Goal: Task Accomplishment & Management: Manage account settings

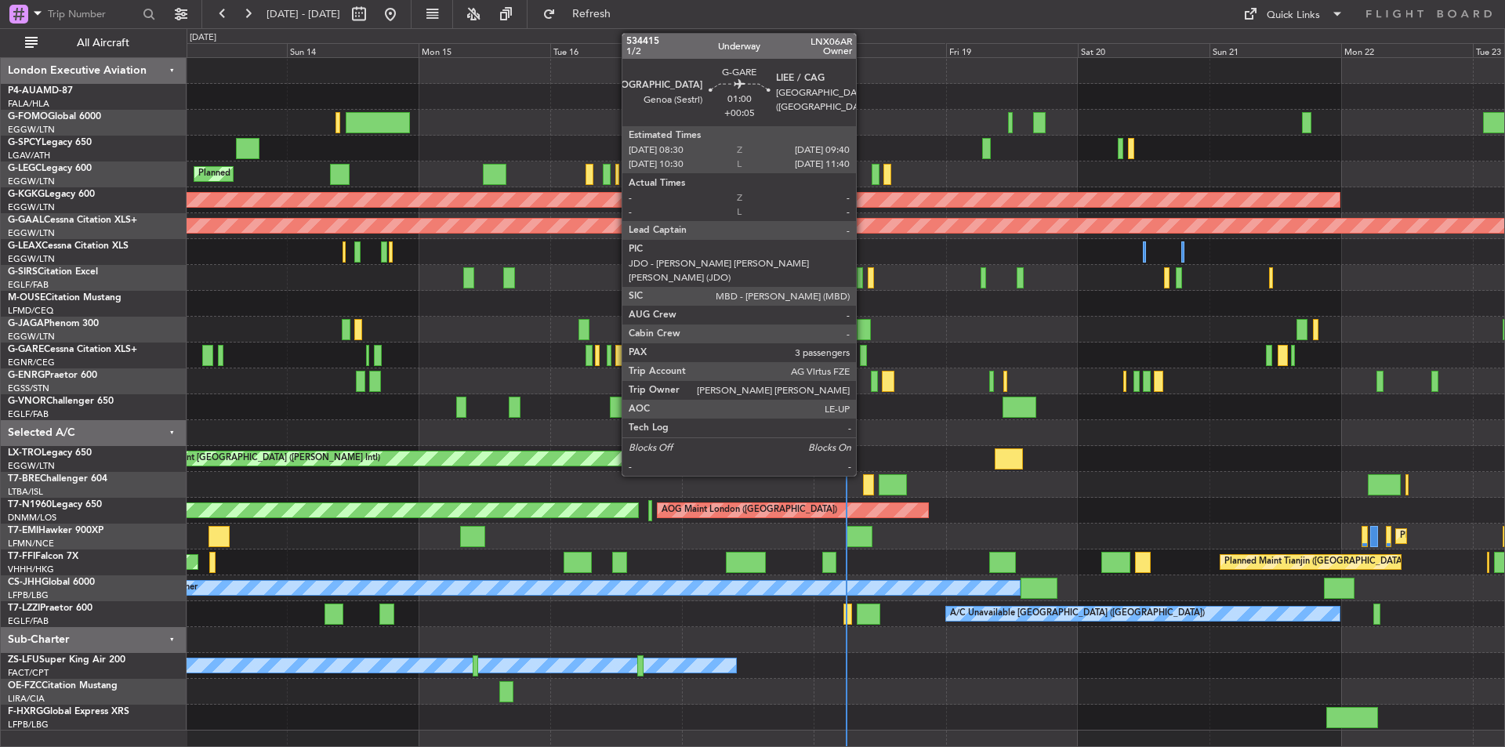
click at [863, 356] on div at bounding box center [863, 355] width 7 height 21
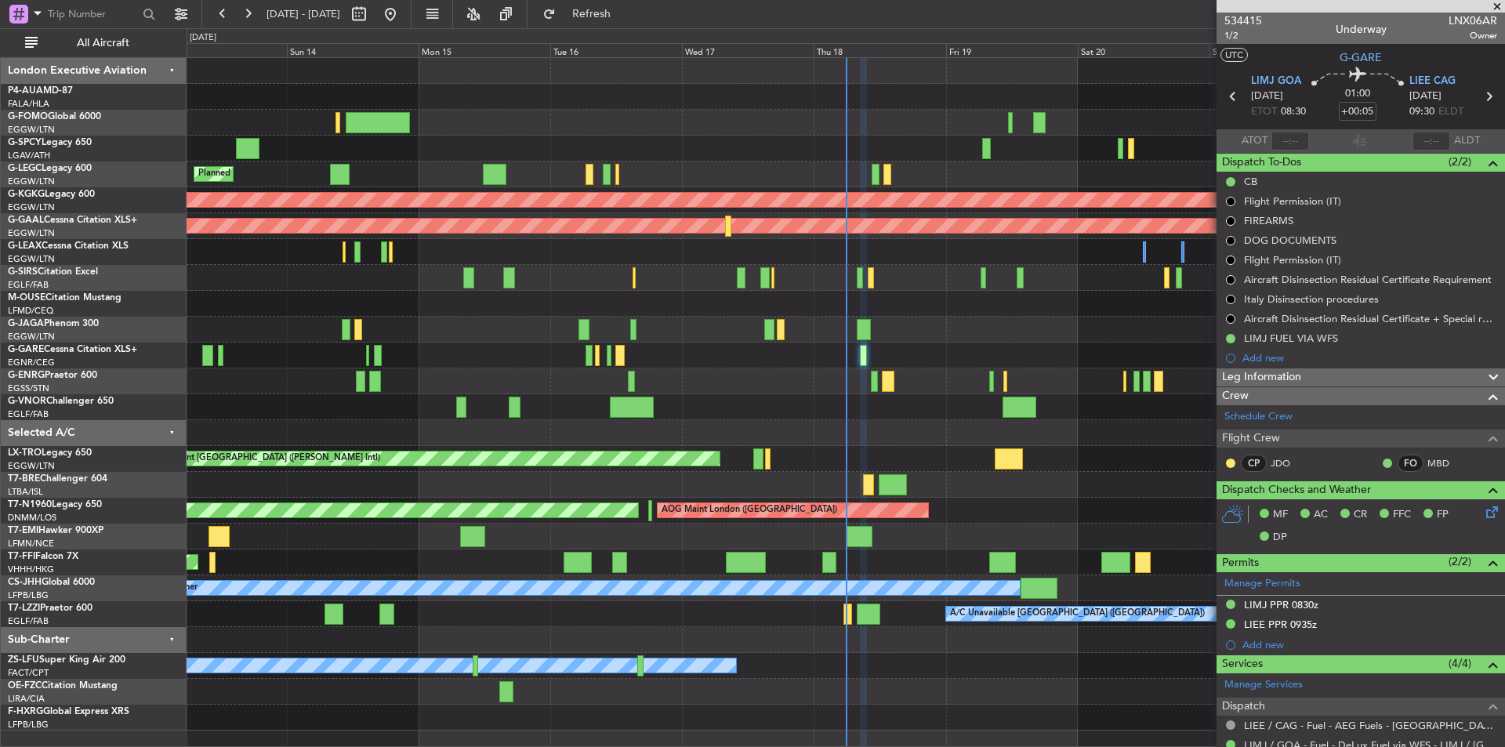
click at [1496, 6] on span at bounding box center [1498, 7] width 16 height 14
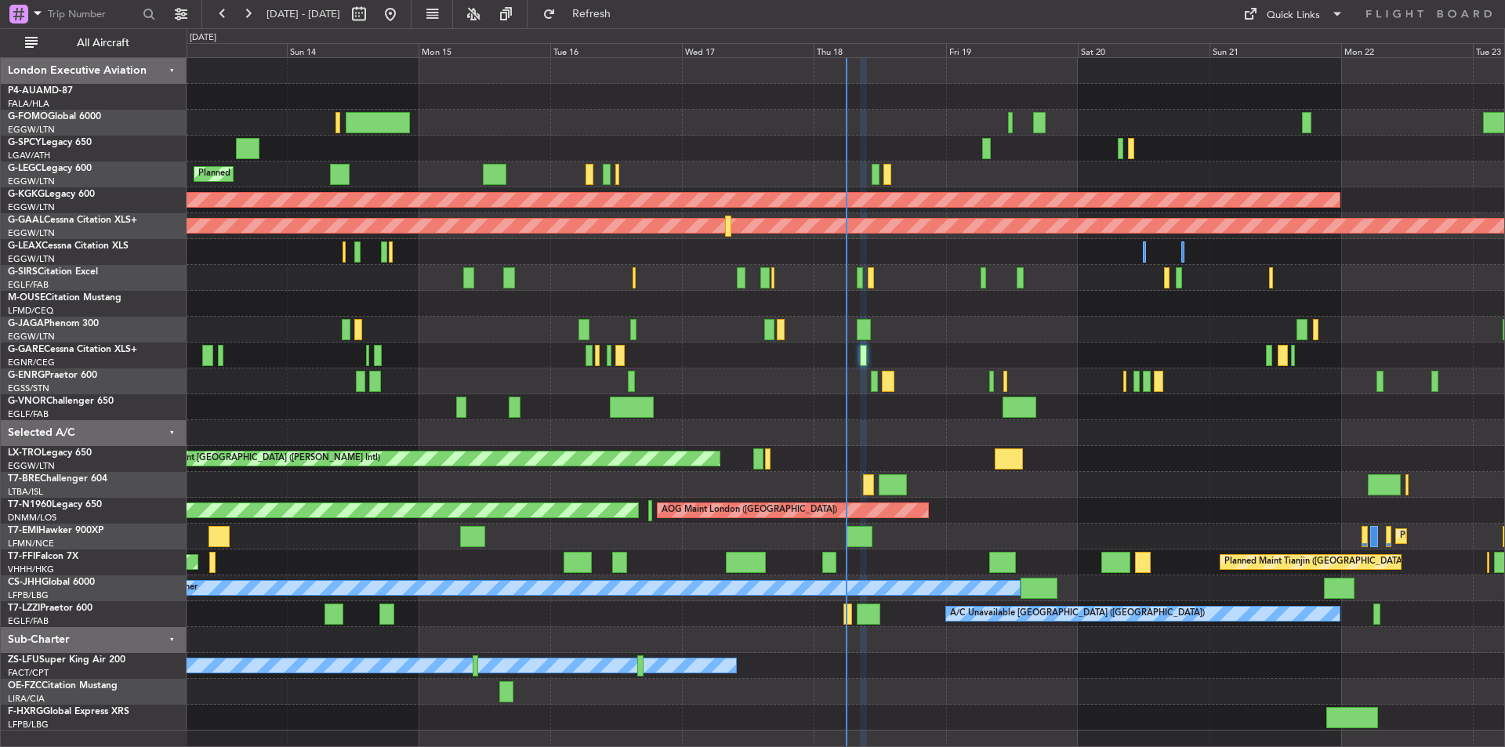
type input "0"
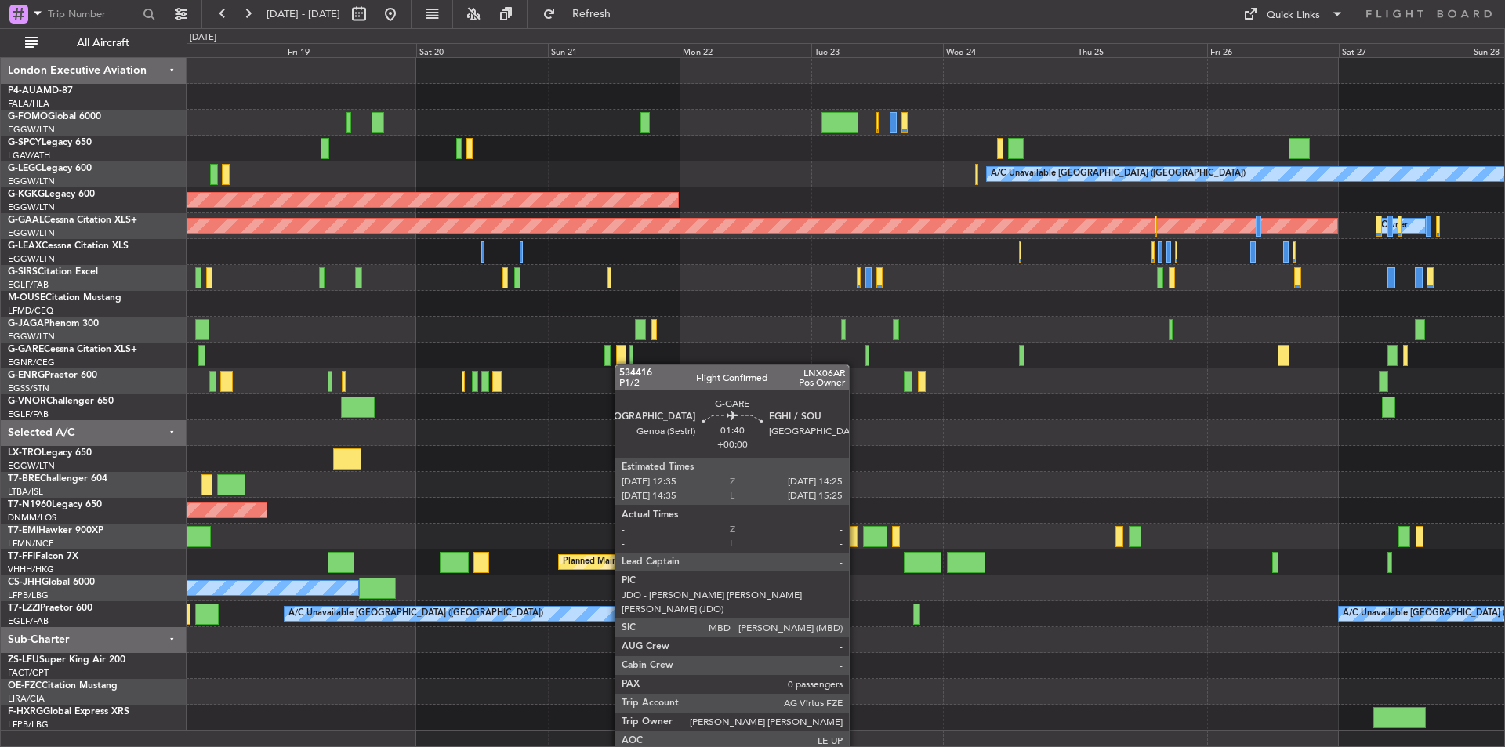
click at [623, 365] on div "A/C Unavailable London (Luton) AOG Maint Istanbul (Ataturk) Planned Maint Dusse…" at bounding box center [846, 394] width 1318 height 673
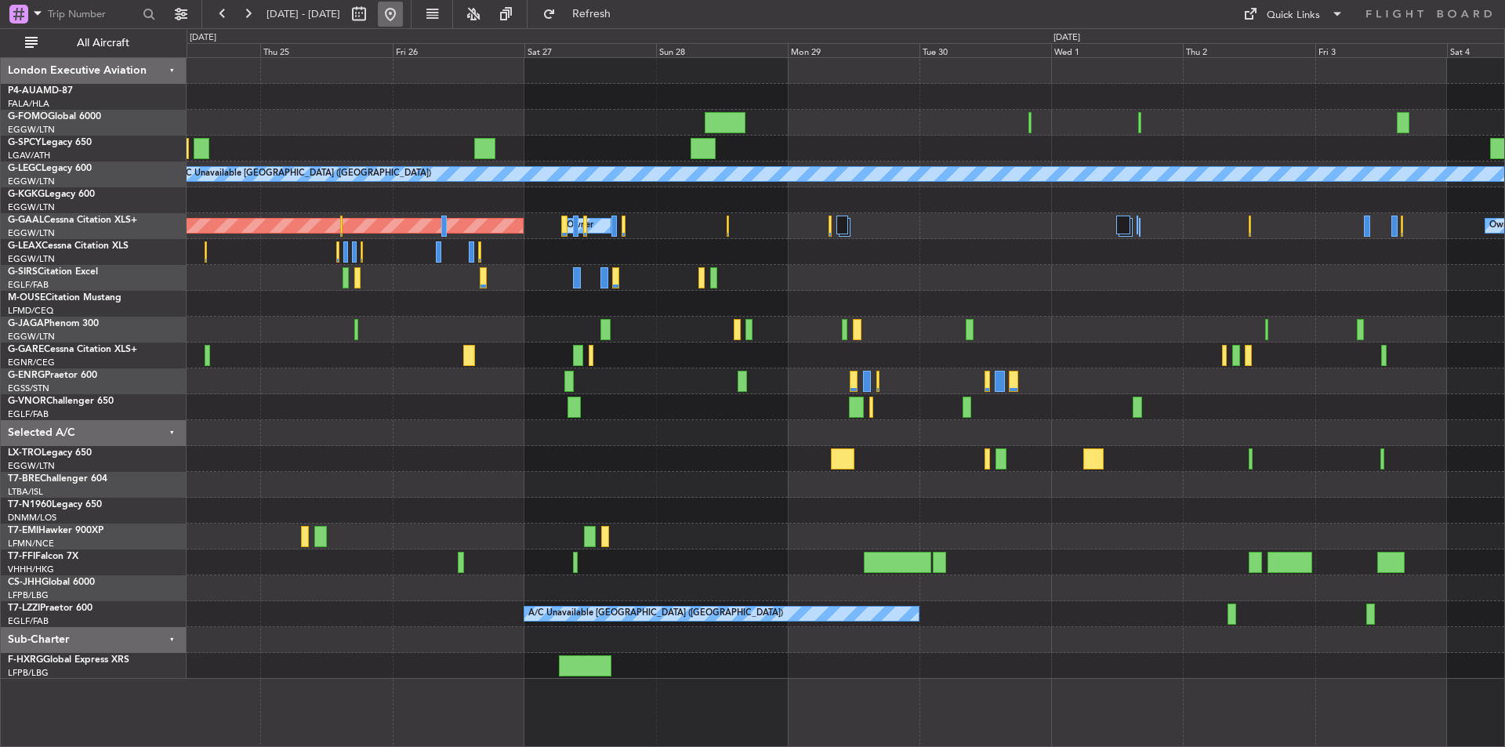
click at [403, 20] on button at bounding box center [390, 14] width 25 height 25
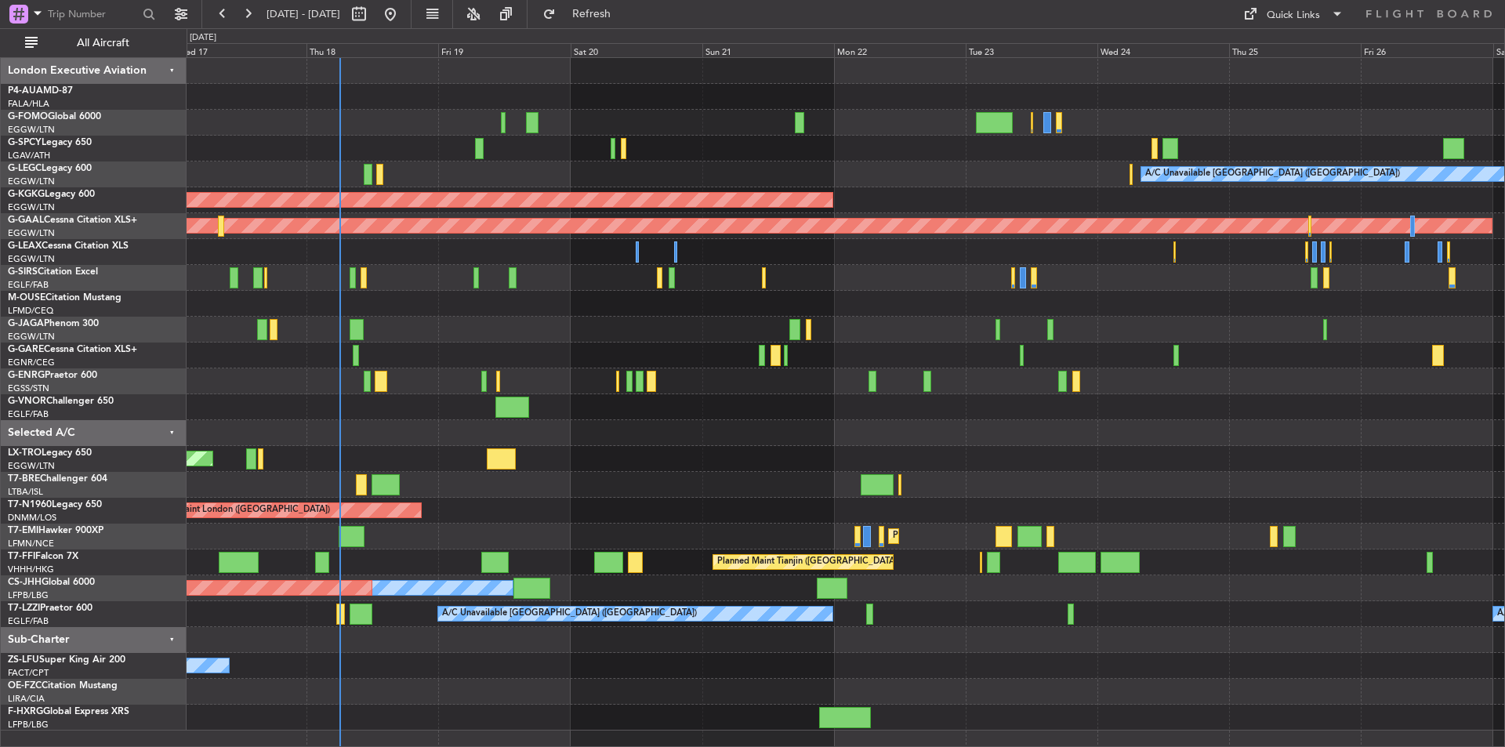
click at [724, 452] on div "A/C Unavailable London (Luton) AOG Maint Istanbul (Ataturk) Planned Maint Dusse…" at bounding box center [846, 394] width 1318 height 673
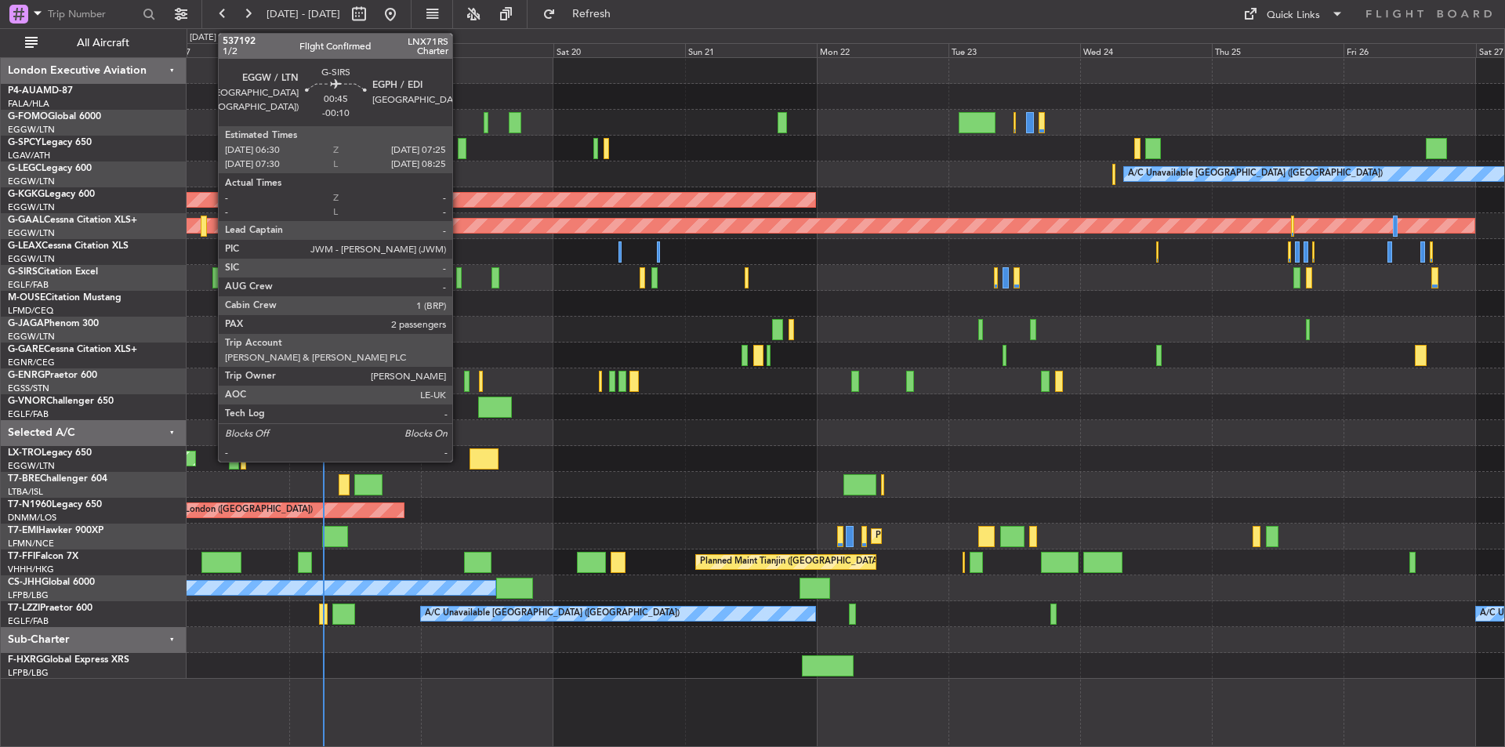
click at [459, 278] on div at bounding box center [458, 277] width 5 height 21
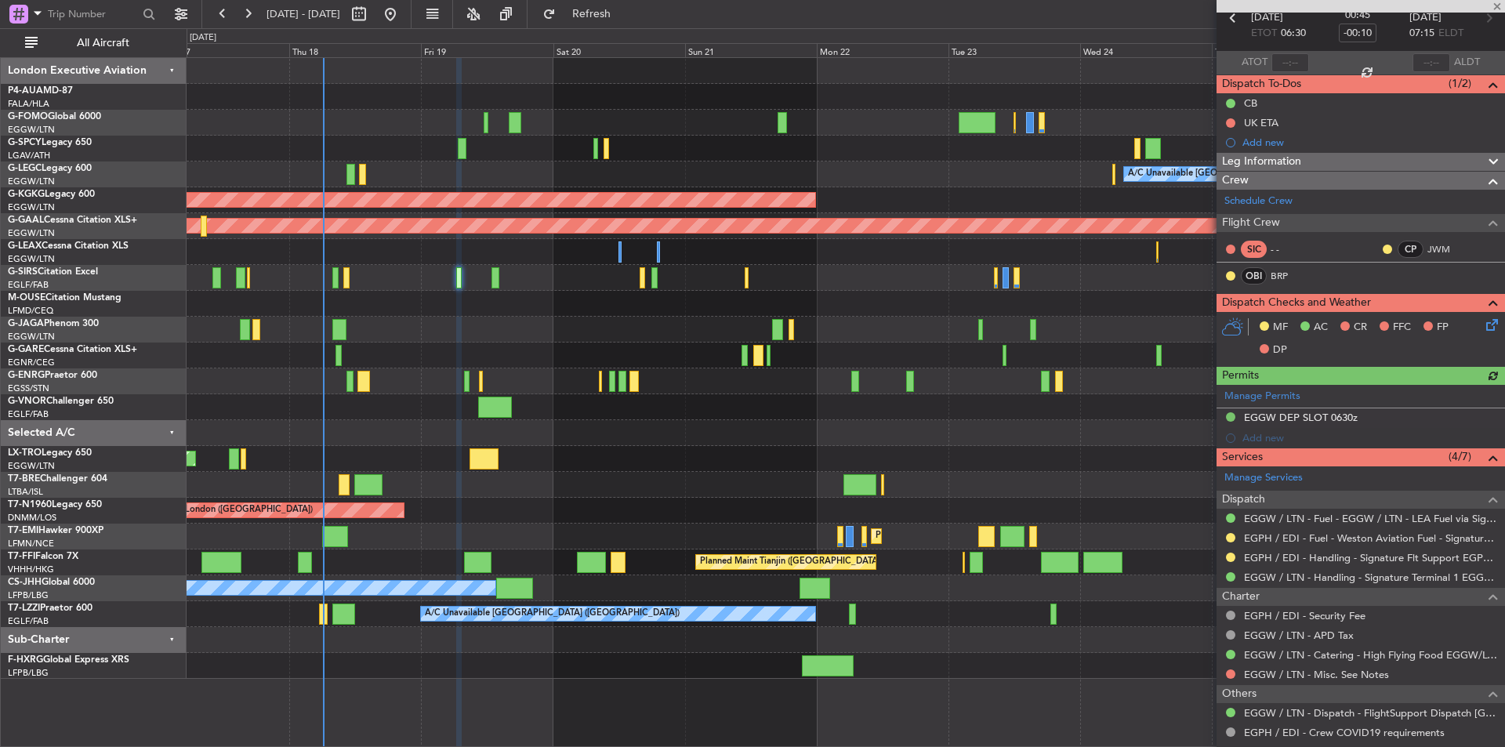
scroll to position [157, 0]
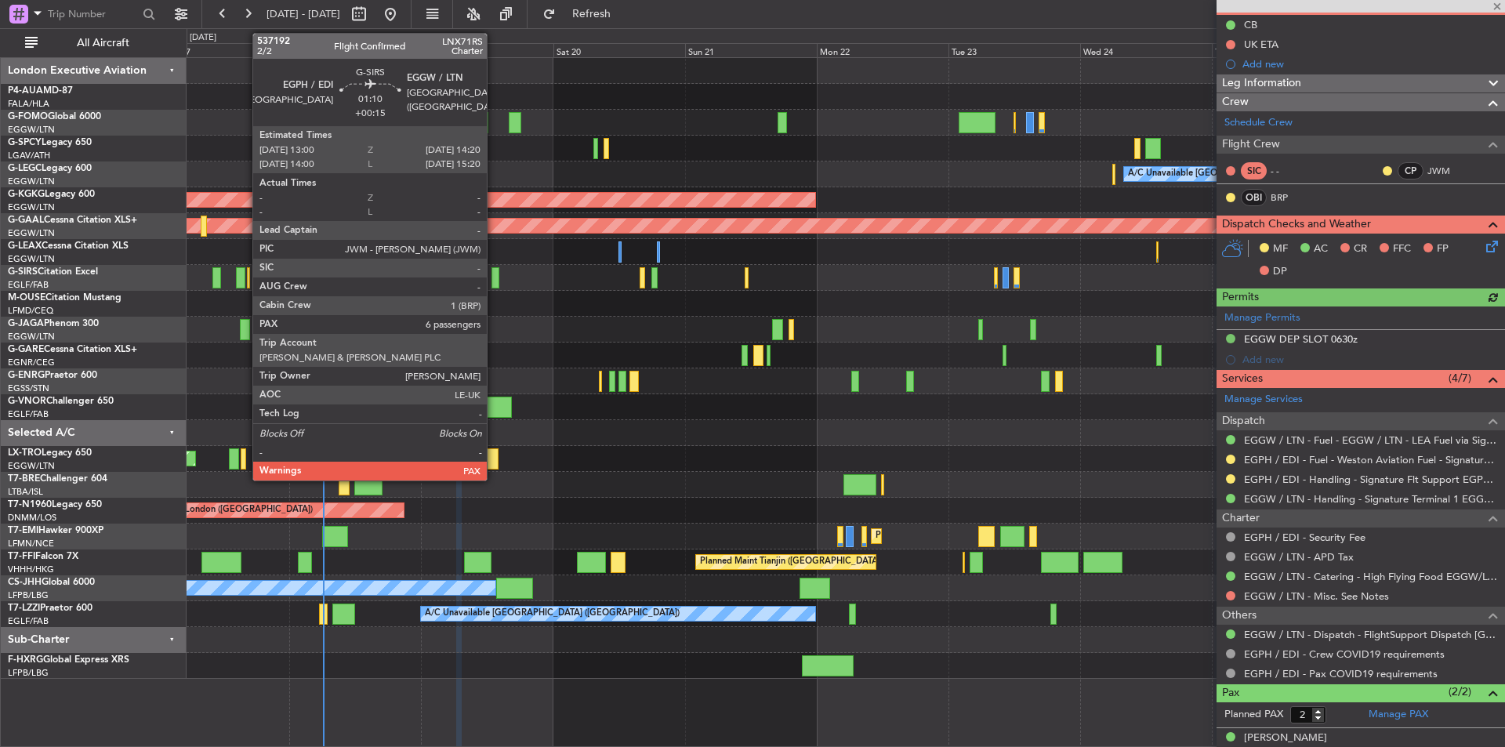
click at [494, 278] on div at bounding box center [496, 277] width 8 height 21
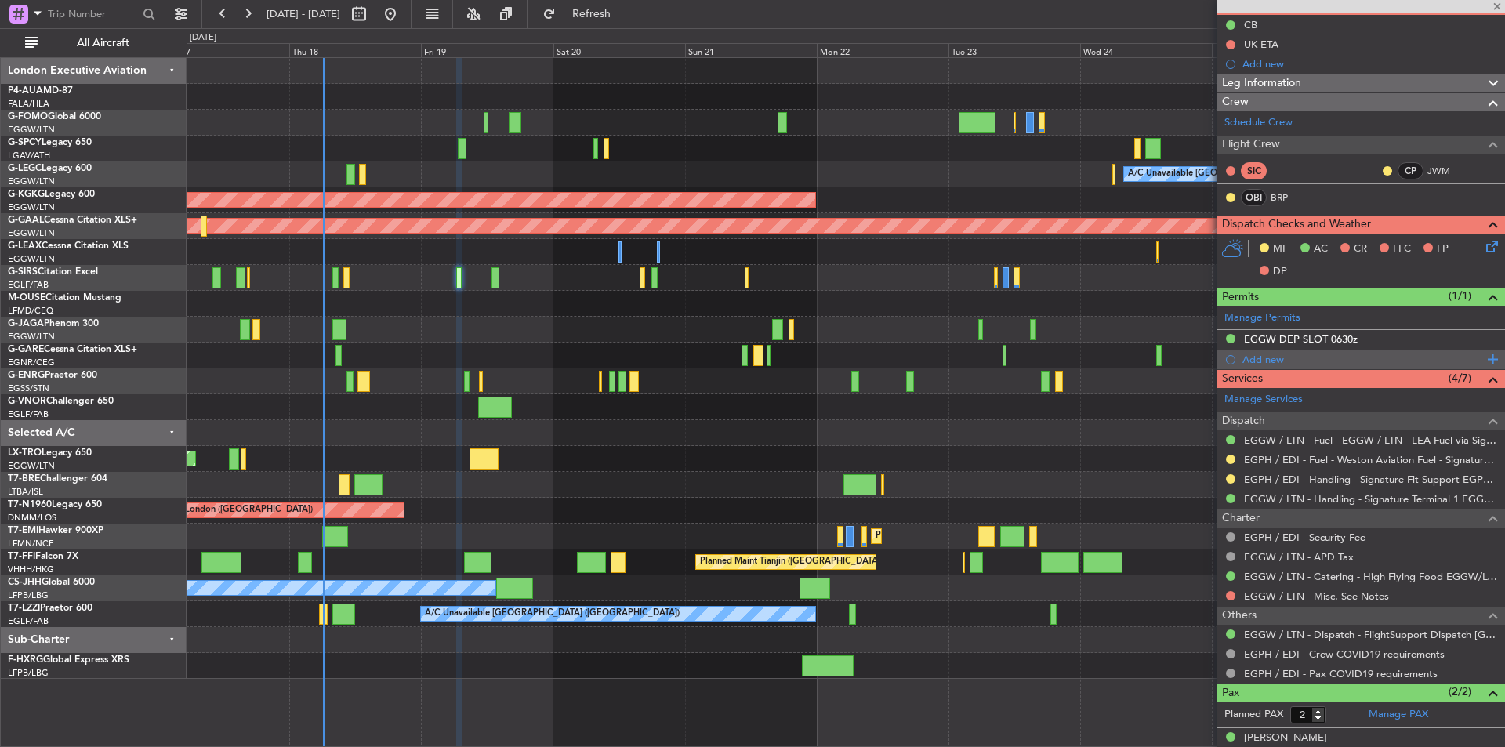
type input "+00:15"
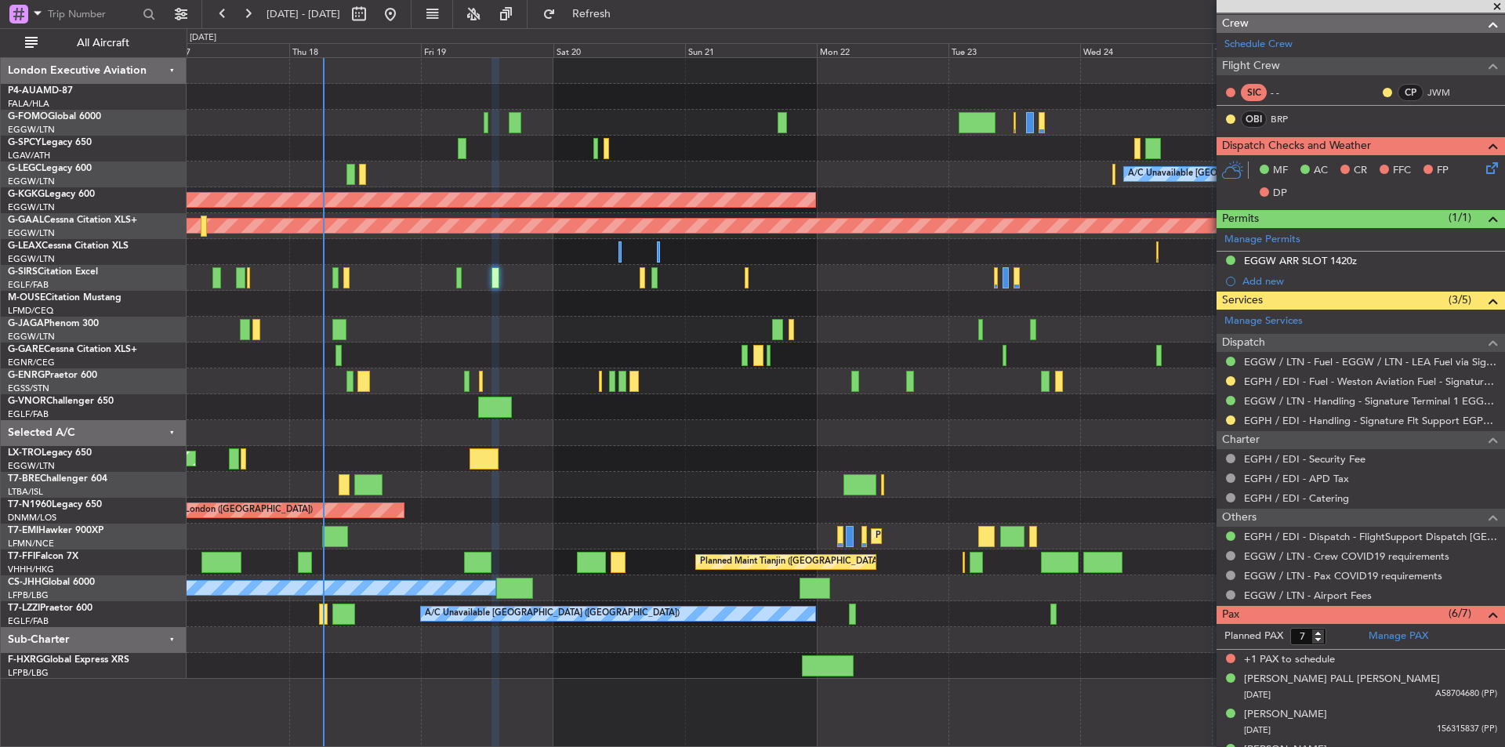
scroll to position [0, 0]
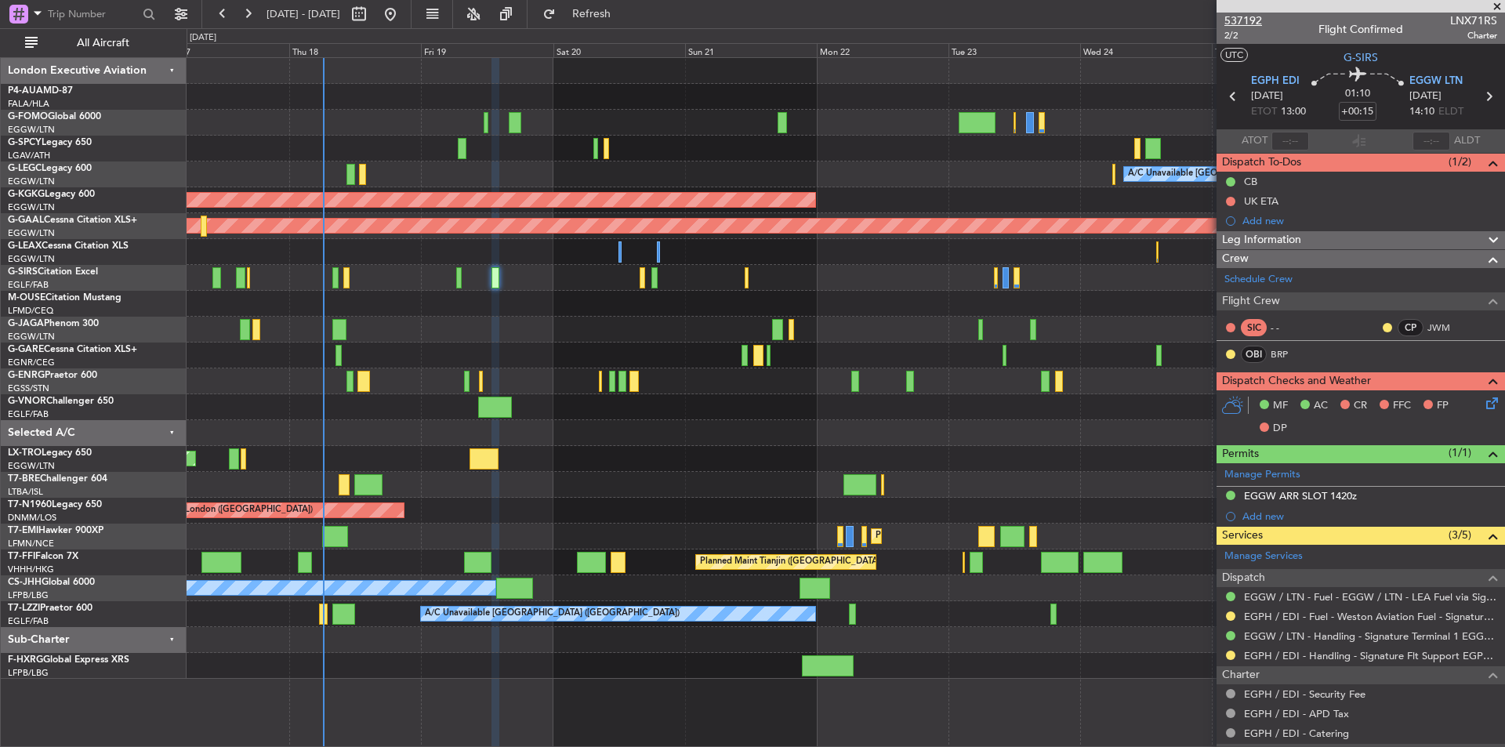
click at [1251, 24] on span "537192" at bounding box center [1244, 21] width 38 height 16
click at [237, 15] on button at bounding box center [247, 14] width 25 height 25
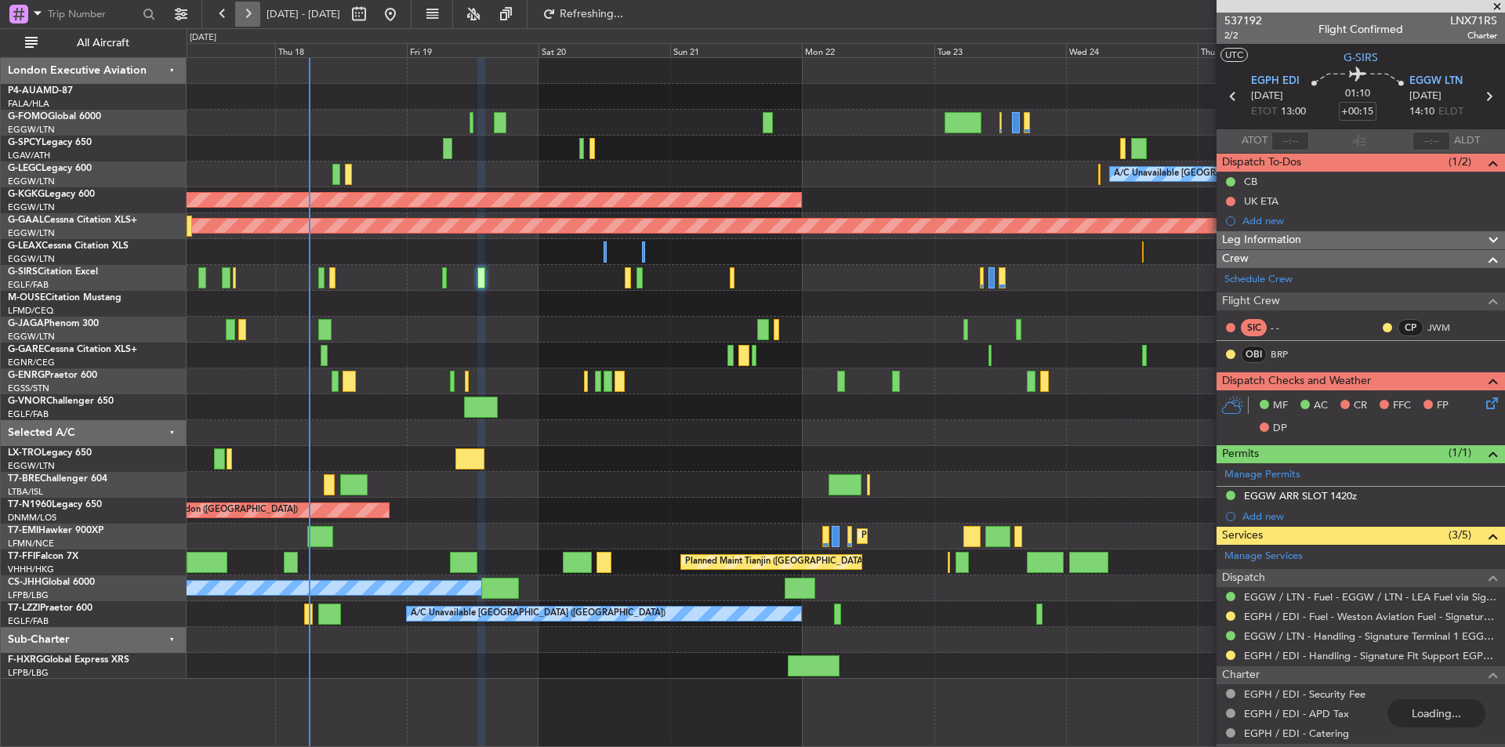
click at [237, 15] on button at bounding box center [247, 14] width 25 height 25
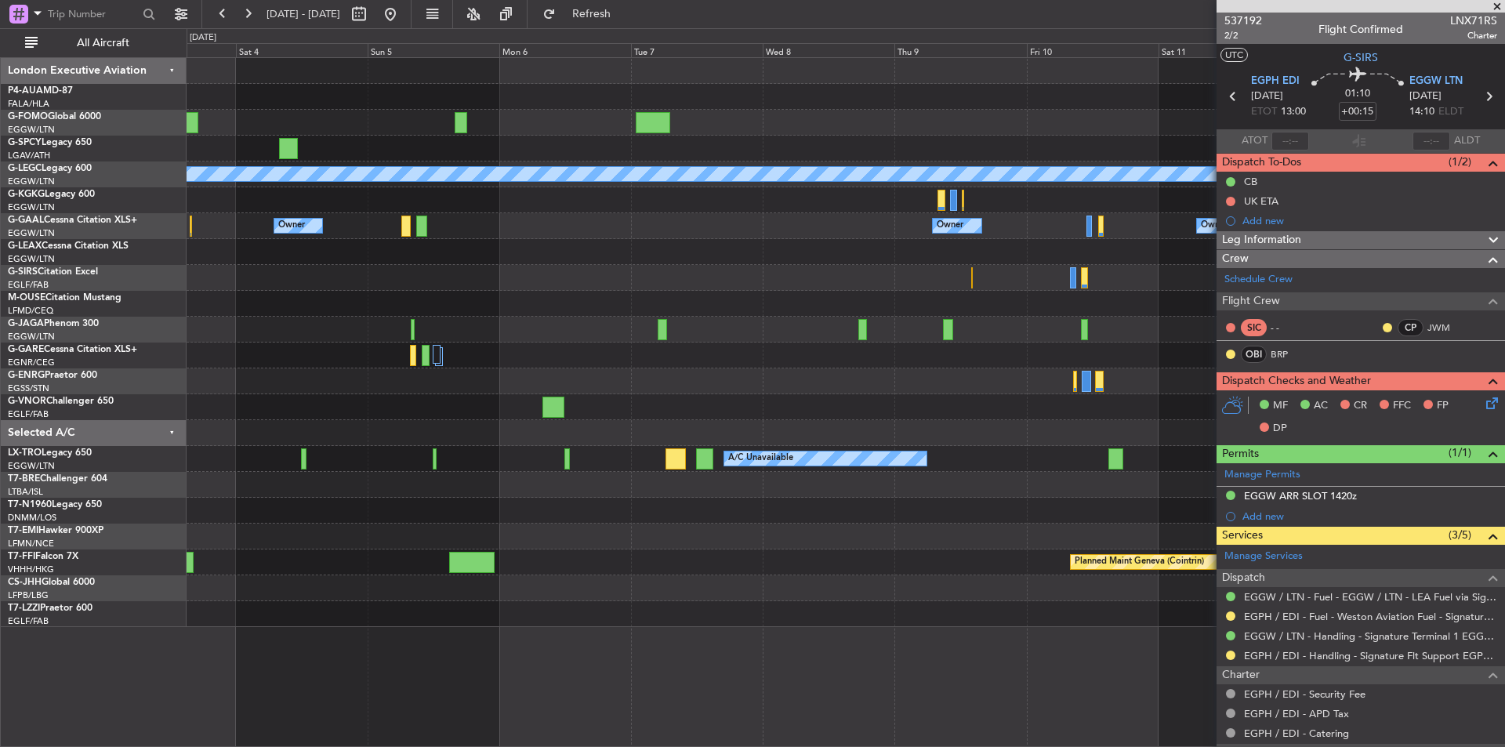
click at [1494, 8] on span at bounding box center [1498, 7] width 16 height 14
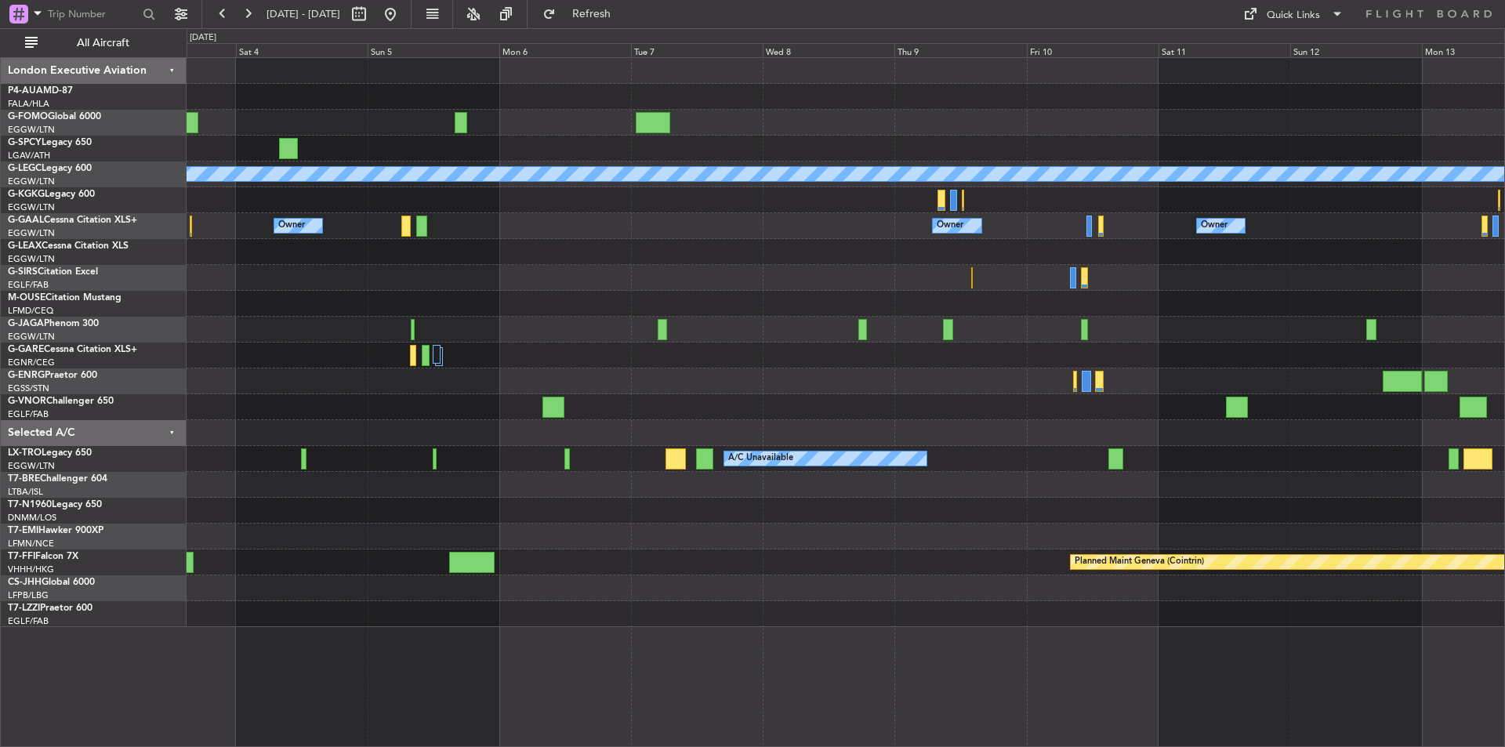
type input "0"
click at [403, 9] on button at bounding box center [390, 14] width 25 height 25
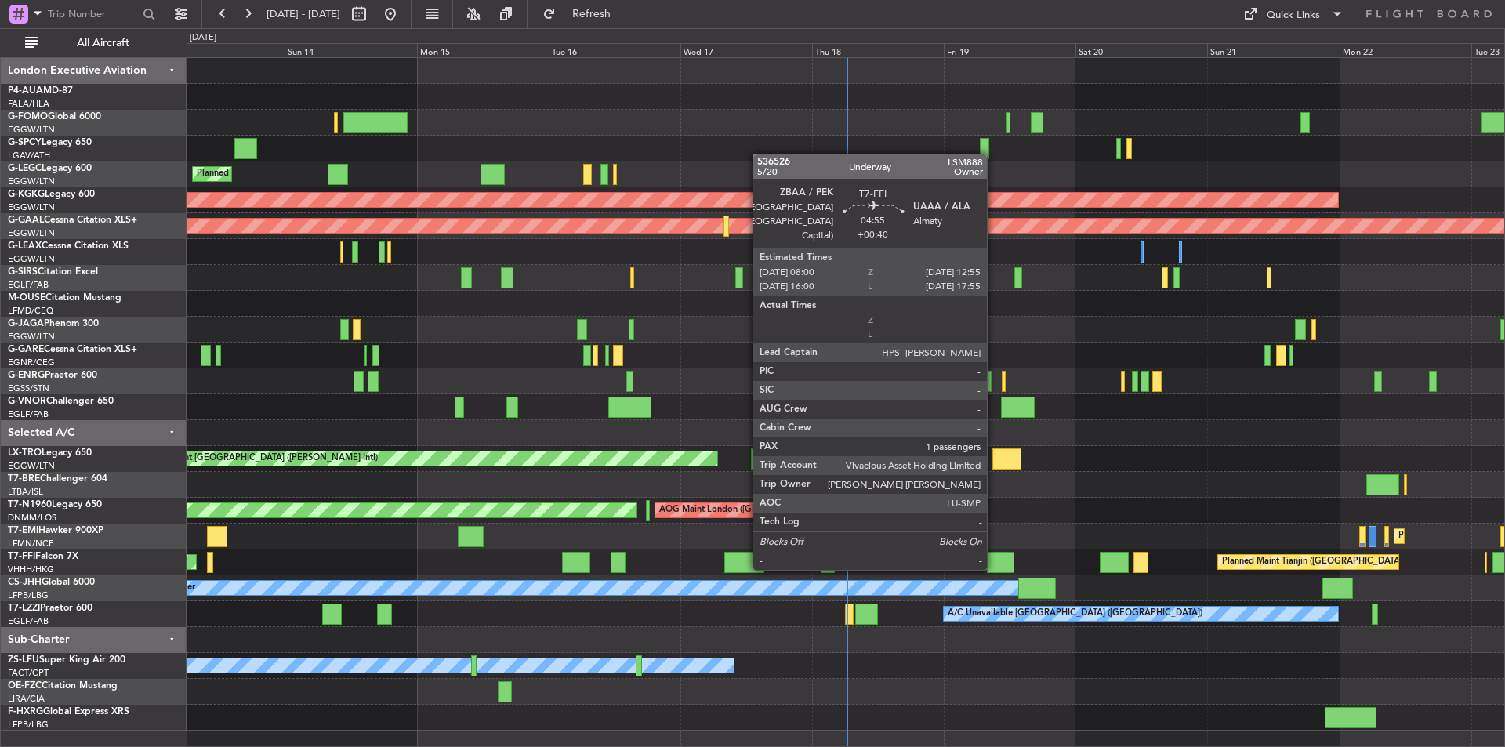
click at [994, 567] on div at bounding box center [1000, 562] width 27 height 21
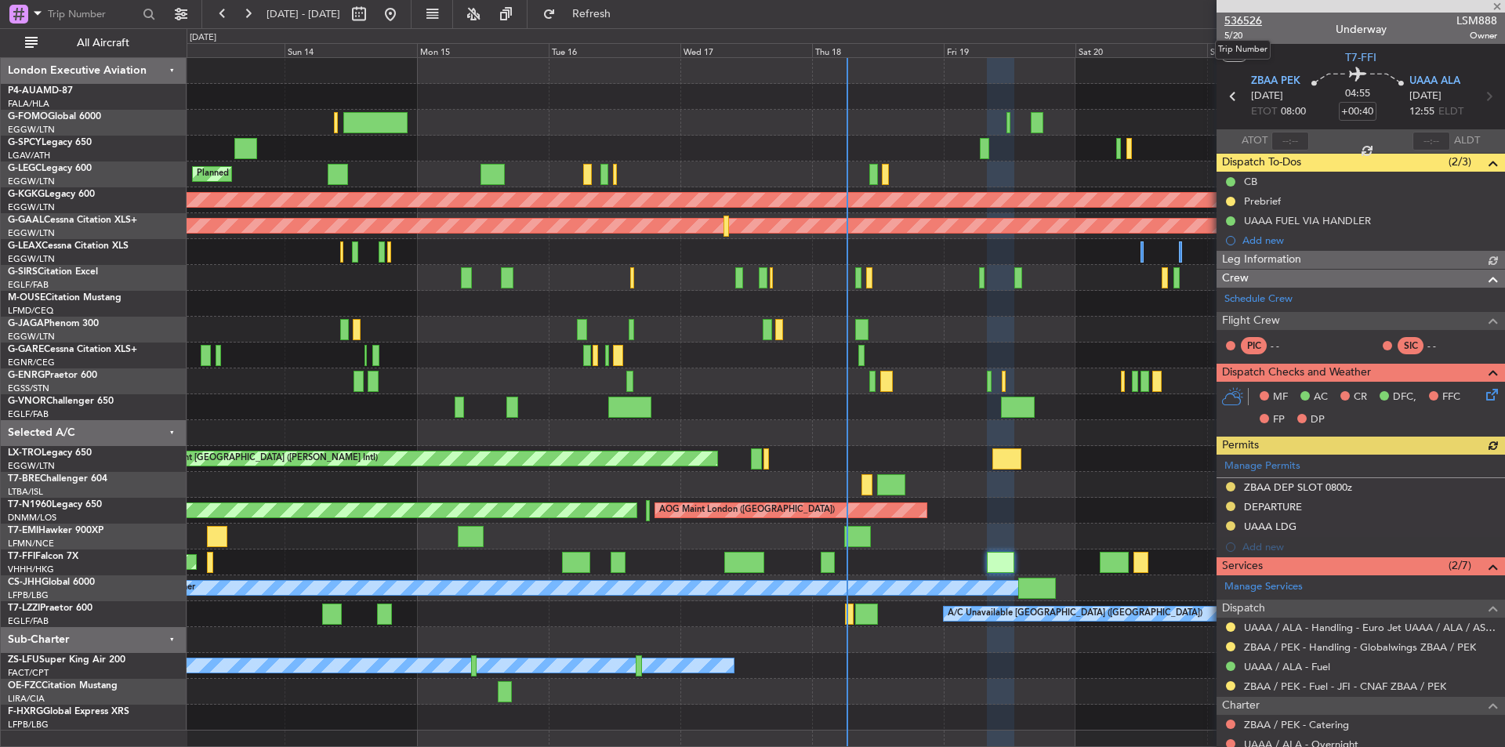
click at [1237, 20] on span "536526" at bounding box center [1244, 21] width 38 height 16
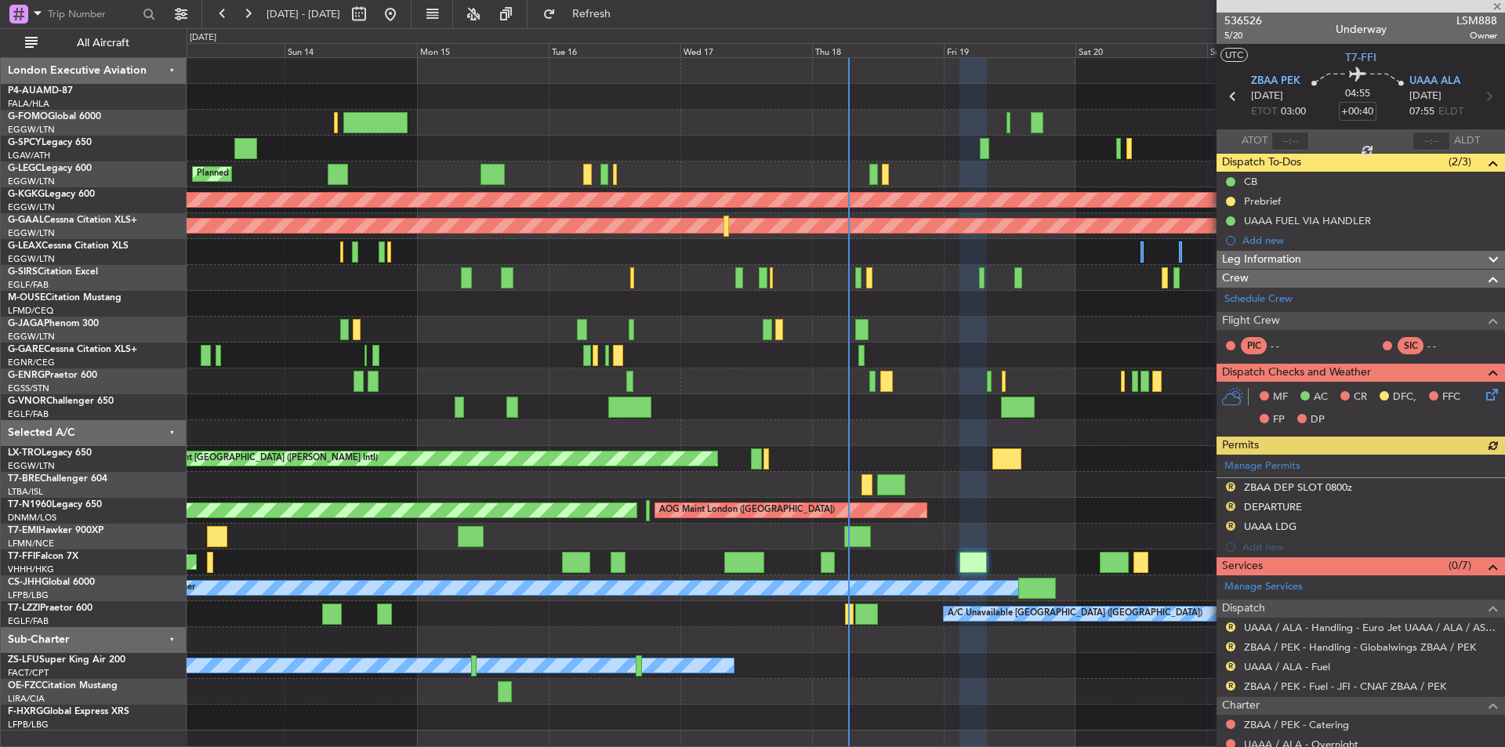
scroll to position [164, 0]
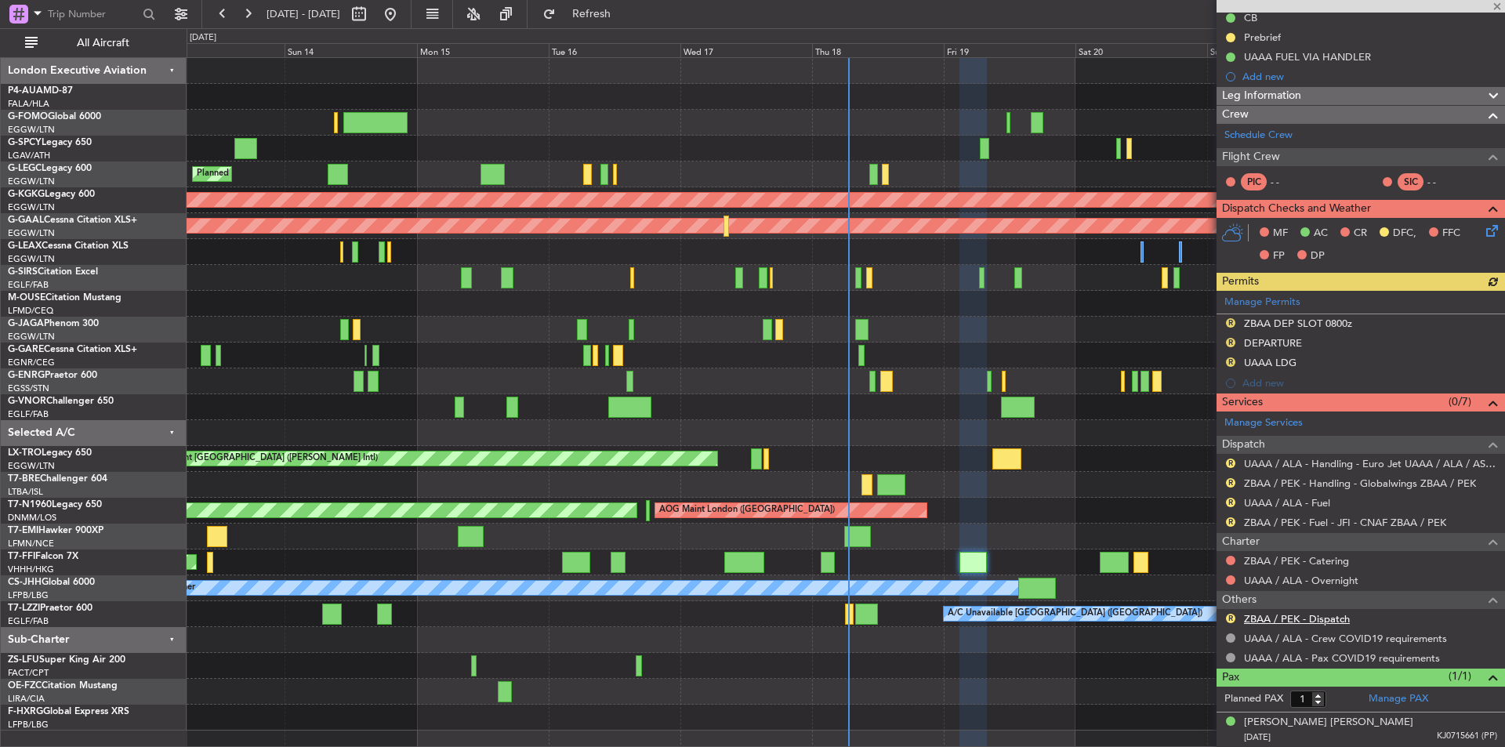
click at [1320, 620] on link "ZBAA / PEK - Dispatch" at bounding box center [1297, 618] width 106 height 13
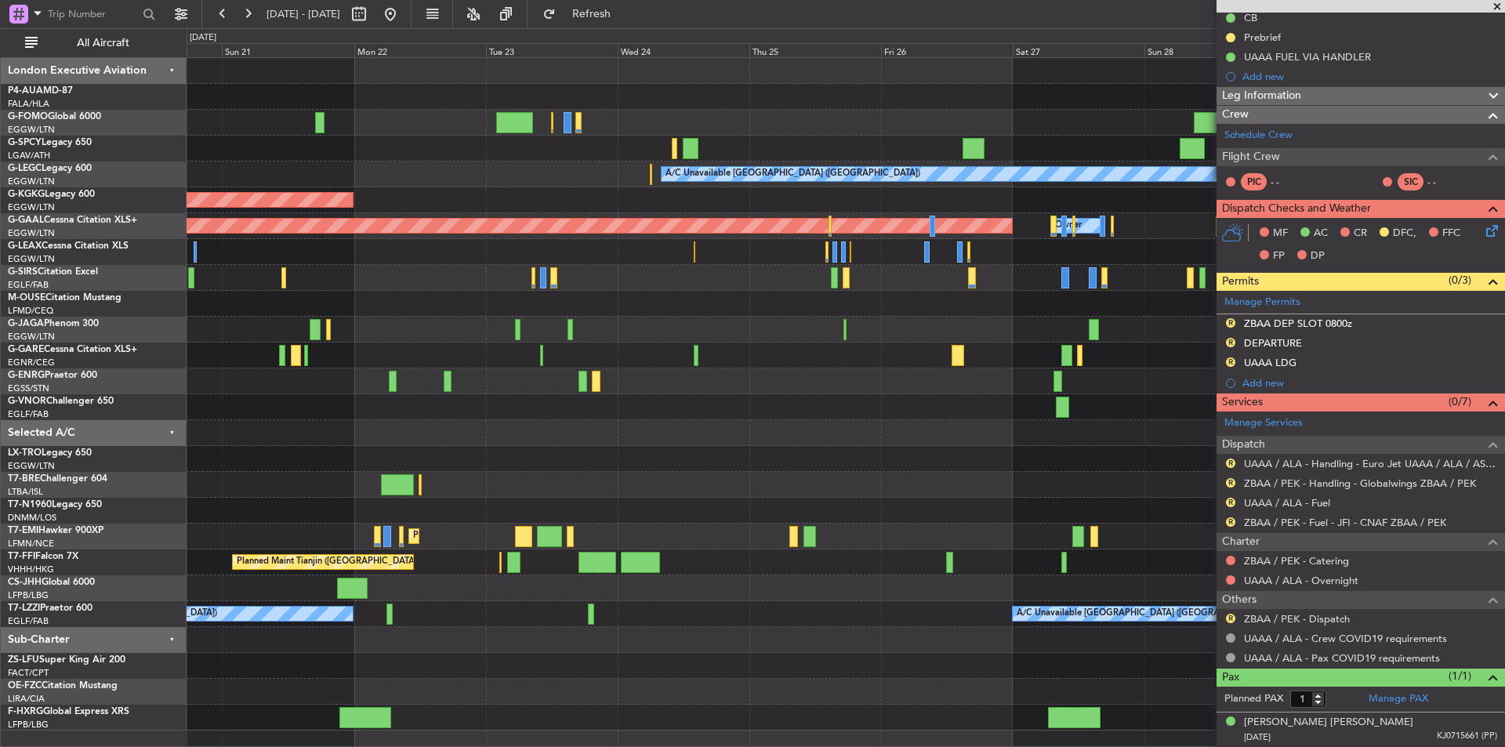
click at [57, 276] on div "A/C Unavailable London (Luton) AOG Maint Istanbul (Ataturk) Planned Maint Dusse…" at bounding box center [752, 387] width 1505 height 719
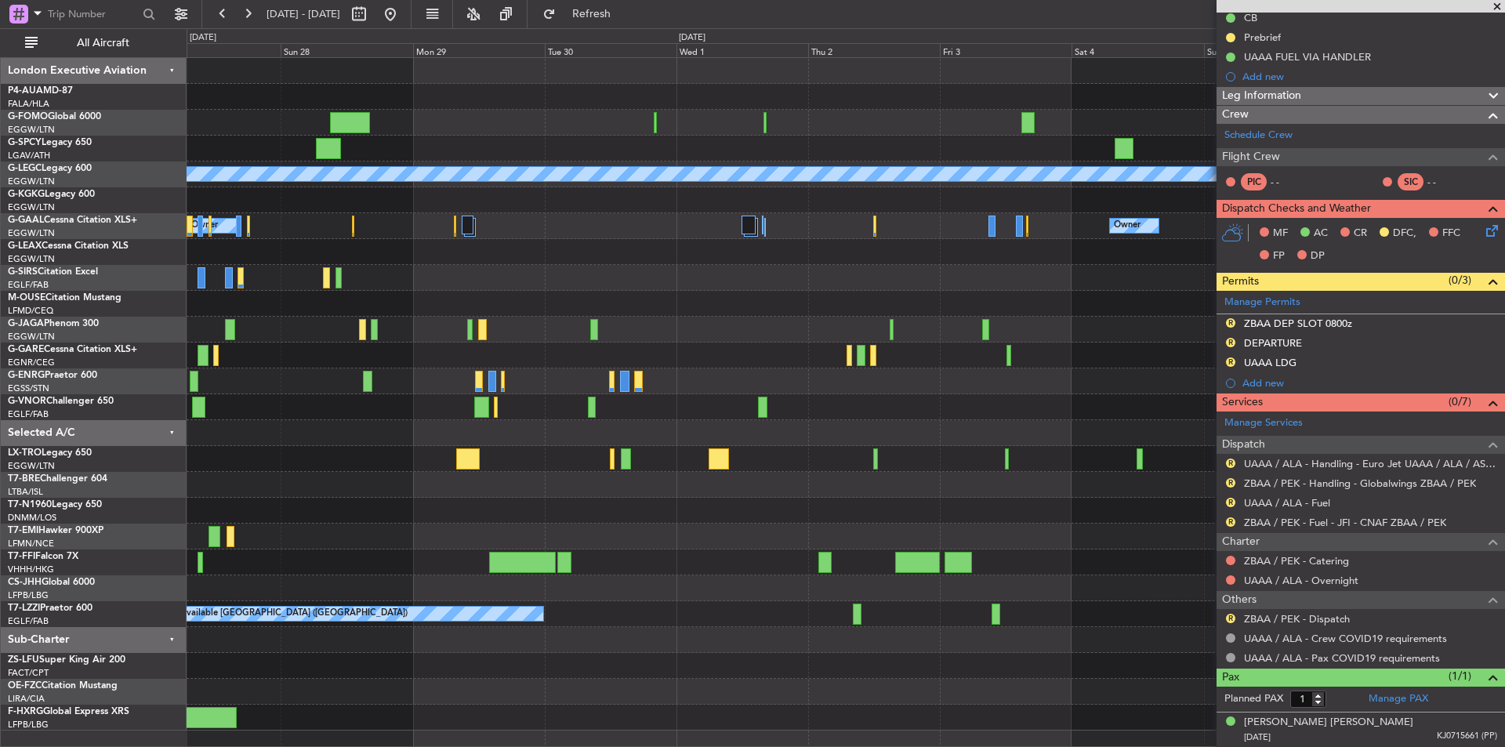
click at [0, 300] on div "A/C Unavailable London (Luton) Owner Owner Owner Planned Maint Dusseldorf A/C U…" at bounding box center [752, 387] width 1505 height 719
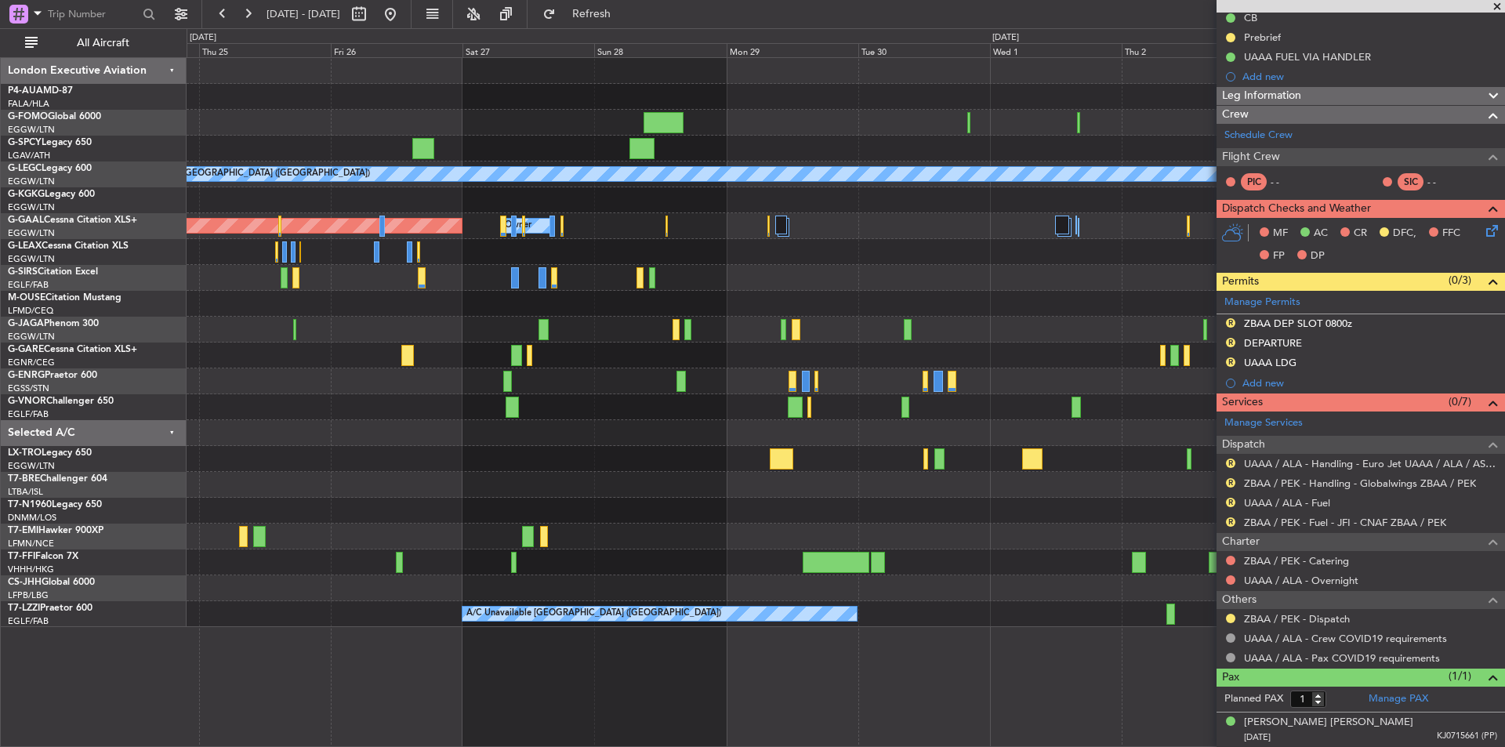
click at [1167, 347] on div "A/C Unavailable London (Luton) Owner Owner Planned Maint Dusseldorf Planned Mai…" at bounding box center [846, 342] width 1318 height 569
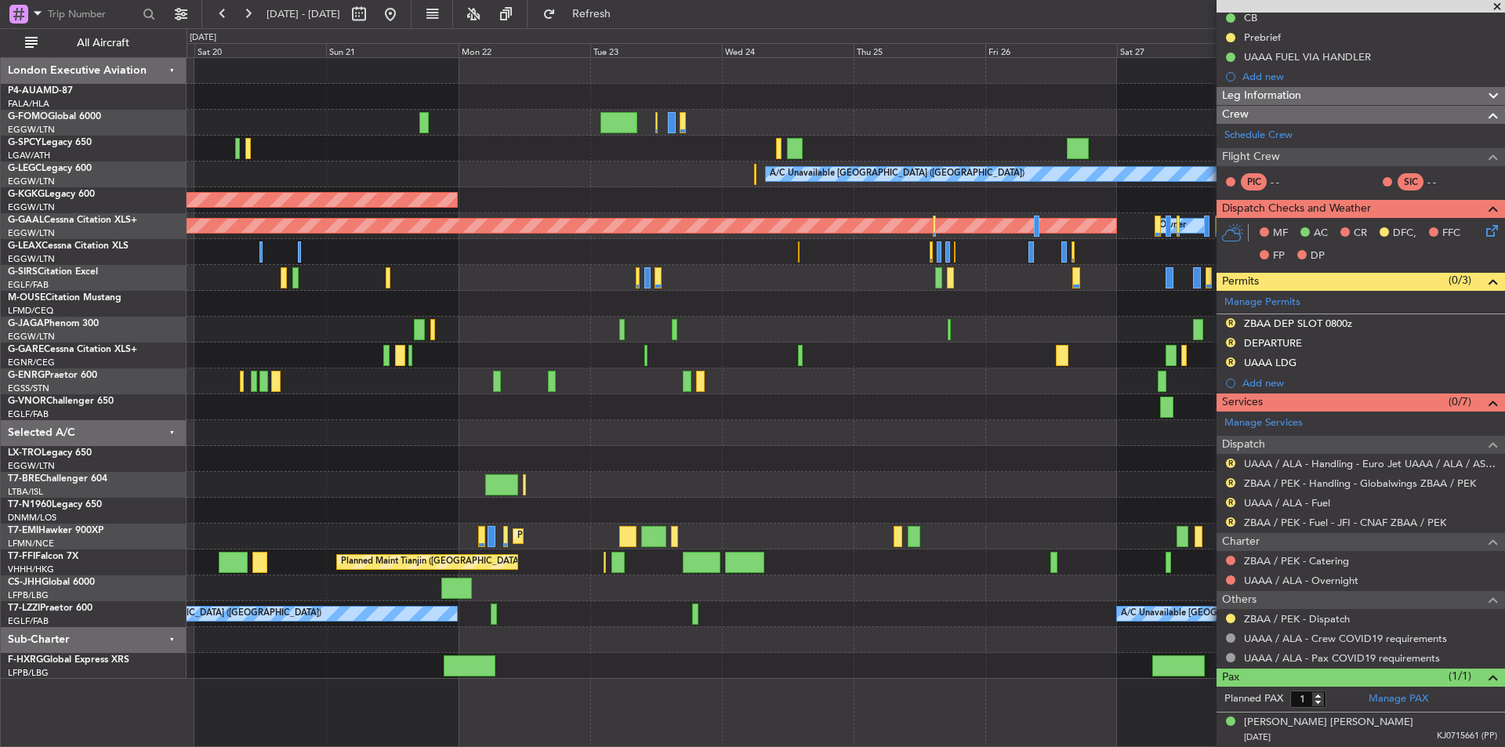
click at [679, 244] on div at bounding box center [846, 252] width 1318 height 26
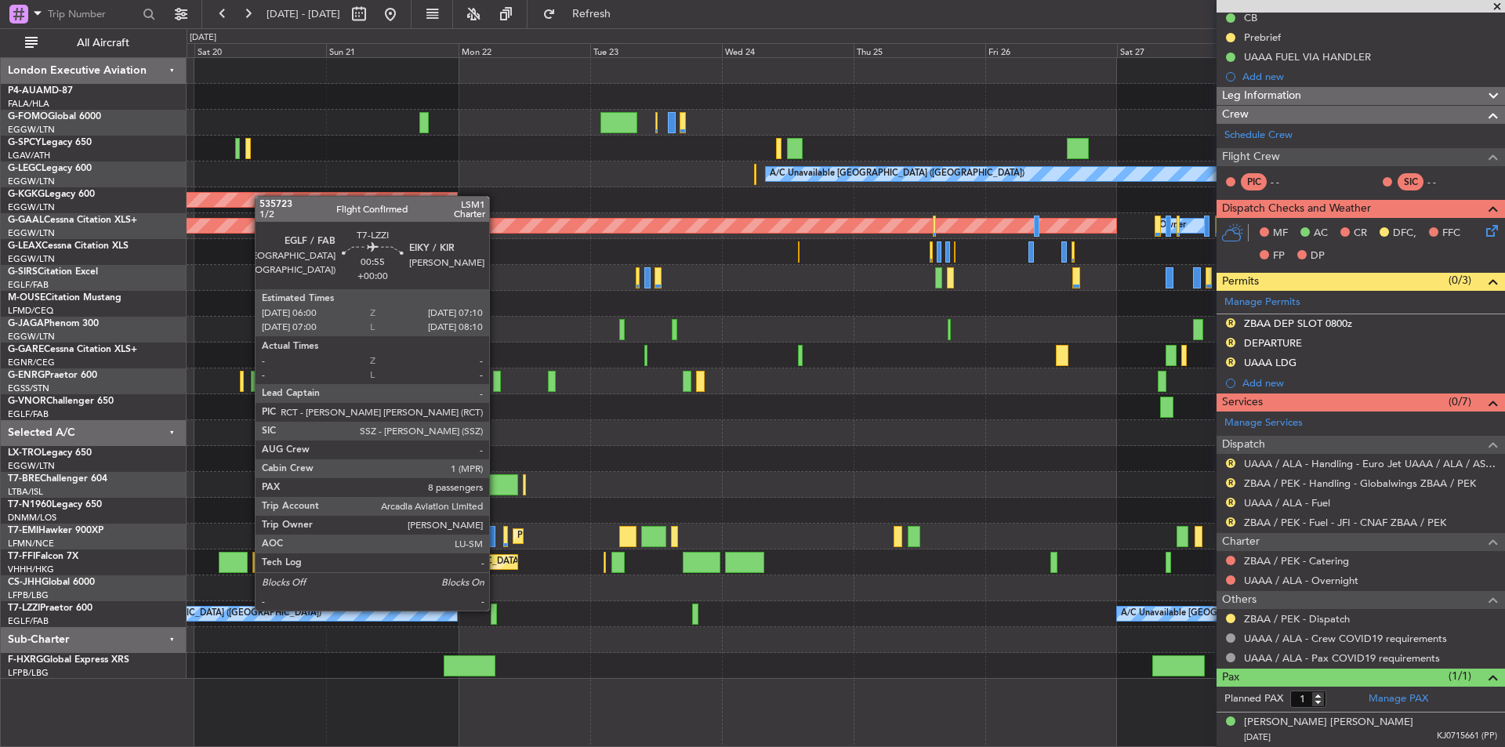
click at [496, 609] on div at bounding box center [494, 614] width 7 height 21
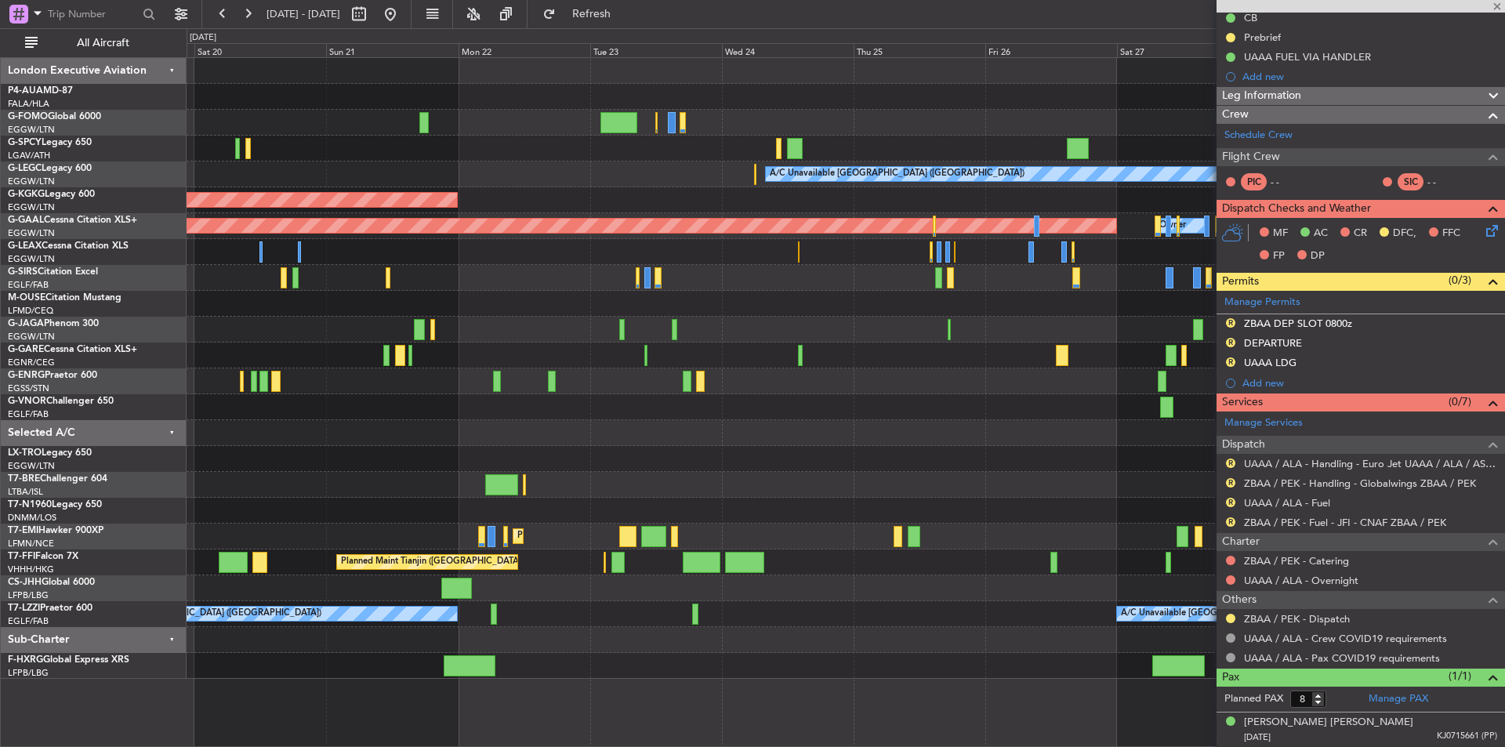
scroll to position [0, 0]
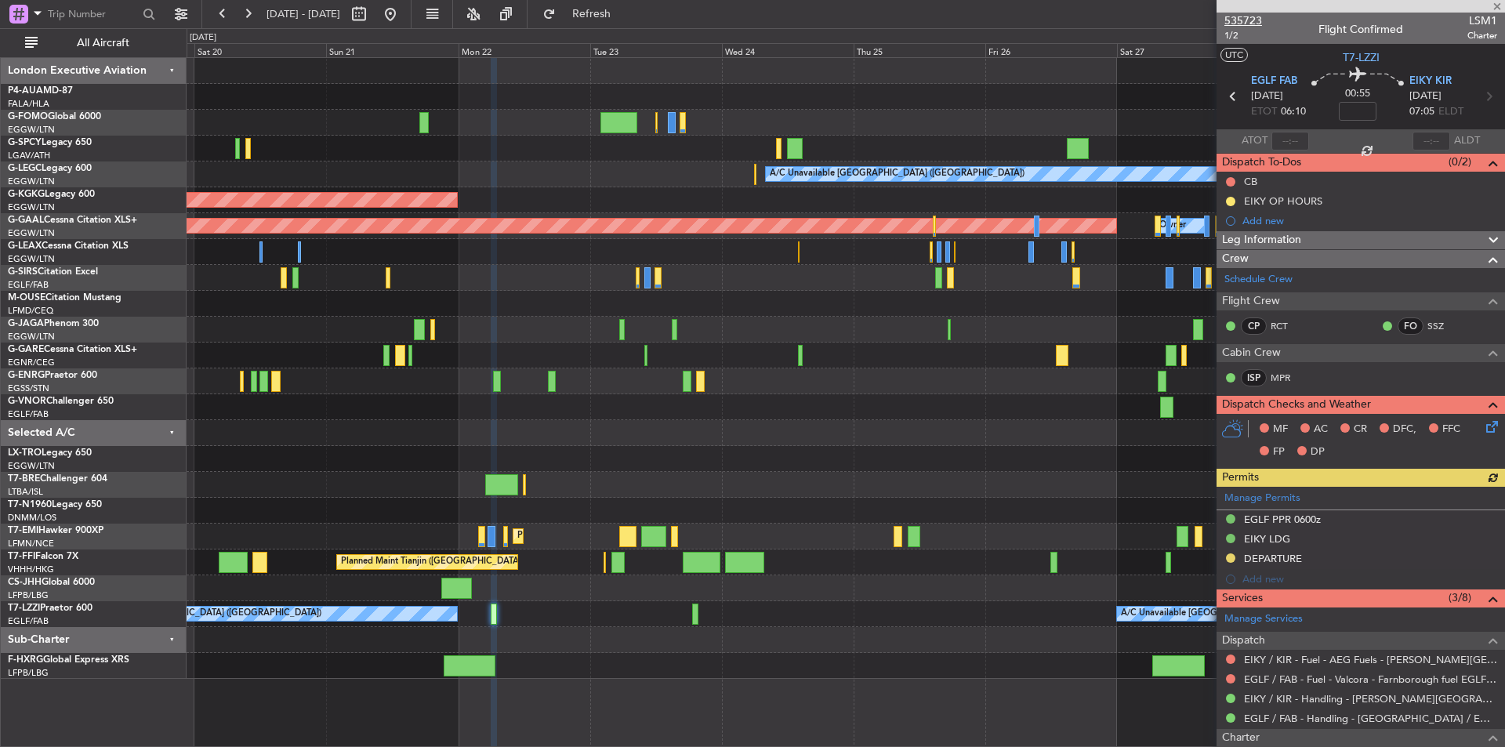
click at [1245, 24] on span "535723" at bounding box center [1244, 21] width 38 height 16
click at [403, 25] on button at bounding box center [390, 14] width 25 height 25
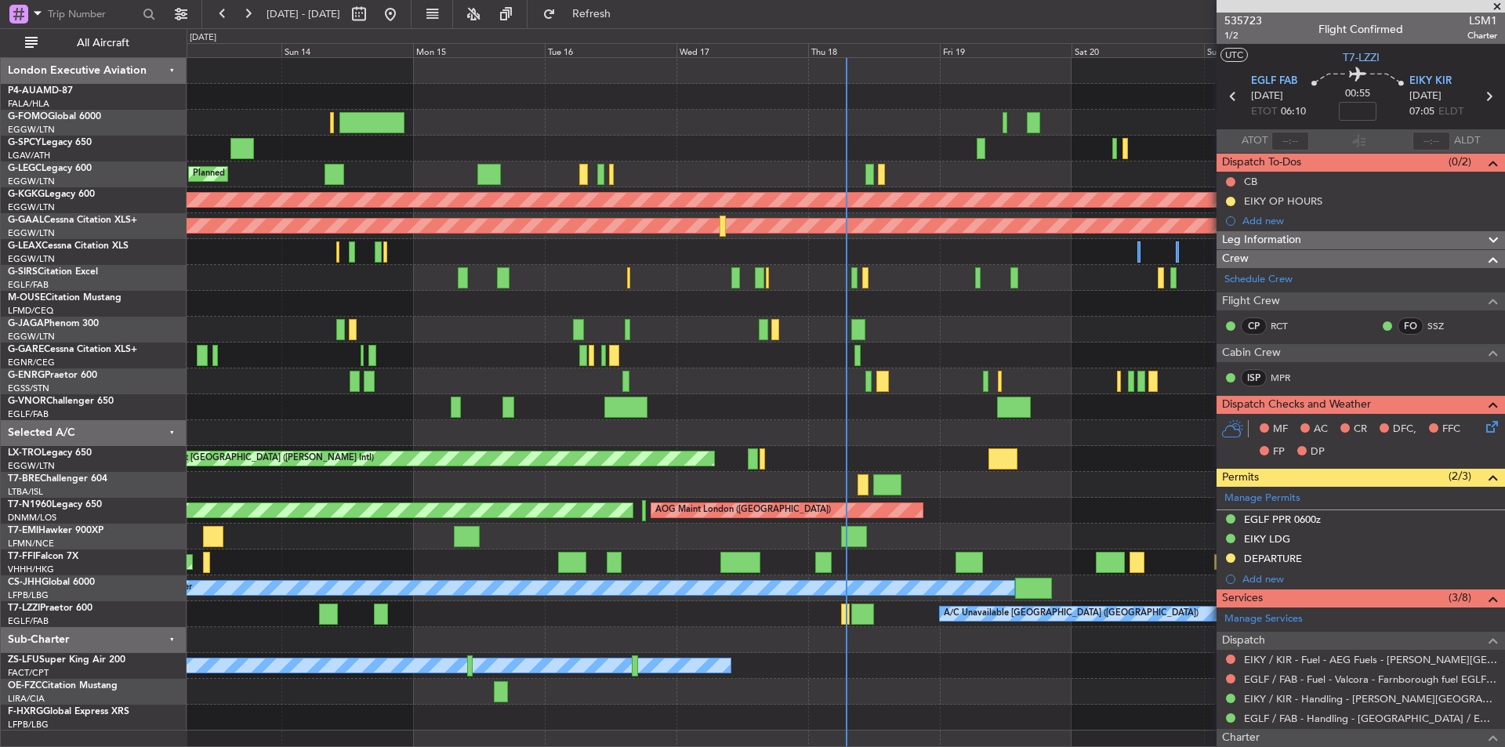
click at [1501, 8] on span at bounding box center [1498, 7] width 16 height 14
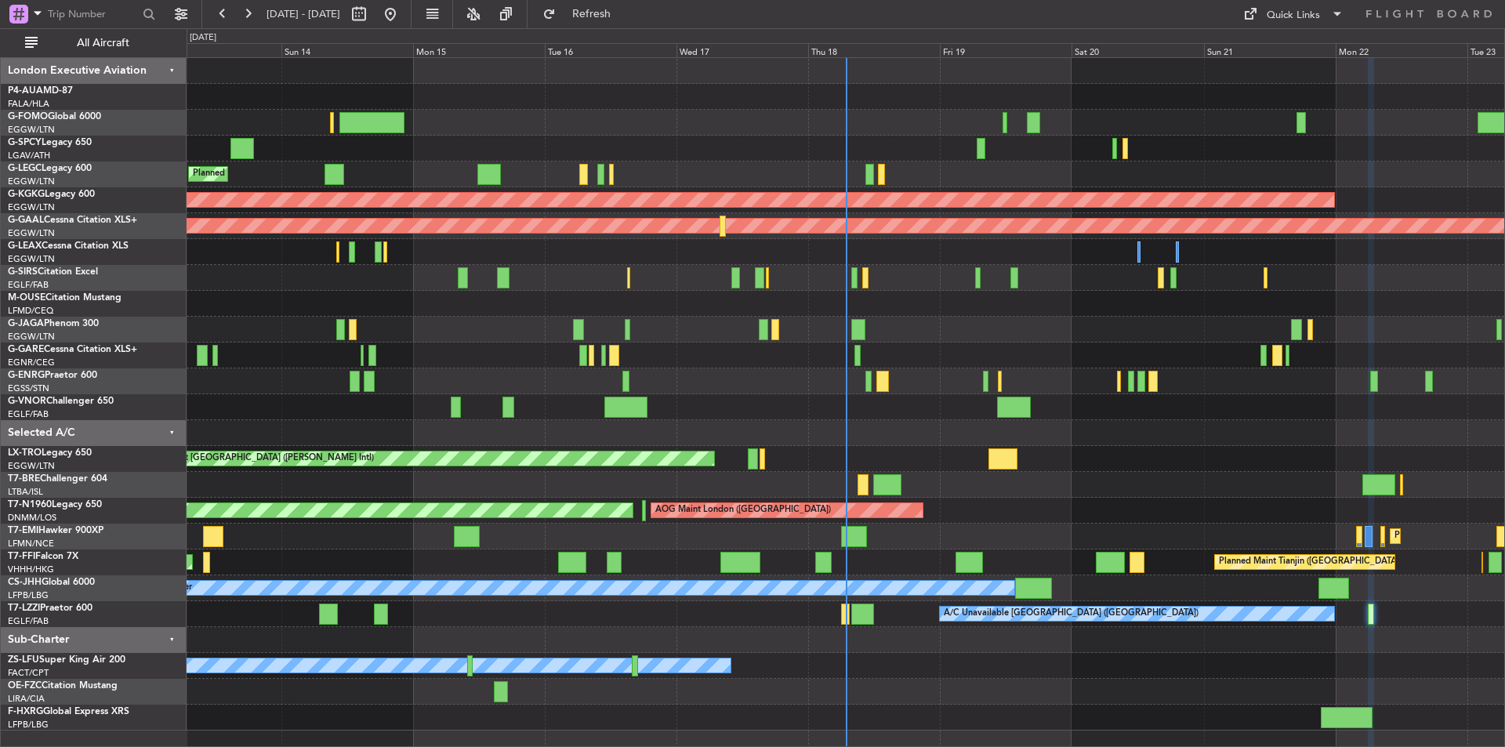
type input "0"
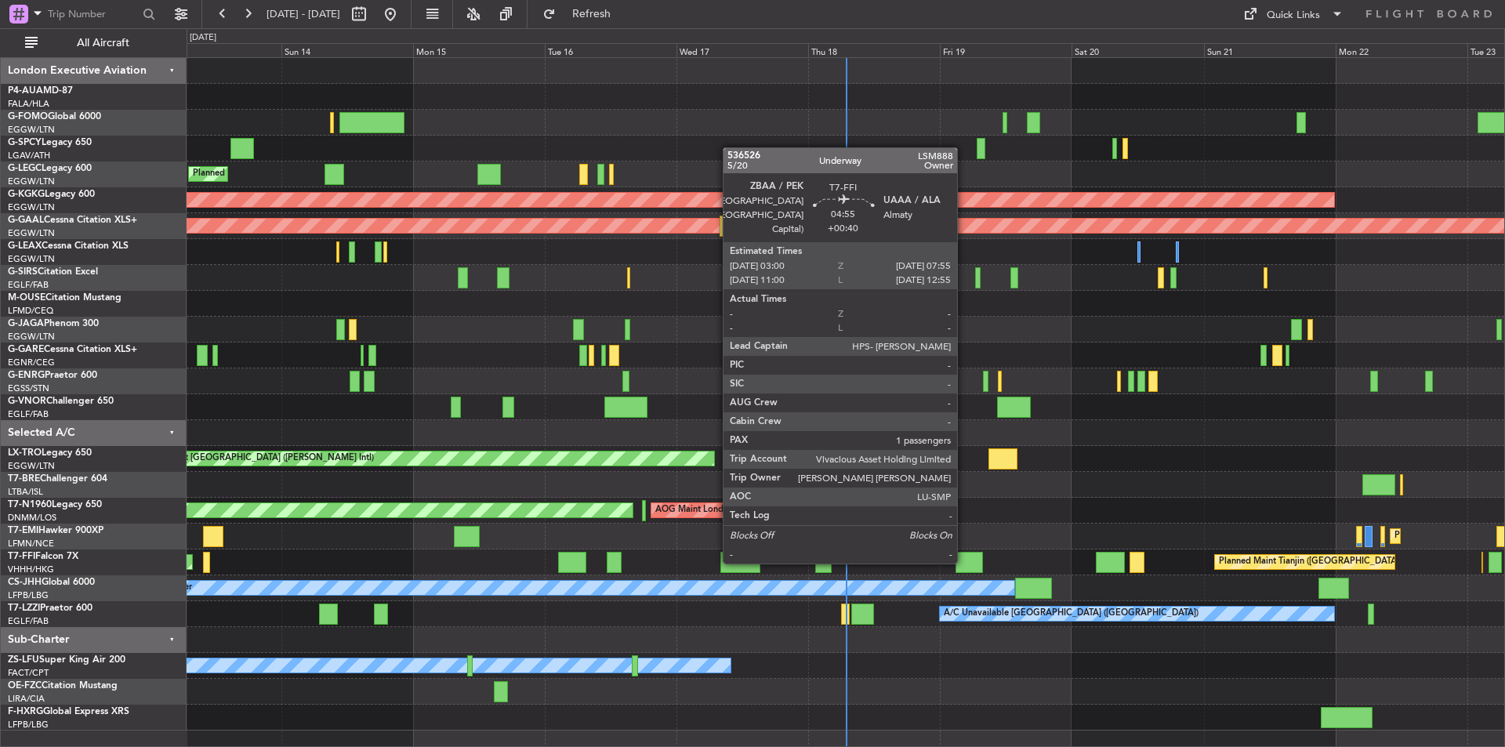
click at [964, 561] on div at bounding box center [969, 562] width 27 height 21
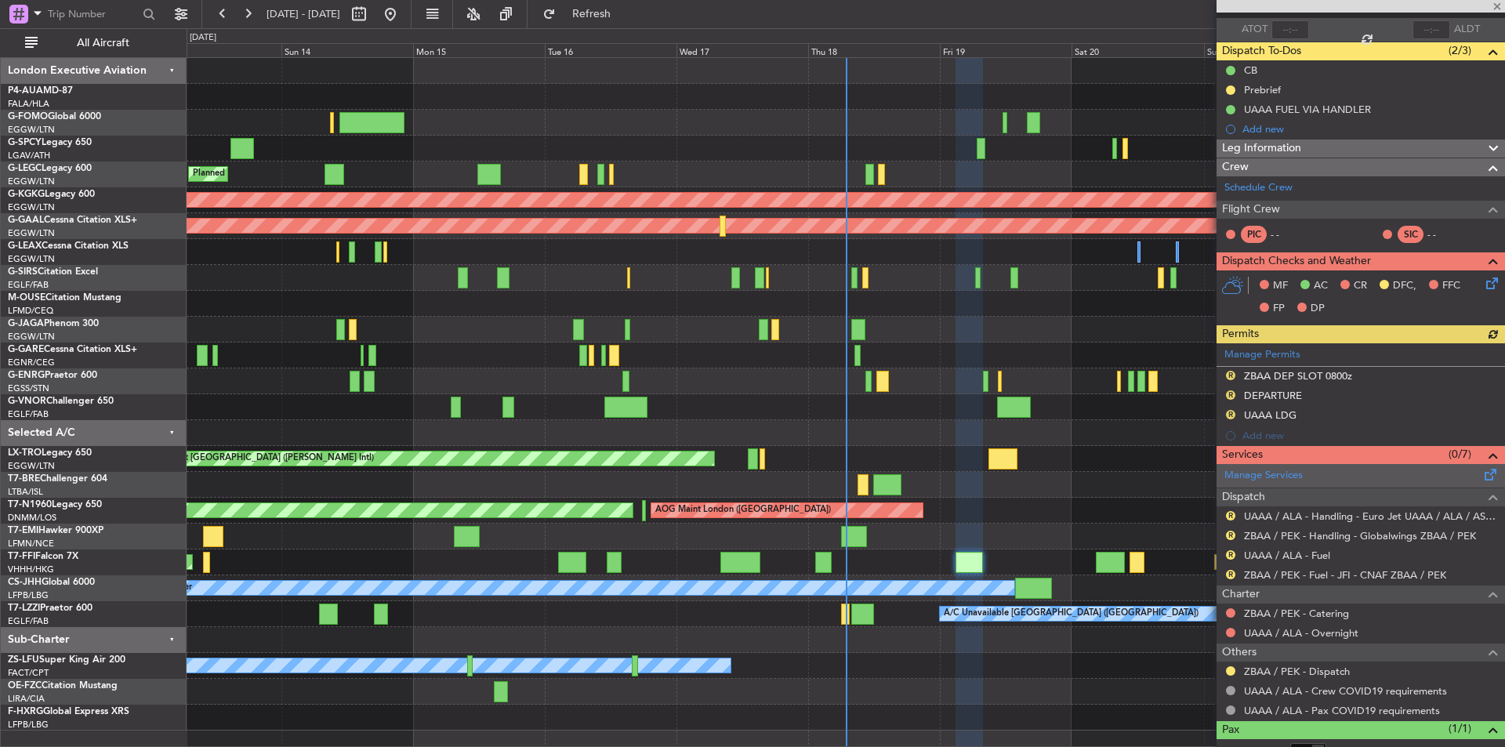
scroll to position [164, 0]
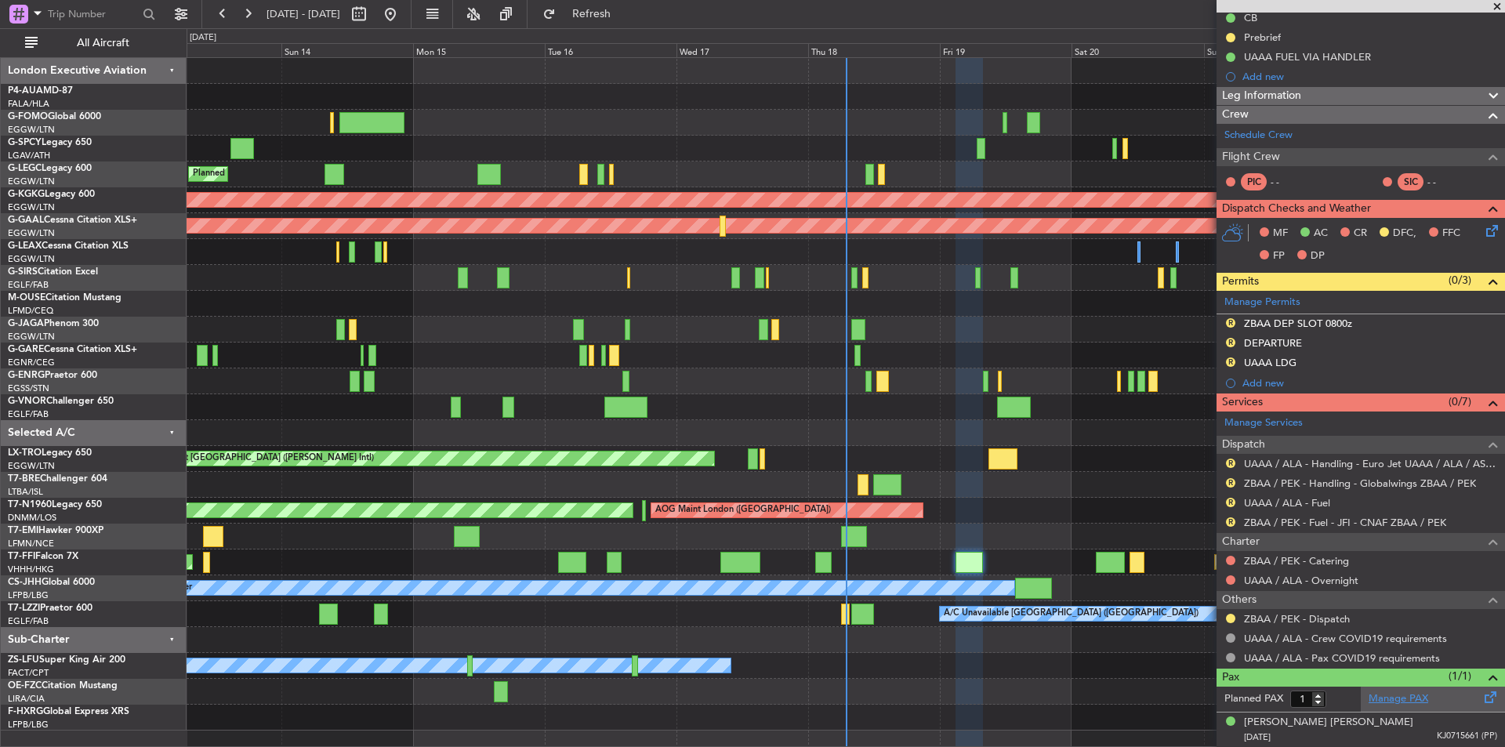
click at [1409, 698] on link "Manage PAX" at bounding box center [1399, 700] width 60 height 16
click at [605, 10] on button "Refresh" at bounding box center [582, 14] width 94 height 25
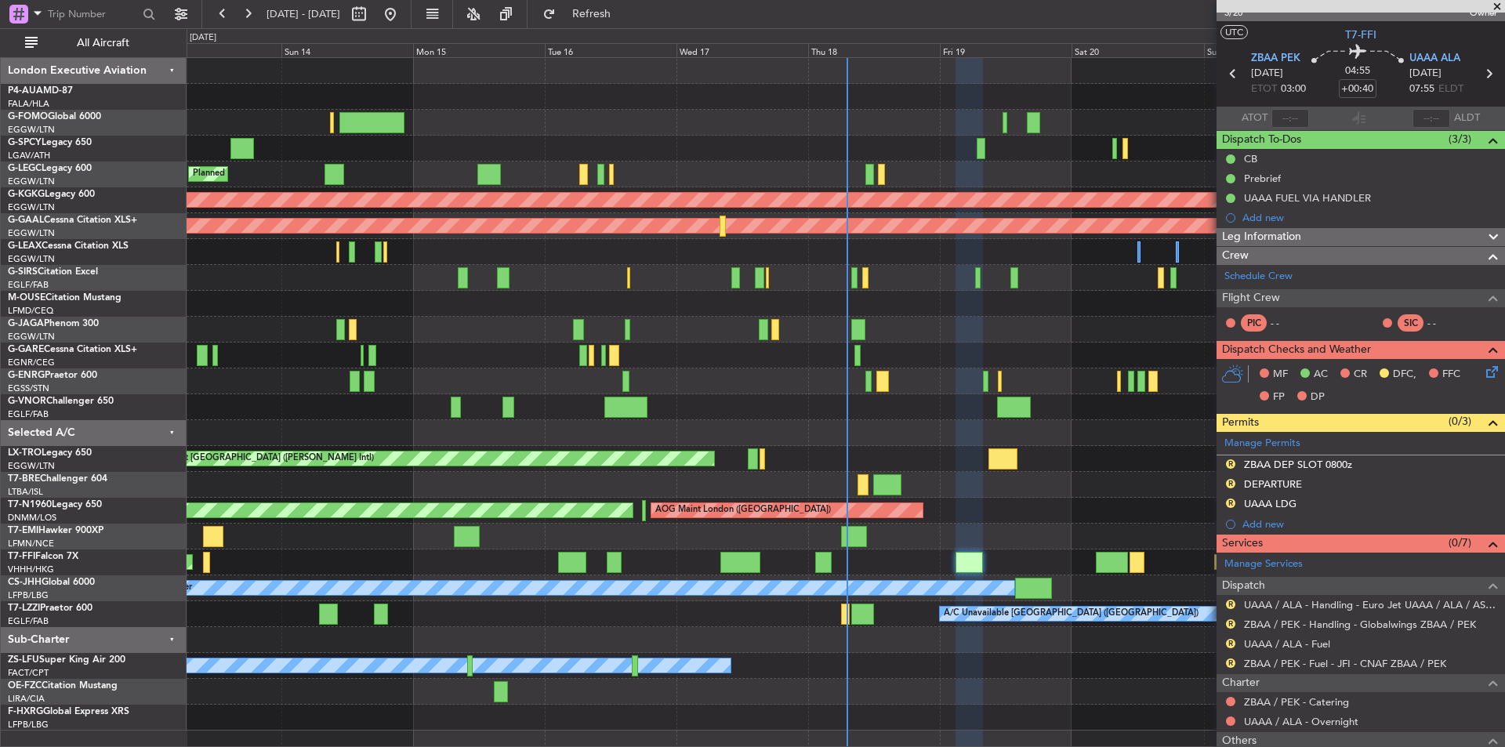
scroll to position [0, 0]
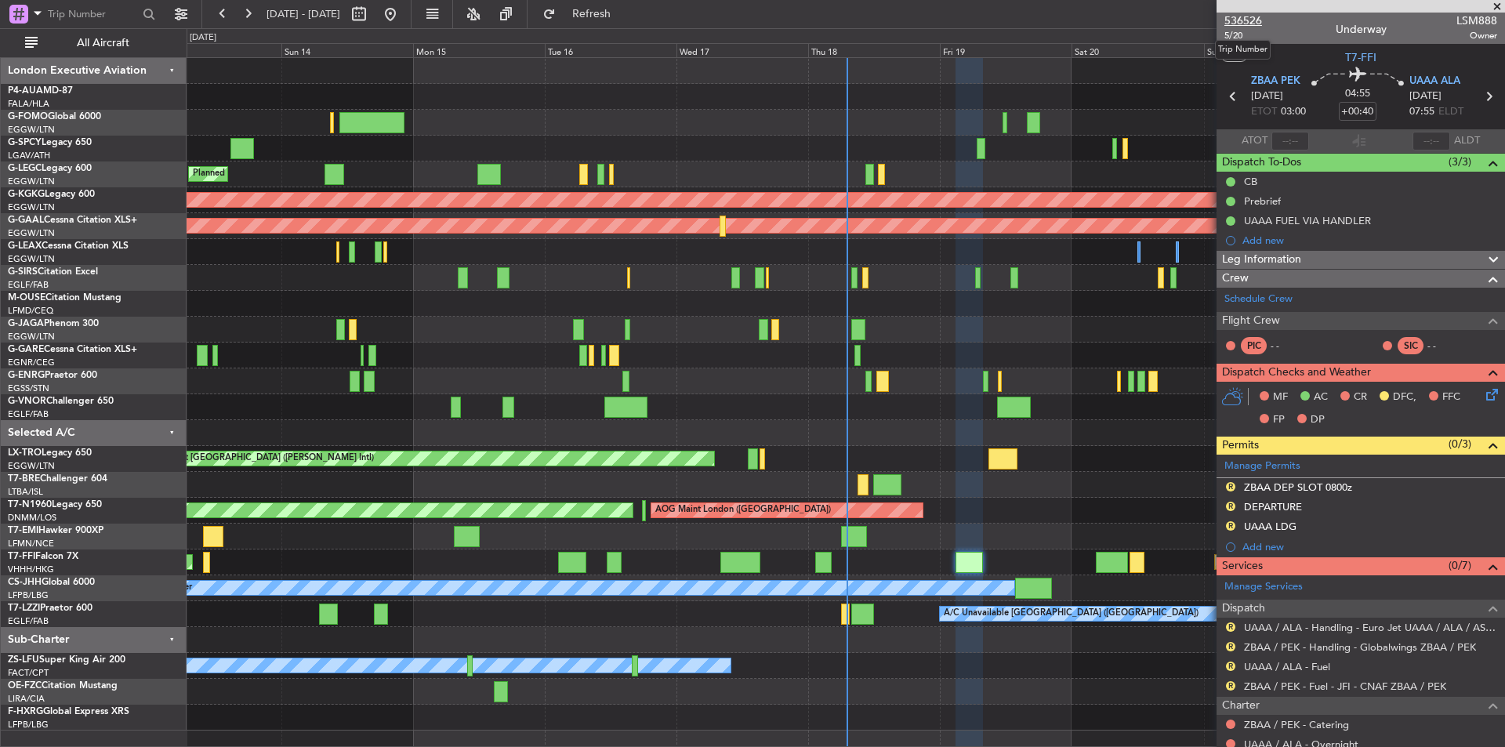
click at [1254, 16] on span "536526" at bounding box center [1244, 21] width 38 height 16
click at [1500, 5] on span at bounding box center [1498, 7] width 16 height 14
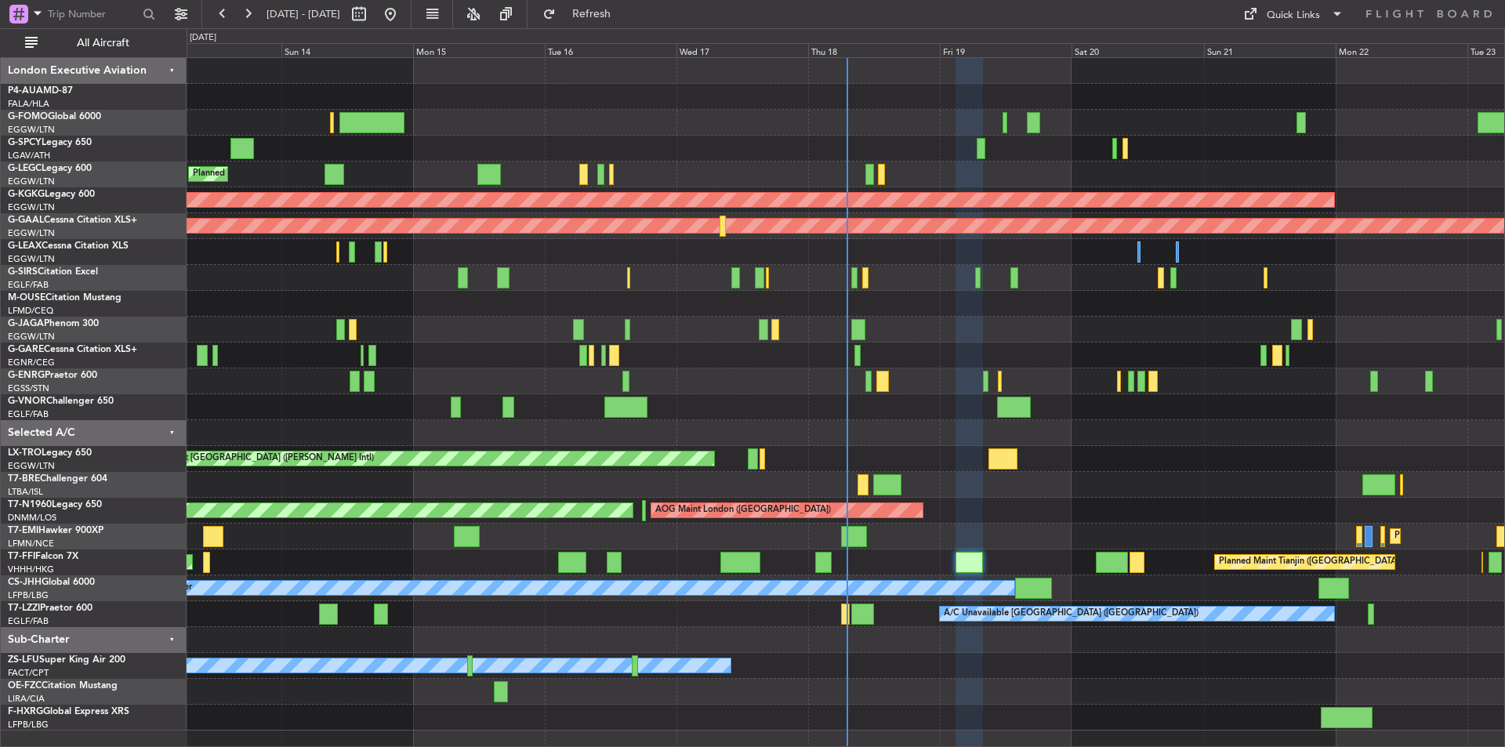
type input "0"
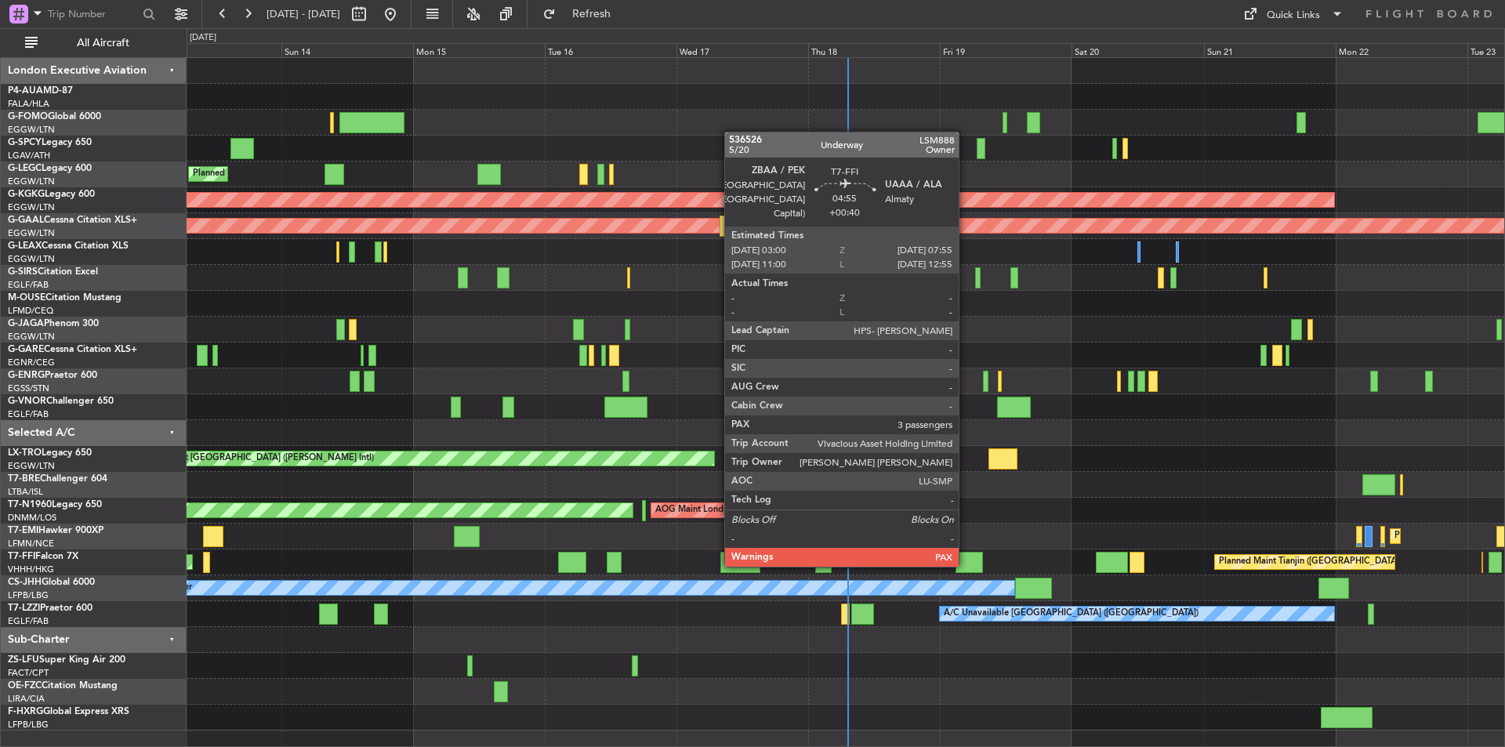
click at [966, 564] on div at bounding box center [969, 562] width 27 height 21
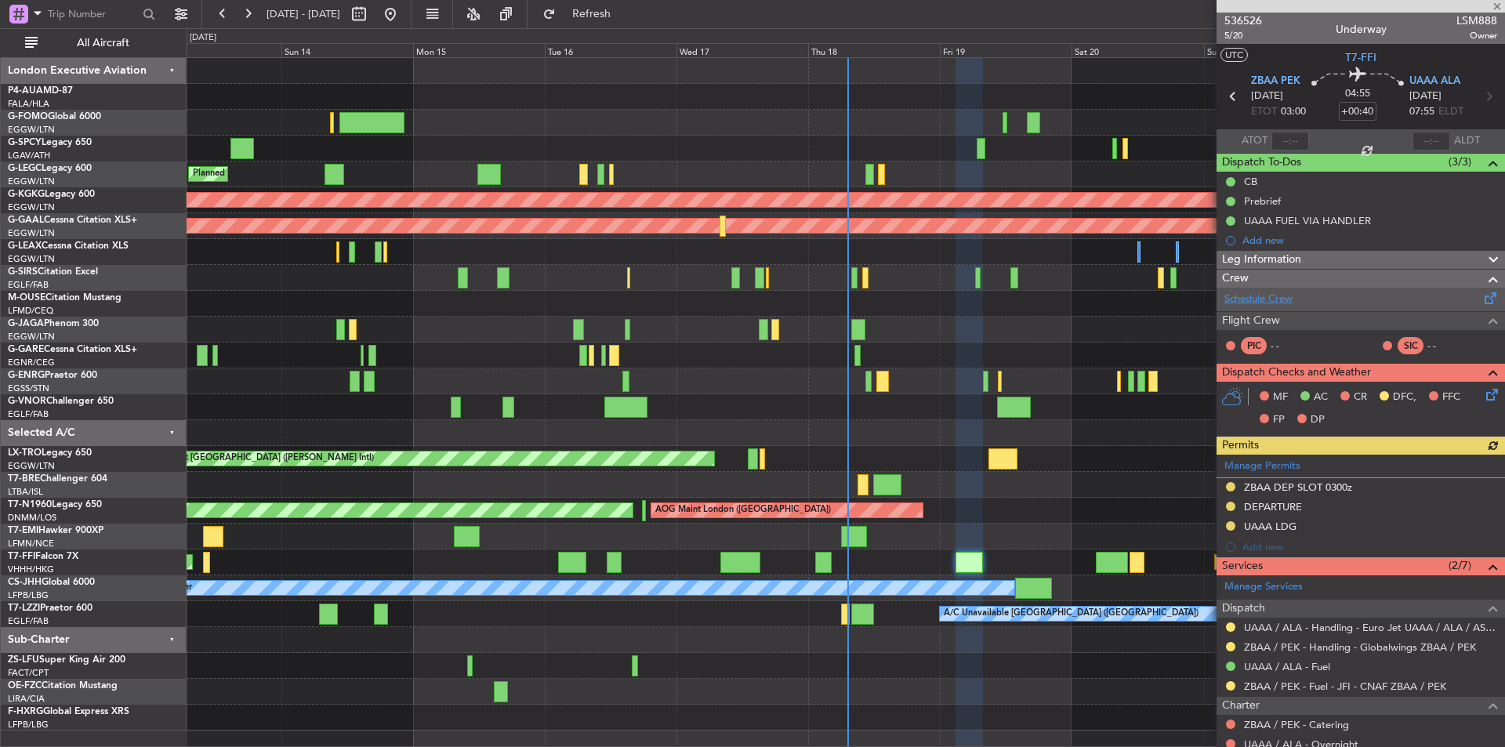
click at [1269, 301] on link "Schedule Crew" at bounding box center [1259, 300] width 68 height 16
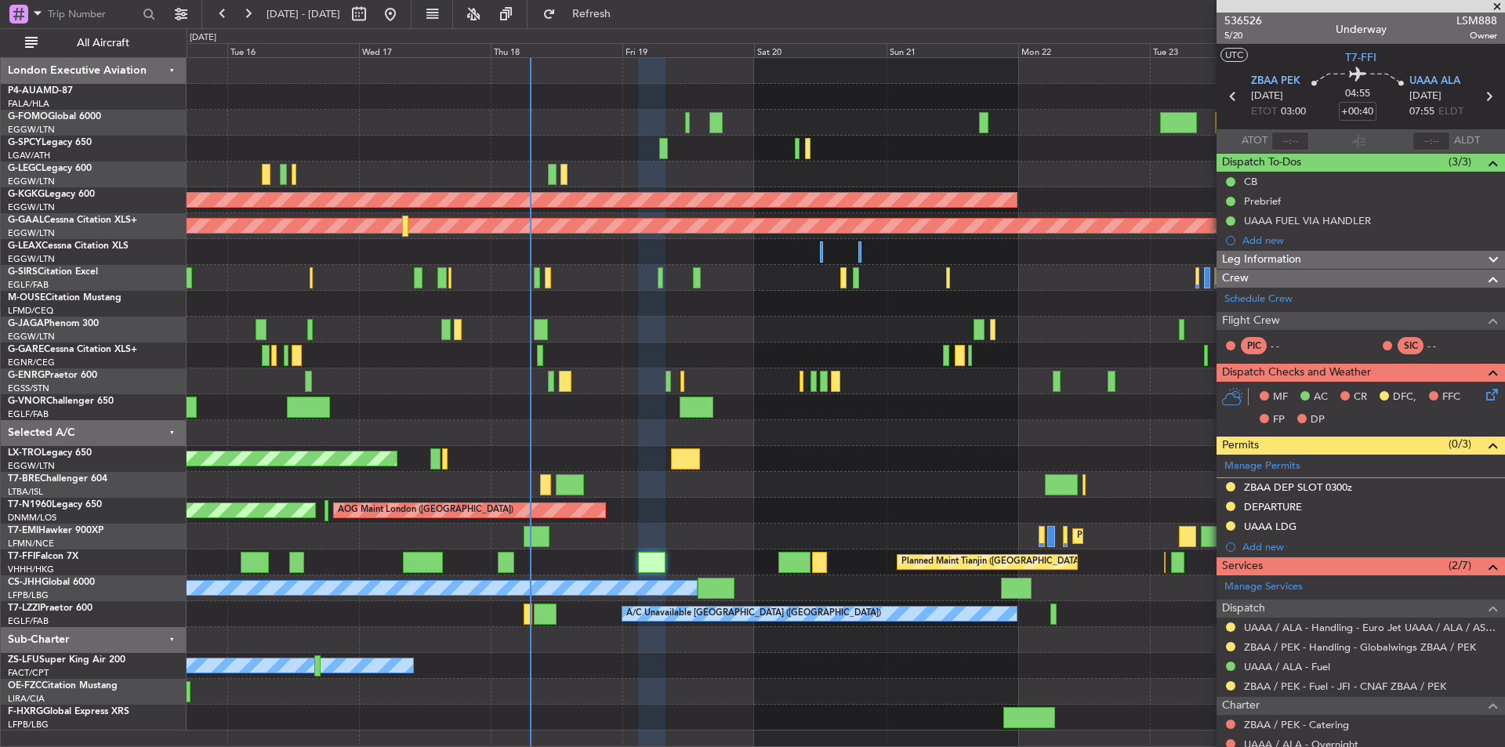
click at [711, 325] on div at bounding box center [846, 330] width 1318 height 26
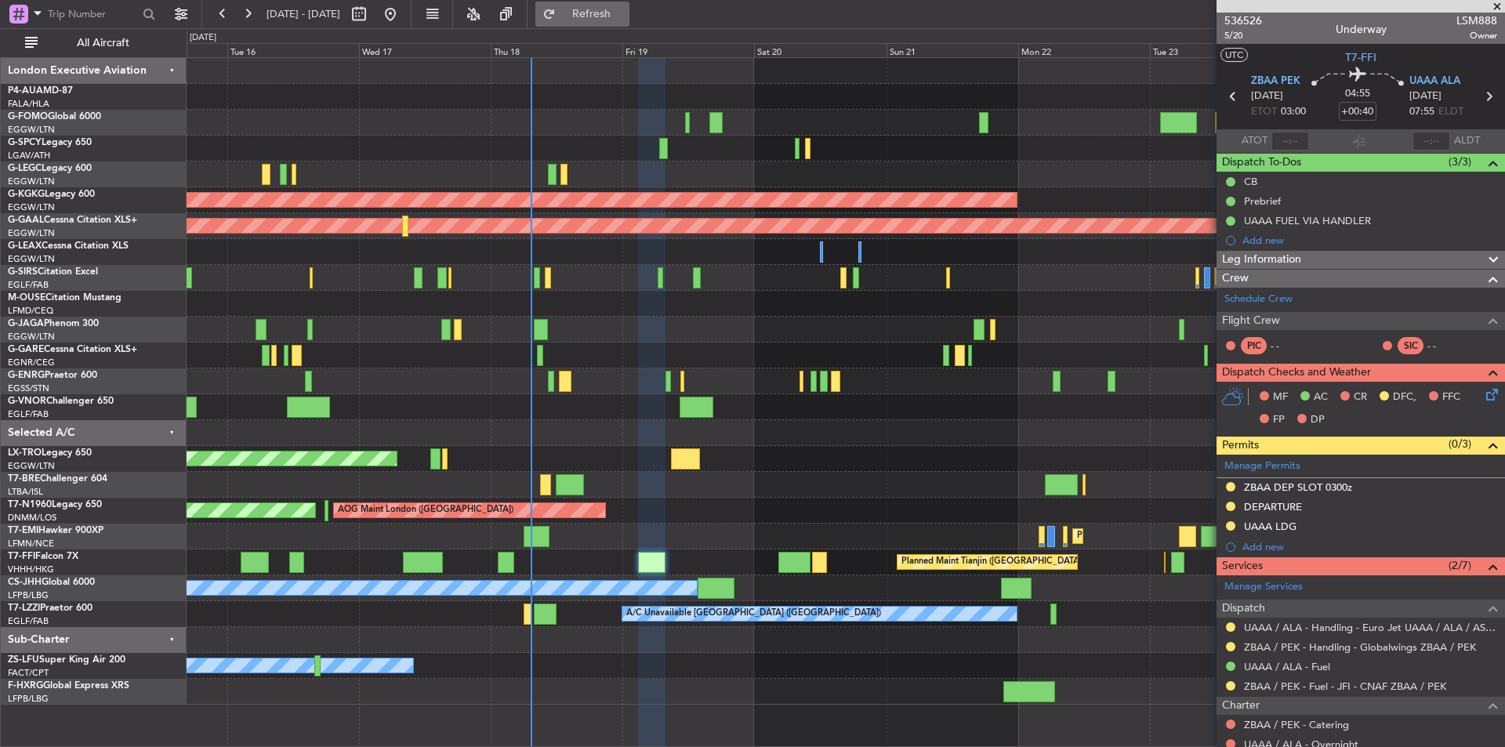
click at [607, 13] on button "Refresh" at bounding box center [582, 14] width 94 height 25
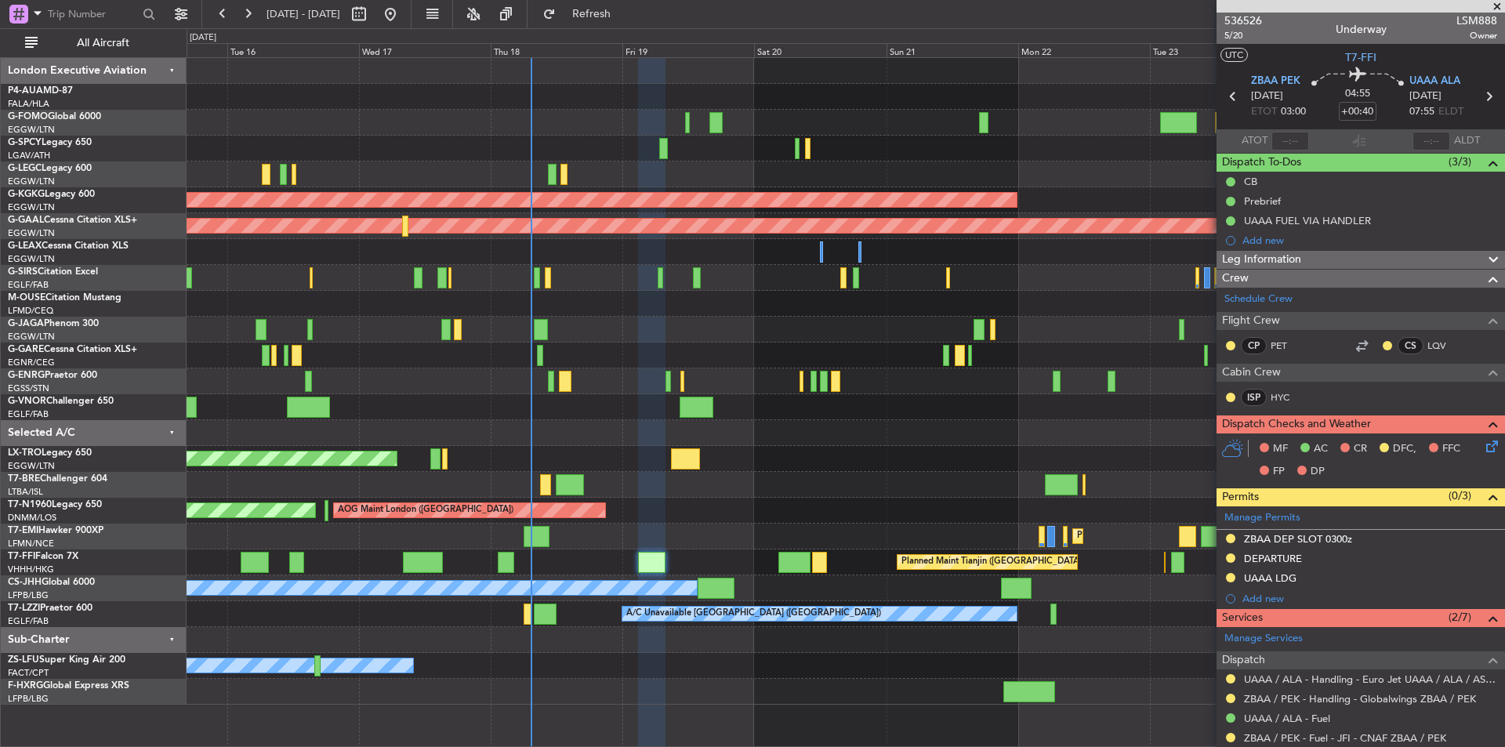
click at [1494, 8] on span at bounding box center [1498, 7] width 16 height 14
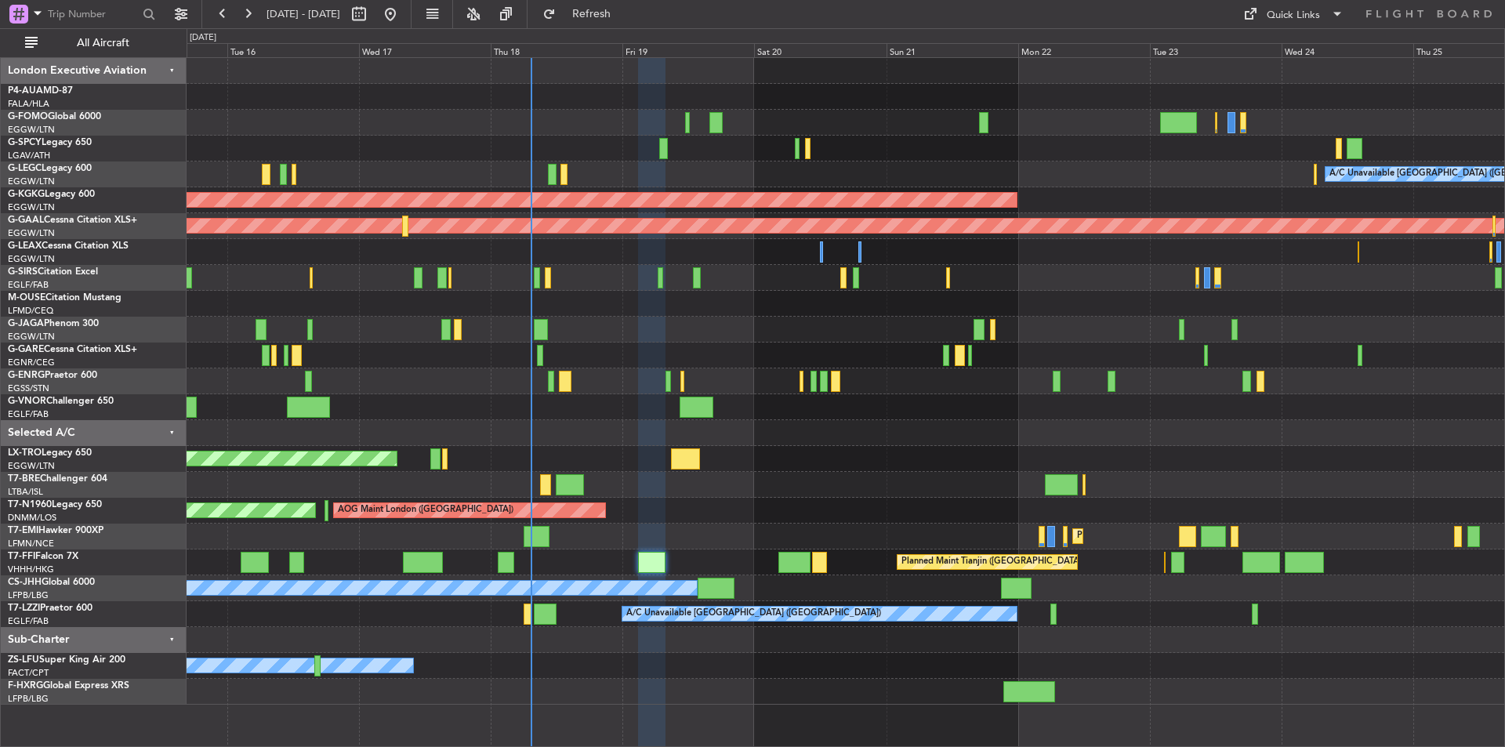
type input "0"
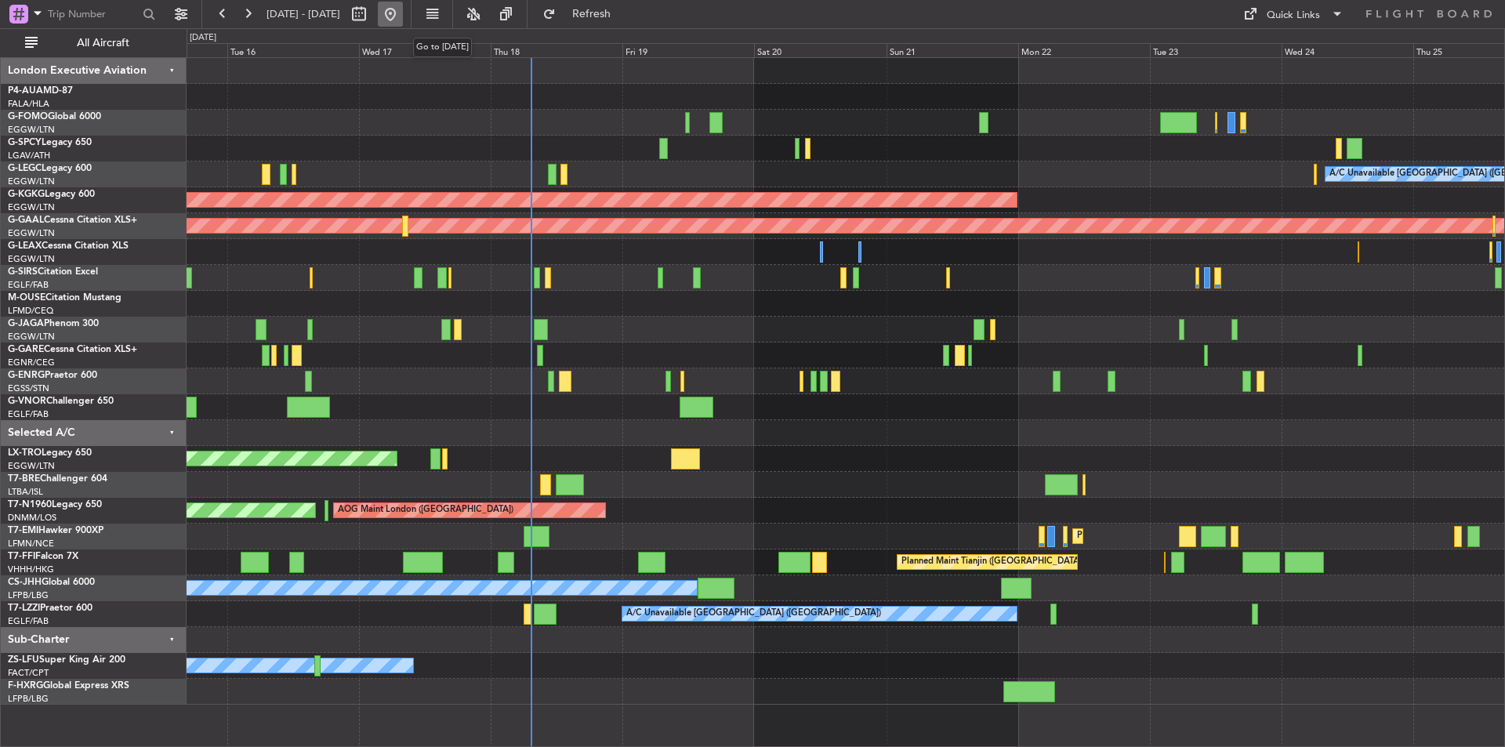
click at [403, 11] on button at bounding box center [390, 14] width 25 height 25
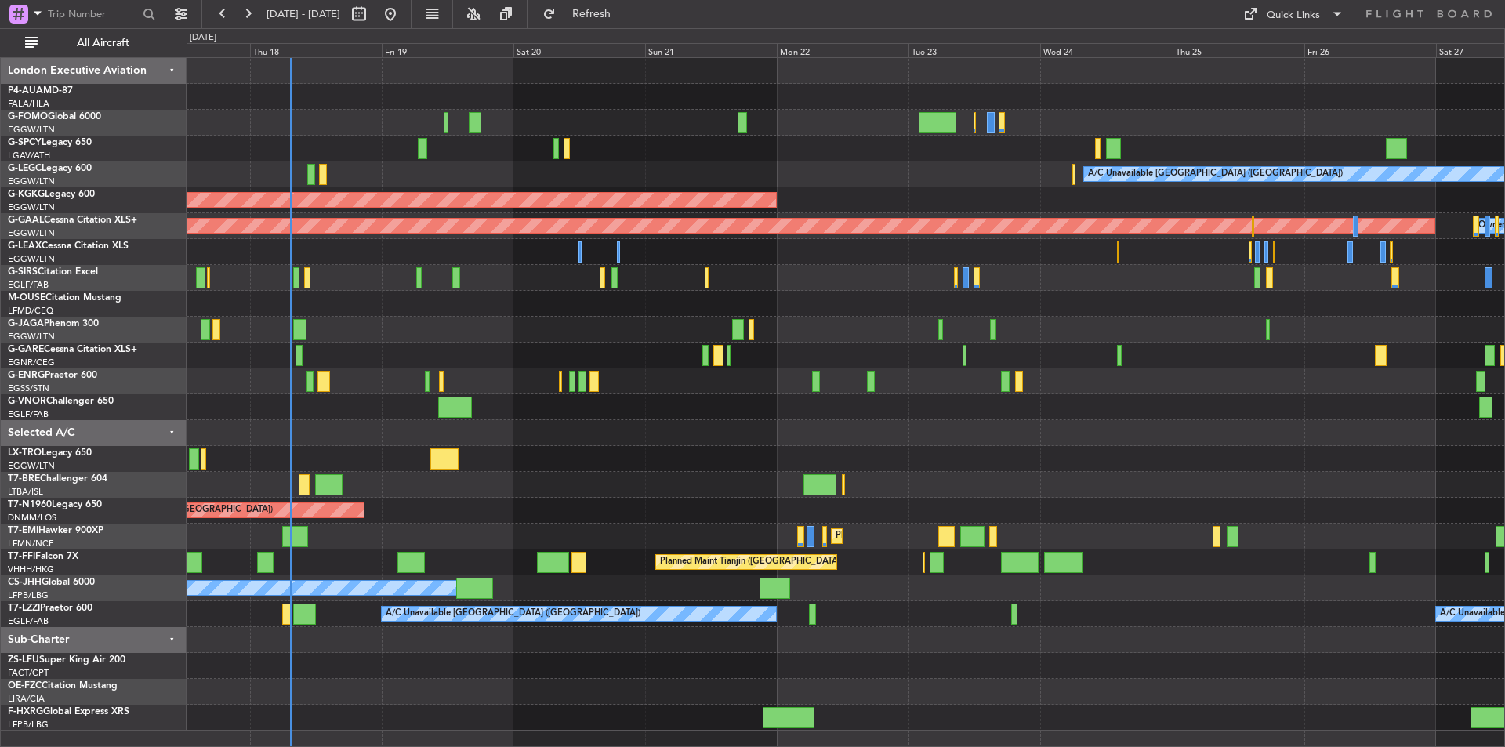
click at [587, 604] on div "A/C Unavailable London (Luton) AOG Maint Istanbul (Ataturk) Planned Maint Dusse…" at bounding box center [846, 394] width 1318 height 673
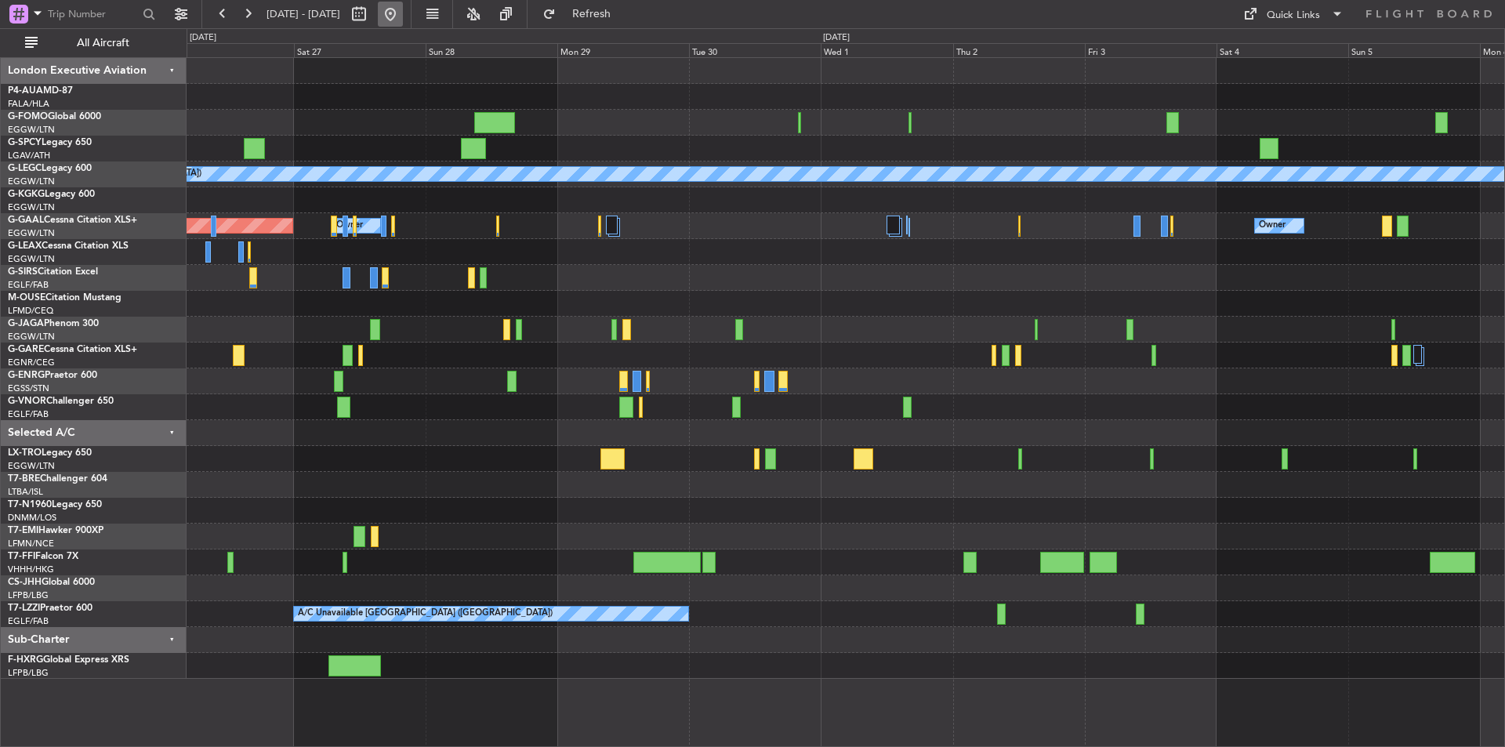
click at [403, 5] on button at bounding box center [390, 14] width 25 height 25
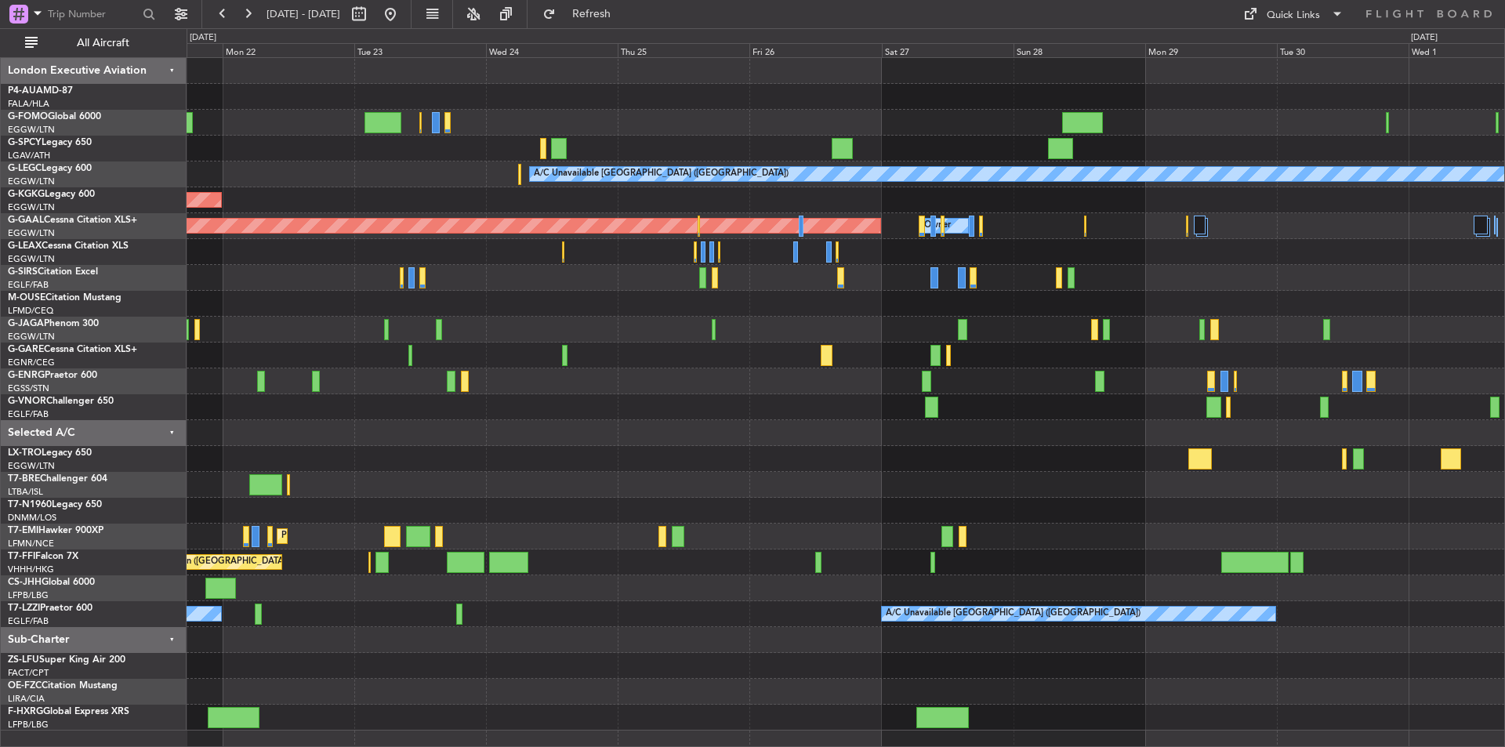
click at [290, 306] on div at bounding box center [846, 304] width 1318 height 26
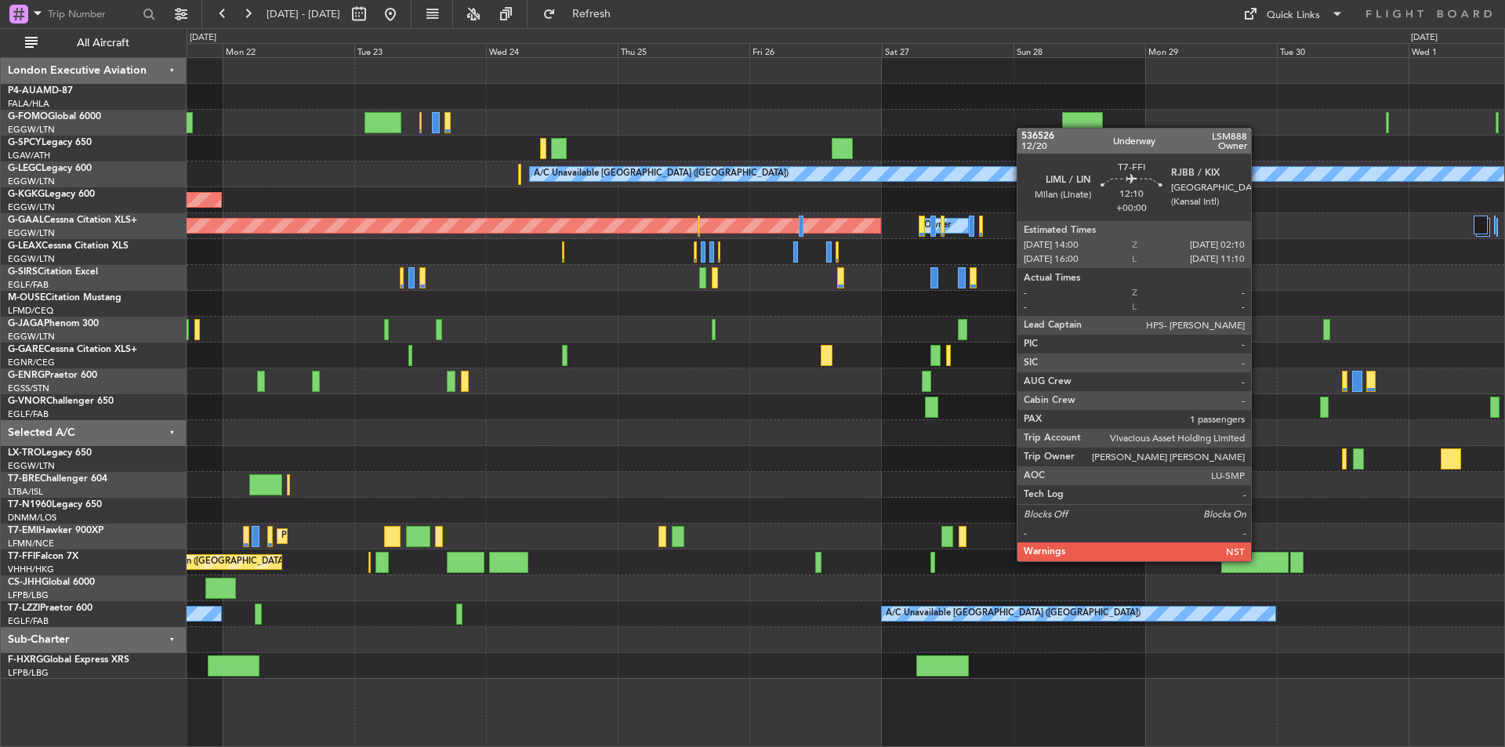
click at [1258, 560] on div at bounding box center [1255, 562] width 67 height 21
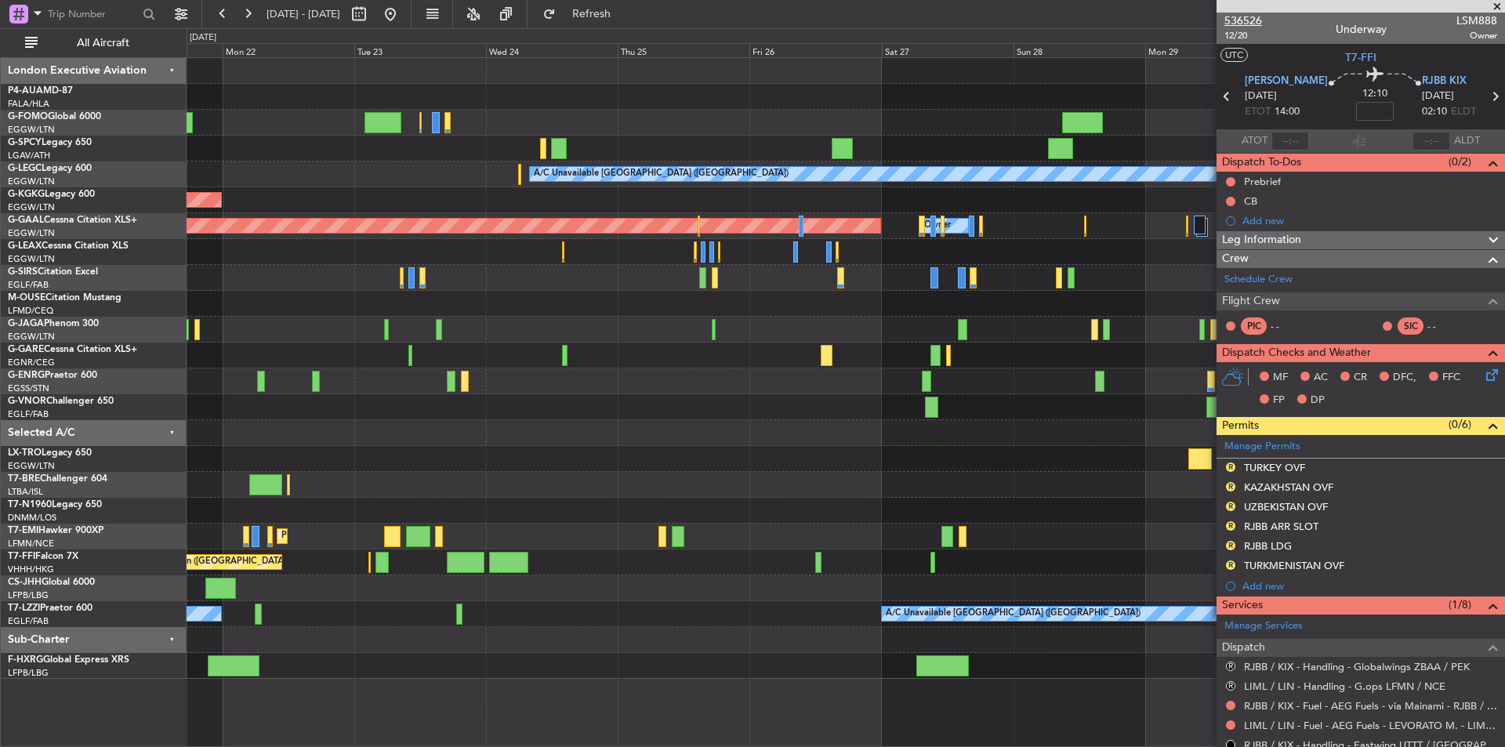
click at [1247, 15] on span "536526" at bounding box center [1244, 21] width 38 height 16
click at [613, 5] on button "Refresh" at bounding box center [582, 14] width 94 height 25
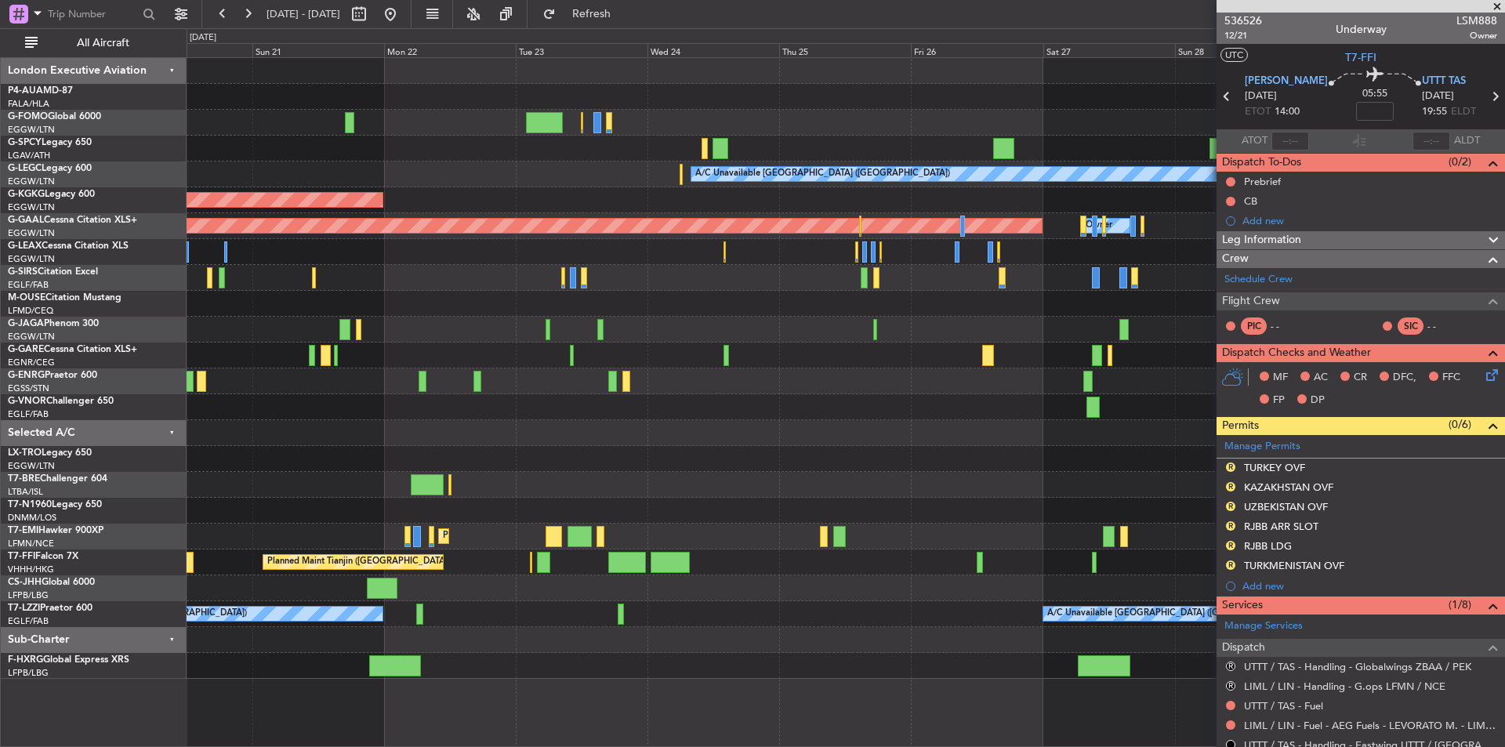
click at [833, 445] on div "A/C Unavailable London (Luton) AOG Maint Istanbul (Ataturk) Planned Maint Dusse…" at bounding box center [846, 368] width 1318 height 621
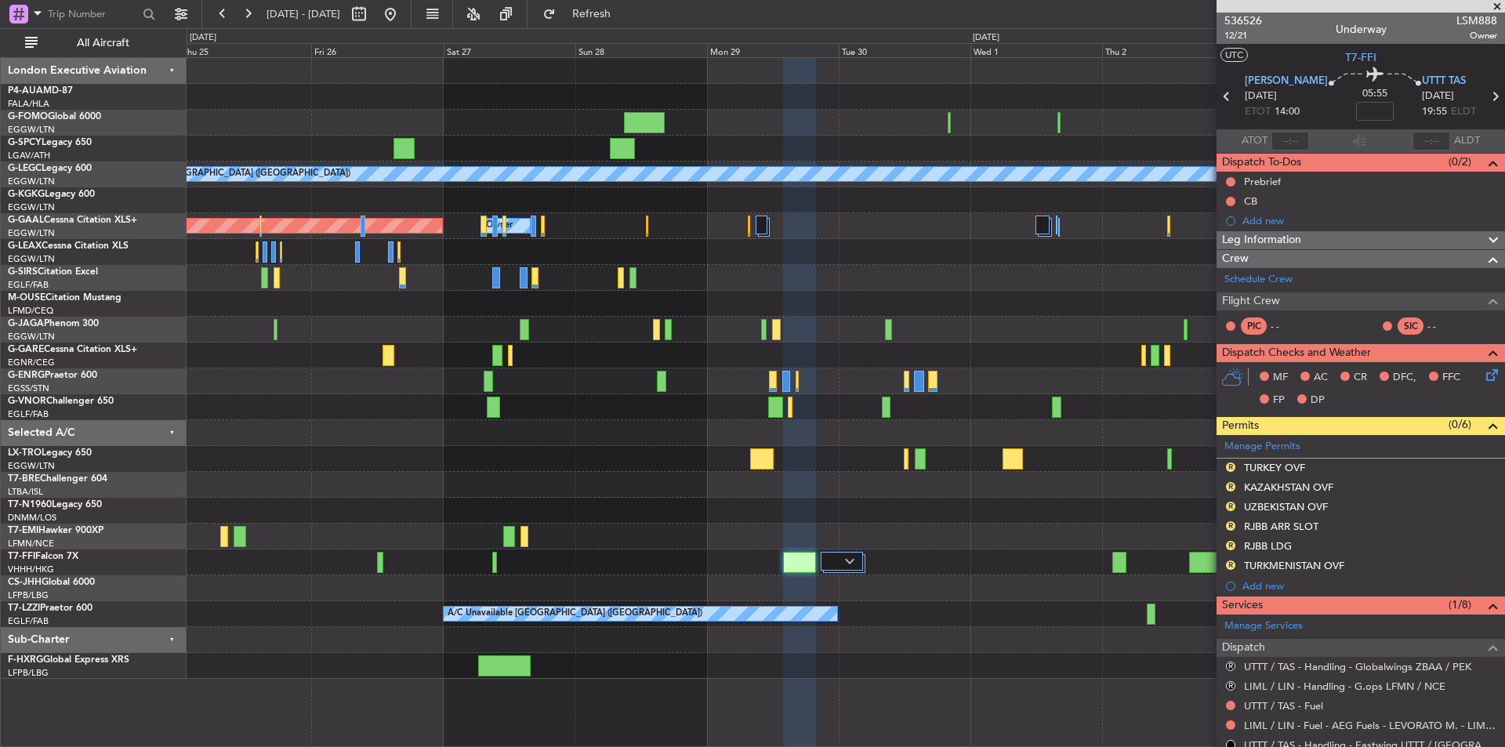
click at [269, 572] on div "A/C Unavailable London (Luton) Planned Maint Dusseldorf Owner Owner A/C Unavail…" at bounding box center [846, 368] width 1318 height 621
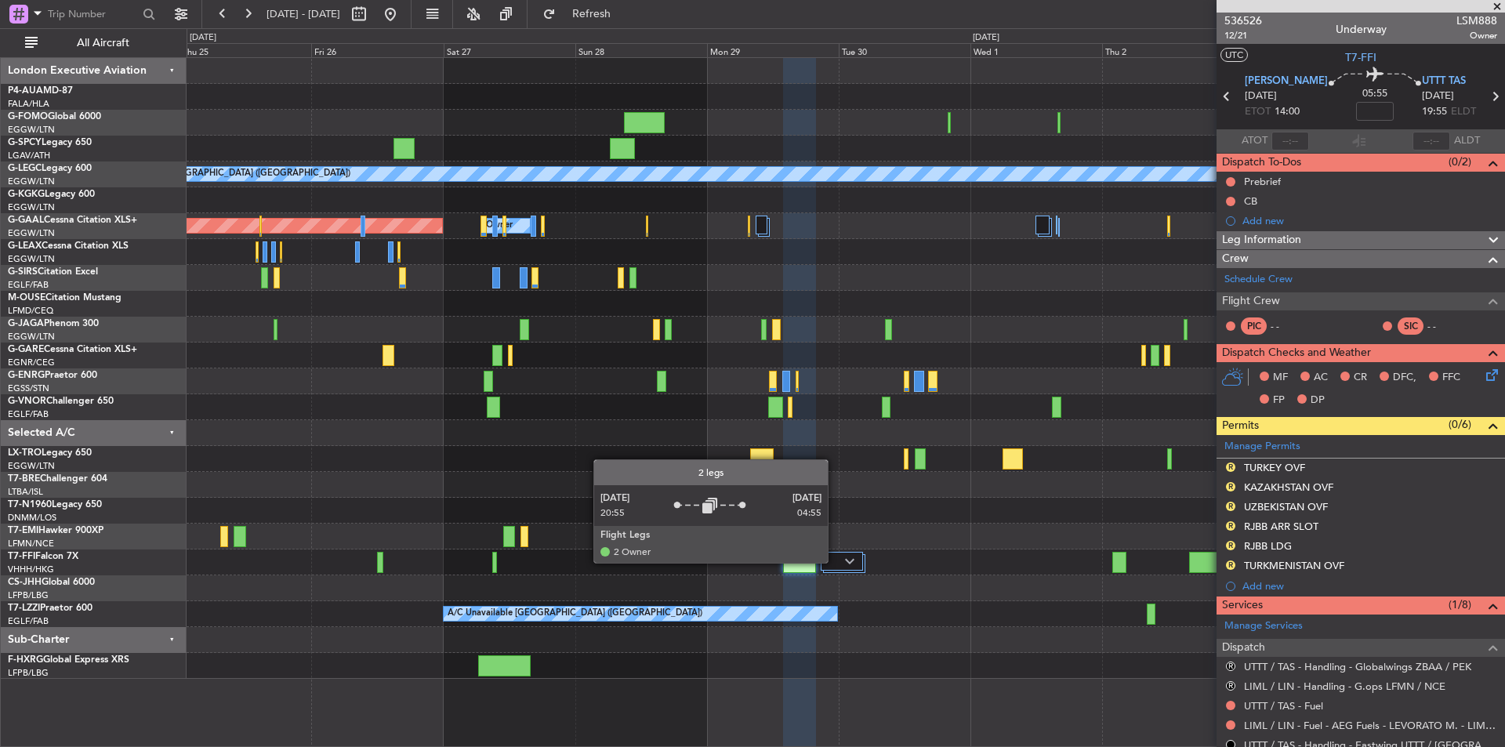
click at [847, 556] on div at bounding box center [842, 561] width 42 height 19
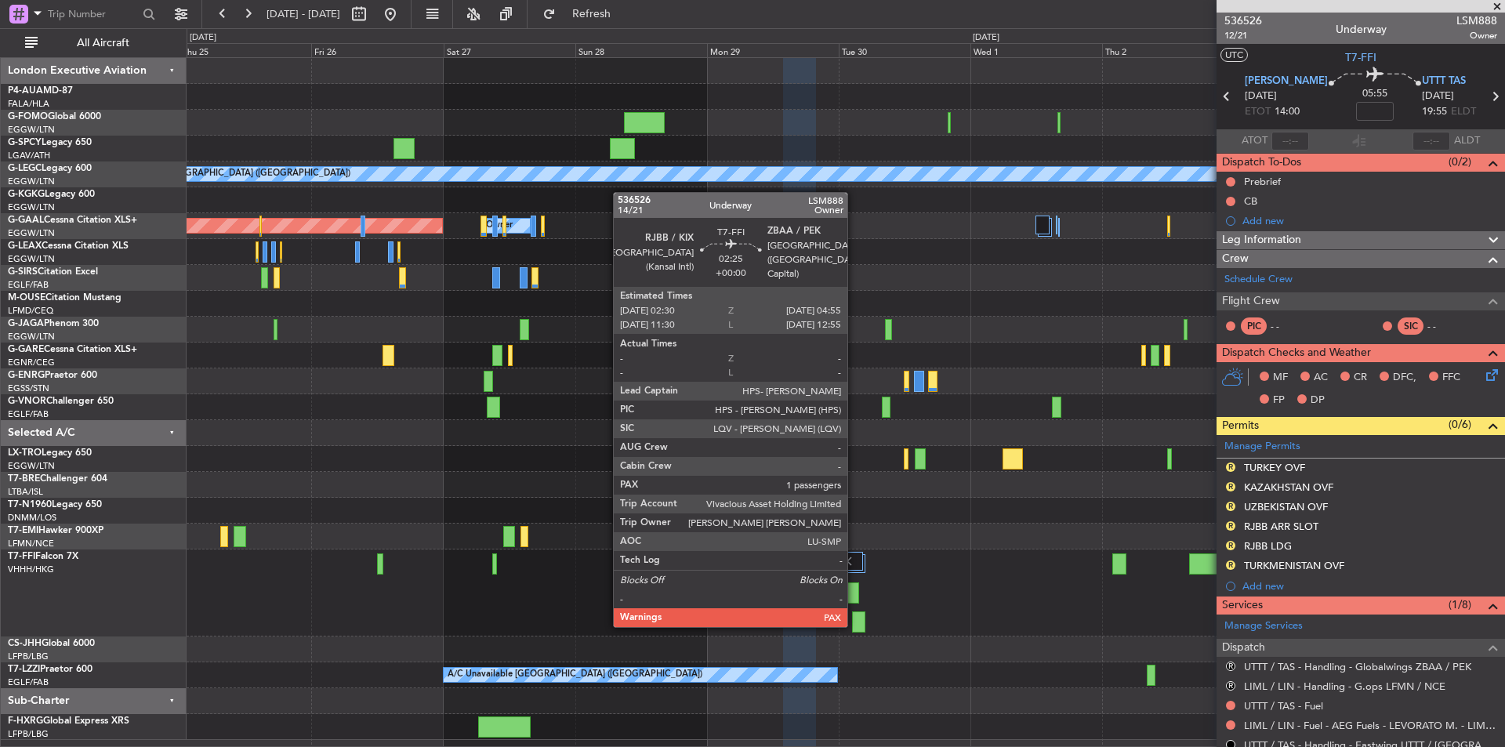
click at [855, 624] on div at bounding box center [858, 622] width 13 height 21
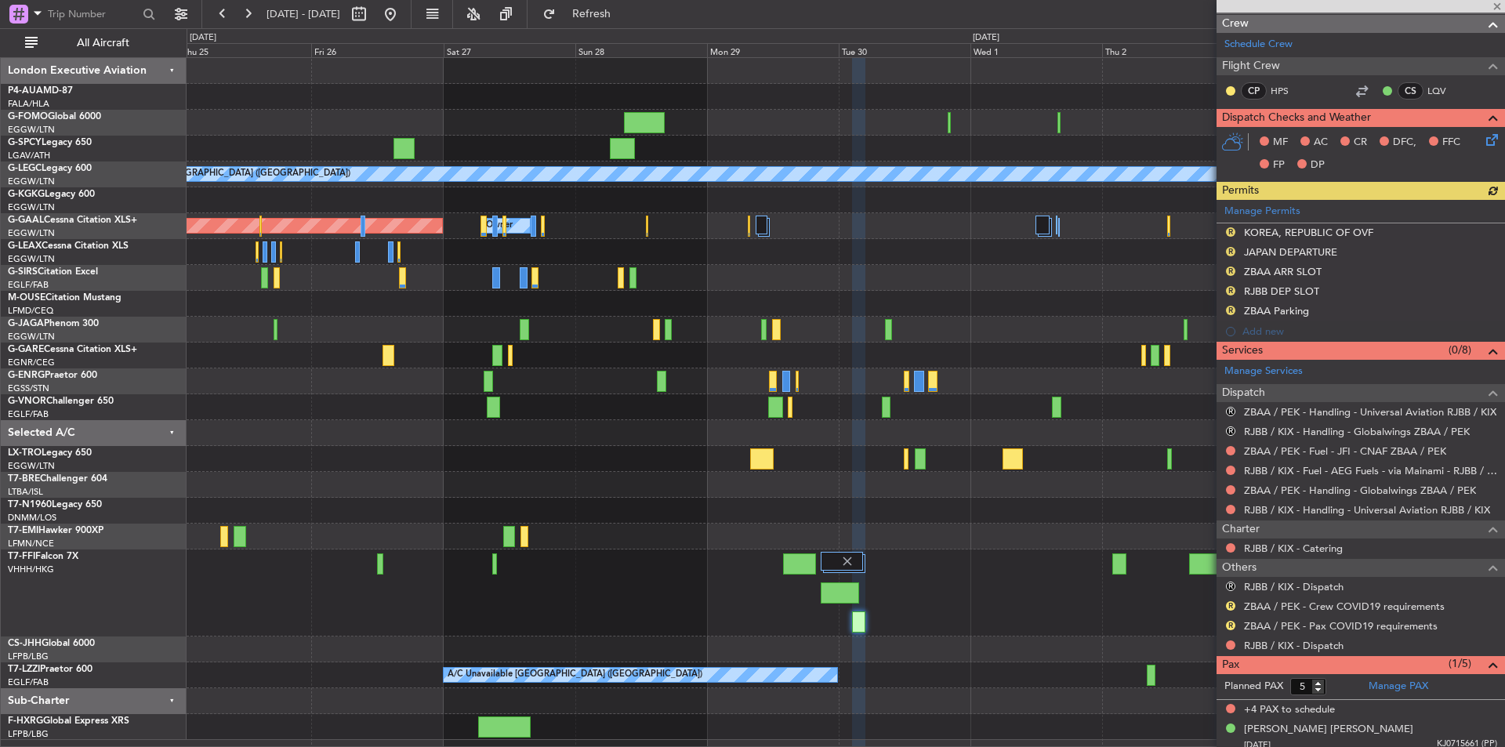
scroll to position [262, 0]
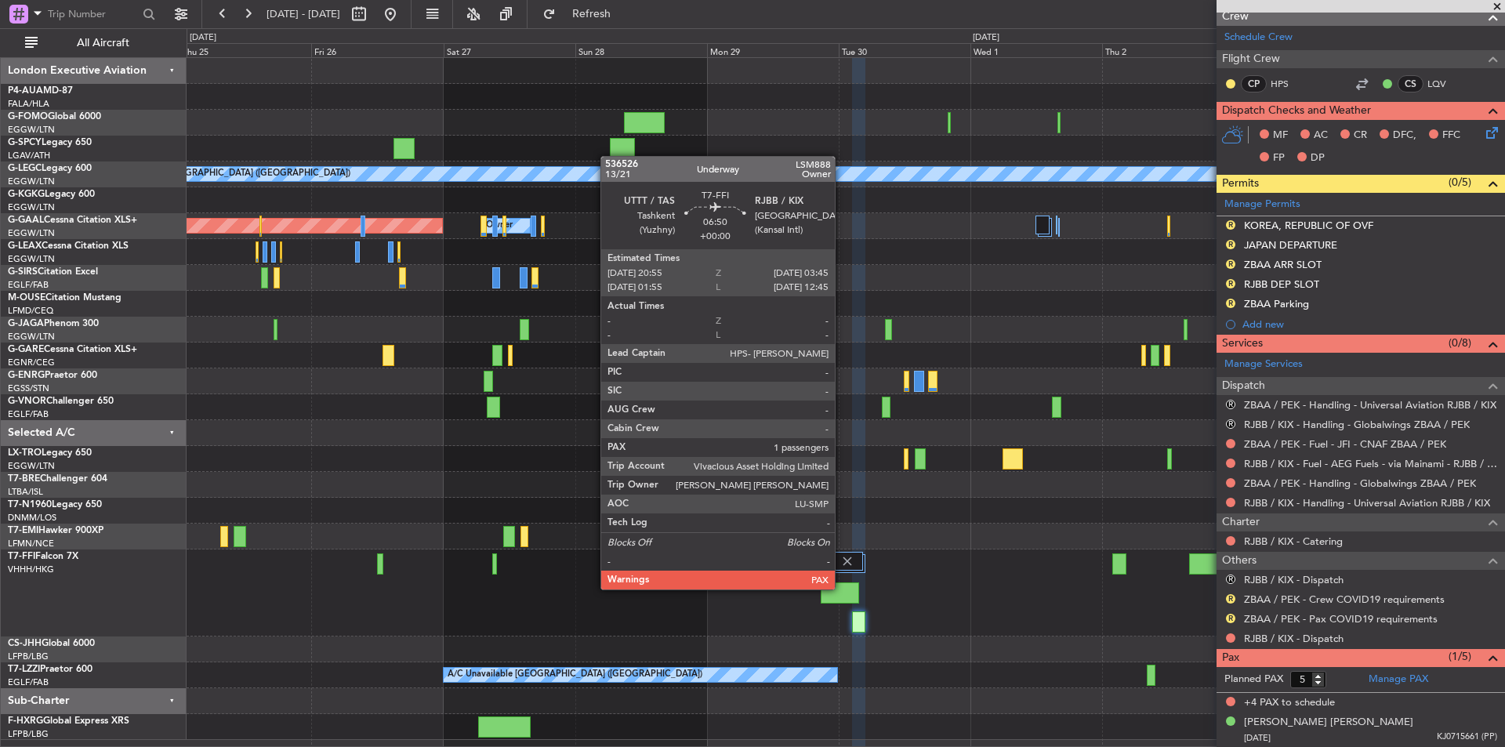
click at [842, 588] on div at bounding box center [840, 593] width 38 height 21
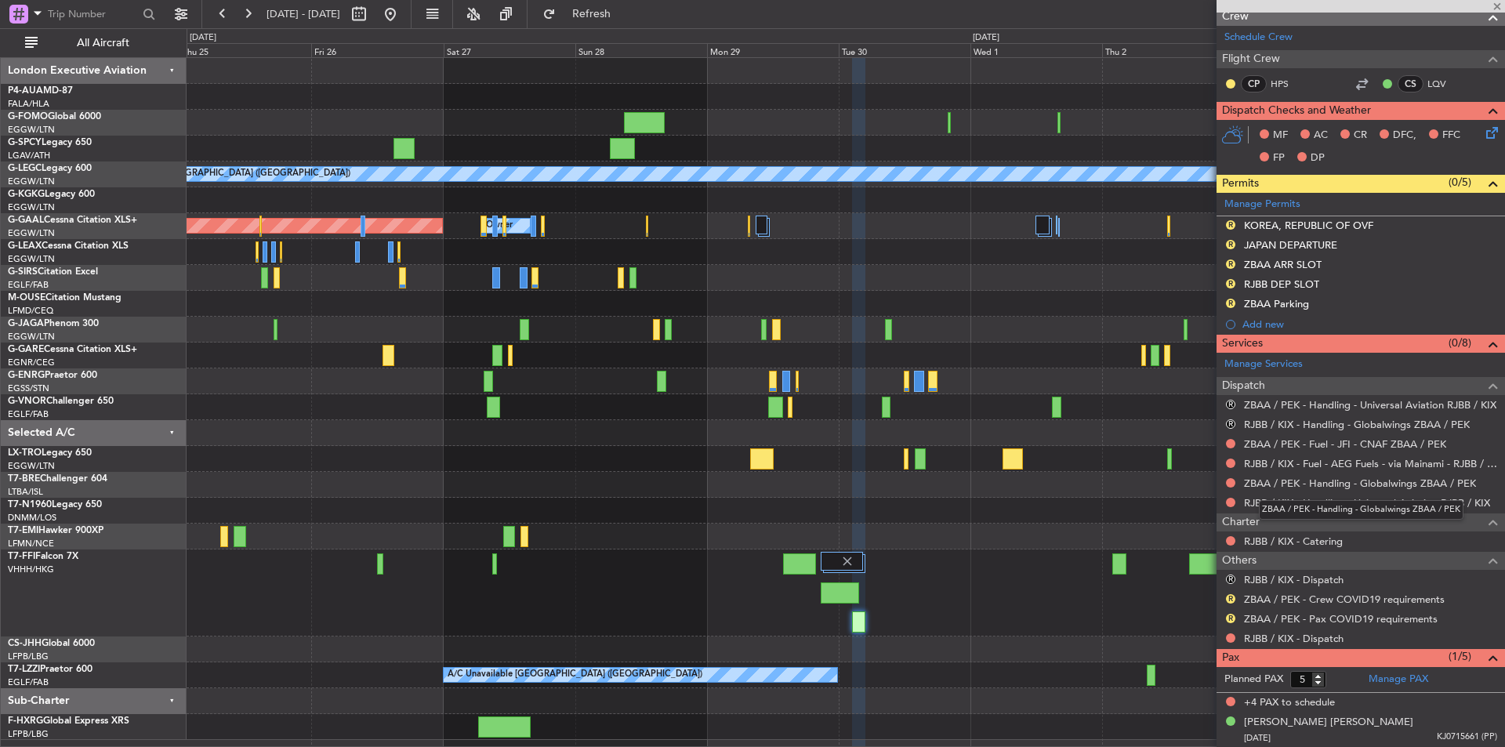
type input "1"
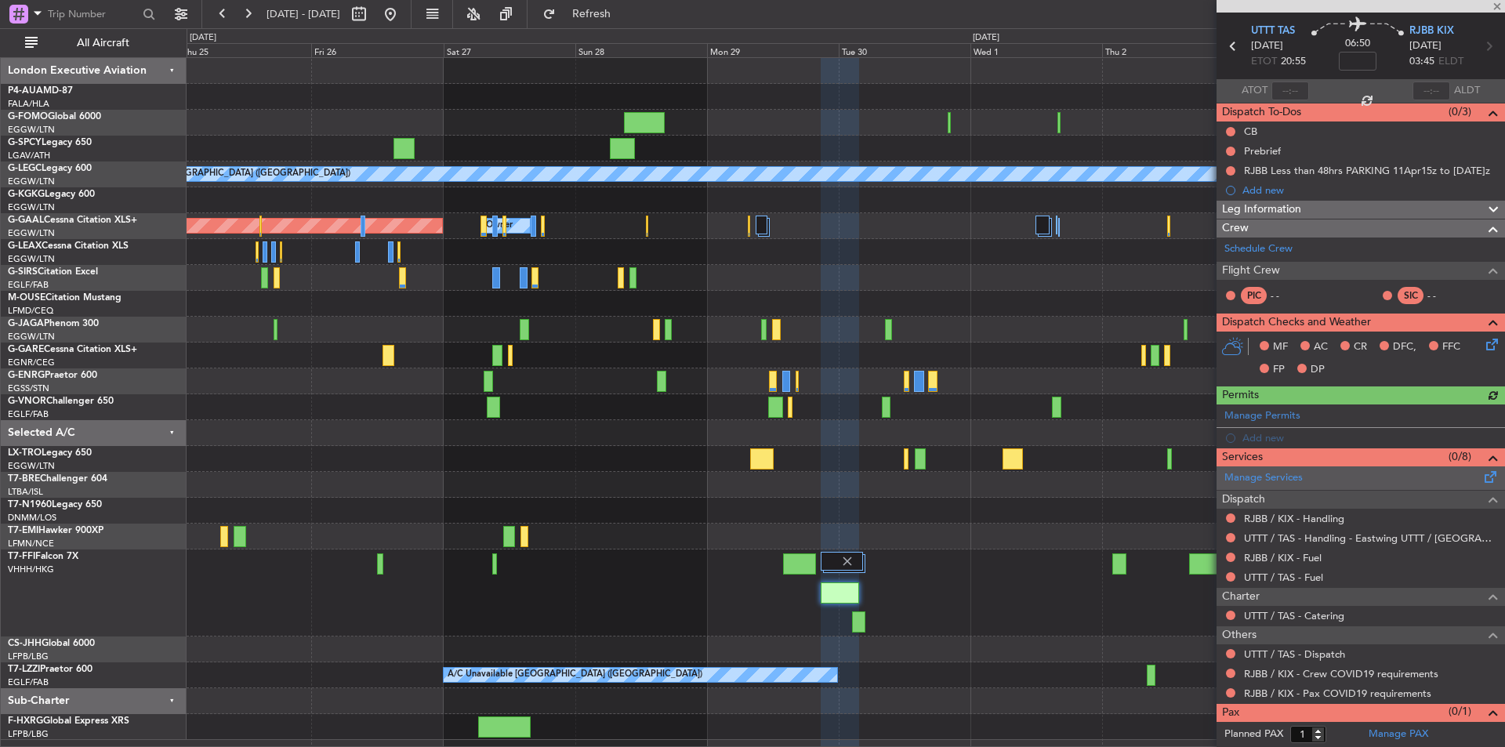
scroll to position [70, 0]
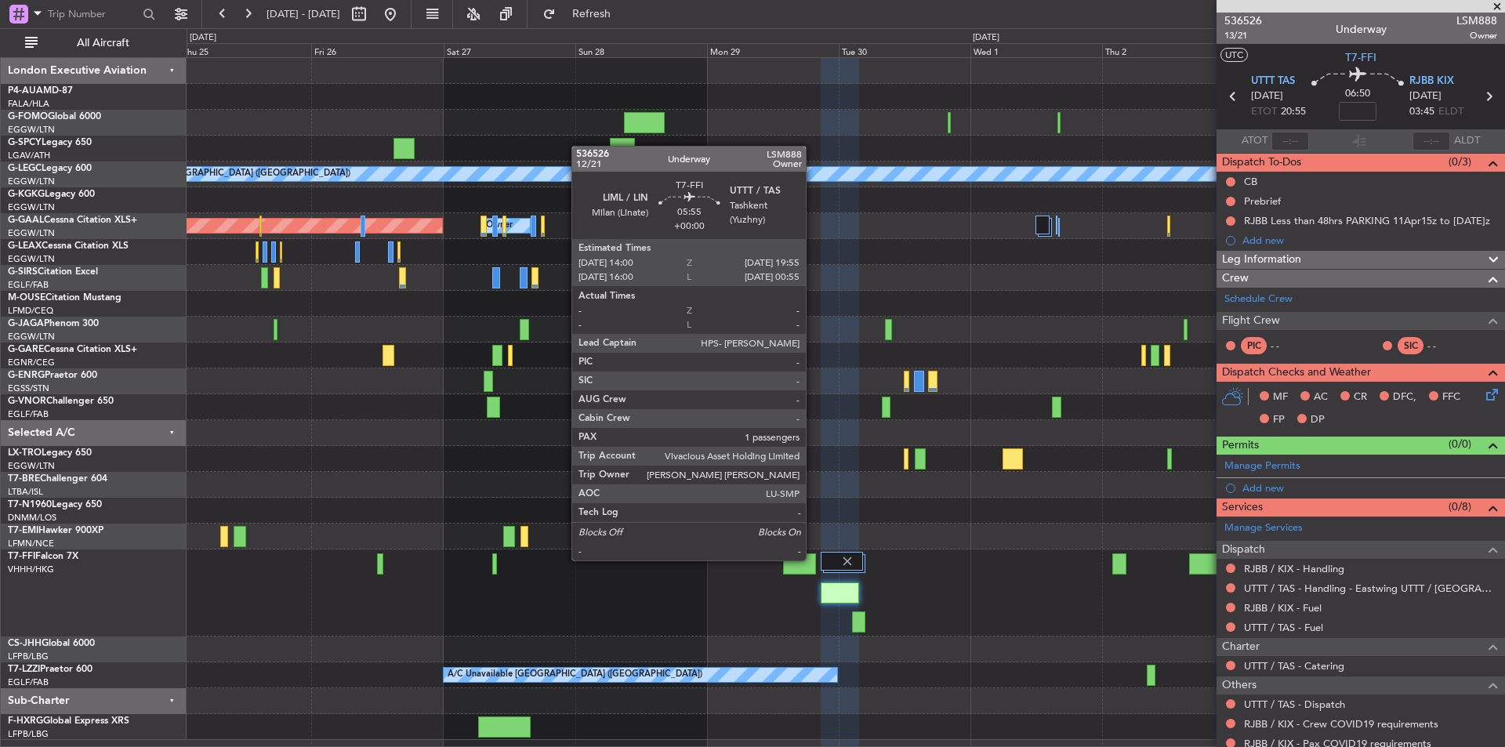
scroll to position [70, 0]
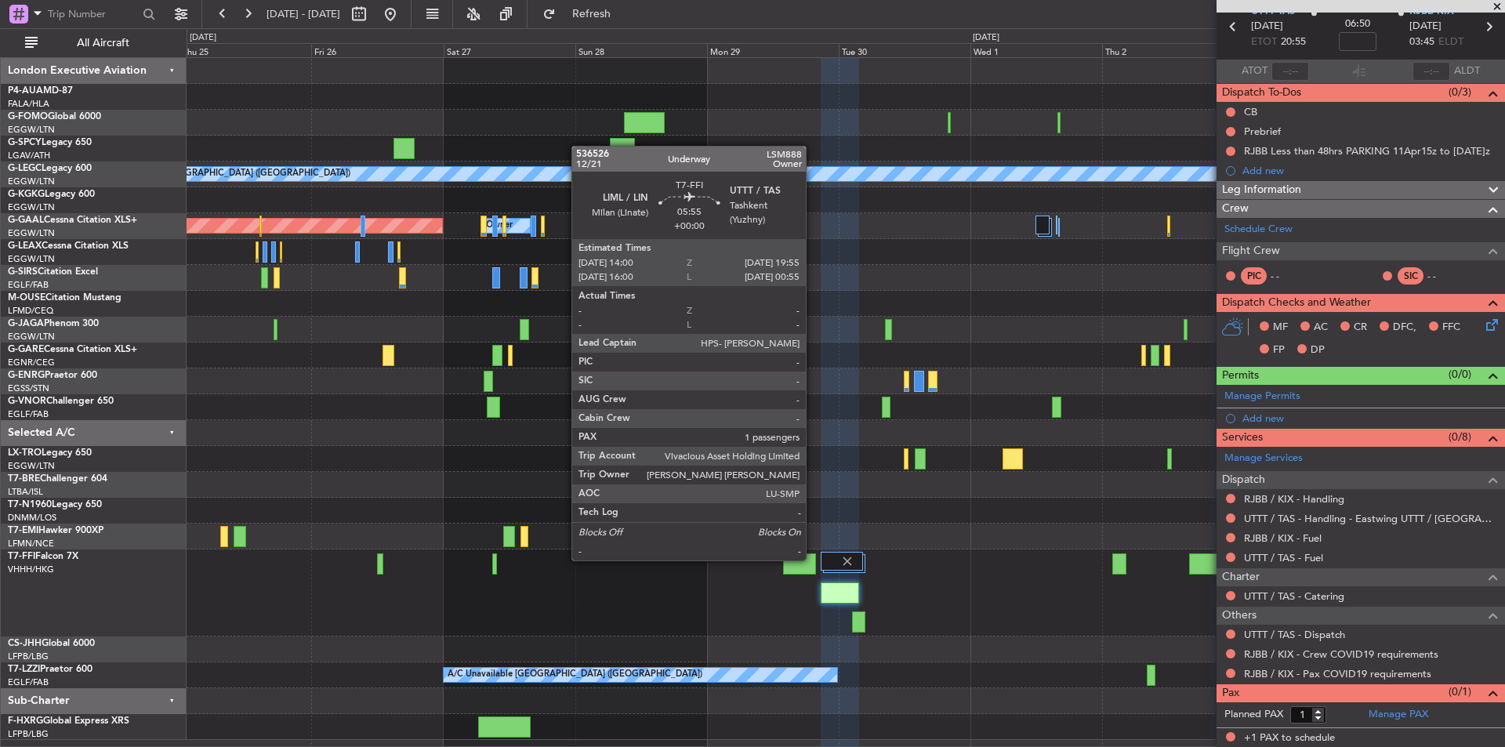
click at [813, 559] on div at bounding box center [799, 564] width 33 height 21
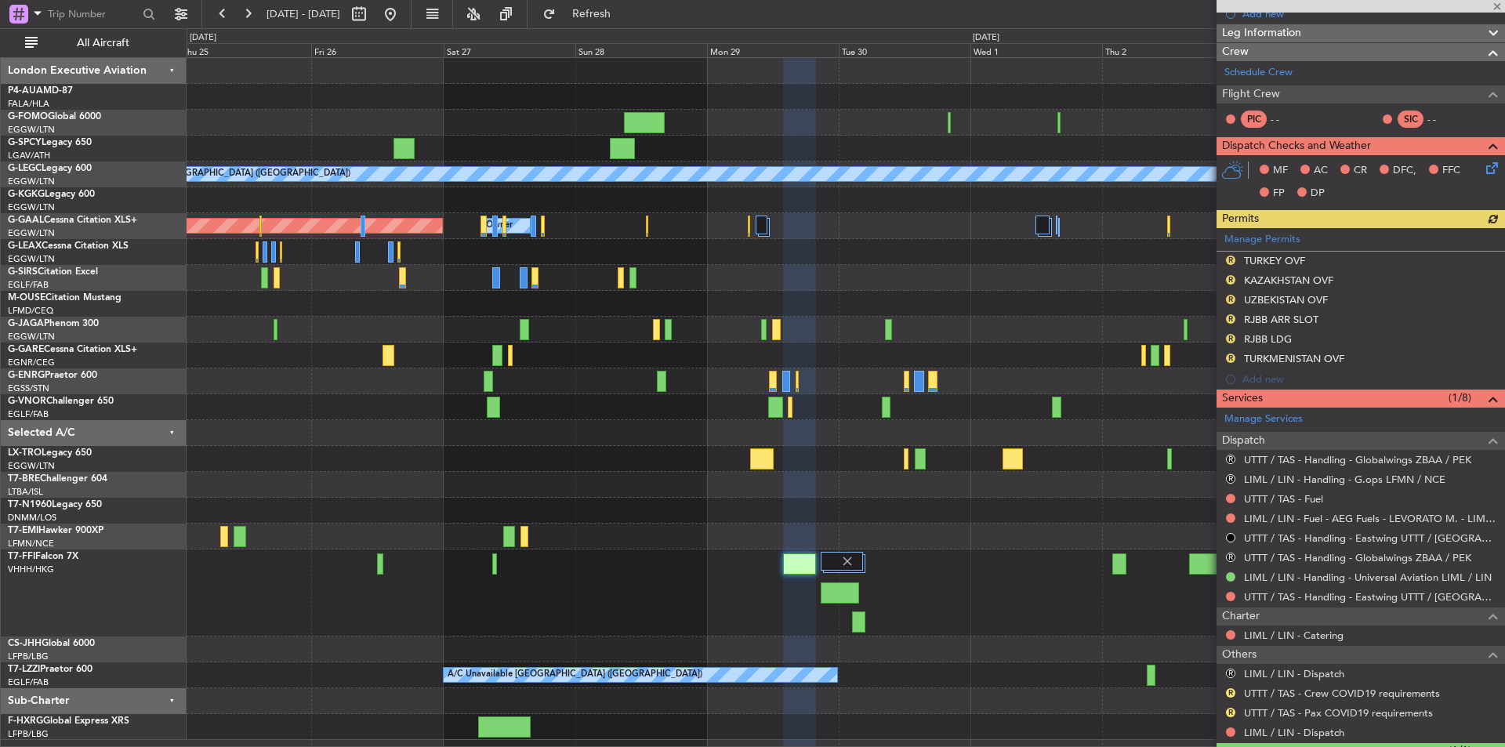
scroll to position [281, 0]
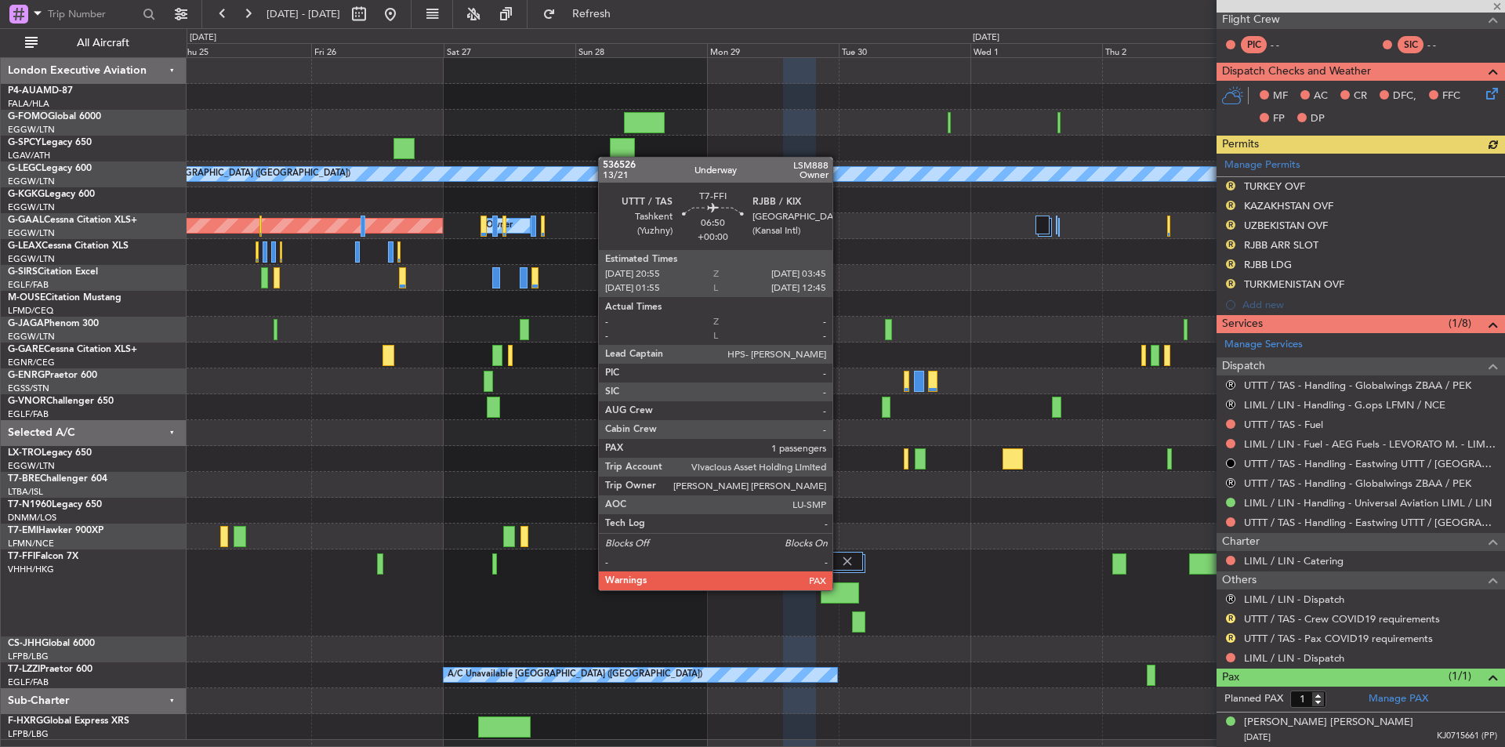
click at [840, 589] on div at bounding box center [840, 593] width 38 height 21
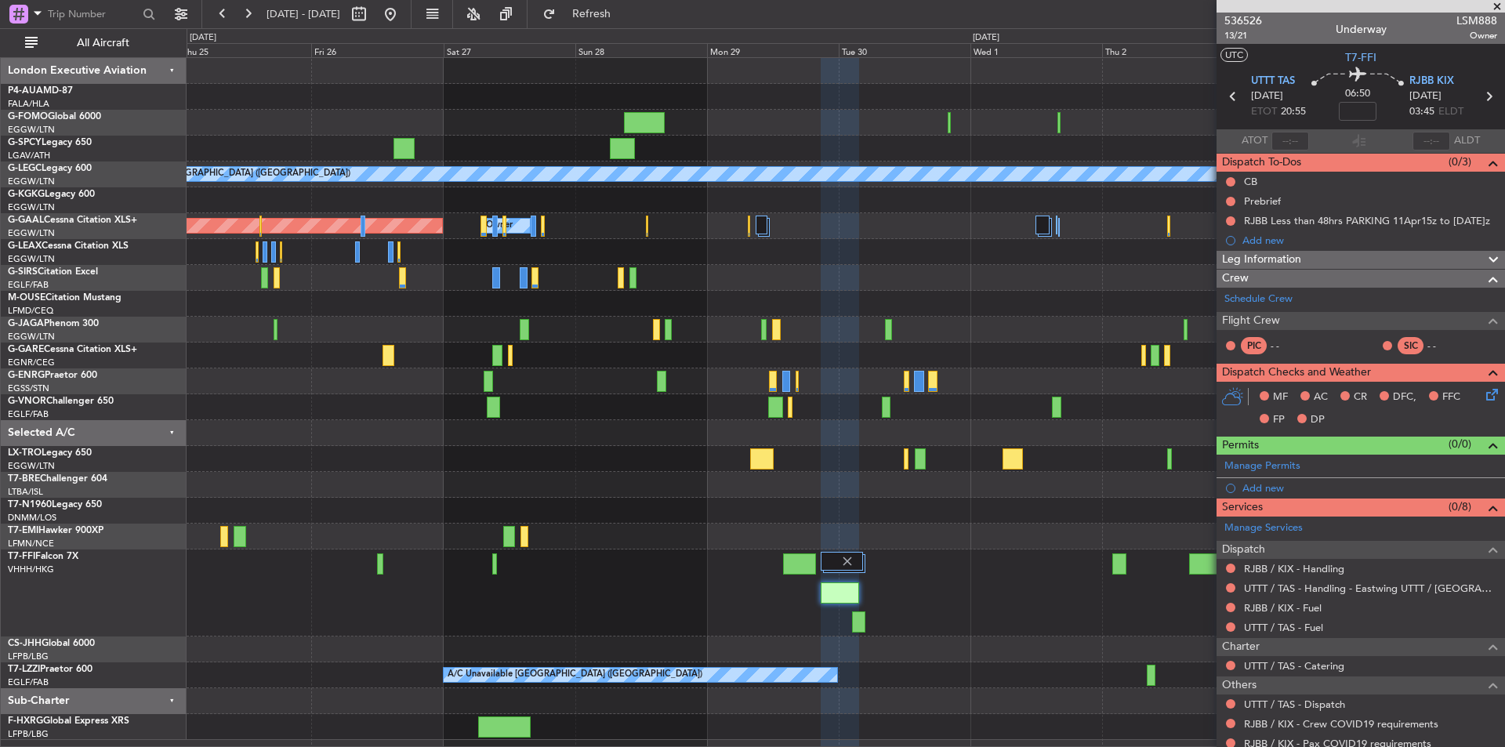
scroll to position [70, 0]
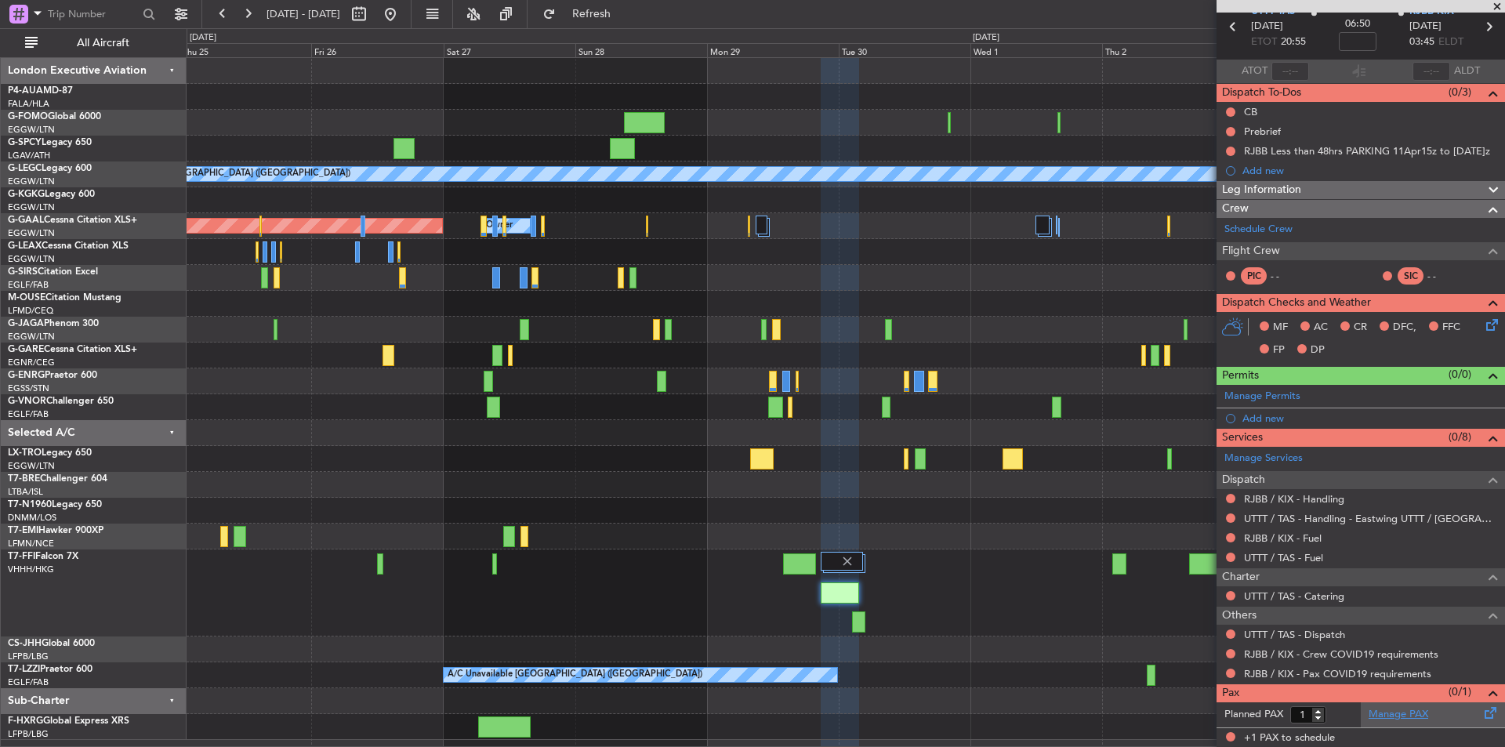
click at [1371, 710] on link "Manage PAX" at bounding box center [1399, 715] width 60 height 16
click at [625, 9] on span "Refresh" at bounding box center [592, 14] width 66 height 11
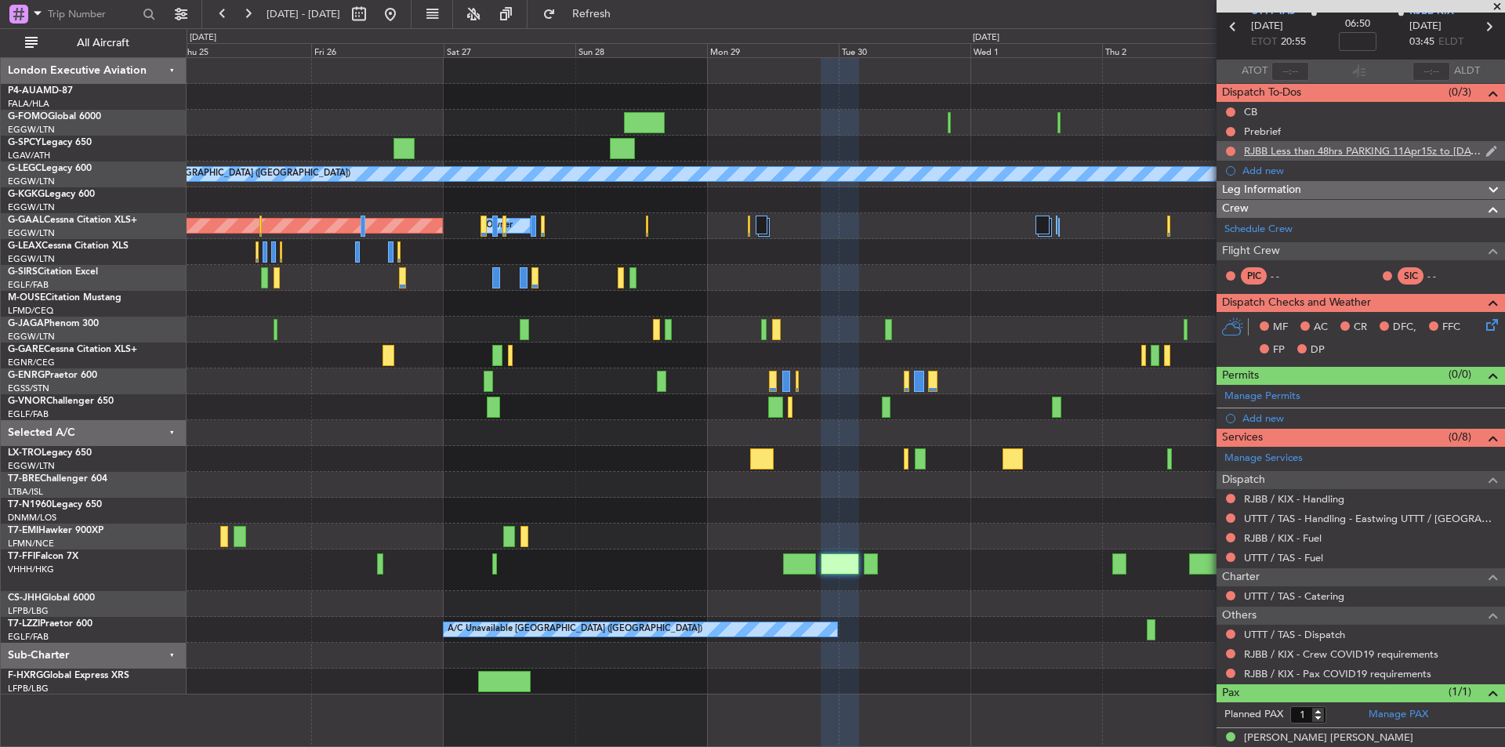
scroll to position [0, 0]
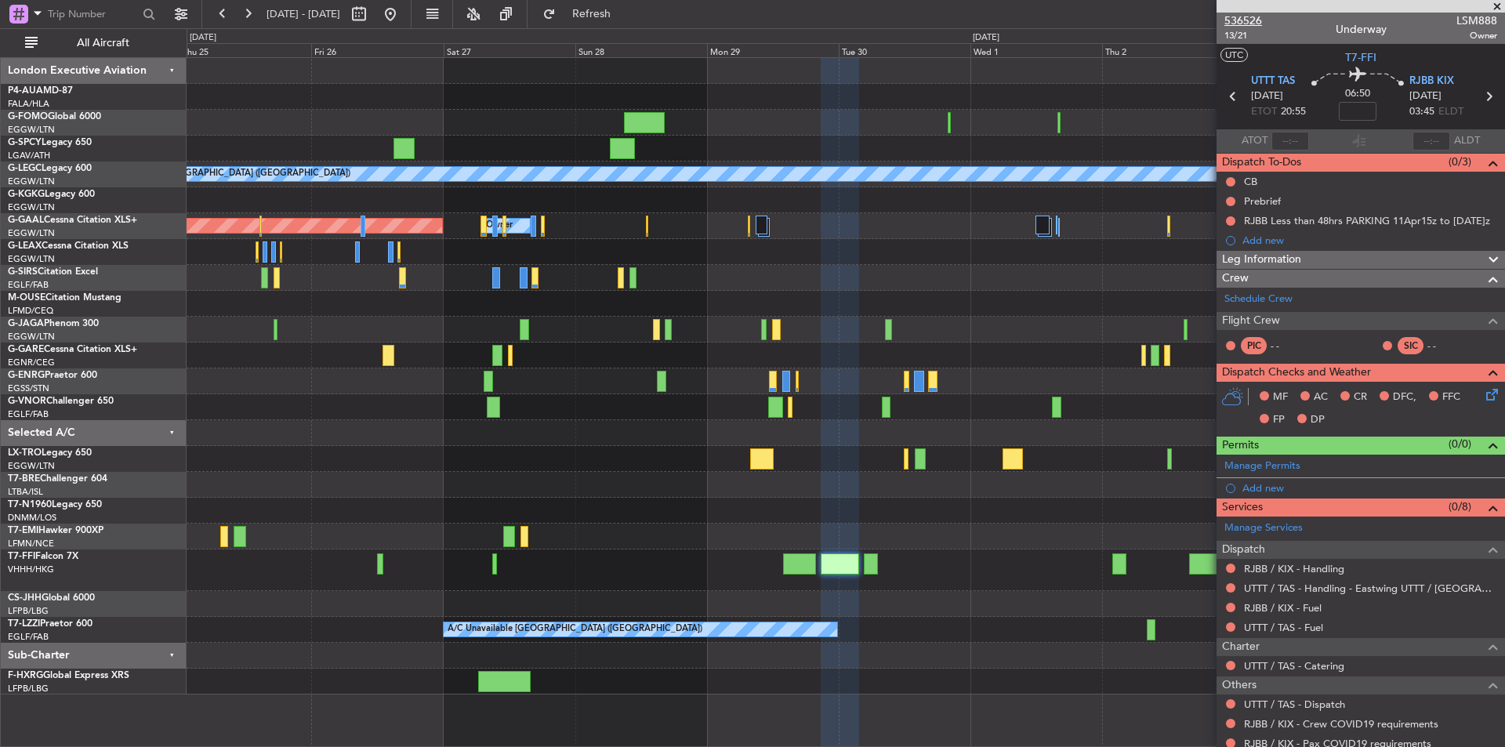
click at [1256, 16] on span "536526" at bounding box center [1244, 21] width 38 height 16
click at [403, 13] on button at bounding box center [390, 14] width 25 height 25
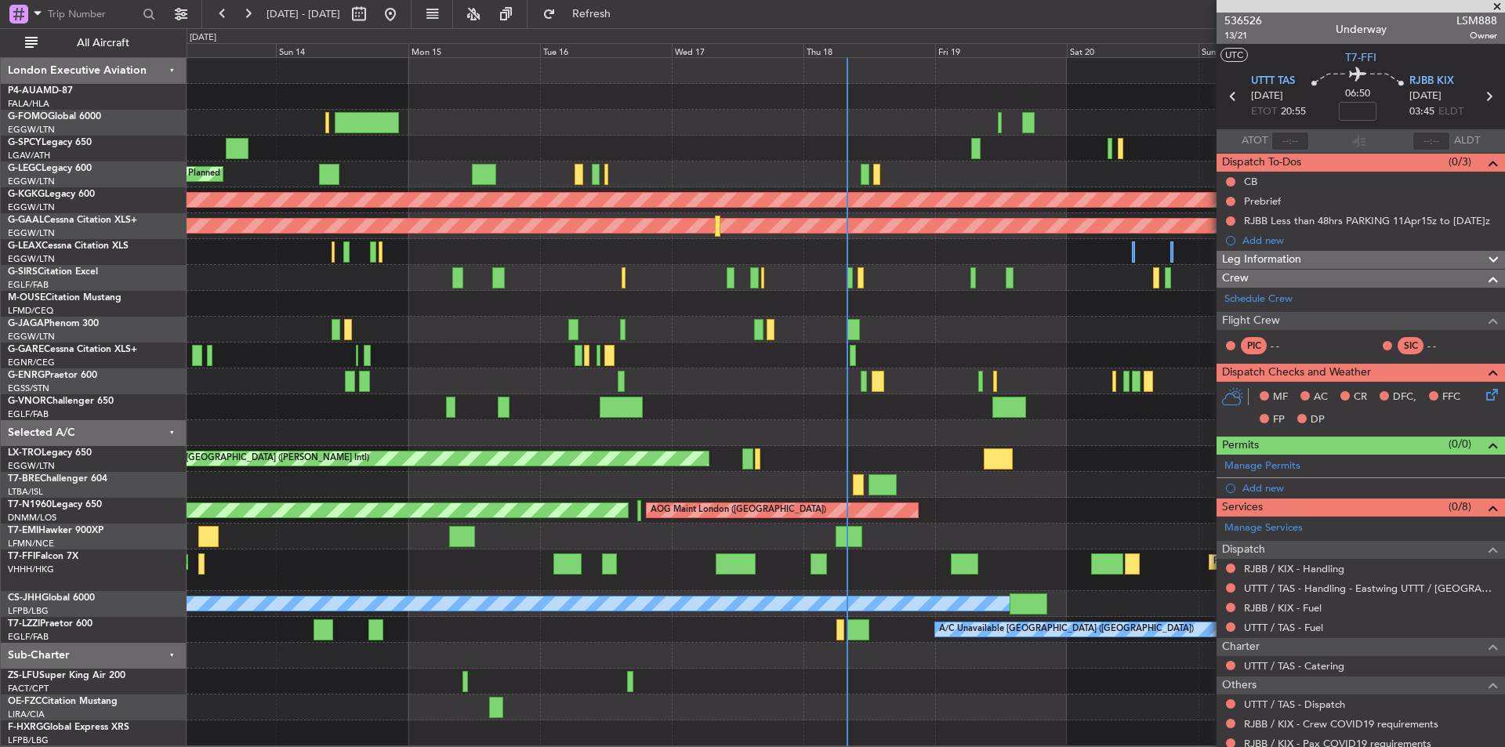
click at [1497, 6] on span at bounding box center [1498, 7] width 16 height 14
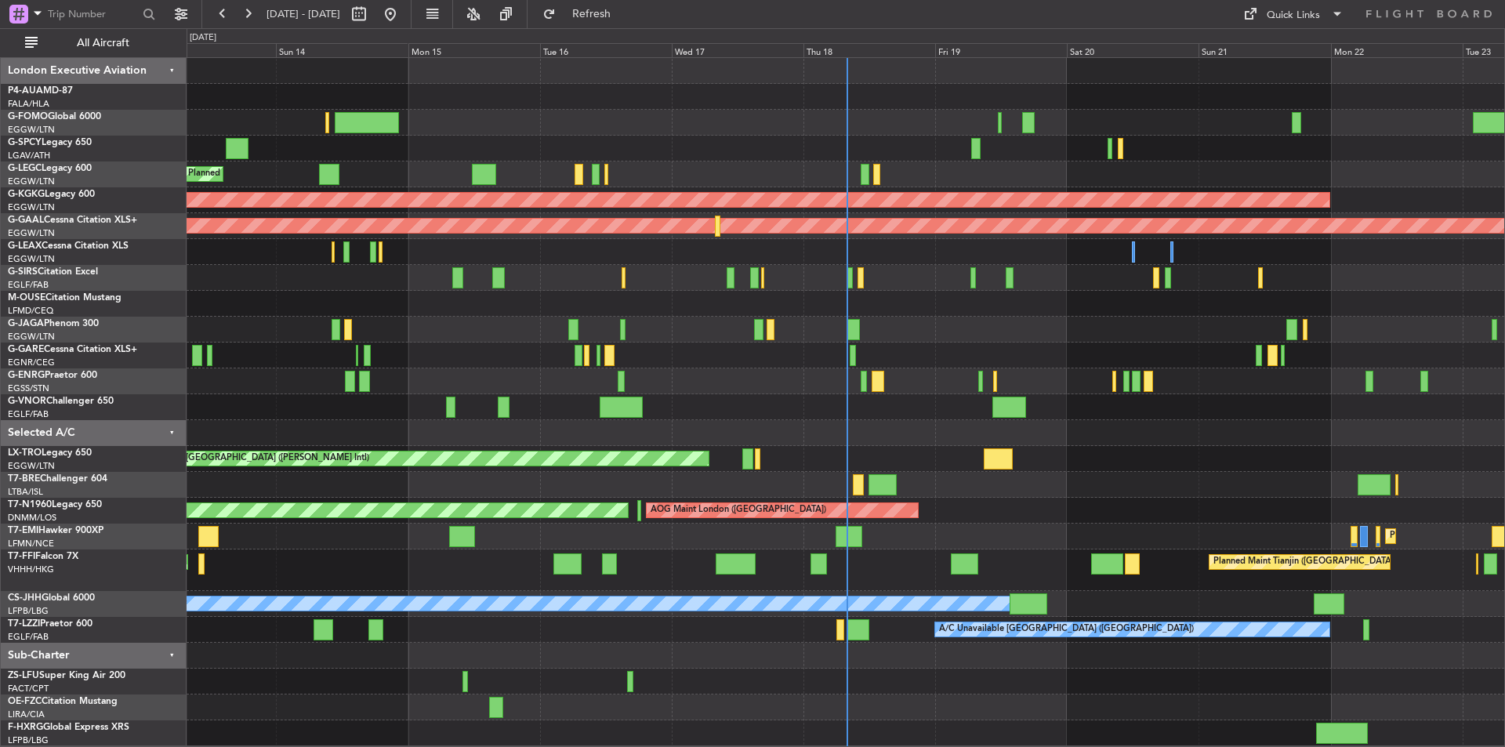
type input "0"
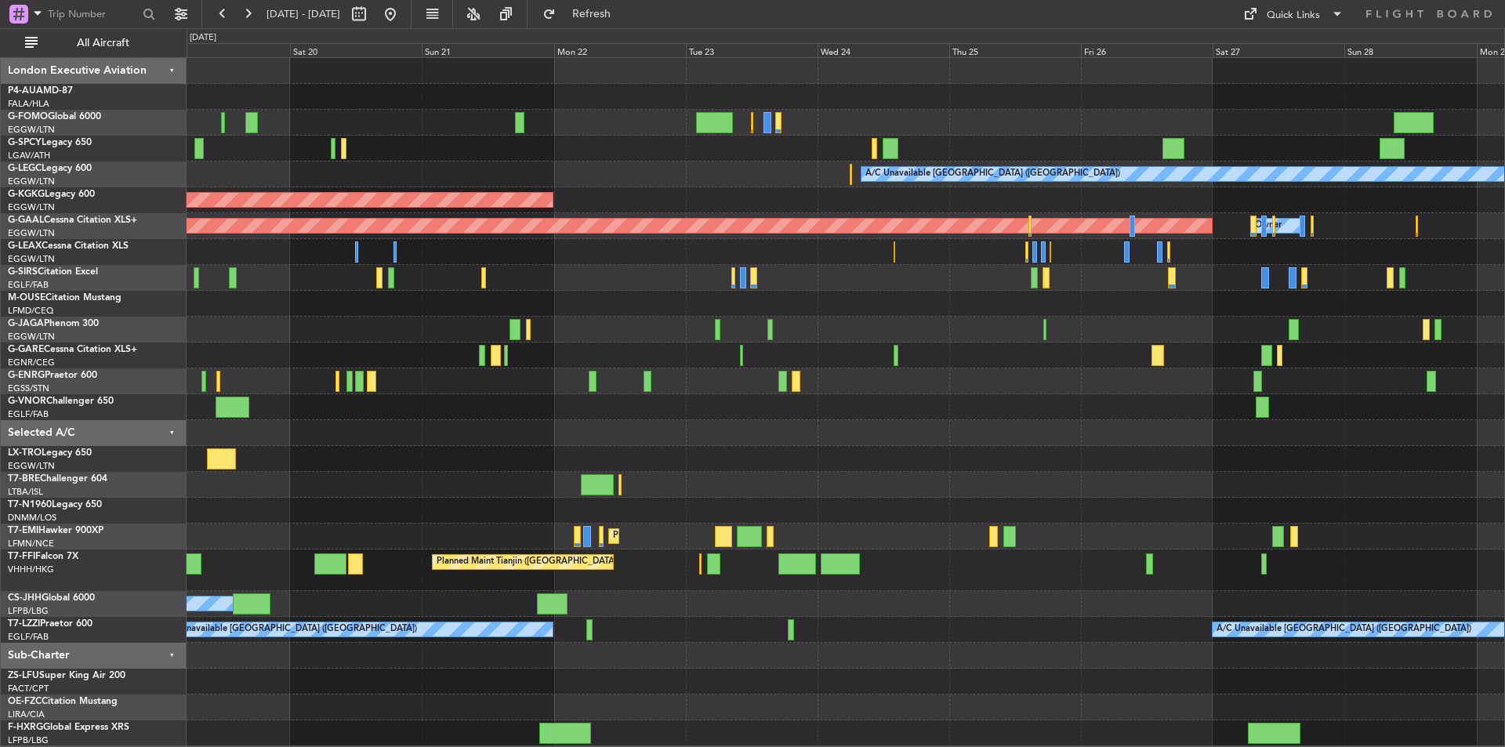
click at [499, 434] on div "A/C Unavailable London (Luton) AOG Maint Istanbul (Ataturk) Planned Maint Dusse…" at bounding box center [846, 402] width 1318 height 688
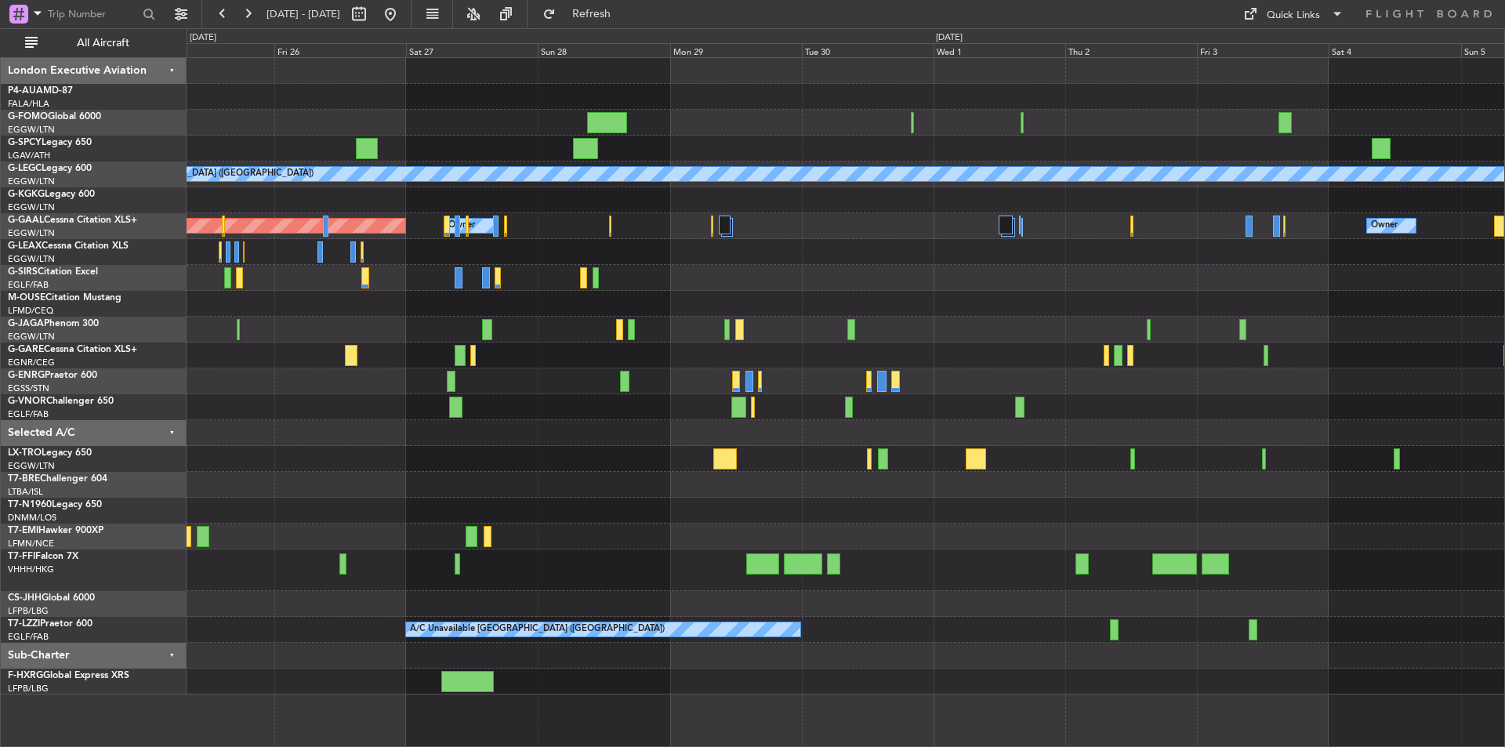
click at [292, 538] on div at bounding box center [846, 537] width 1318 height 26
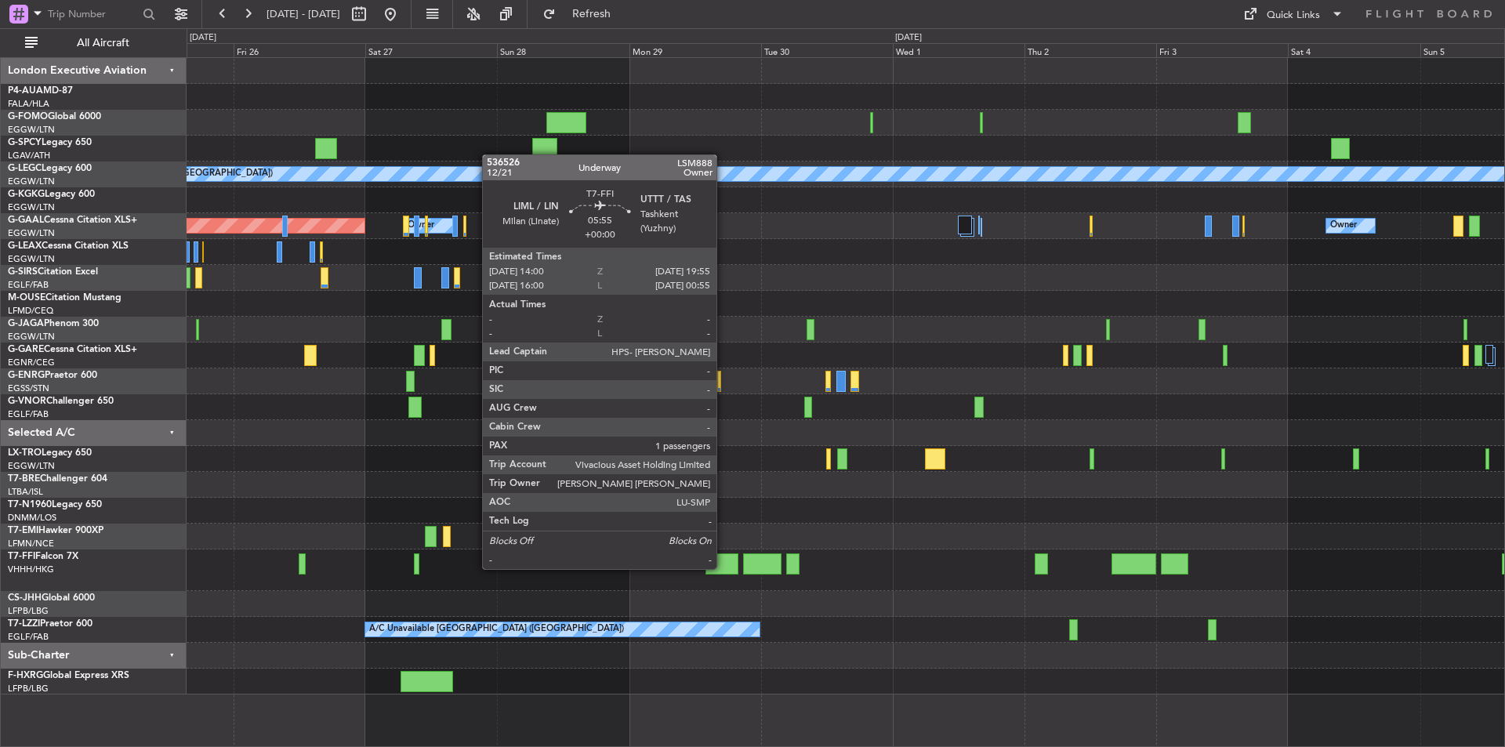
click at [724, 568] on div at bounding box center [722, 564] width 33 height 21
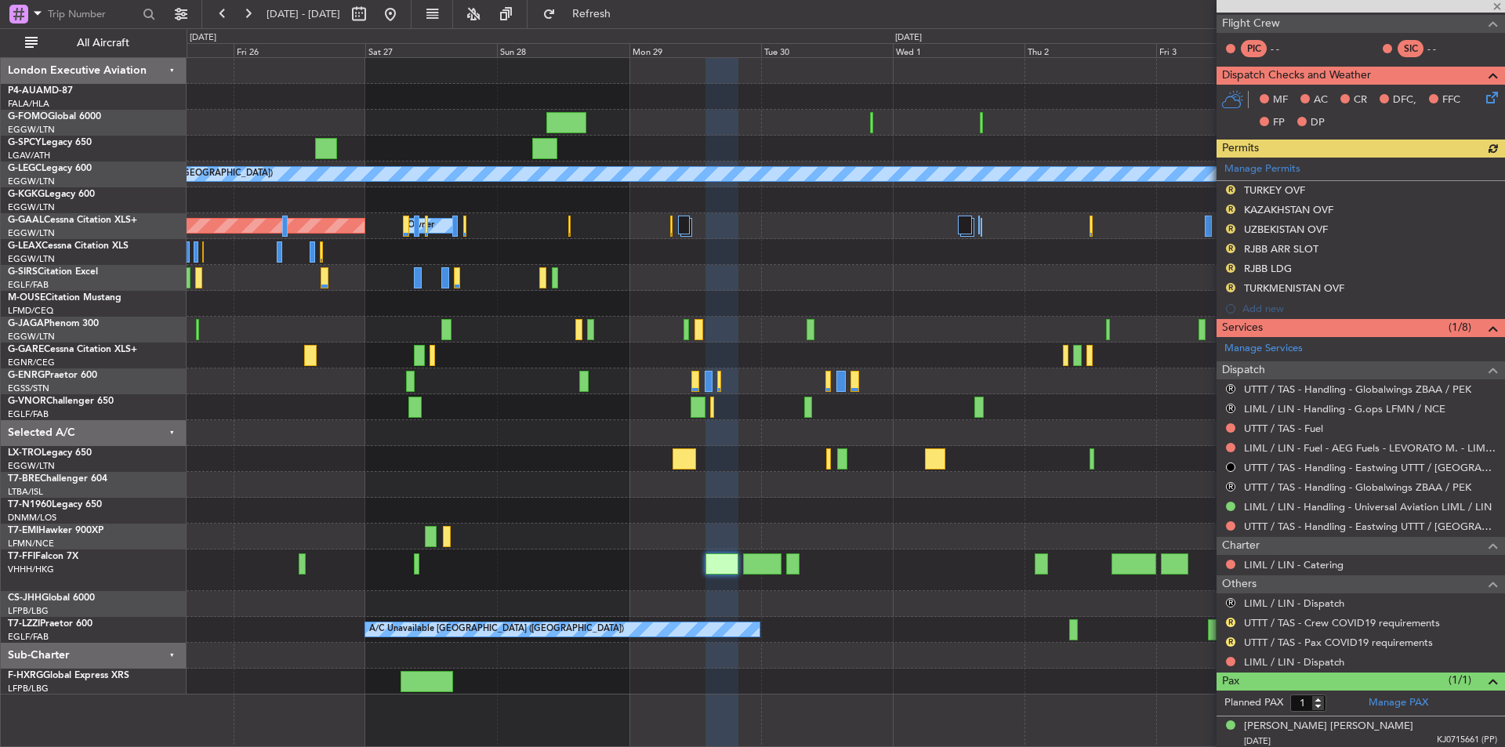
scroll to position [281, 0]
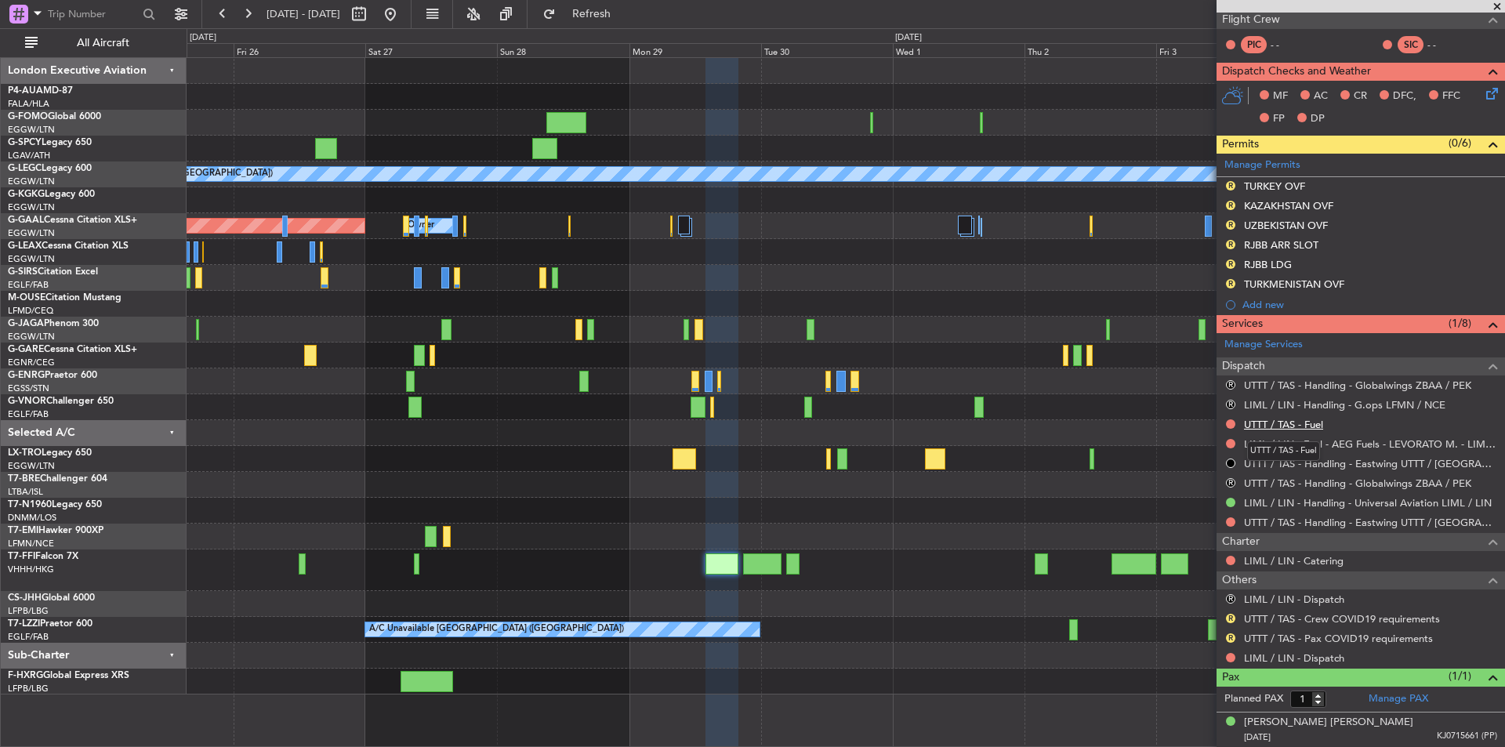
click at [1298, 425] on link "UTTT / TAS - Fuel" at bounding box center [1283, 424] width 79 height 13
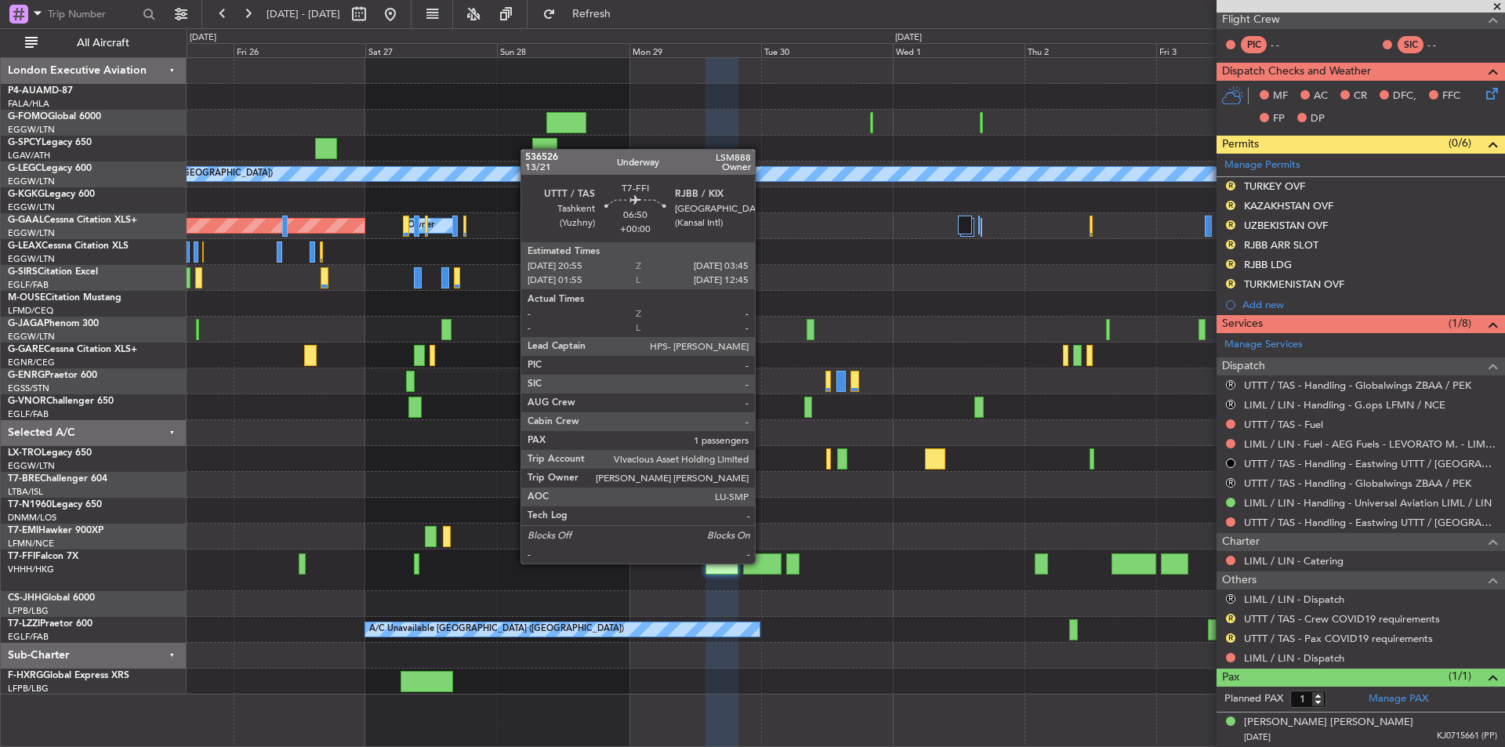
click at [762, 562] on div at bounding box center [762, 564] width 38 height 21
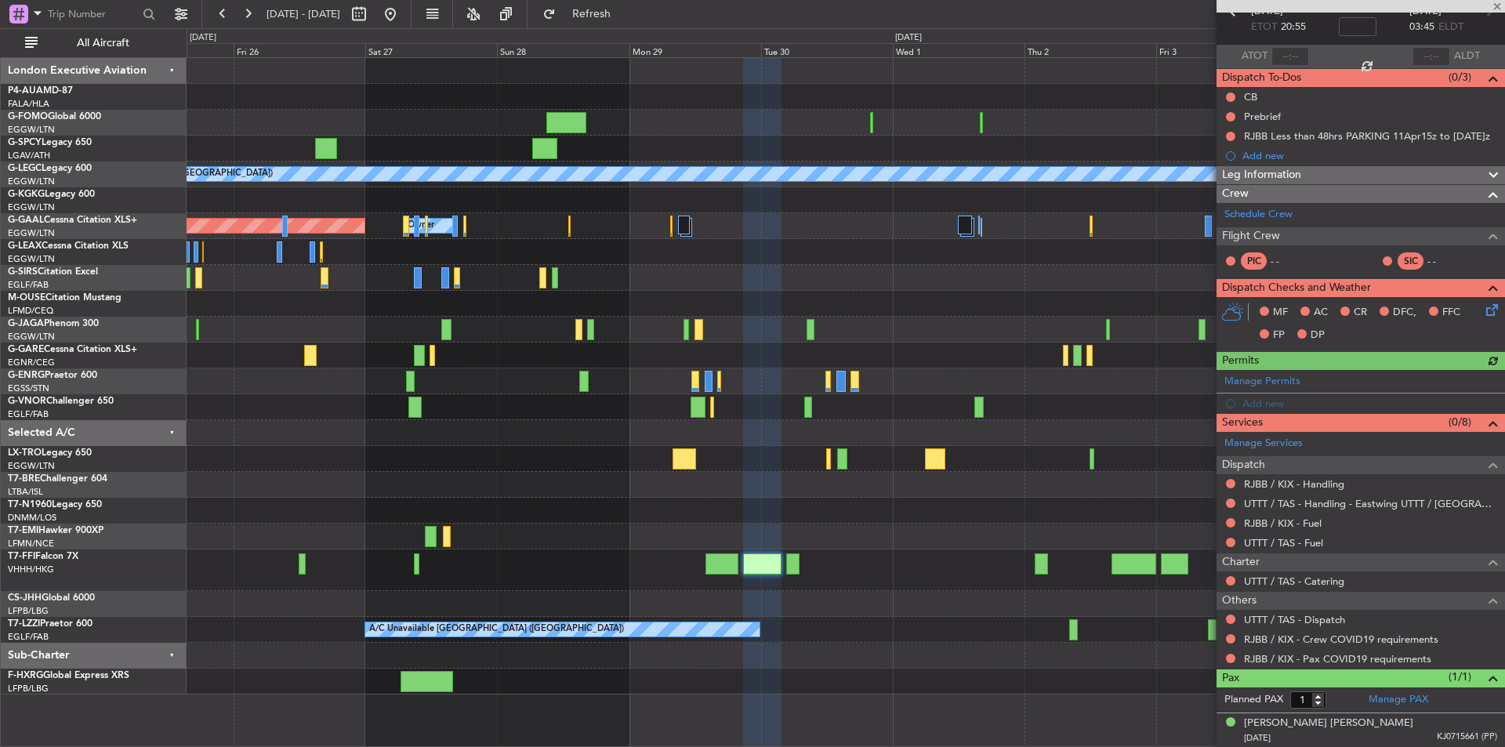
scroll to position [85, 0]
click at [1305, 483] on link "RJBB / KIX - Handling" at bounding box center [1294, 483] width 100 height 13
click at [1278, 517] on link "RJBB / KIX - Fuel" at bounding box center [1283, 522] width 78 height 13
click at [1279, 537] on link "UTTT / TAS - Fuel" at bounding box center [1283, 541] width 79 height 13
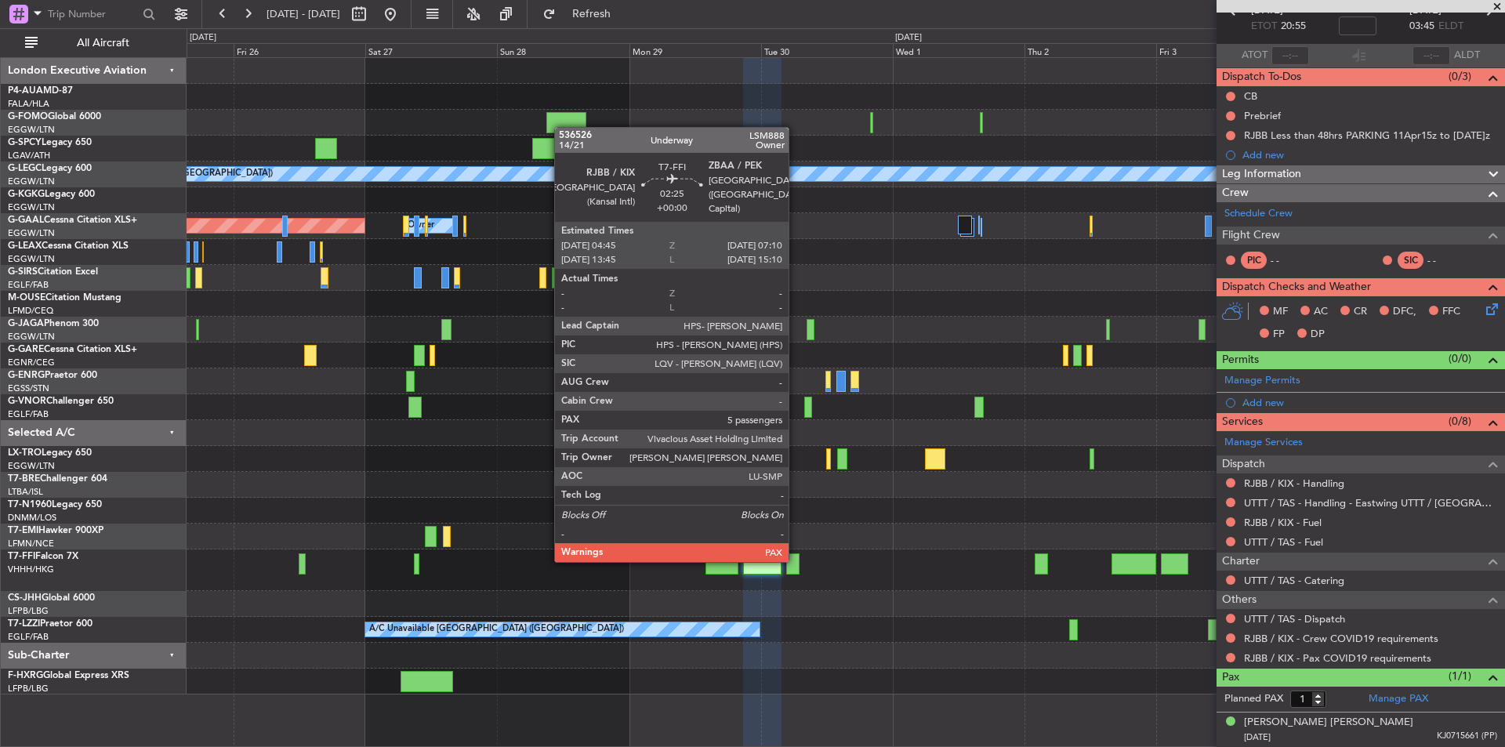
click at [796, 559] on div at bounding box center [792, 564] width 13 height 21
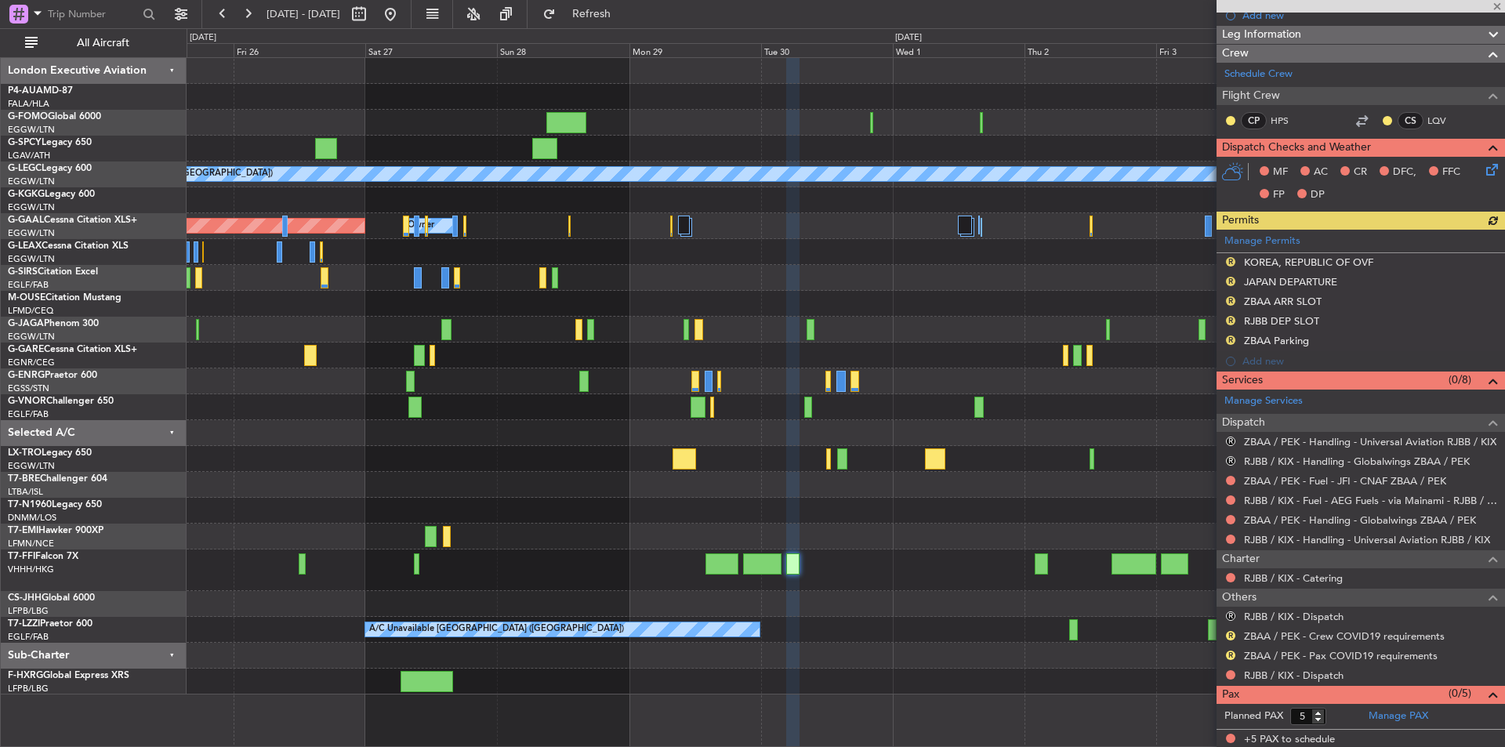
scroll to position [227, 0]
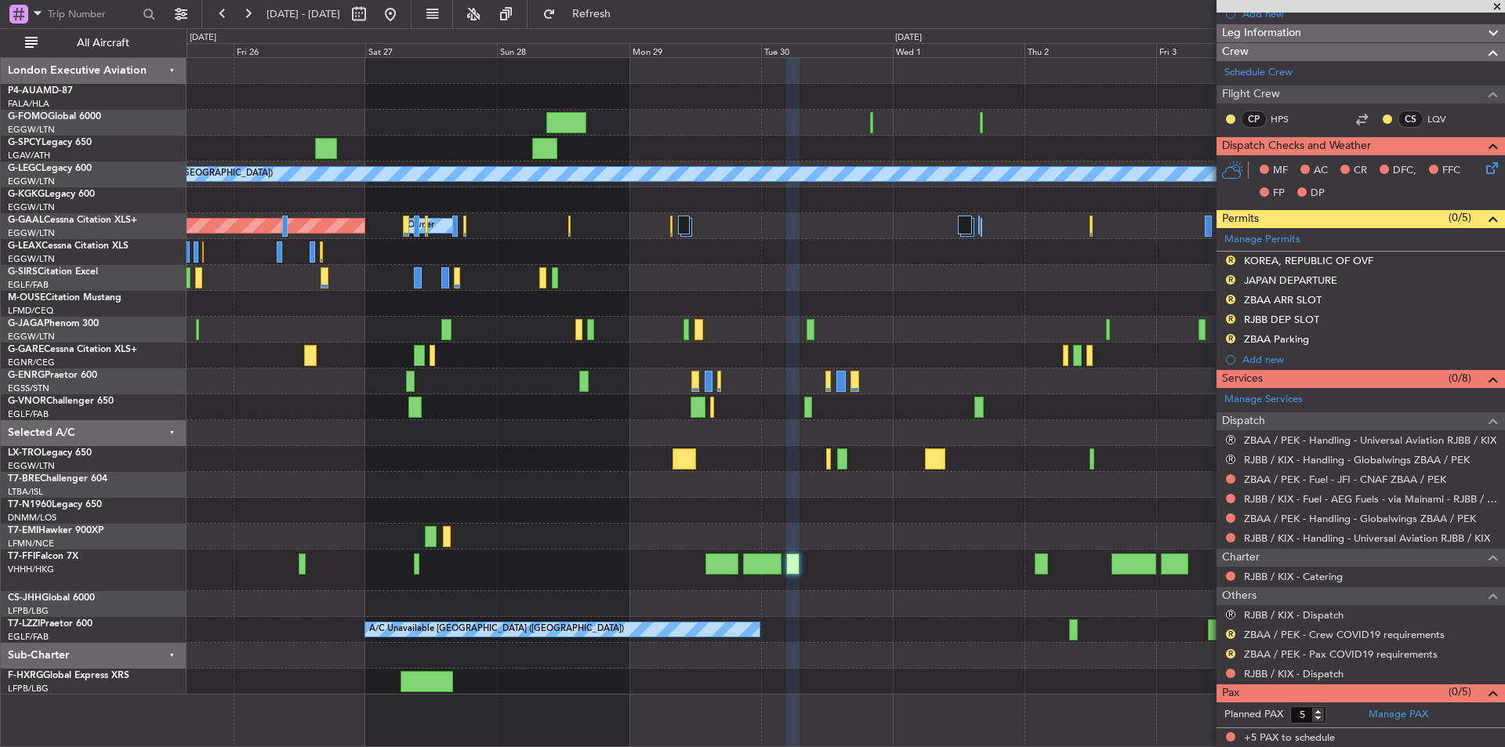
click at [1497, 10] on span at bounding box center [1498, 7] width 16 height 14
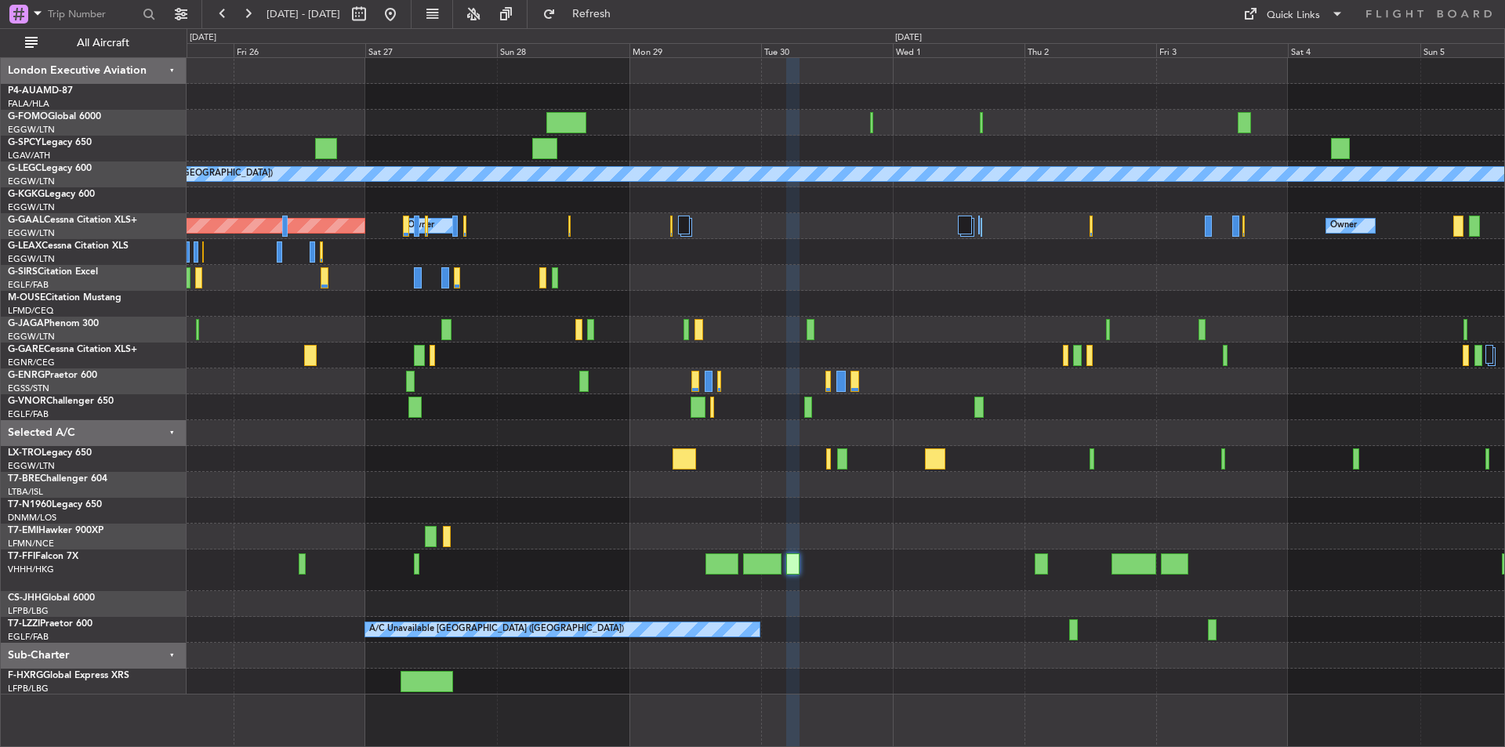
type input "0"
click at [403, 10] on button at bounding box center [390, 14] width 25 height 25
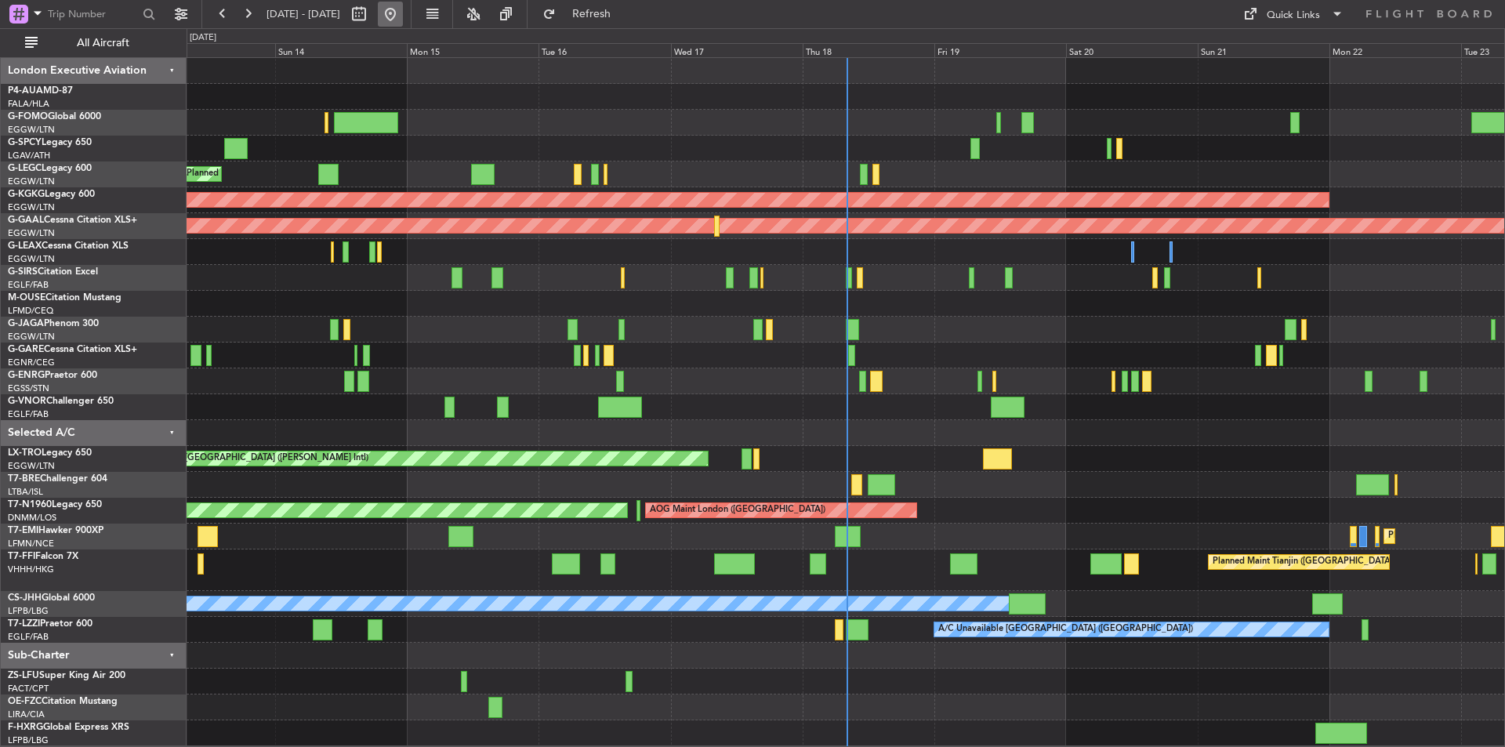
click at [403, 13] on button at bounding box center [390, 14] width 25 height 25
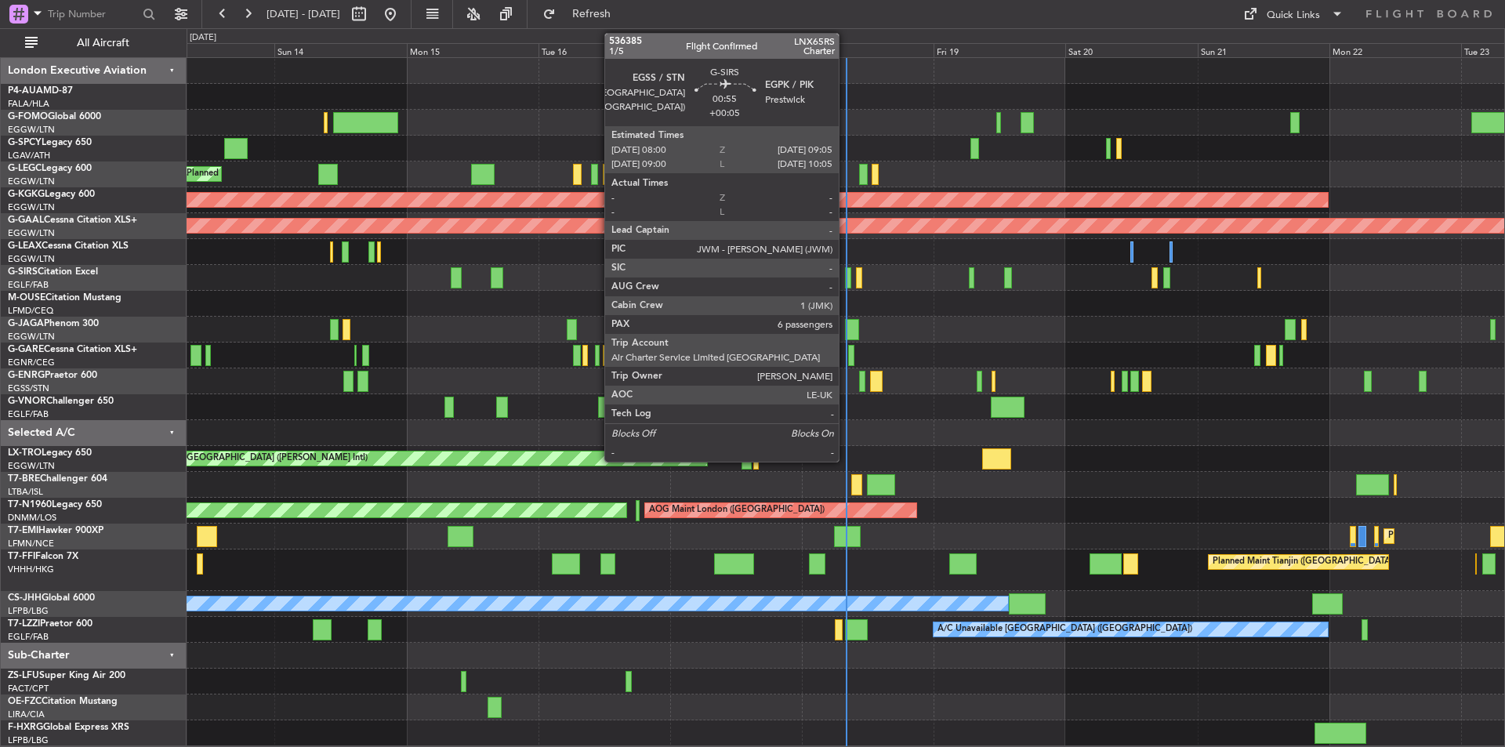
click at [846, 278] on div at bounding box center [848, 277] width 6 height 21
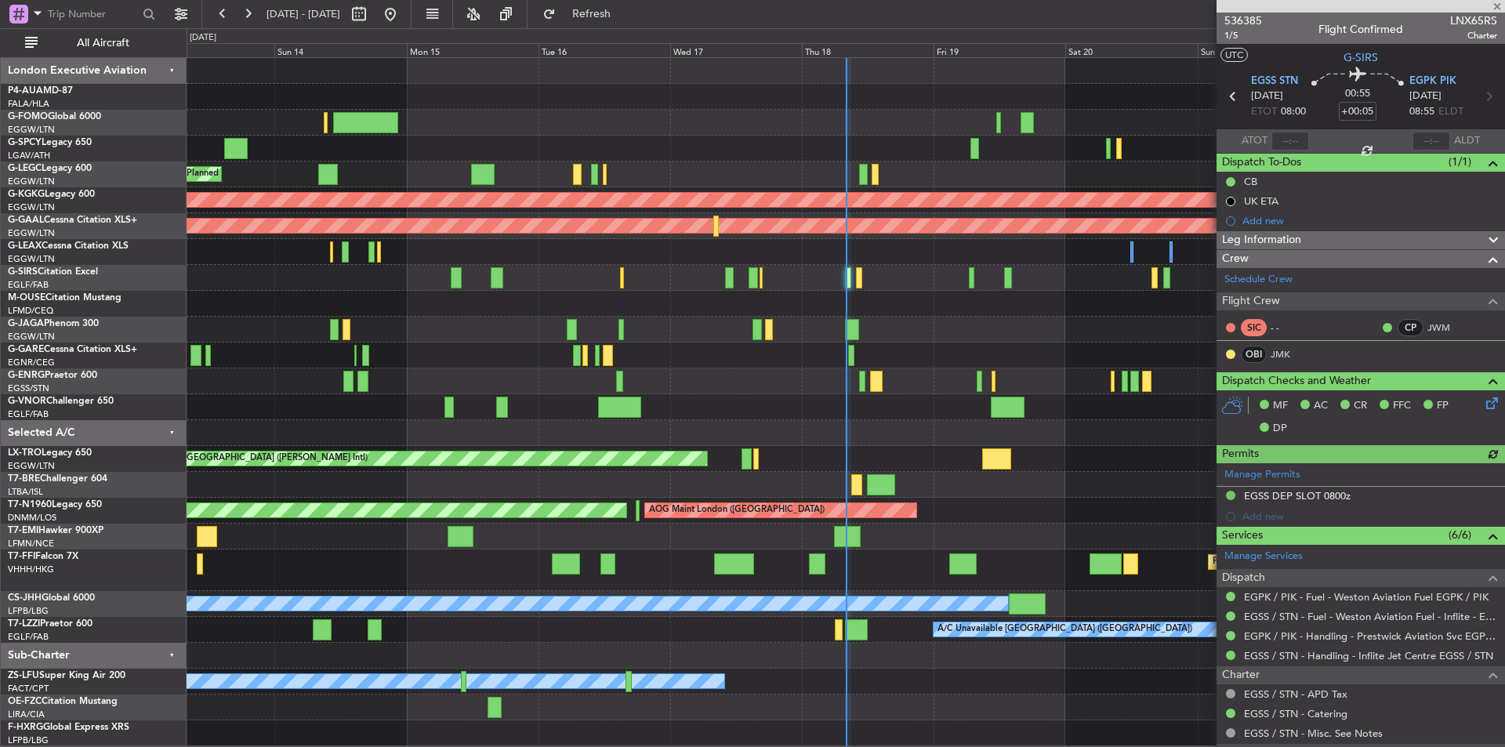
click at [1501, 9] on div at bounding box center [1361, 6] width 289 height 13
click at [1497, 9] on span at bounding box center [1498, 7] width 16 height 14
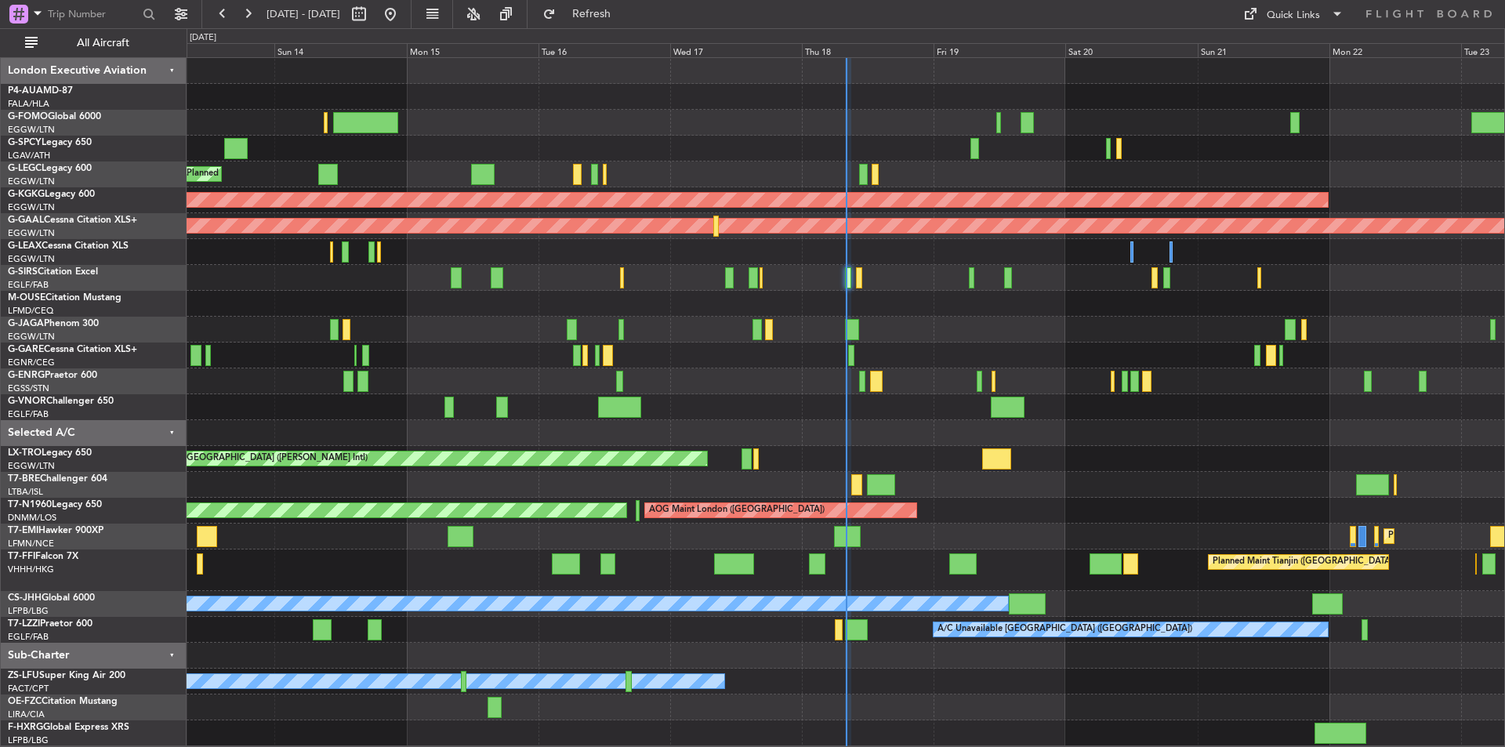
type input "0"
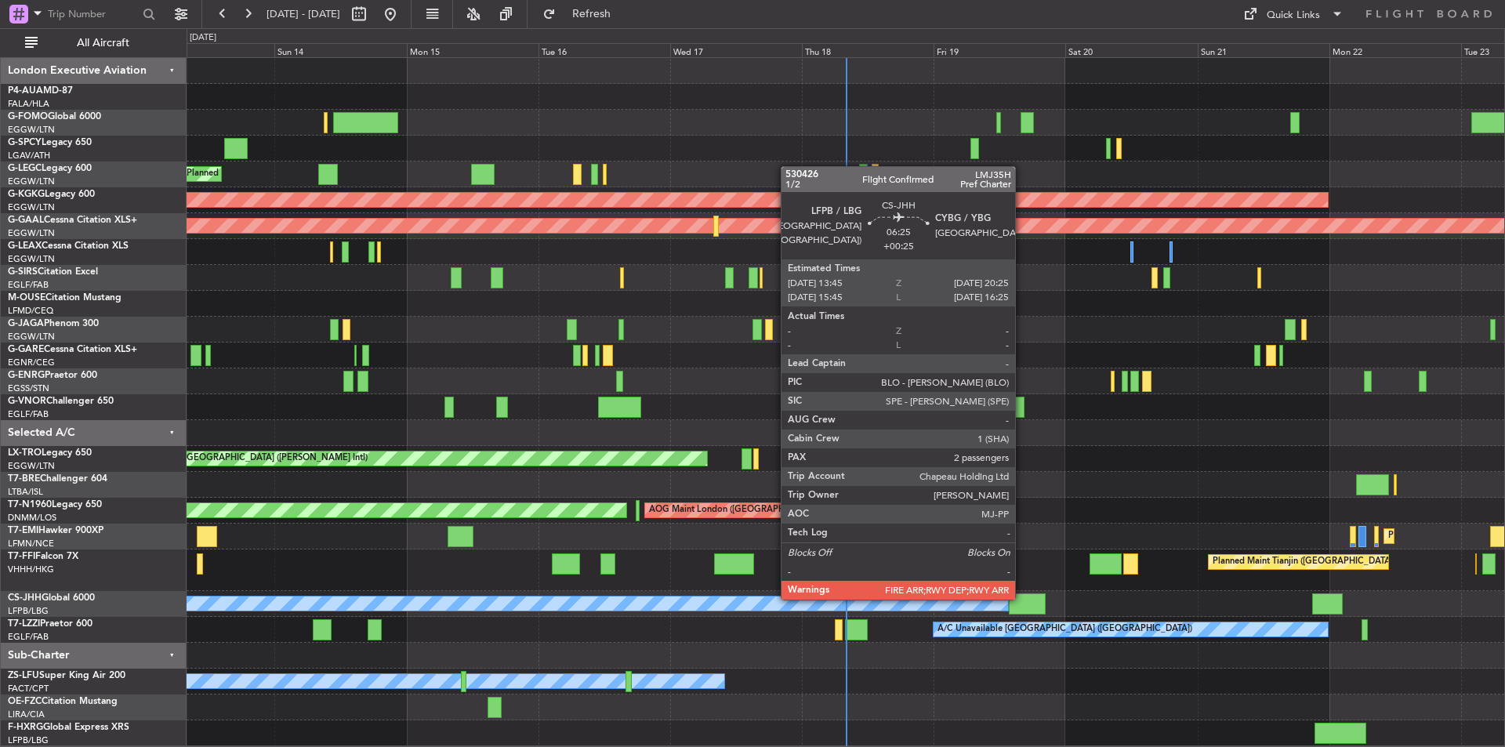
click at [1022, 598] on div at bounding box center [1027, 604] width 37 height 21
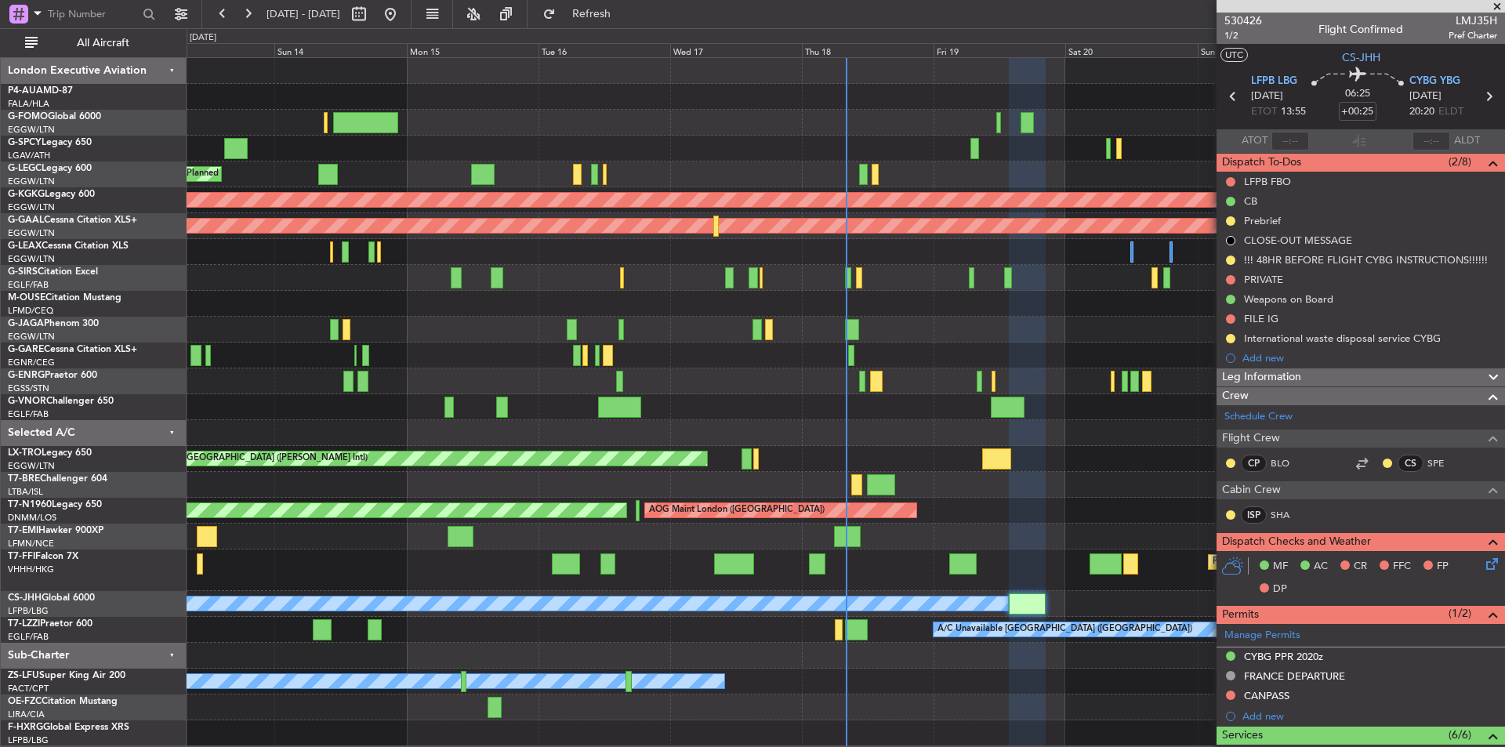
click at [1496, 5] on span at bounding box center [1498, 7] width 16 height 14
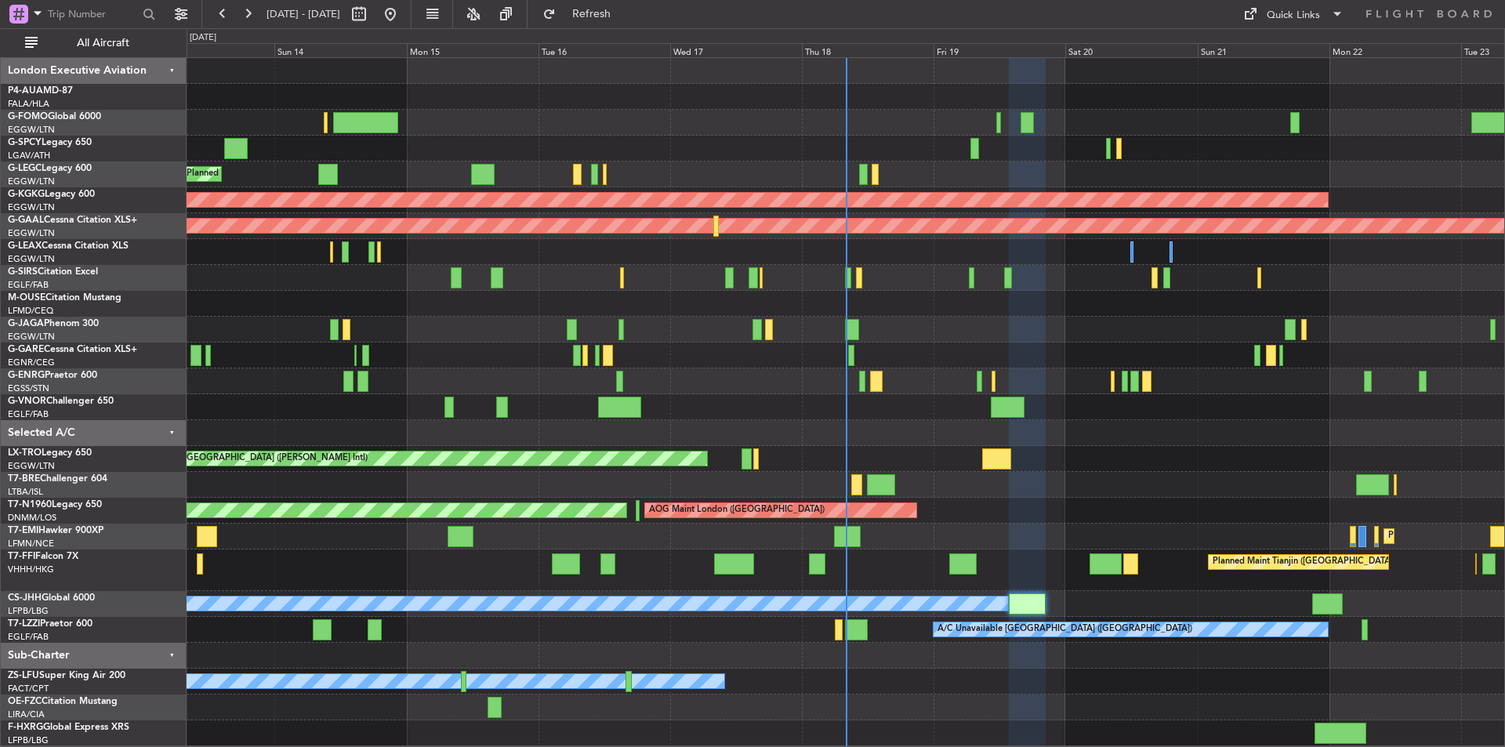
type input "0"
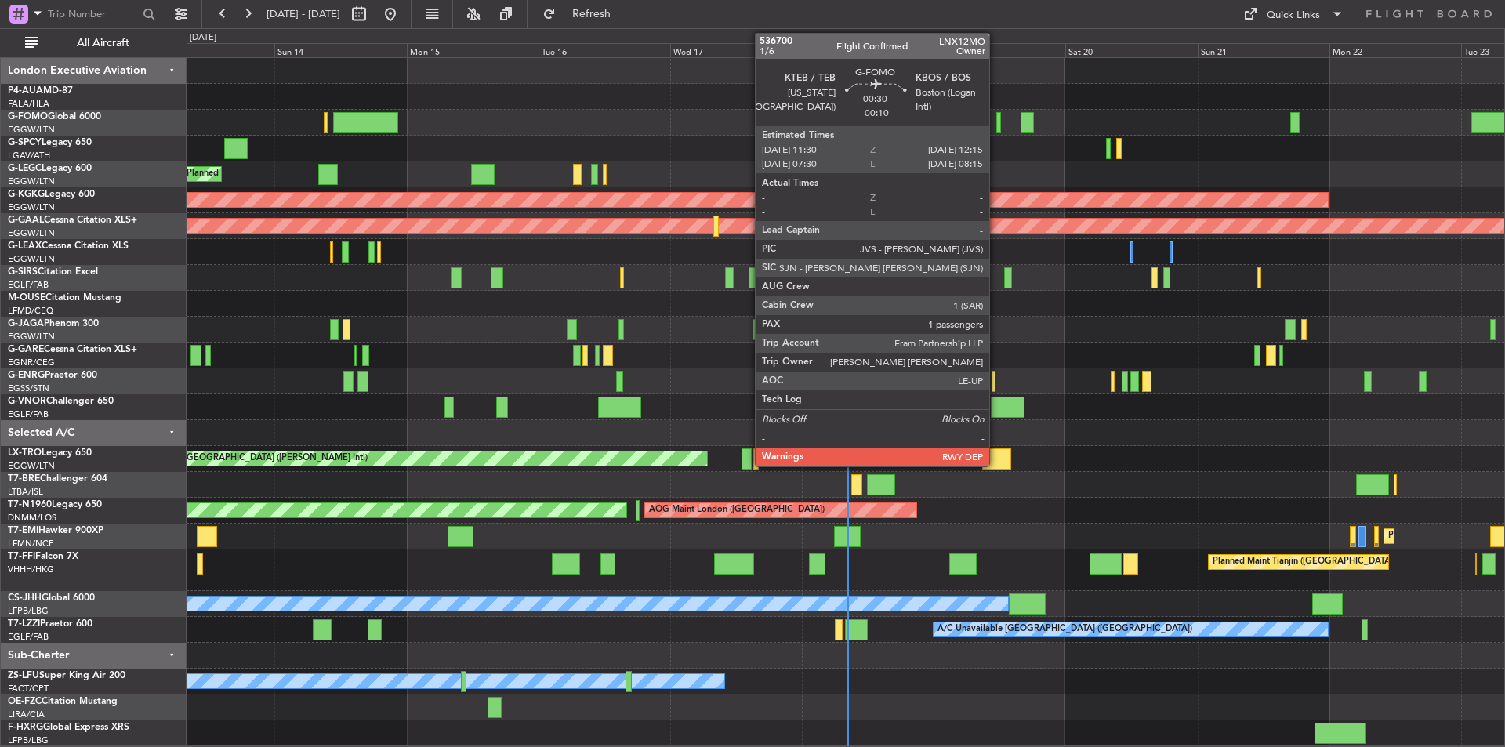
click at [996, 125] on div at bounding box center [998, 122] width 5 height 21
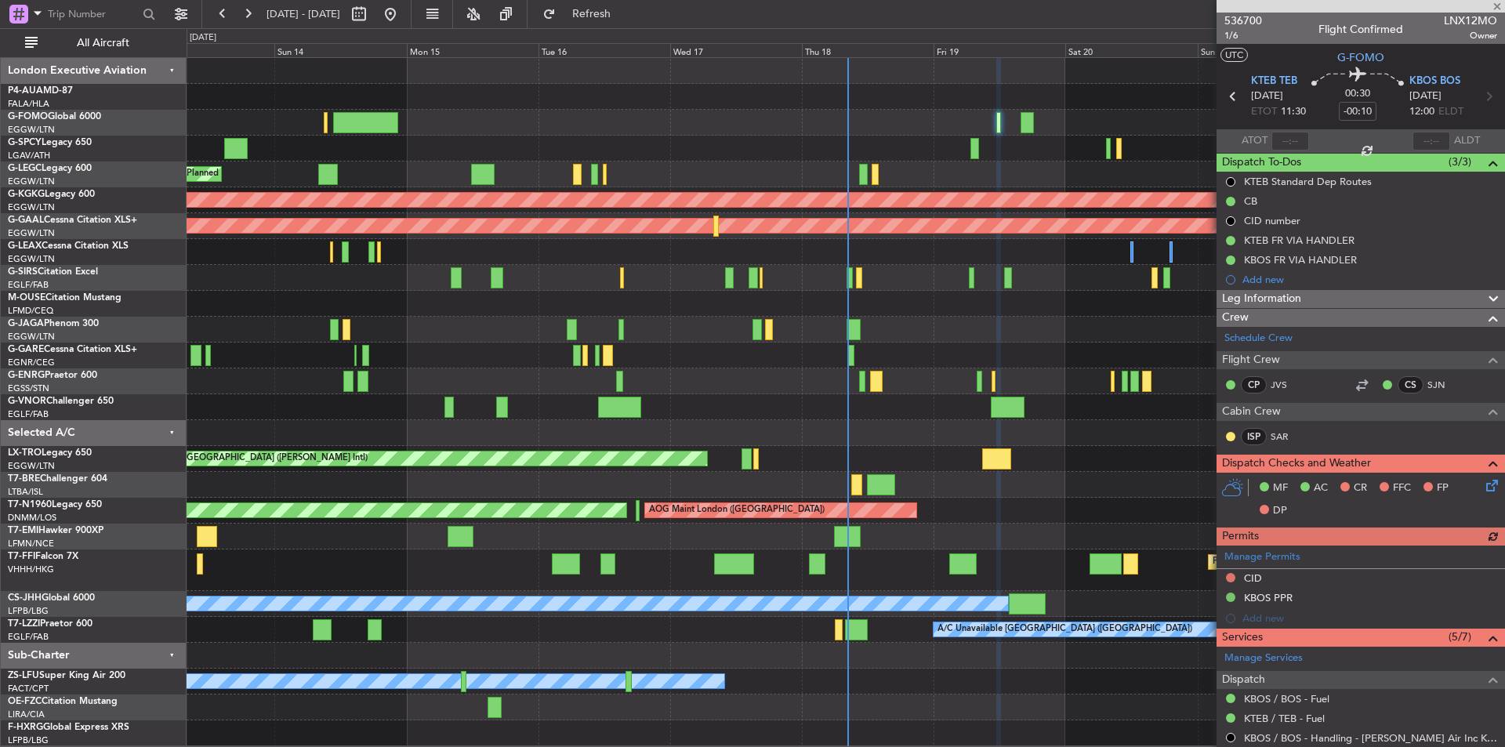
scroll to position [255, 0]
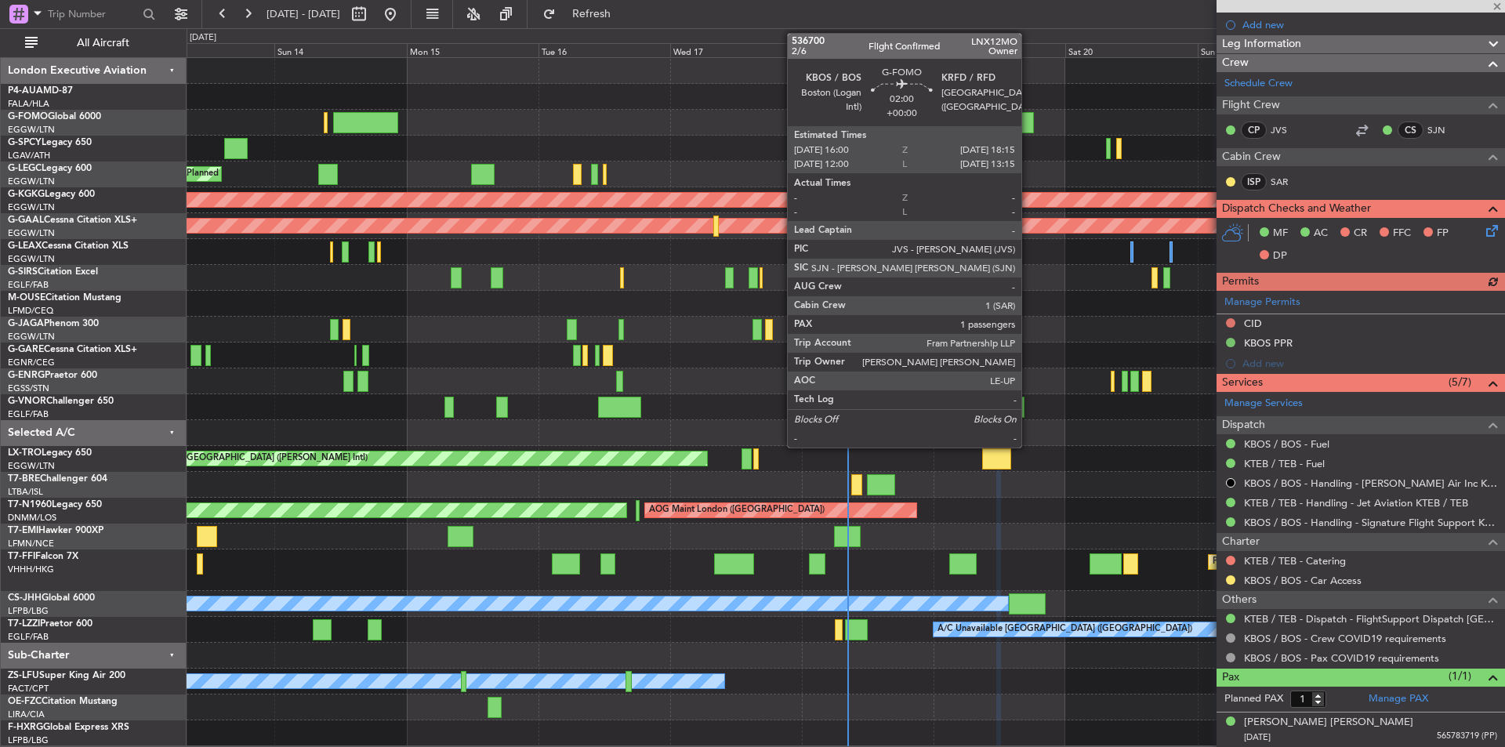
click at [1029, 122] on div at bounding box center [1027, 122] width 13 height 21
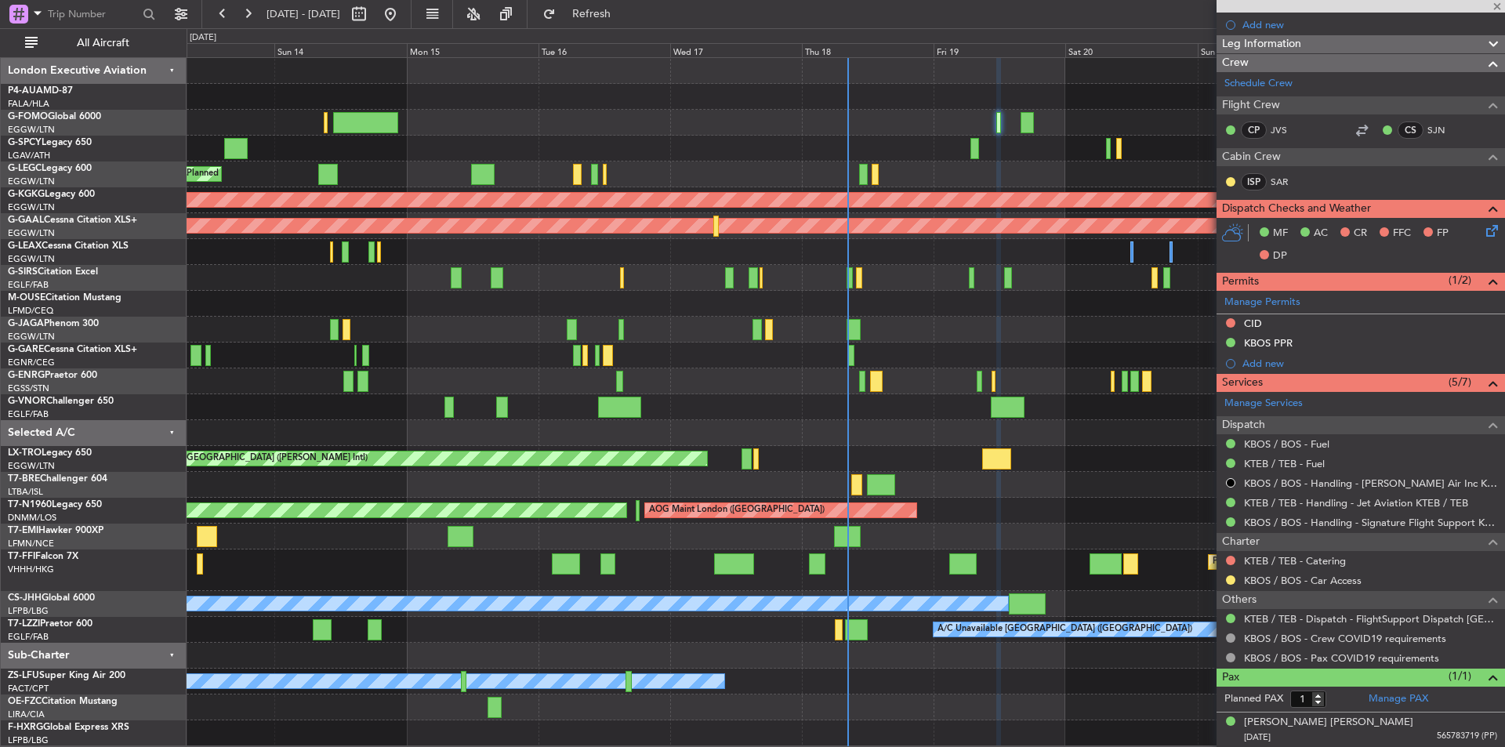
scroll to position [0, 0]
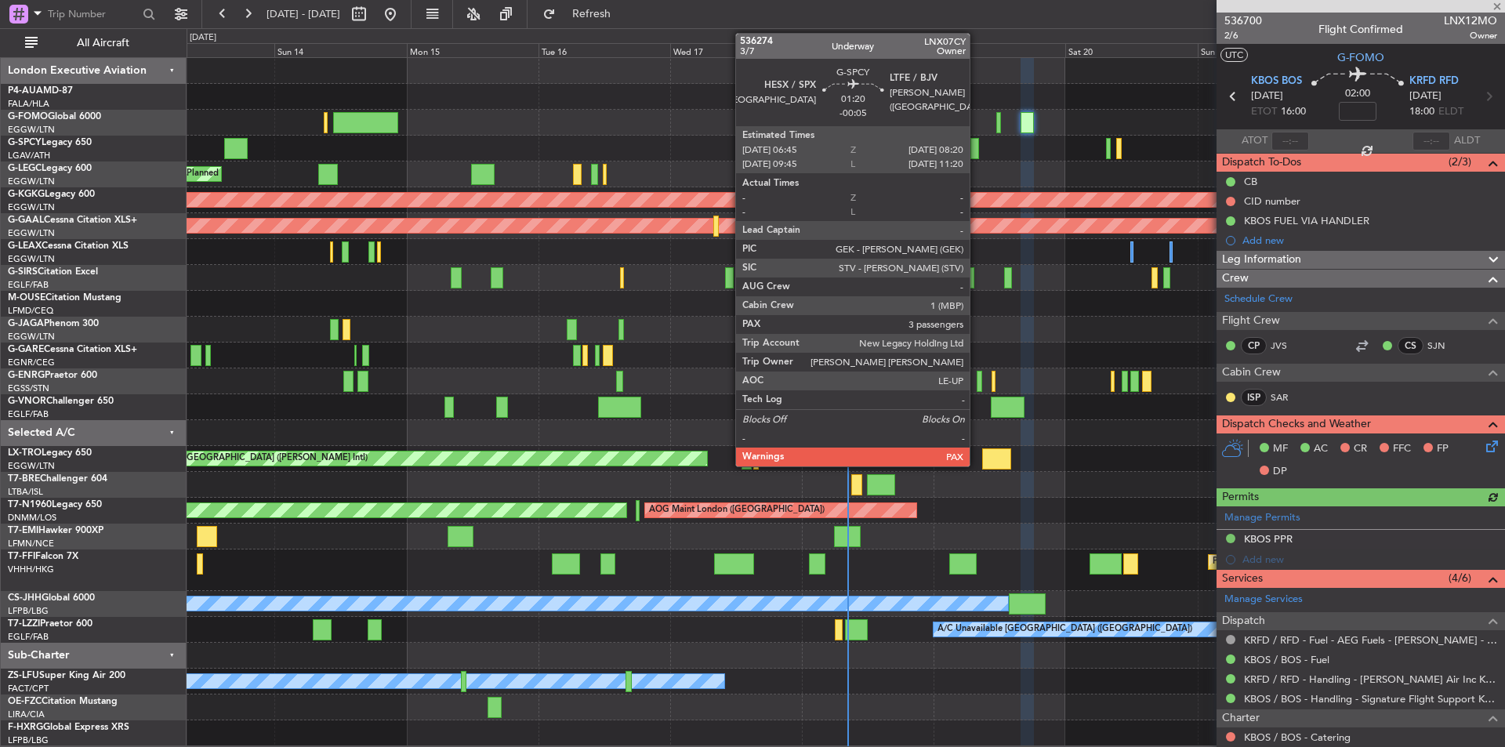
click at [976, 147] on div at bounding box center [975, 148] width 9 height 21
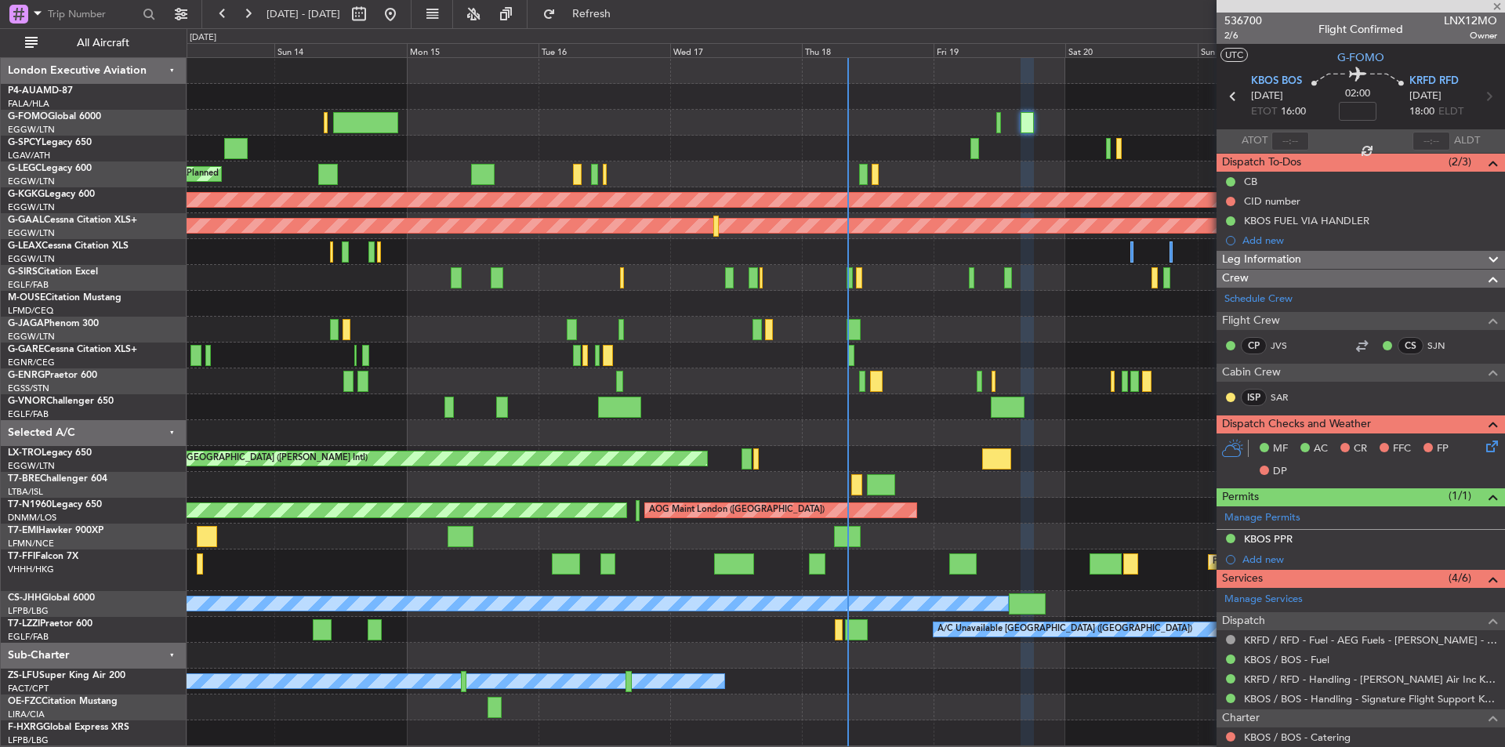
type input "-00:05"
type input "3"
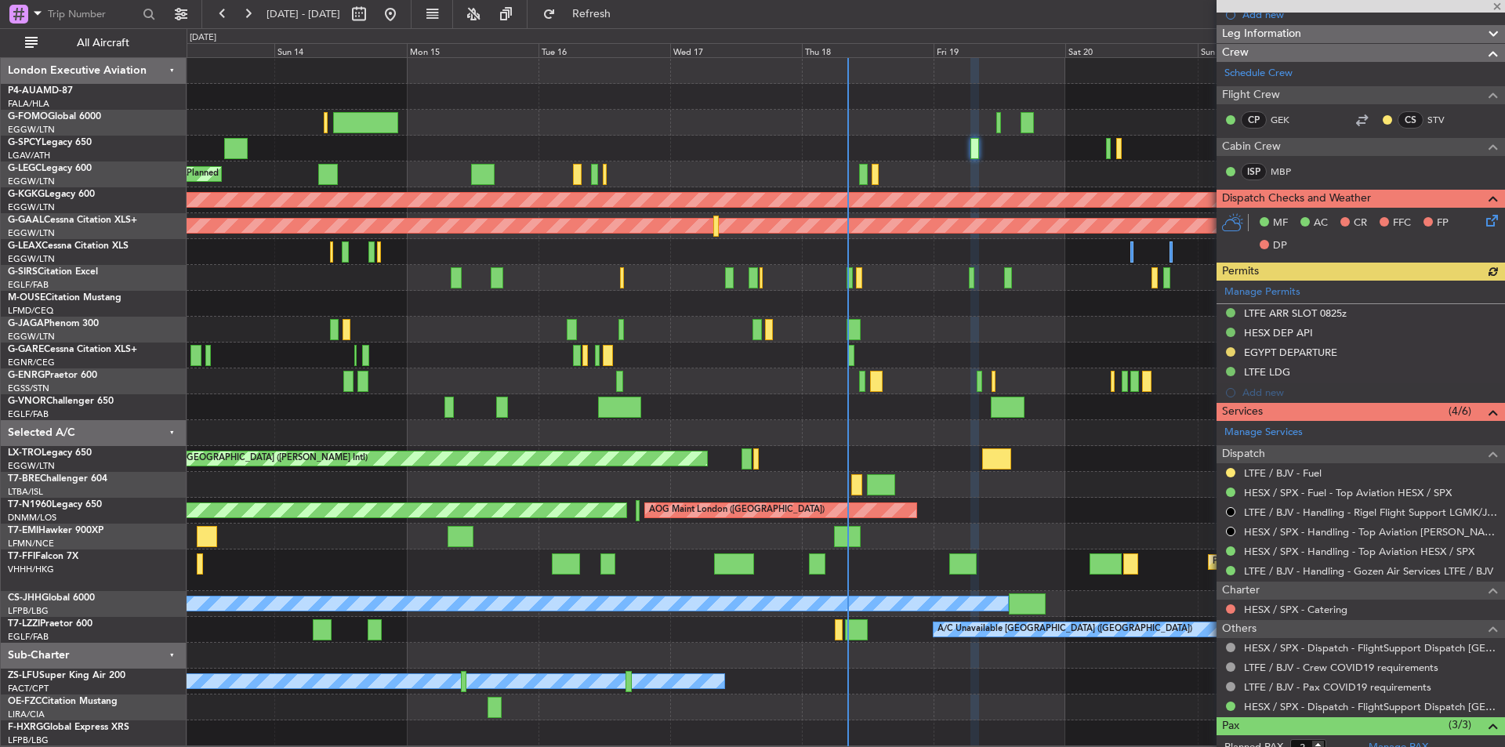
scroll to position [423, 0]
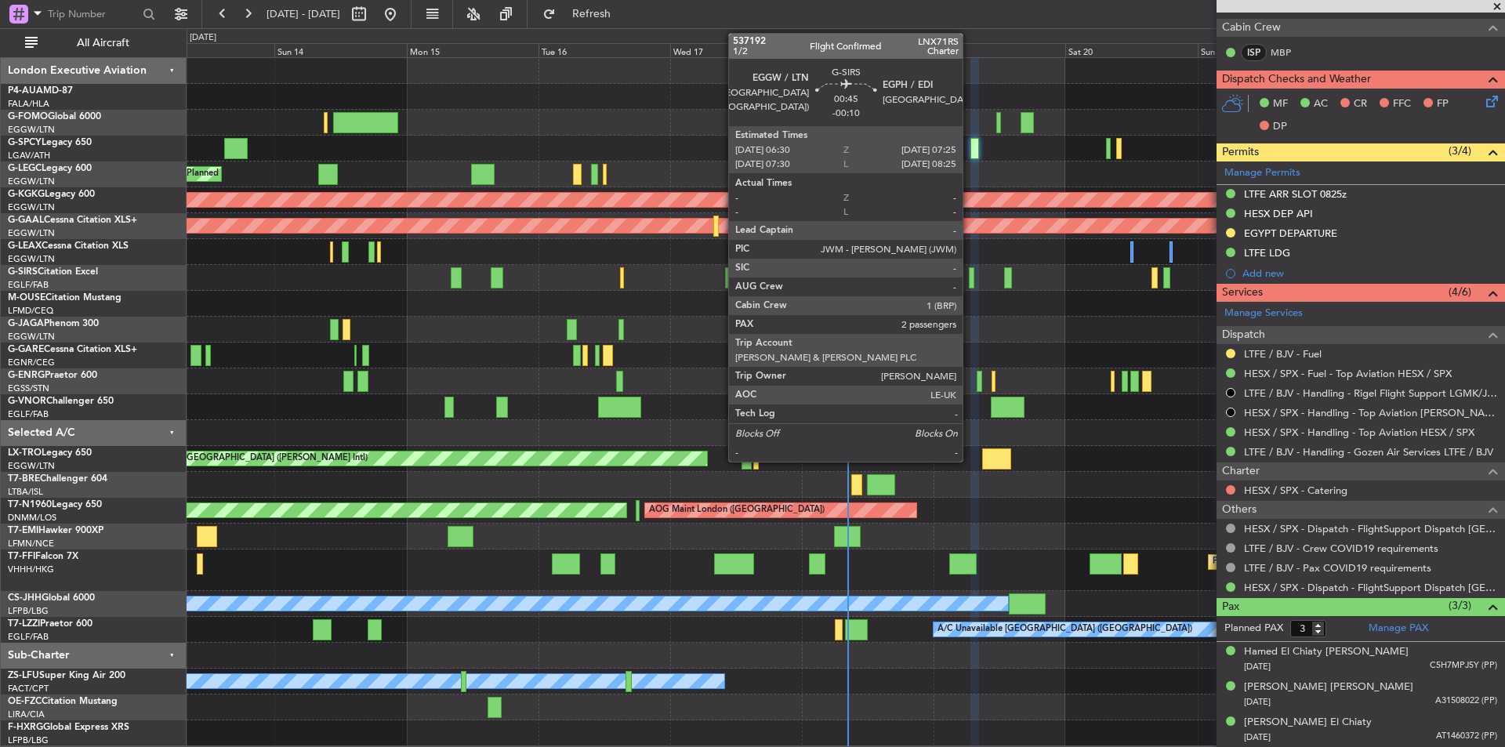
click at [970, 278] on div at bounding box center [971, 277] width 5 height 21
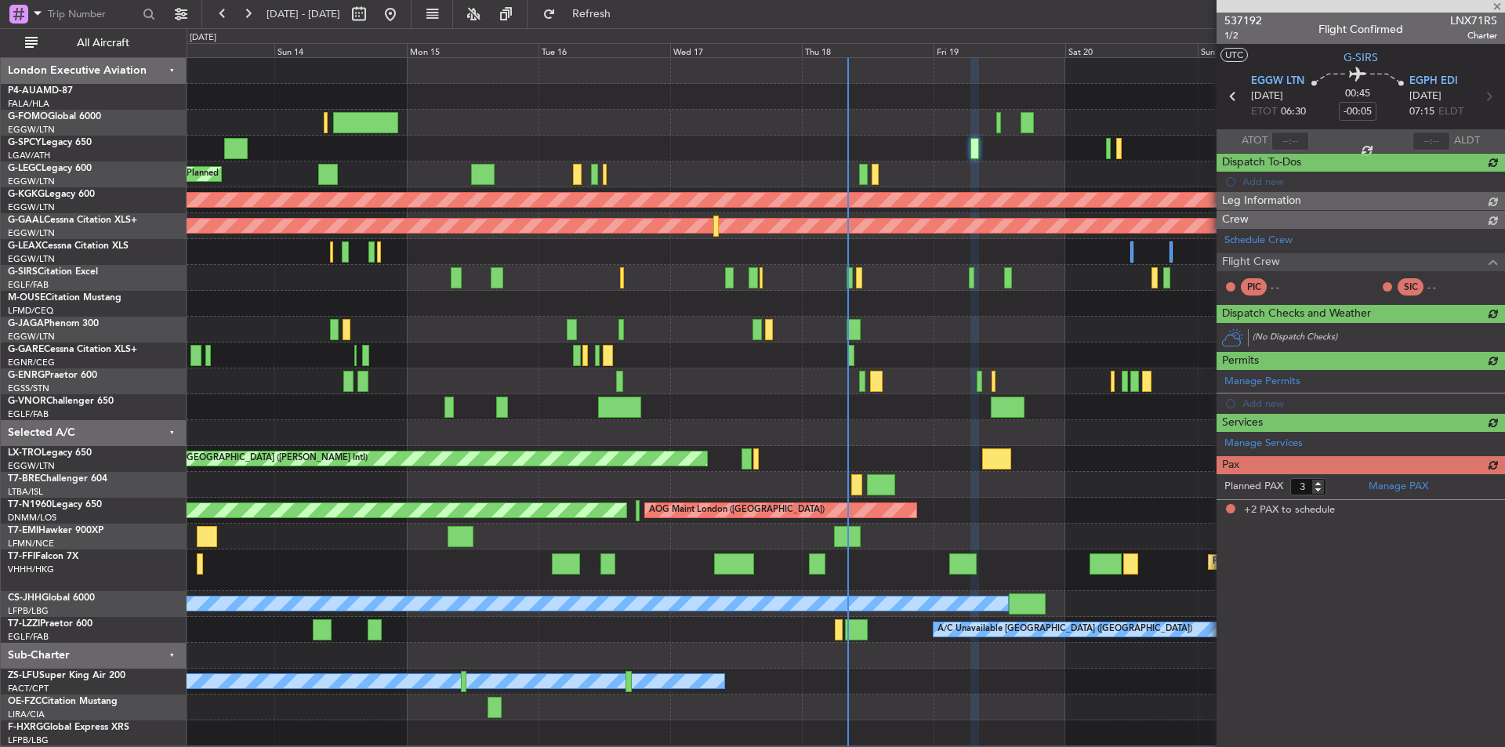
type input "-00:10"
type input "2"
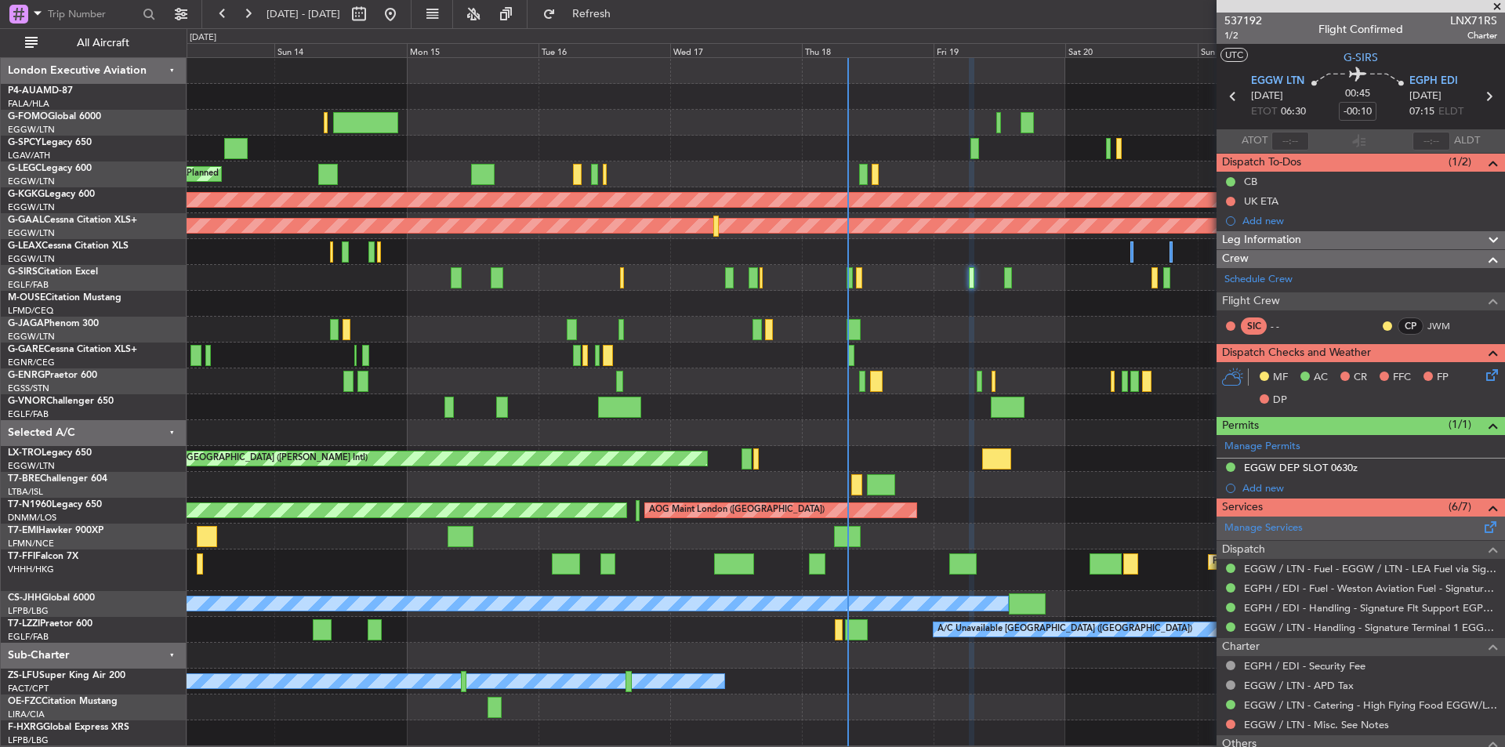
scroll to position [180, 0]
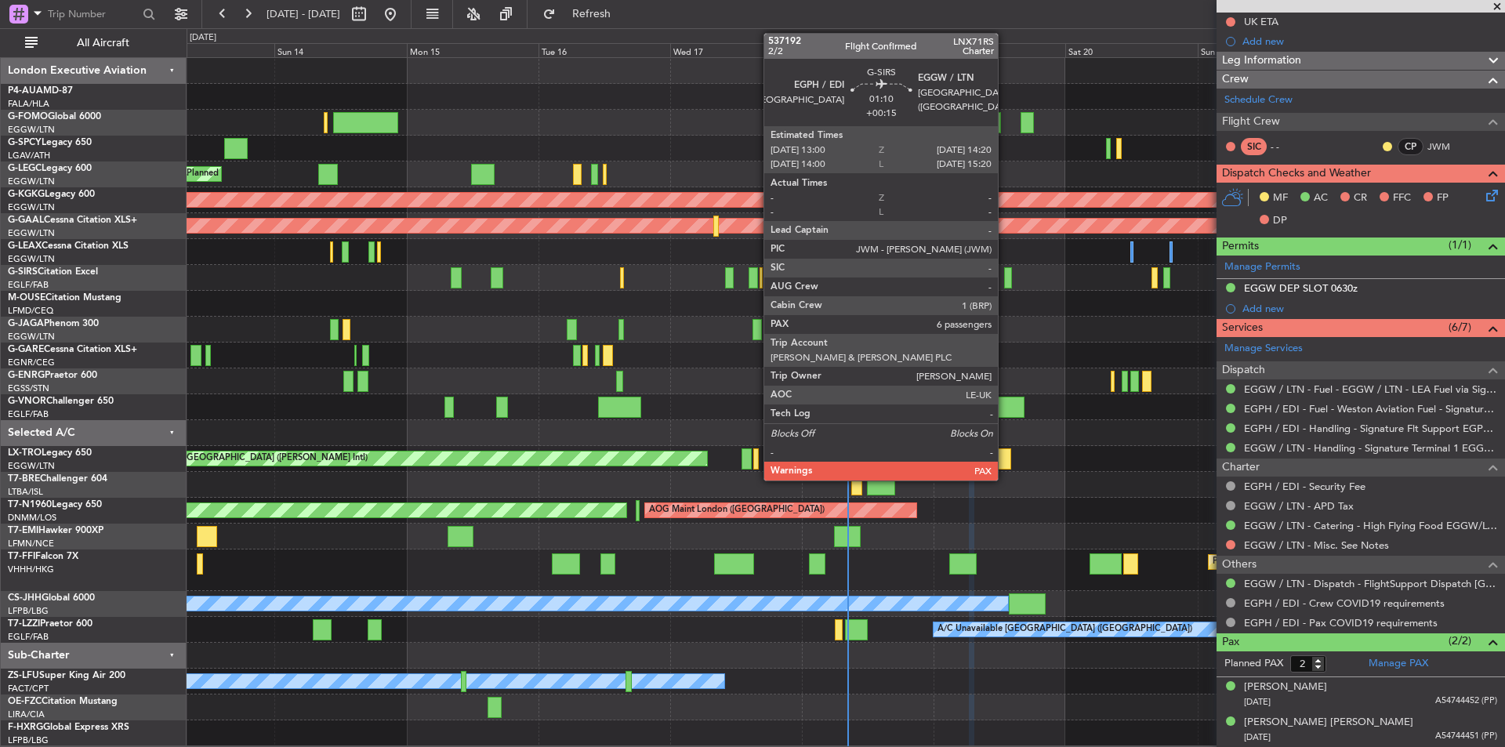
click at [1005, 284] on div at bounding box center [1008, 277] width 8 height 21
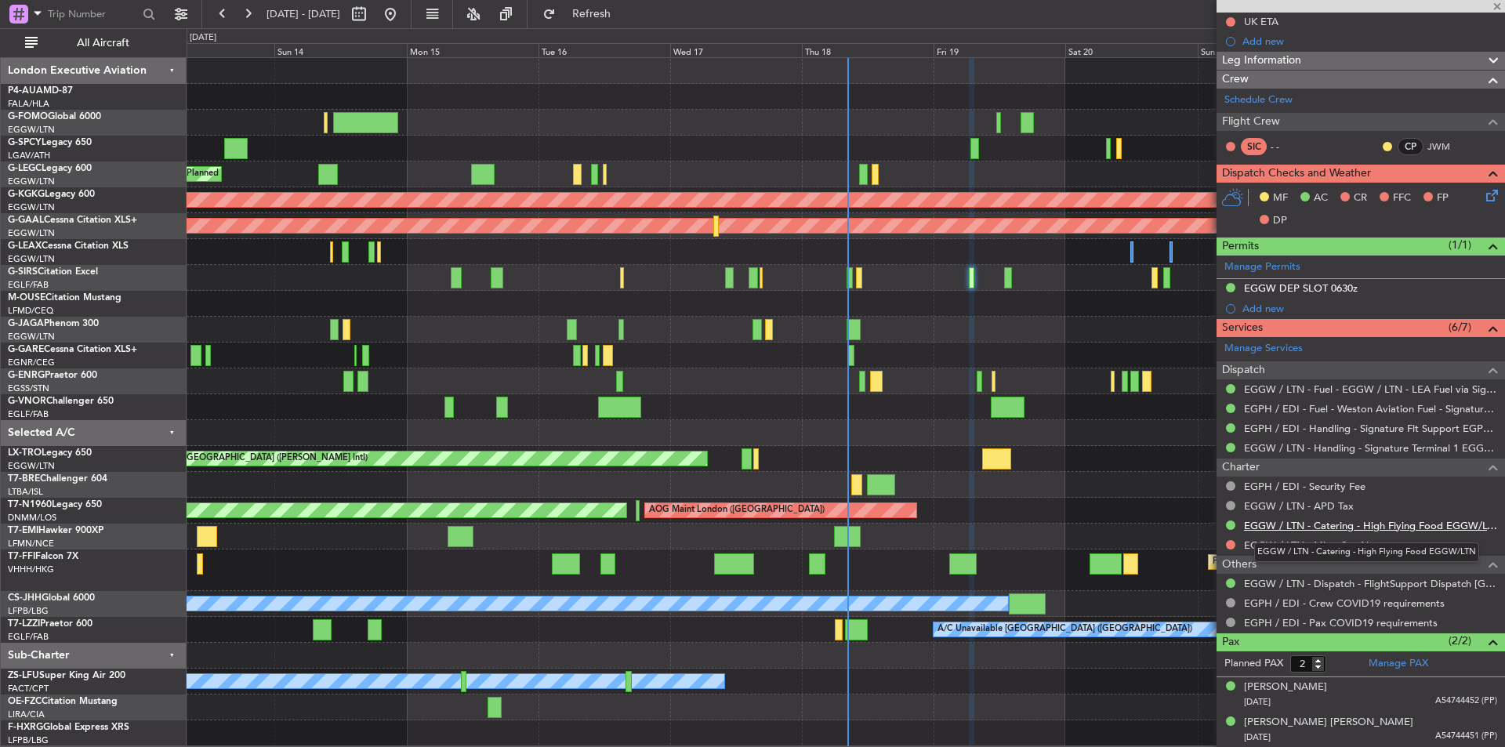
type input "+00:15"
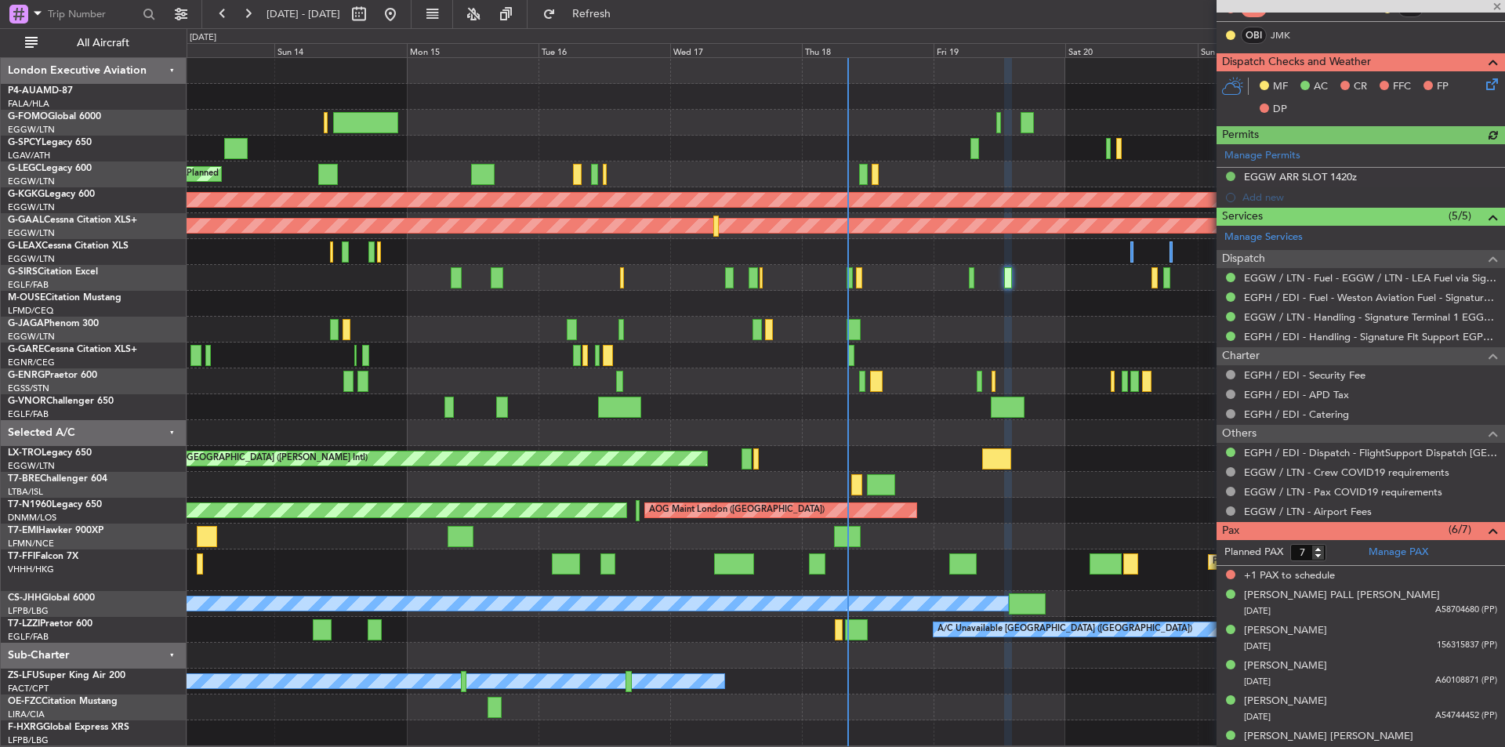
scroll to position [368, 0]
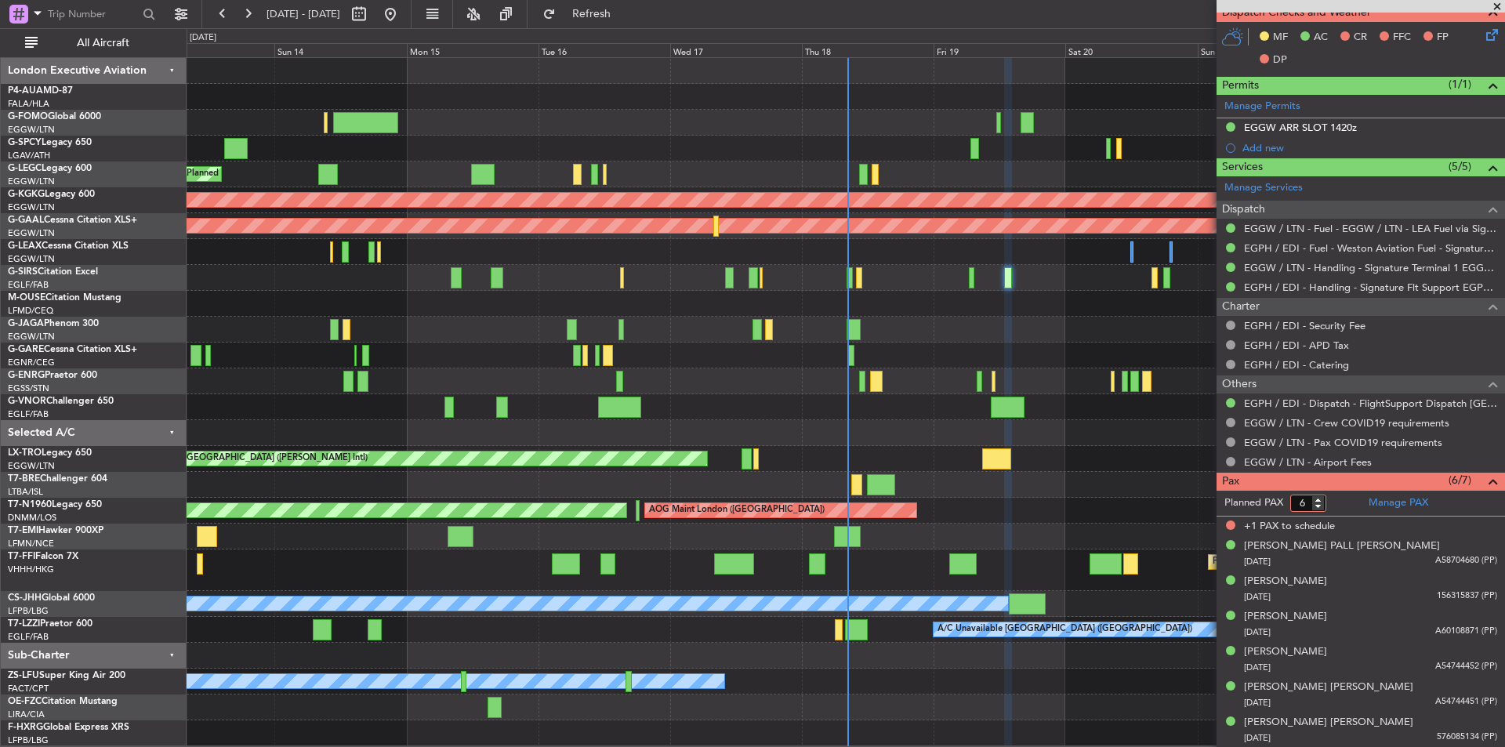
type input "6"
click at [1320, 506] on input "6" at bounding box center [1308, 503] width 36 height 17
click at [1341, 503] on form "Planned PAX 6" at bounding box center [1289, 503] width 144 height 25
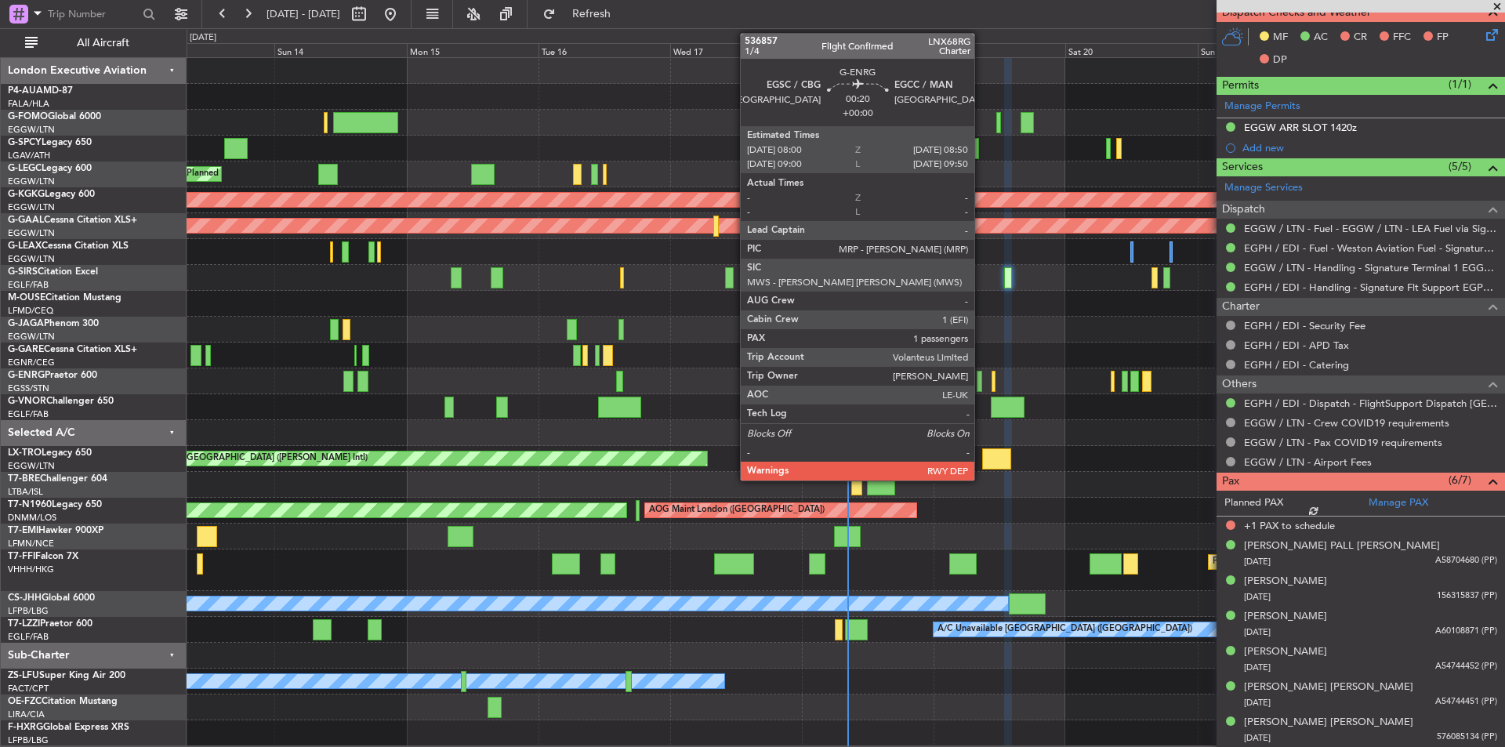
click at [982, 383] on div at bounding box center [979, 381] width 5 height 21
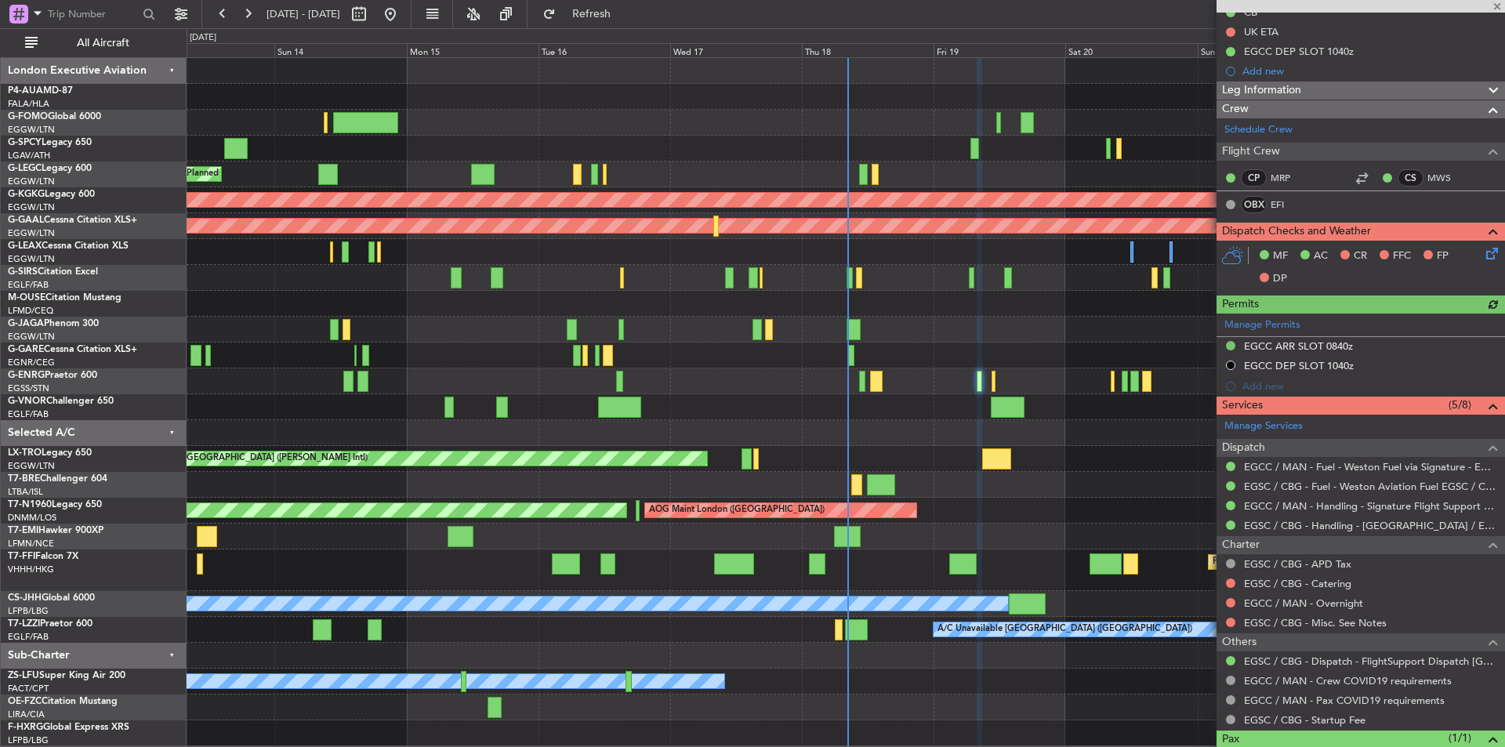
scroll to position [231, 0]
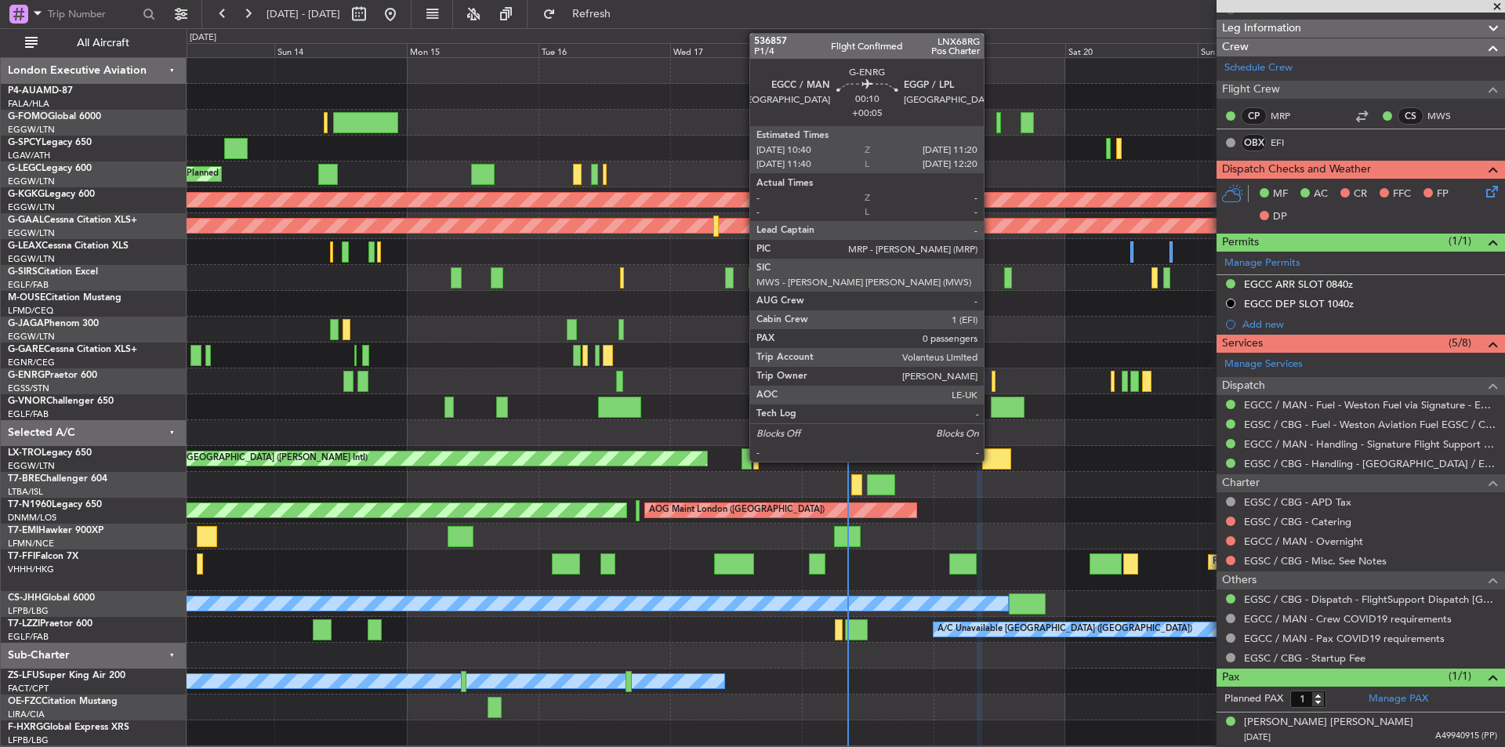
click at [992, 380] on div at bounding box center [994, 381] width 4 height 21
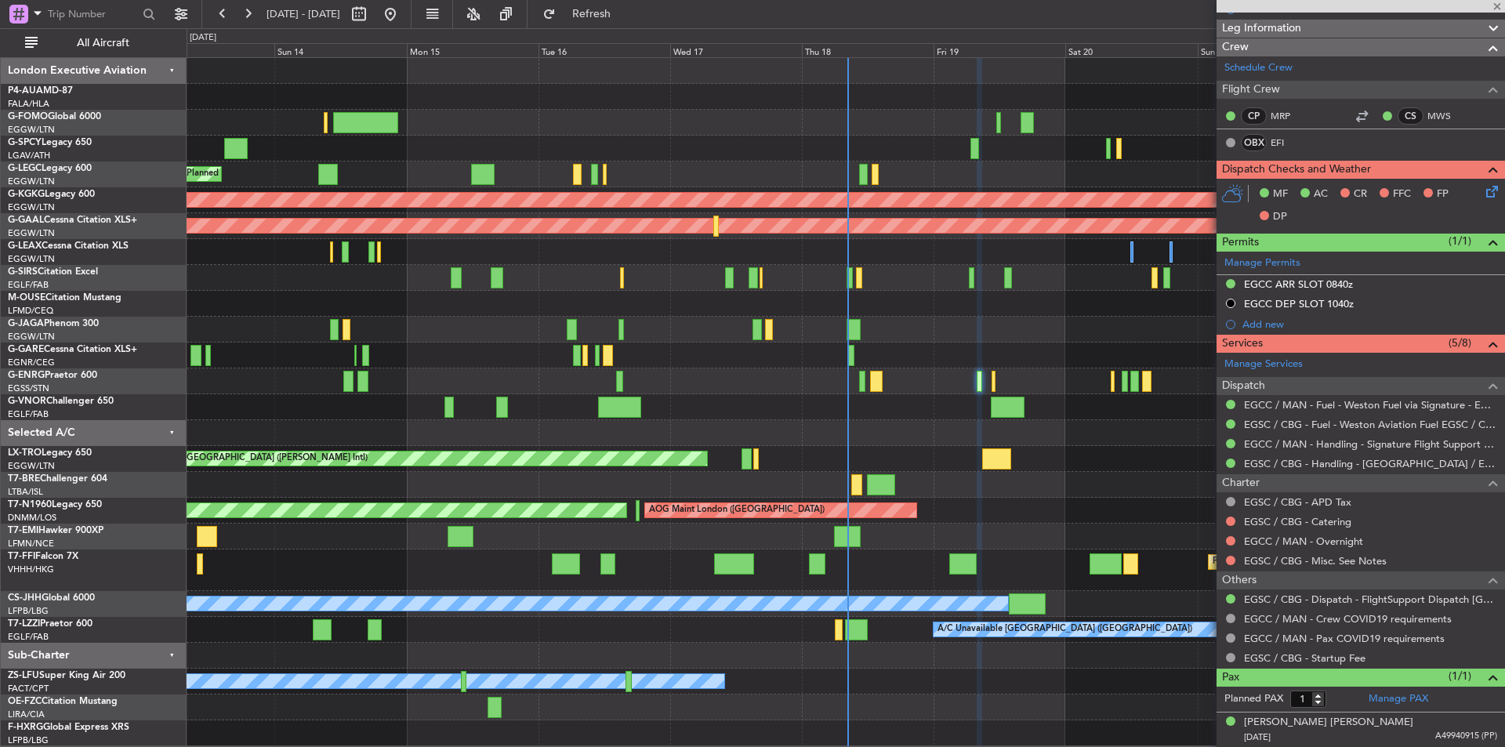
type input "+00:05"
type input "0"
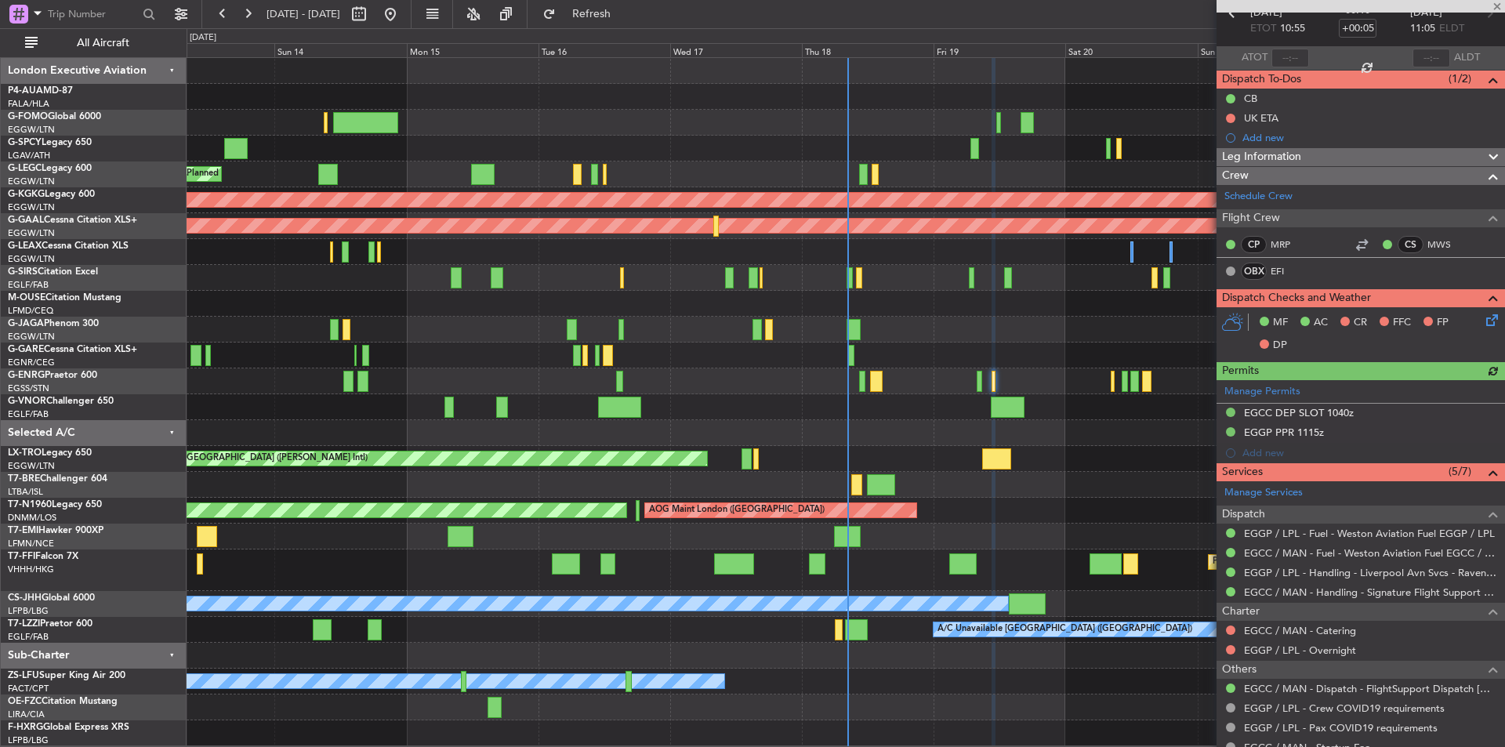
scroll to position [137, 0]
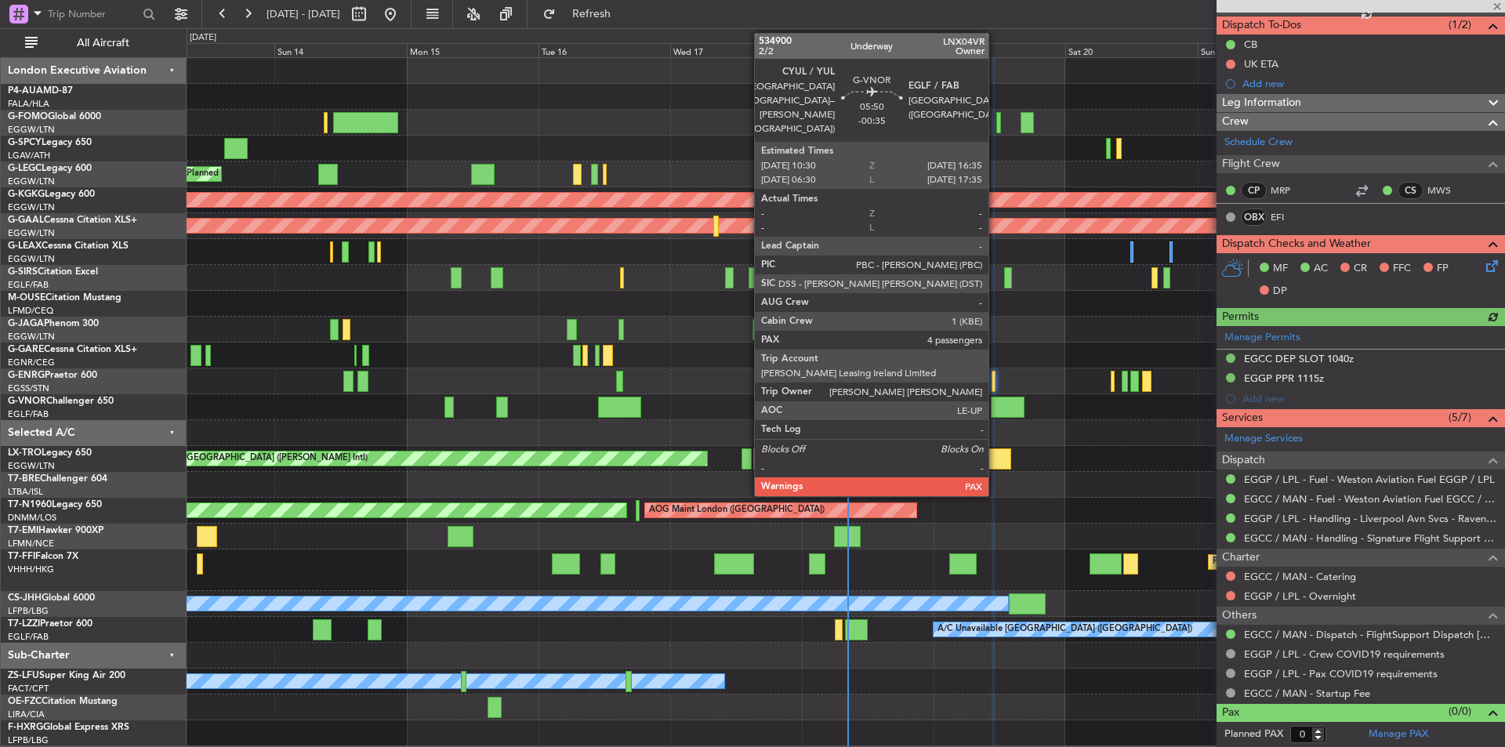
click at [997, 408] on div at bounding box center [1008, 407] width 34 height 21
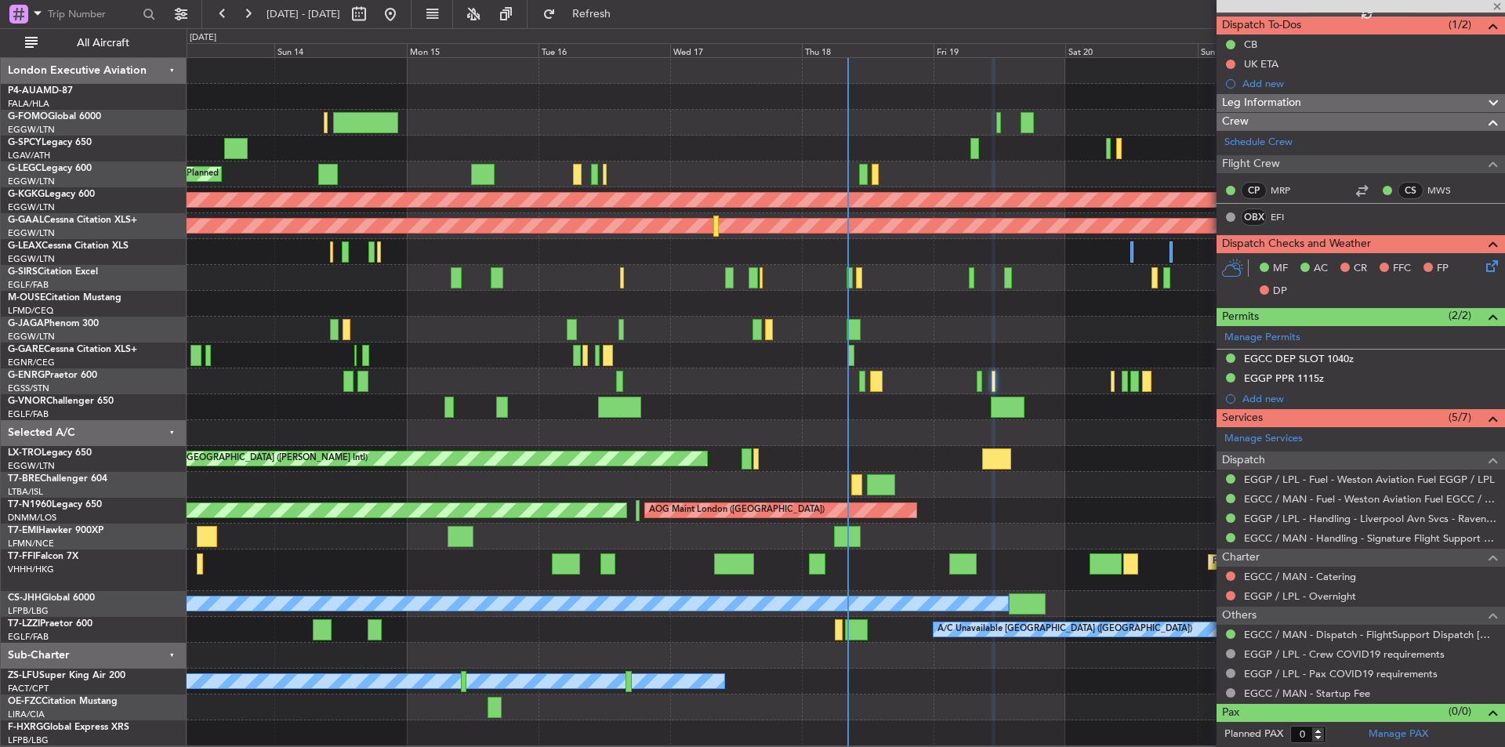
type input "-00:35"
type input "4"
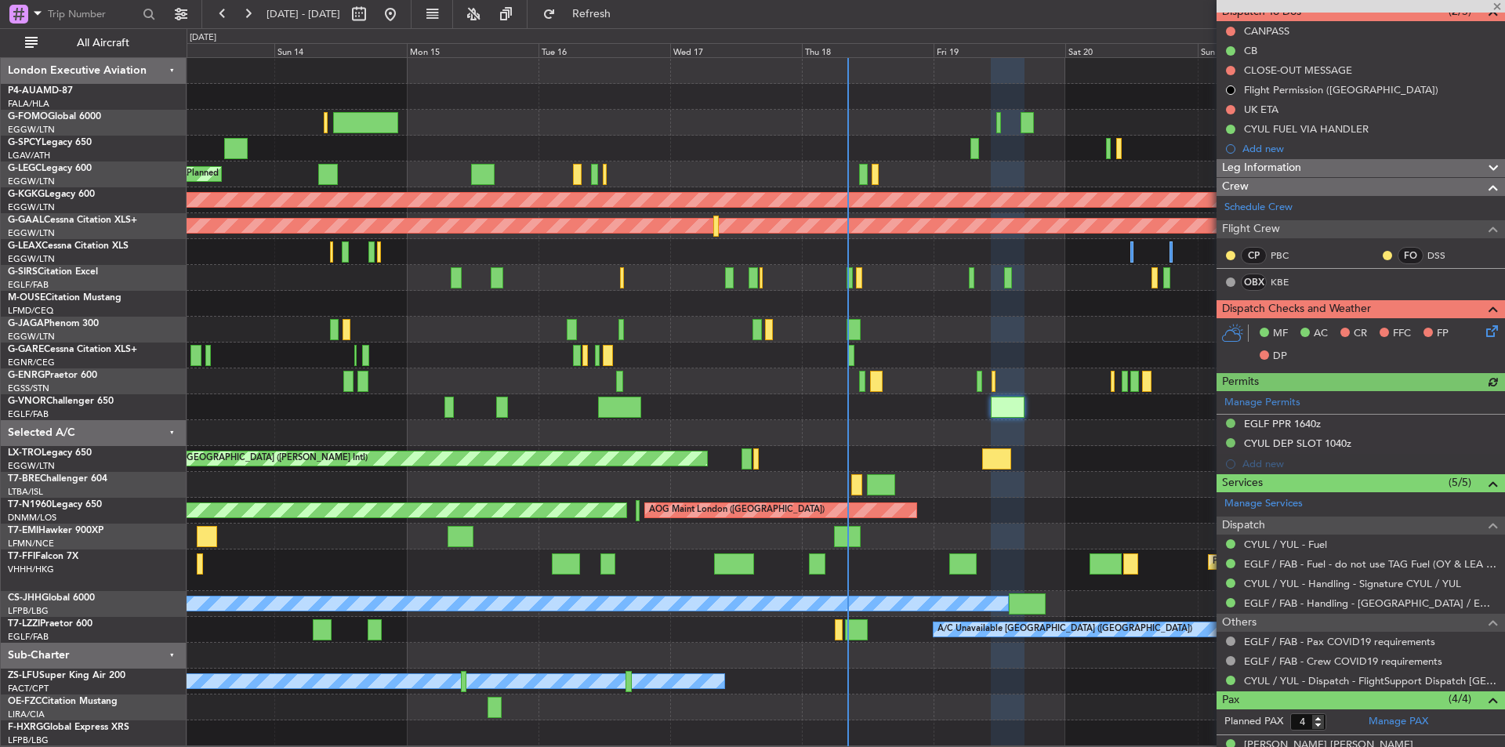
scroll to position [279, 0]
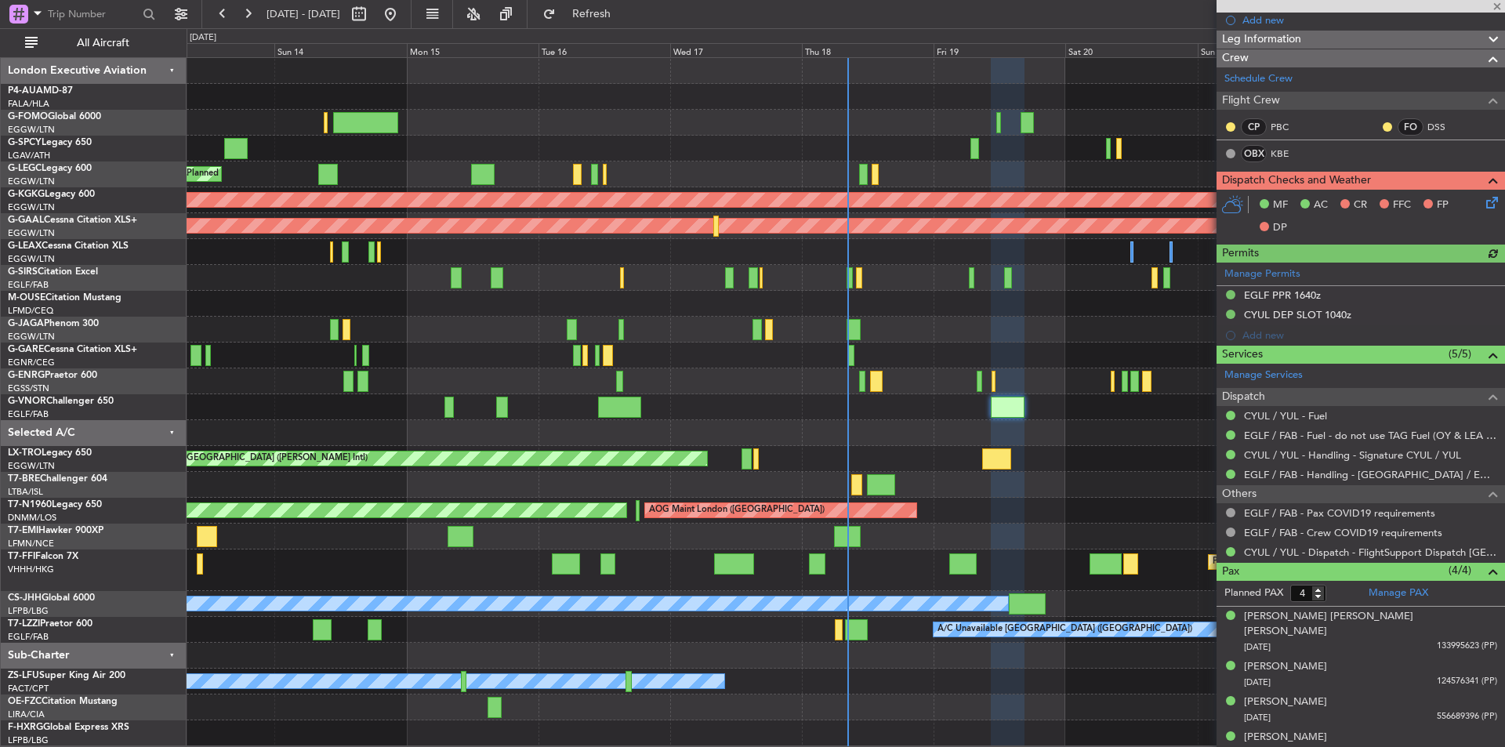
click at [1012, 466] on div "Unplanned Maint [GEOGRAPHIC_DATA] ([PERSON_NAME] Intl)" at bounding box center [846, 459] width 1318 height 26
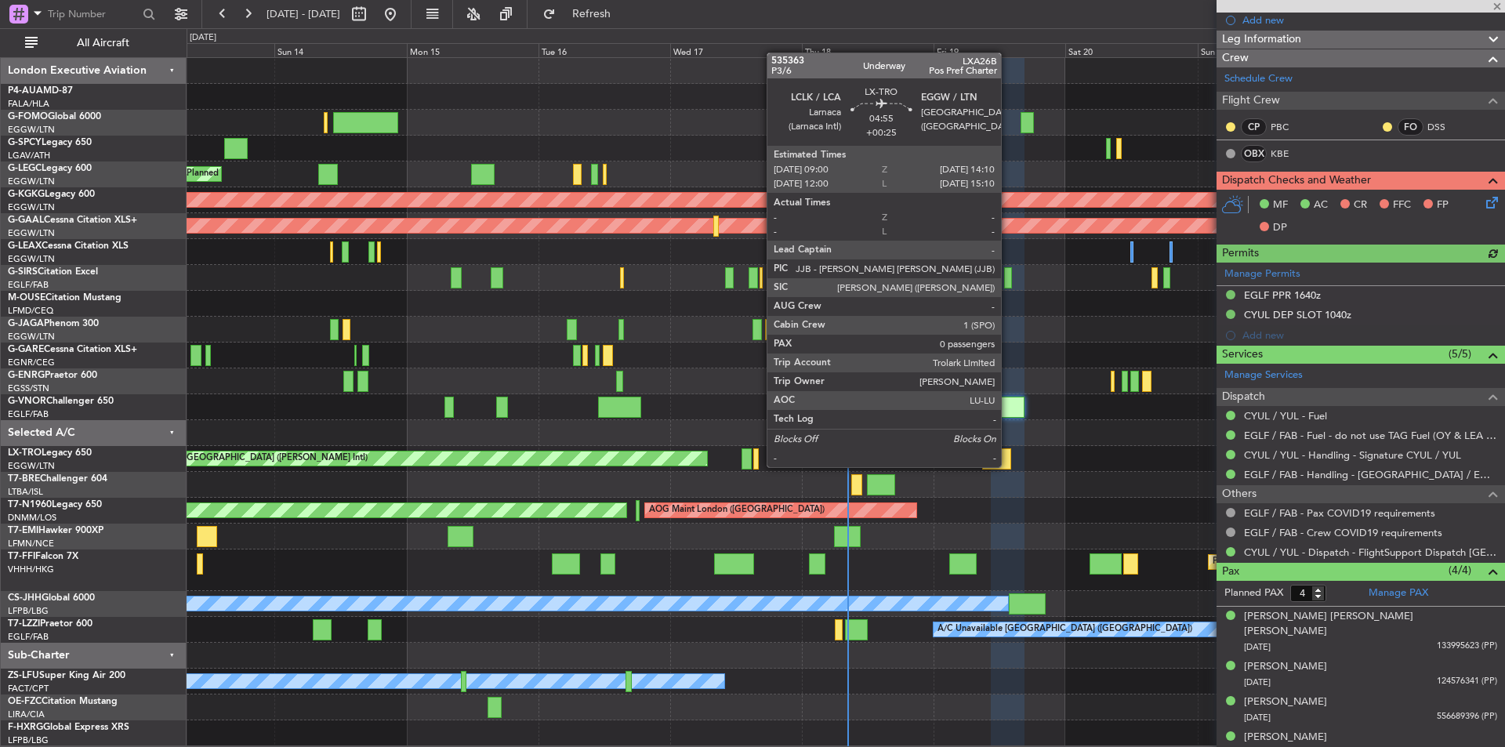
click at [1008, 466] on div at bounding box center [996, 458] width 29 height 21
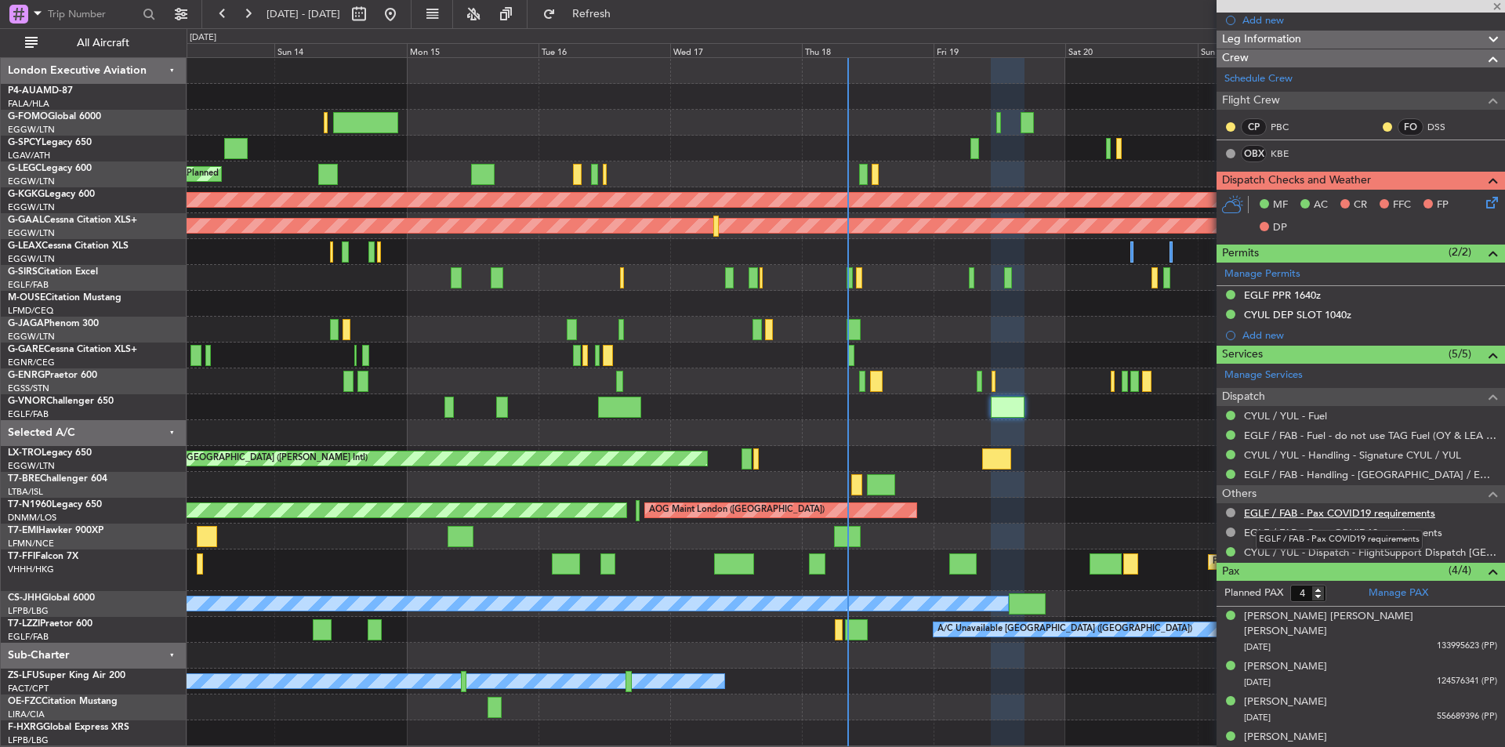
type input "+00:25"
type input "0"
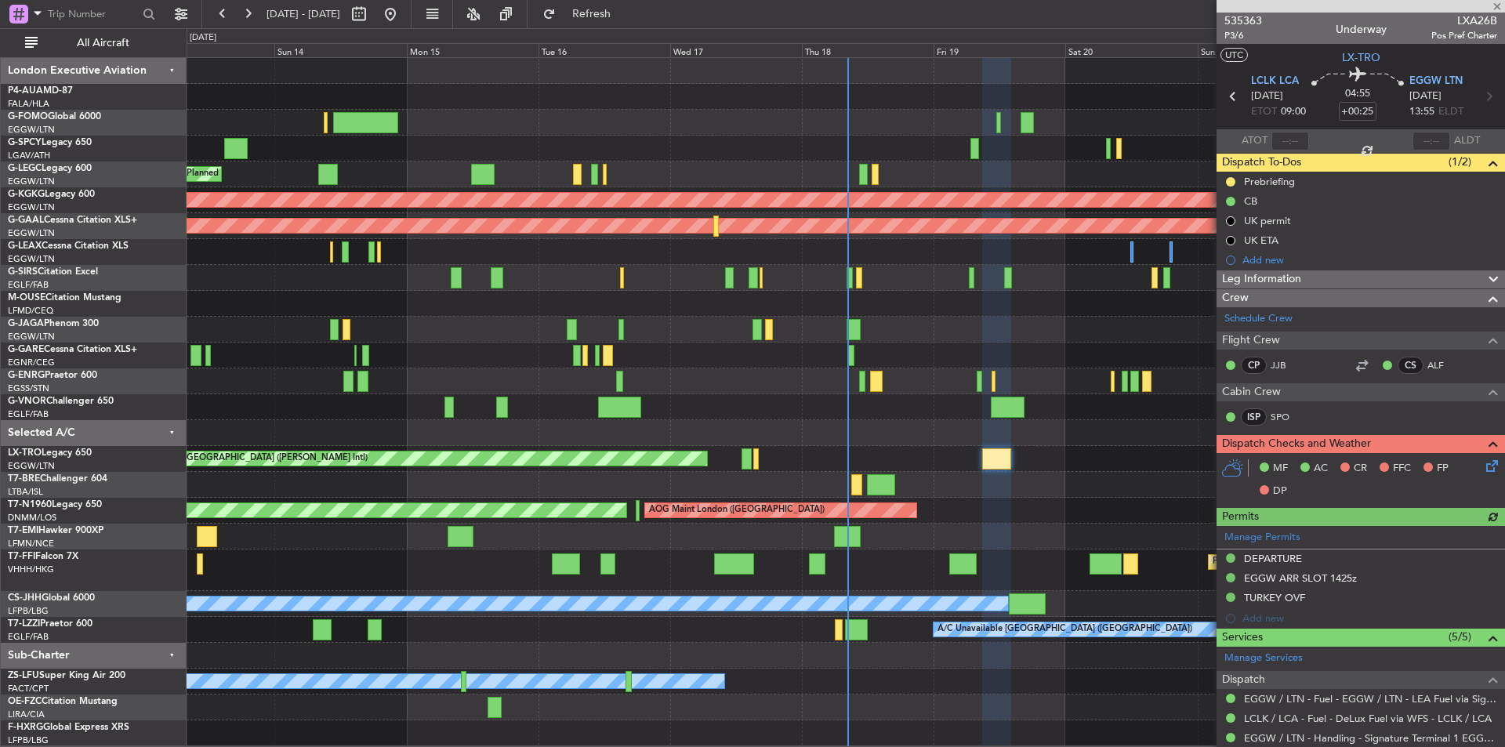
scroll to position [142, 0]
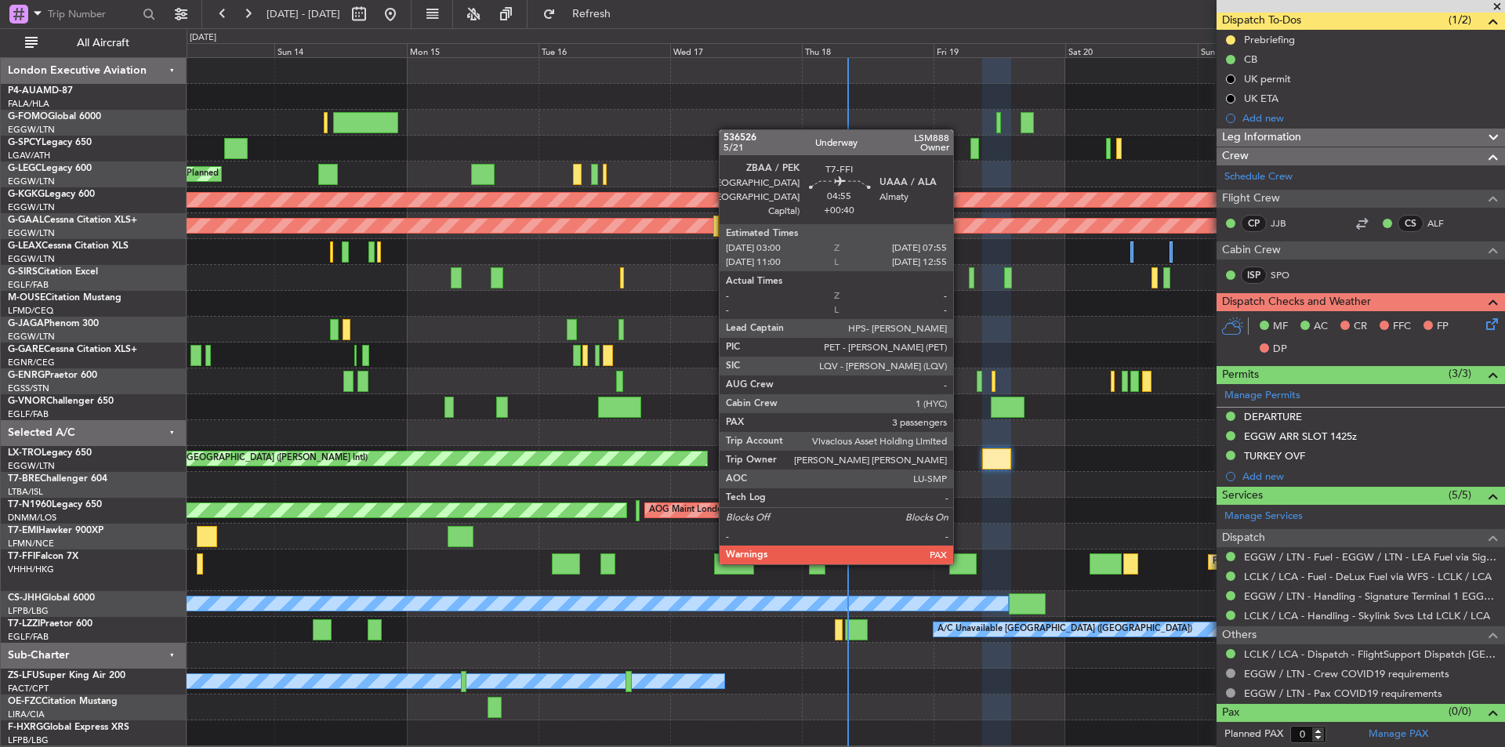
click at [960, 561] on div at bounding box center [962, 564] width 27 height 21
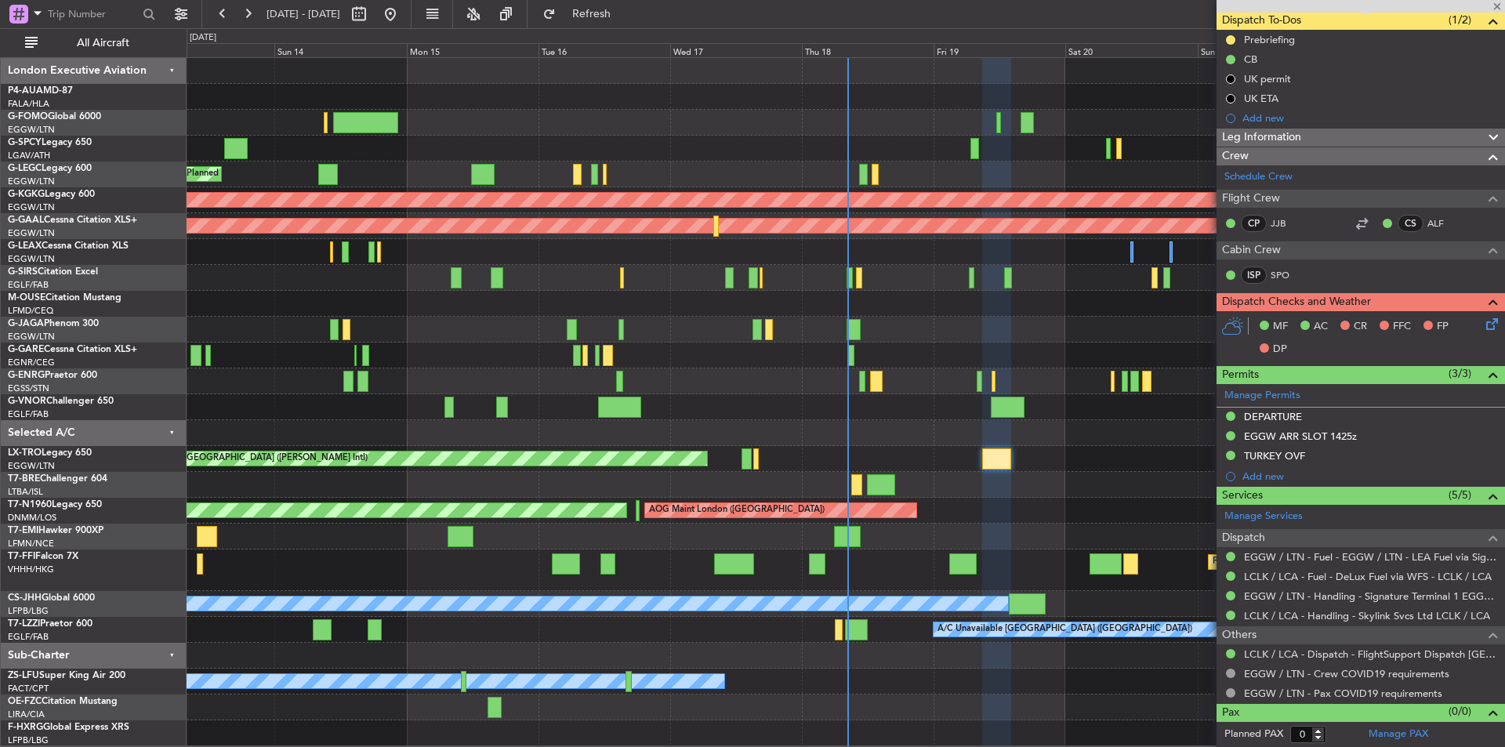
type input "+00:40"
type input "3"
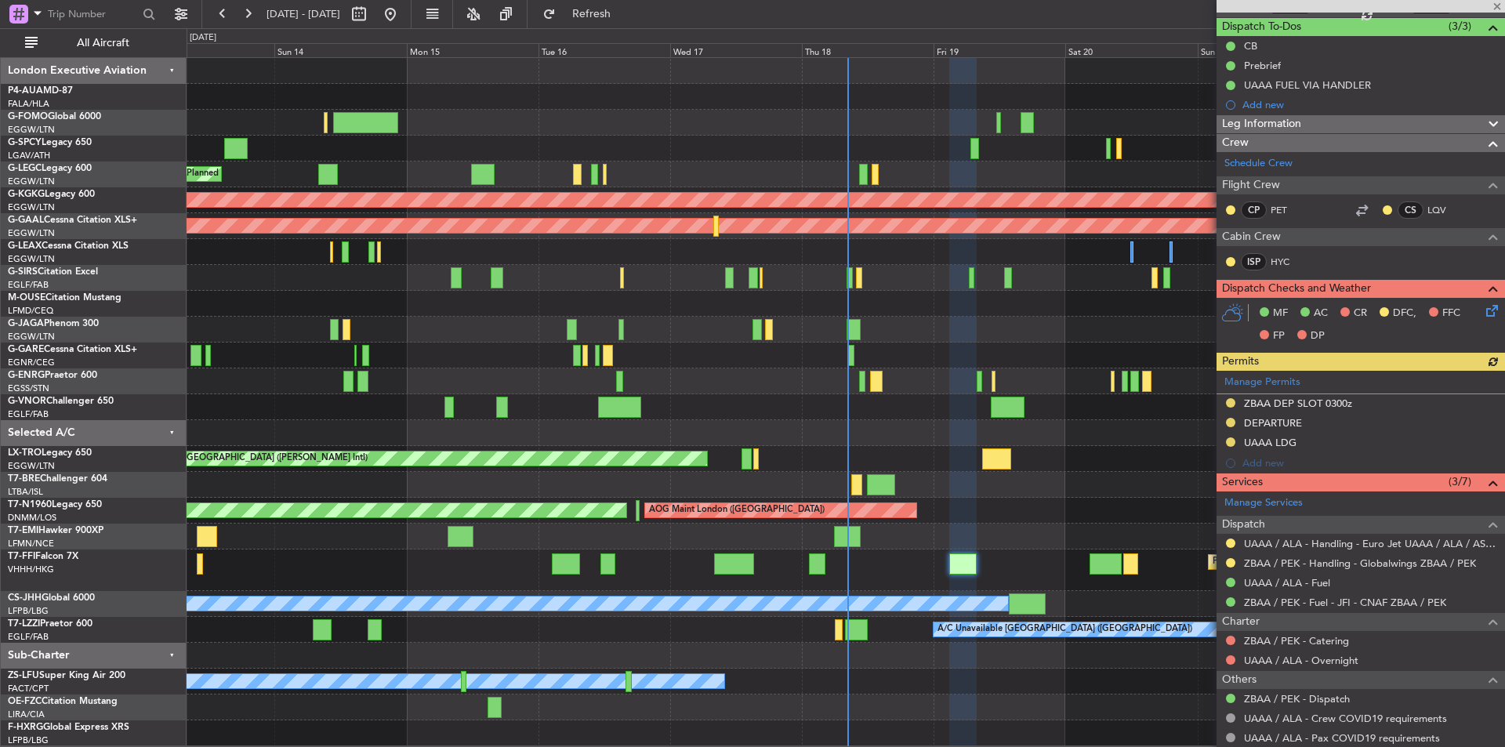
scroll to position [286, 0]
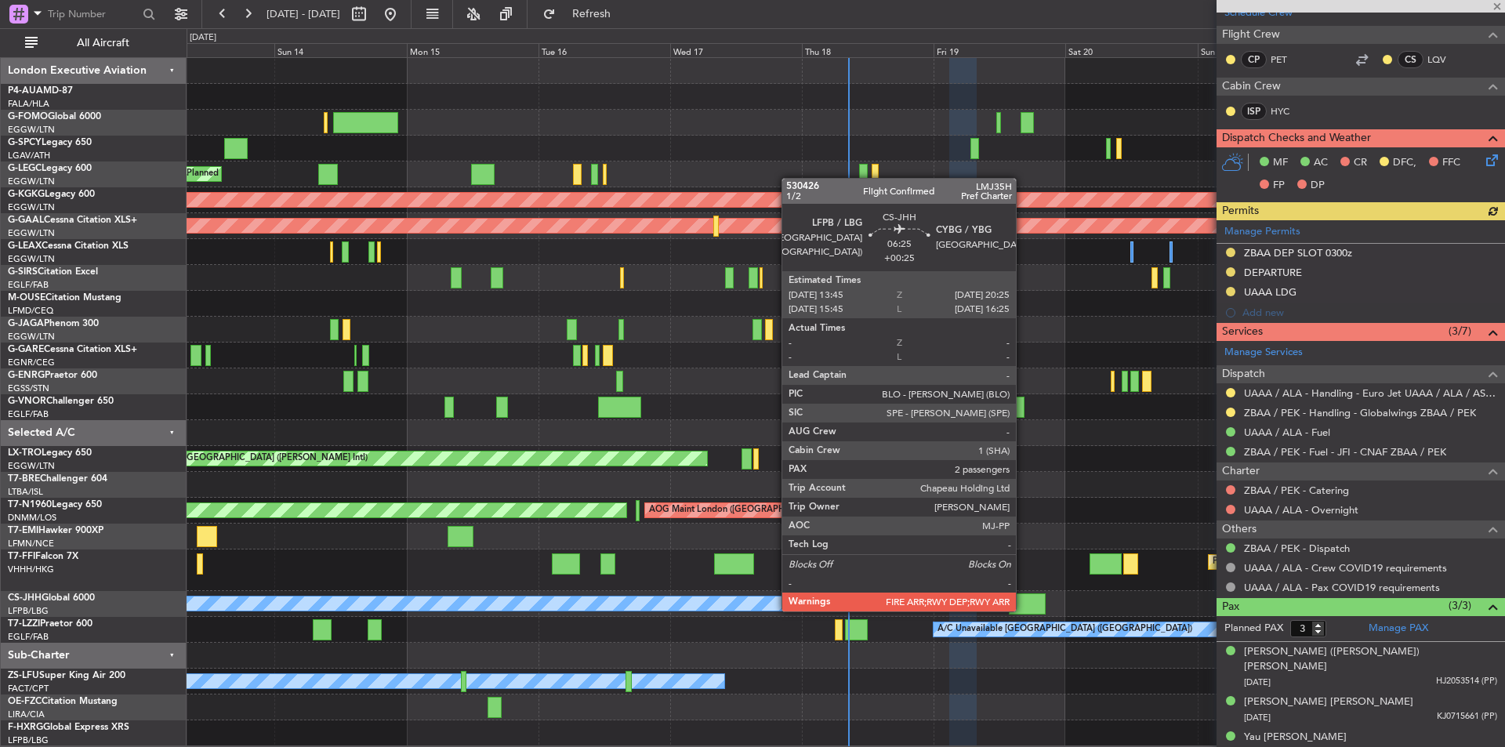
click at [1023, 610] on div at bounding box center [1027, 604] width 37 height 21
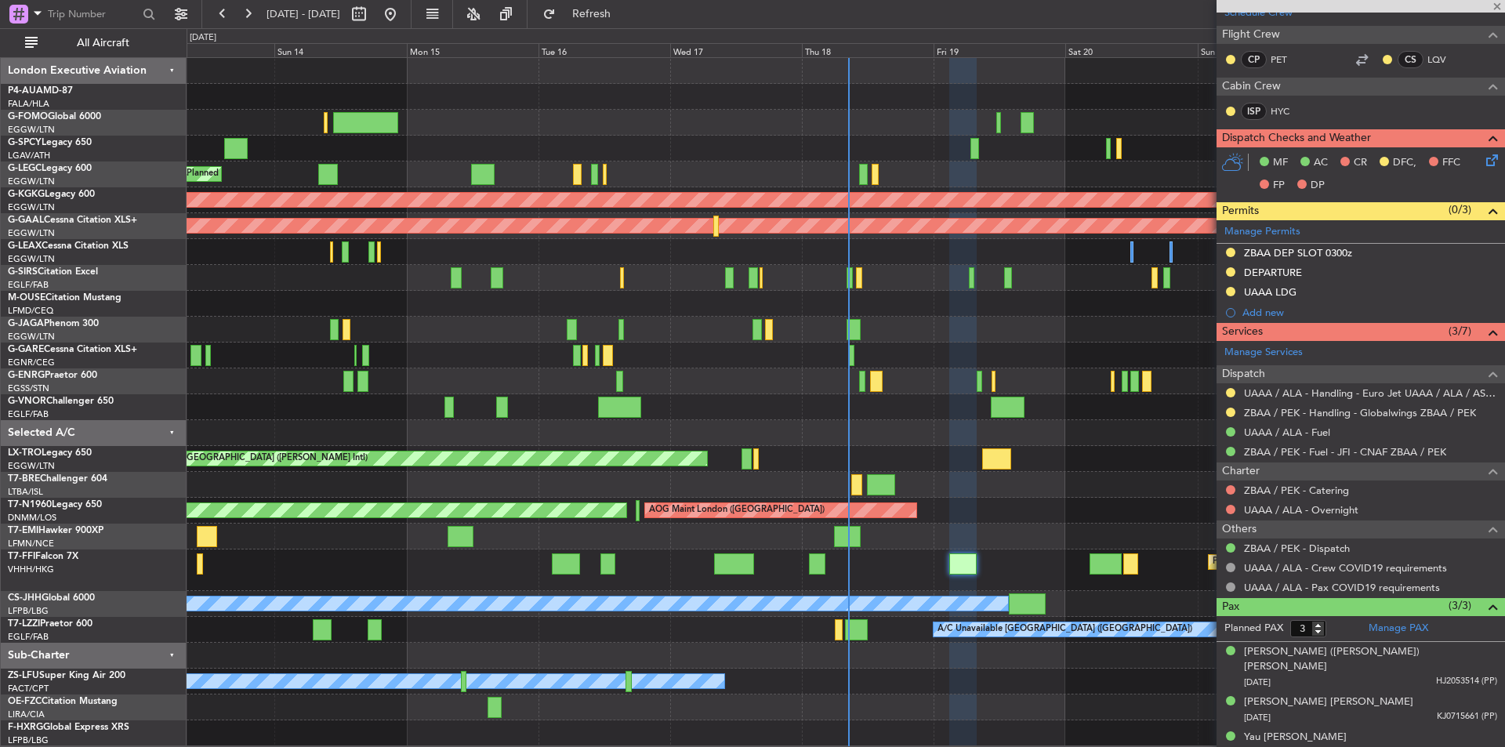
type input "+00:25"
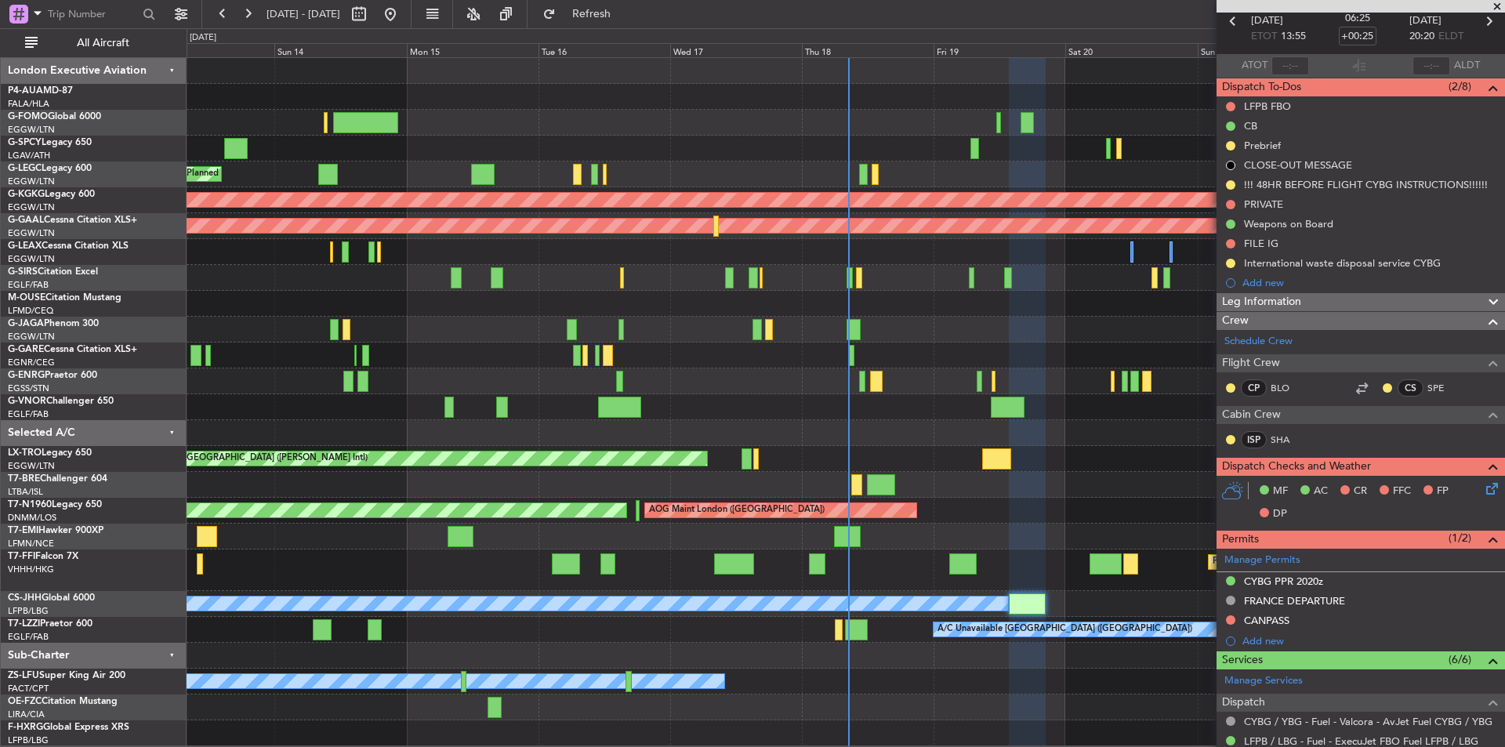
scroll to position [0, 0]
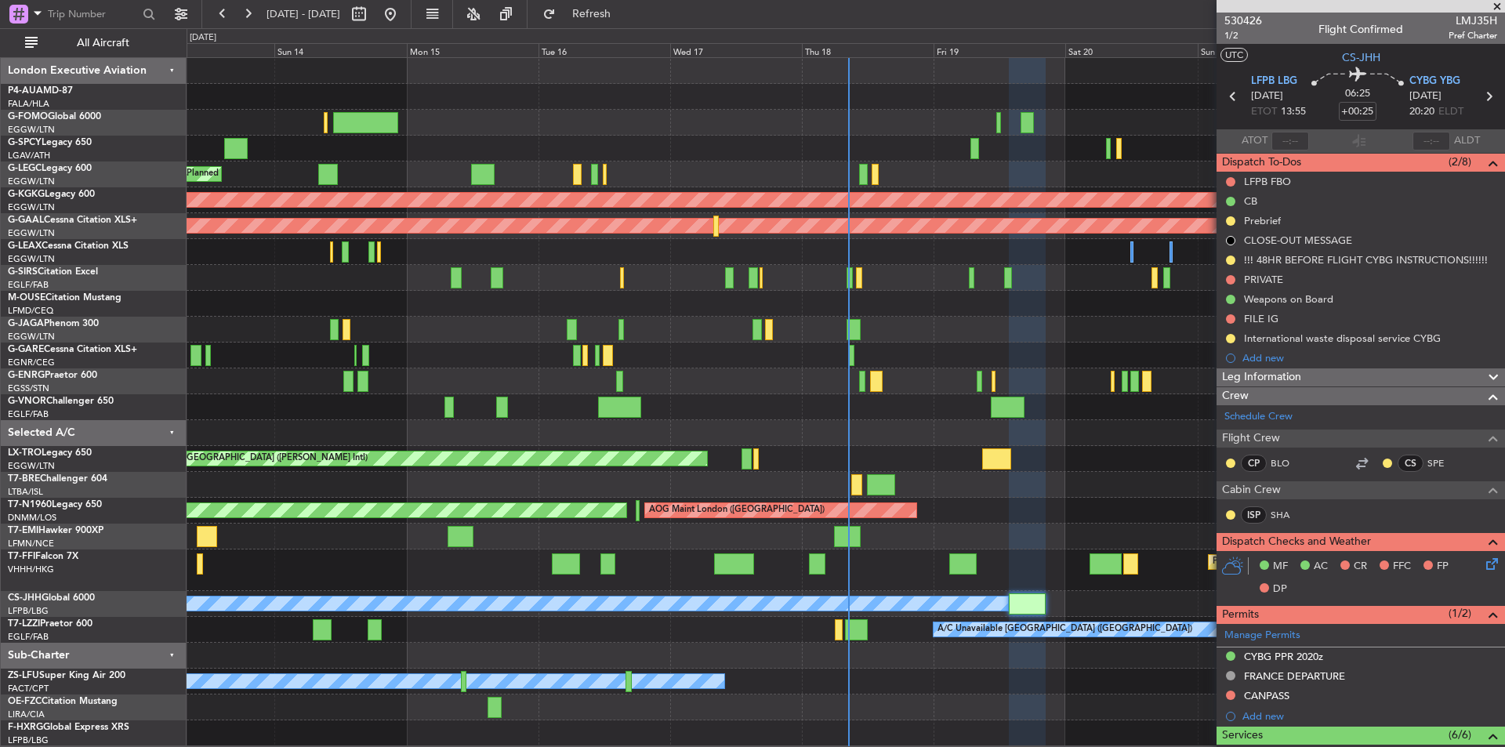
click at [1495, 6] on span at bounding box center [1498, 7] width 16 height 14
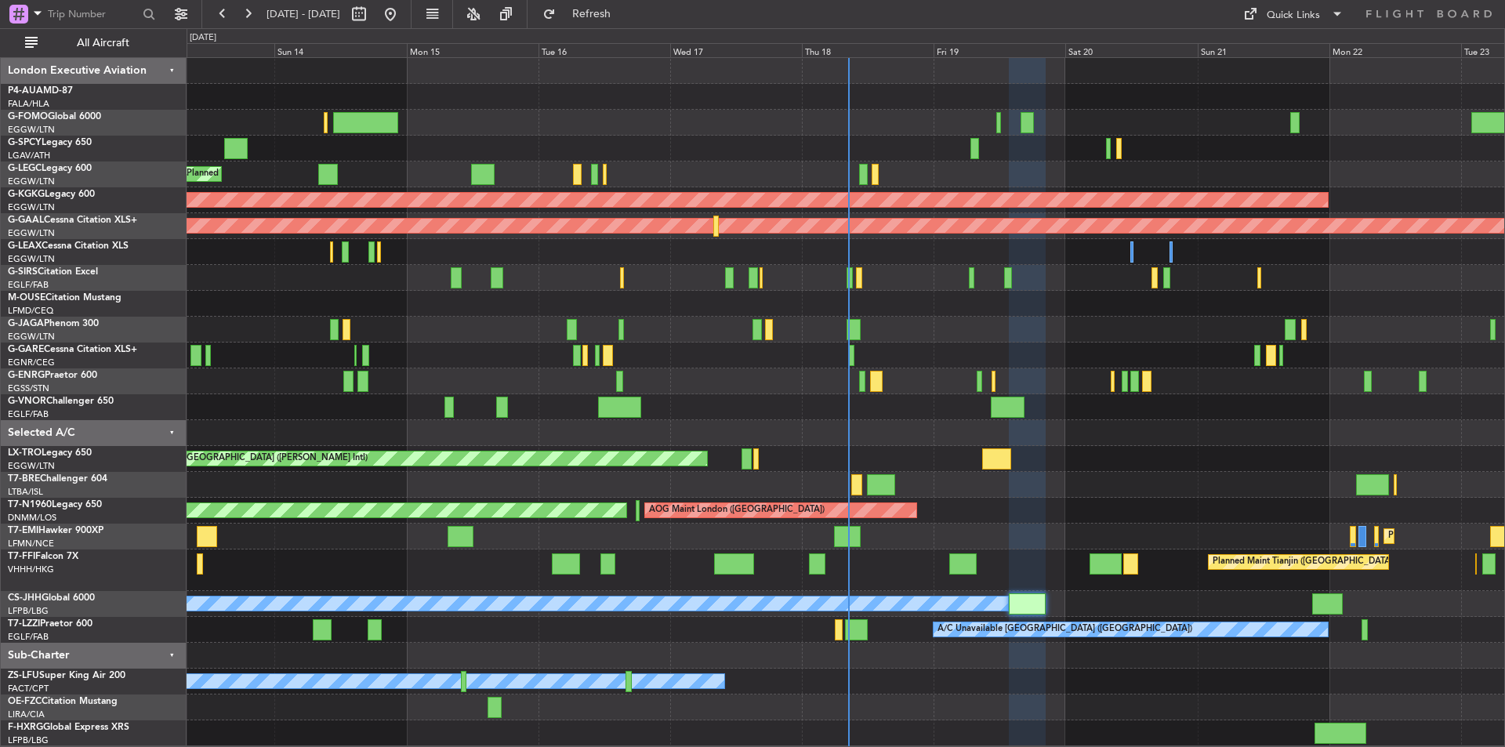
type input "0"
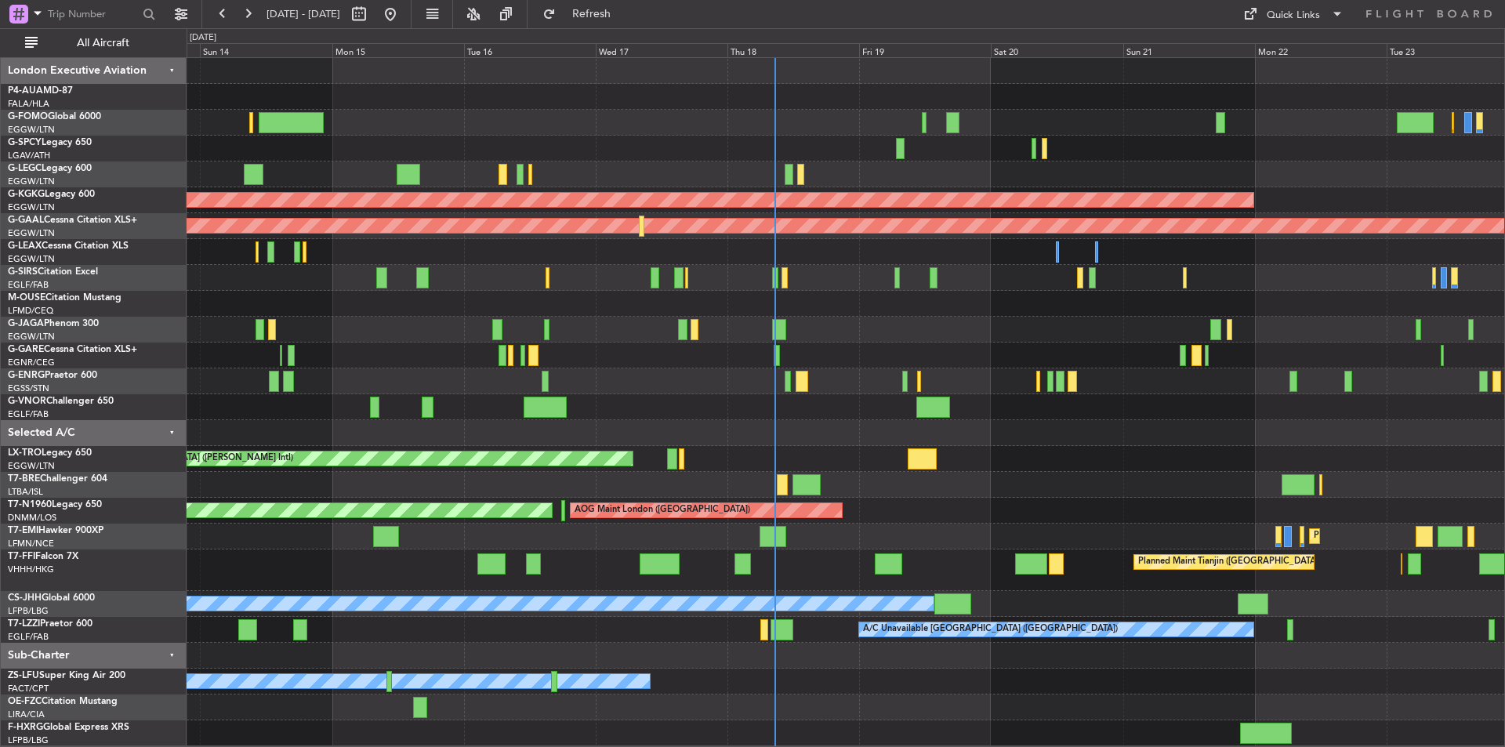
click at [909, 638] on div "Planned Maint London (Luton) Planned Maint London (Luton) A/C Unavailable Londo…" at bounding box center [846, 402] width 1318 height 688
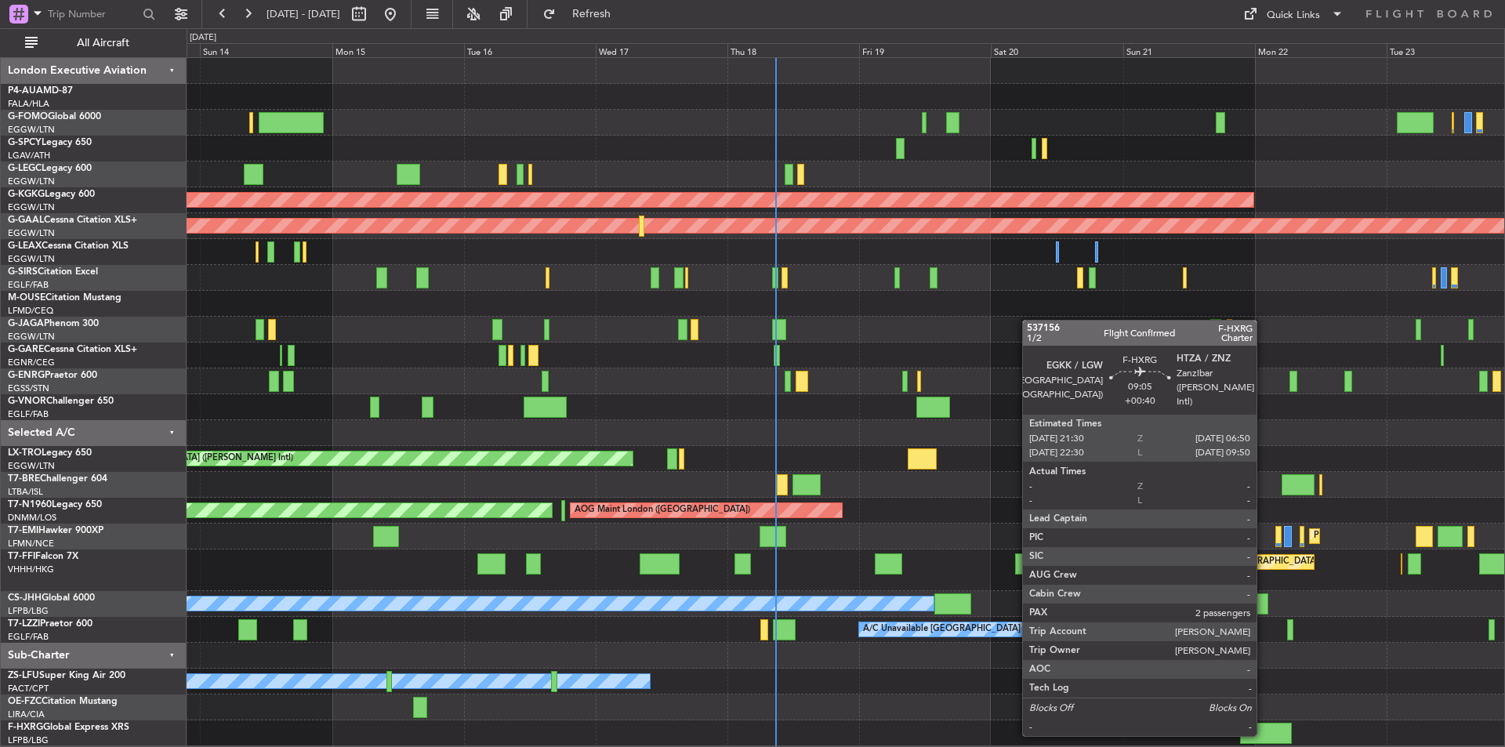
click at [1264, 735] on div at bounding box center [1266, 733] width 52 height 21
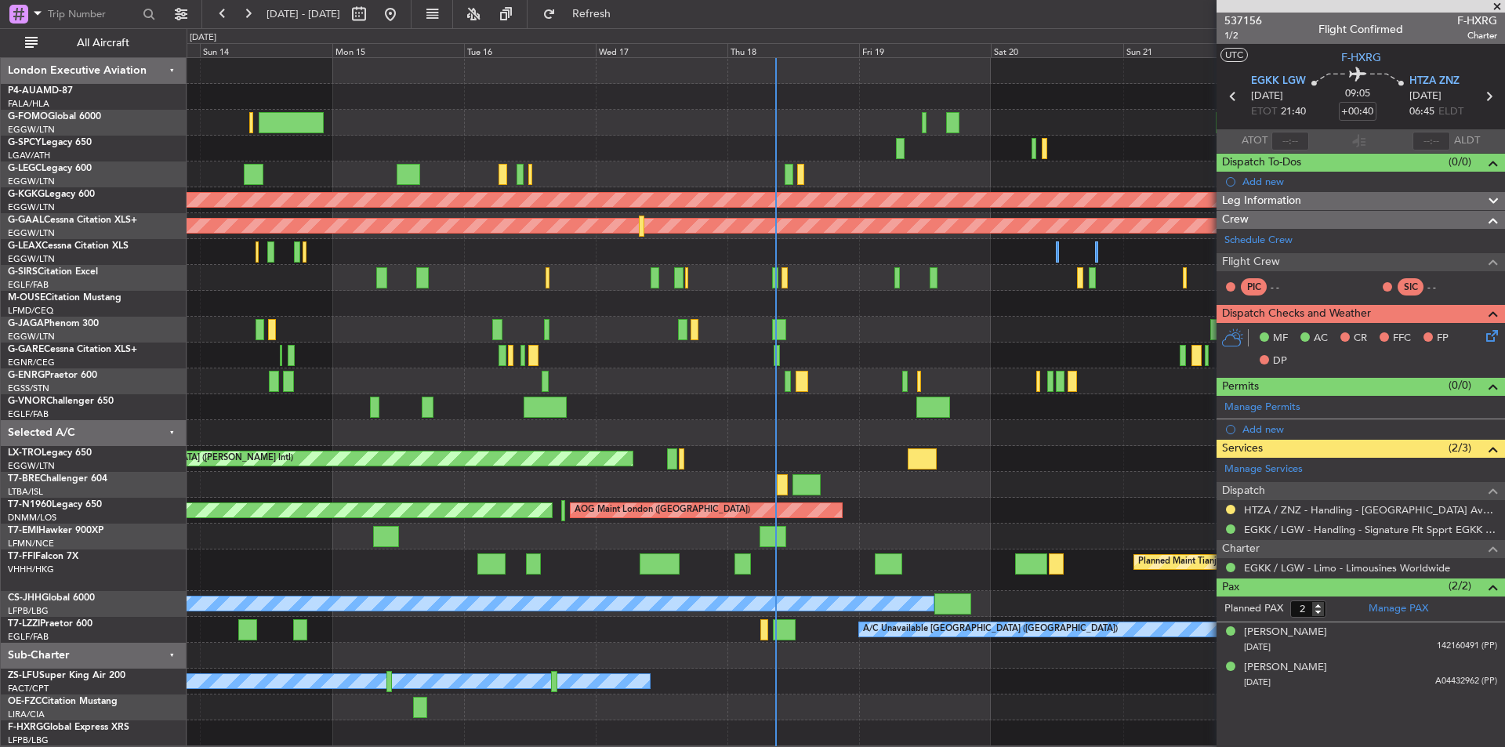
click at [1498, 9] on span at bounding box center [1498, 7] width 16 height 14
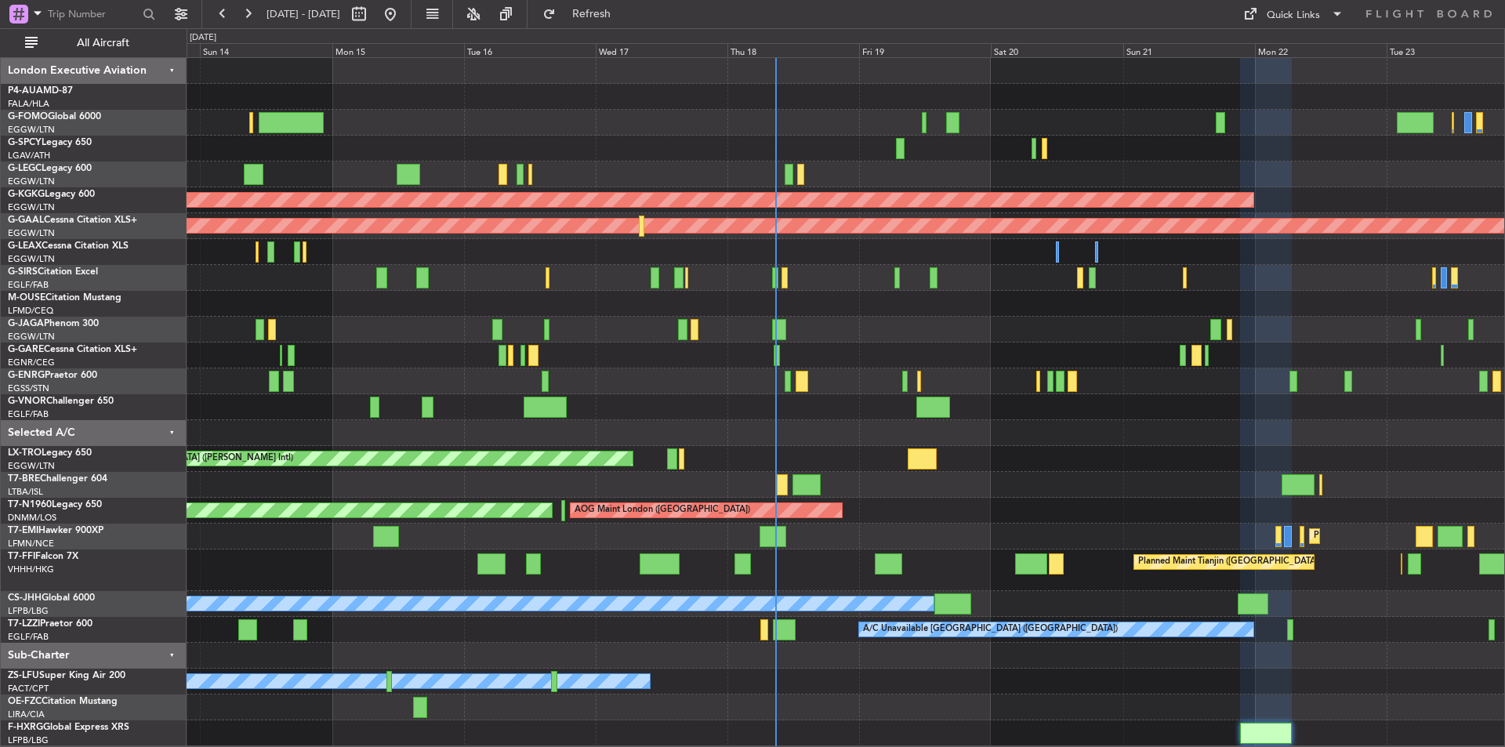
type input "0"
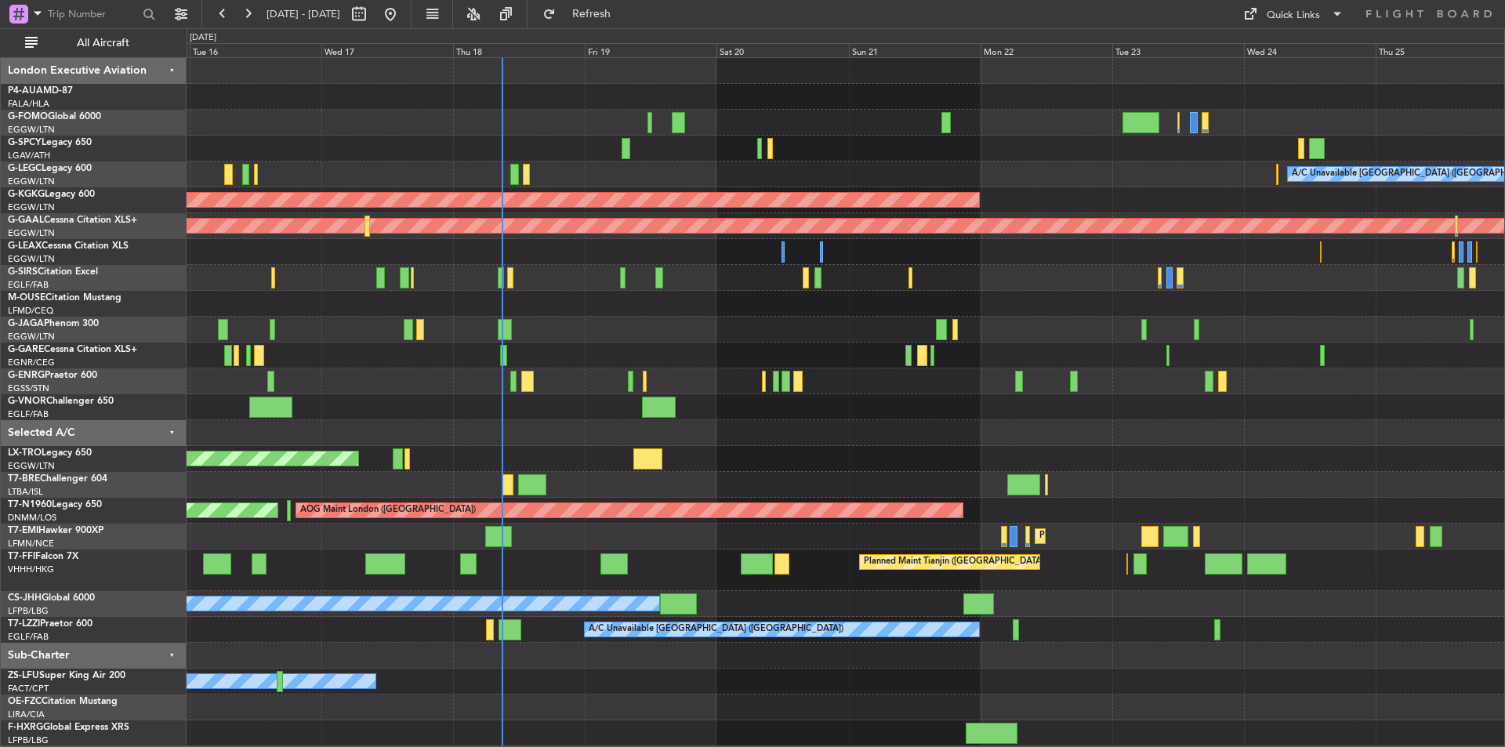
click at [1007, 361] on div "A/C Unavailable London (Luton) Planned Maint London (Luton) AOG Maint Istanbul …" at bounding box center [846, 402] width 1318 height 688
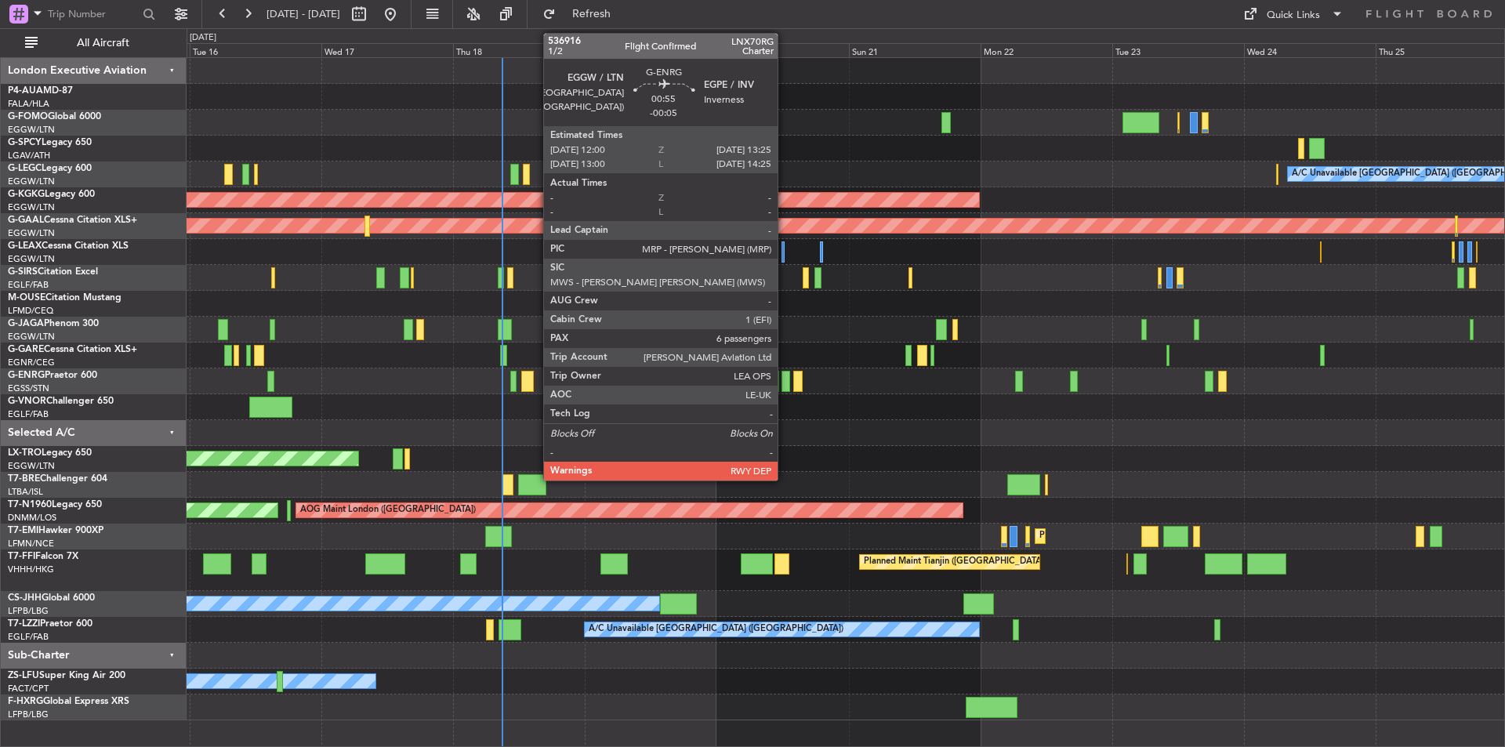
click at [785, 378] on div at bounding box center [786, 381] width 8 height 21
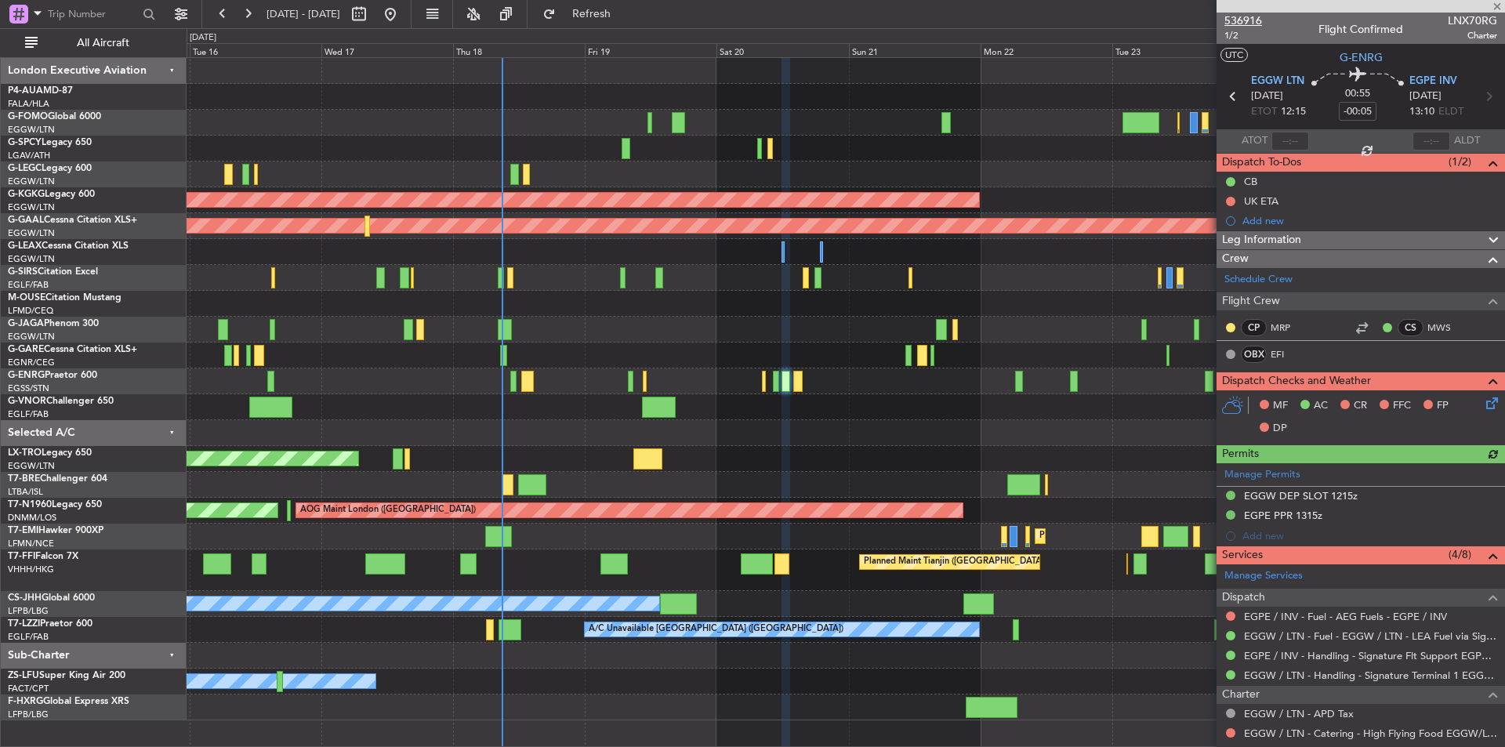
click at [1240, 15] on span "536916" at bounding box center [1244, 21] width 38 height 16
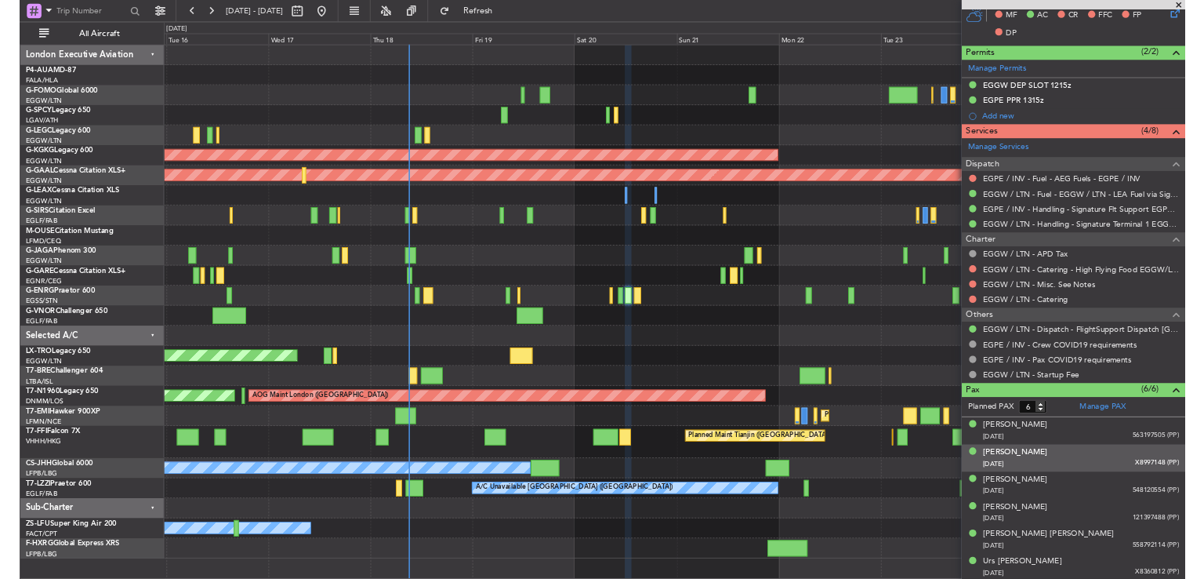
scroll to position [388, 0]
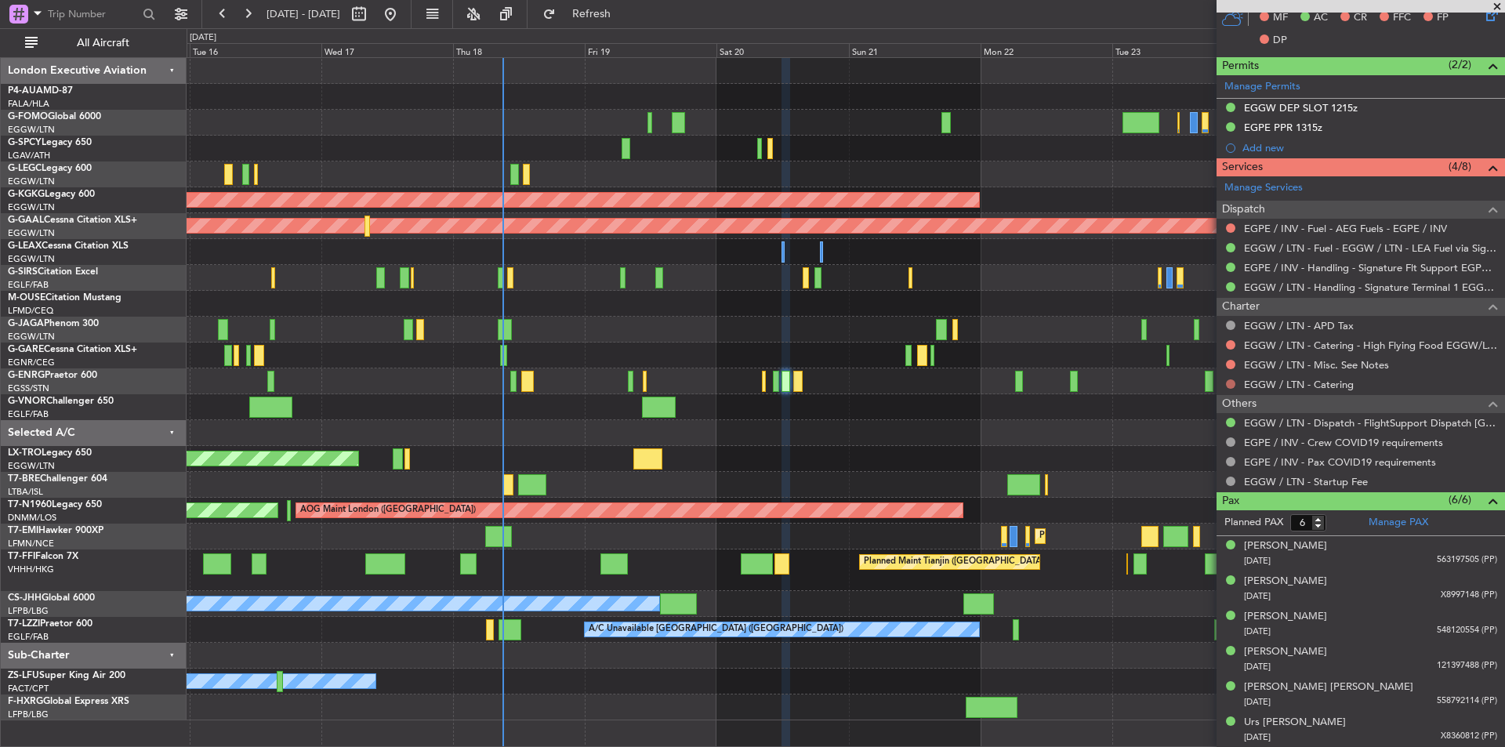
click at [1228, 383] on button at bounding box center [1230, 383] width 9 height 9
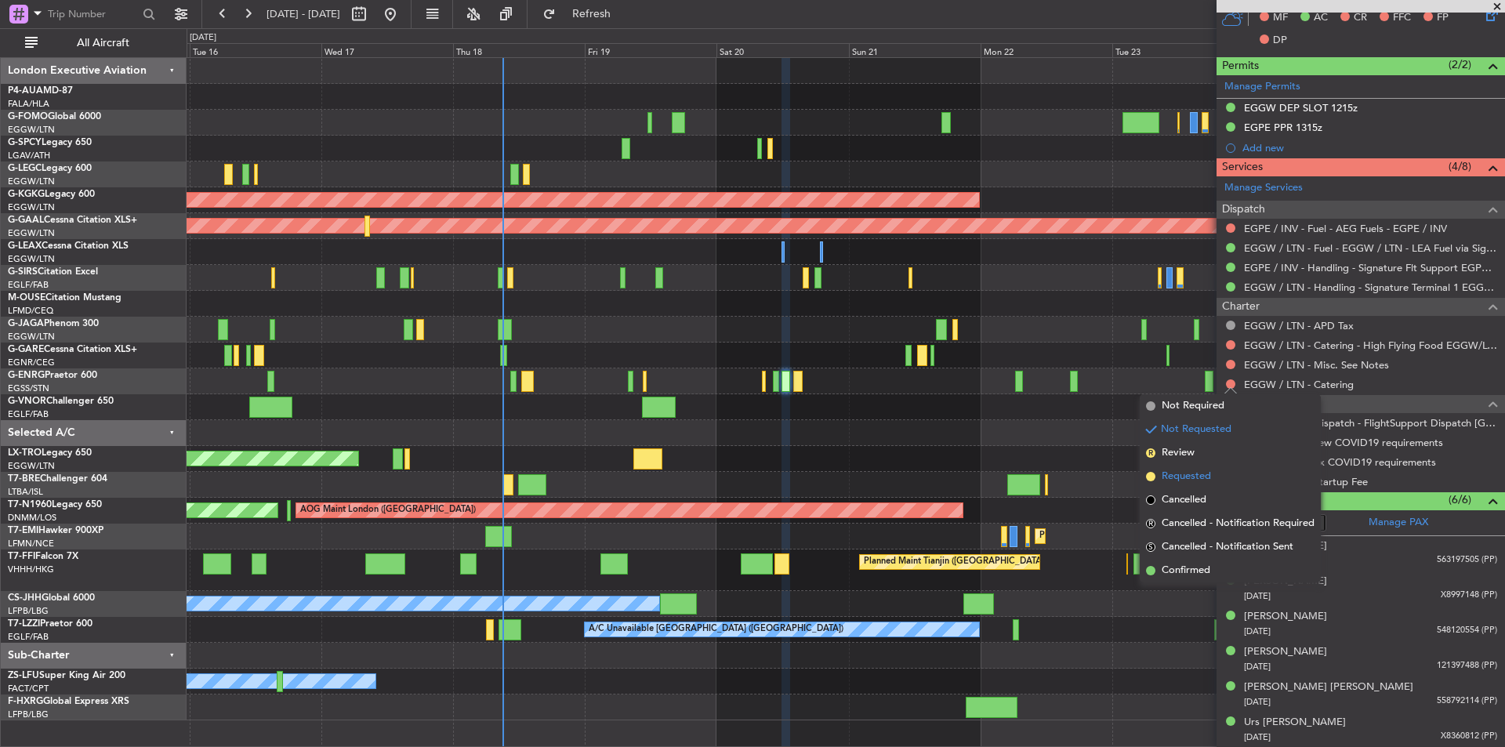
click at [1199, 481] on span "Requested" at bounding box center [1186, 477] width 49 height 16
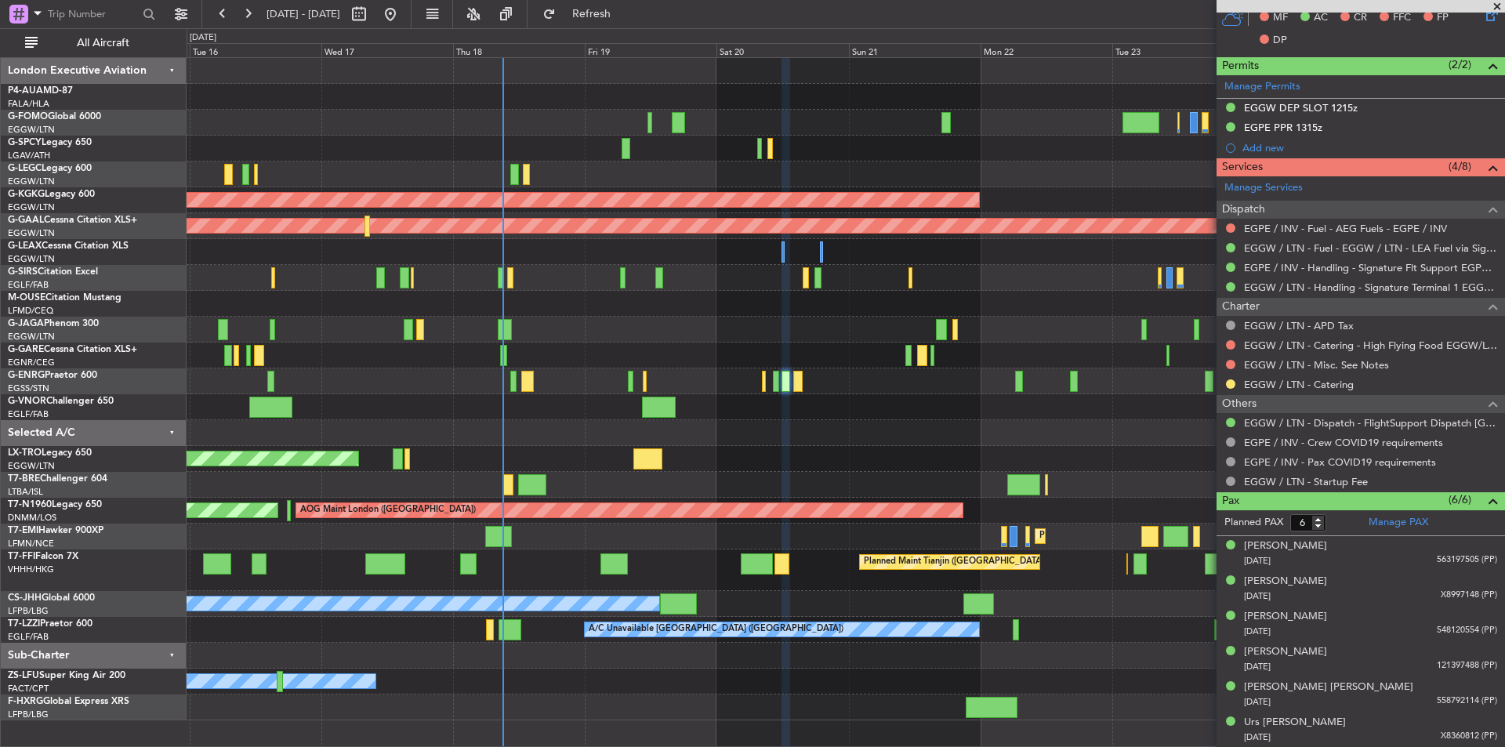
click at [723, 241] on div at bounding box center [846, 252] width 1318 height 26
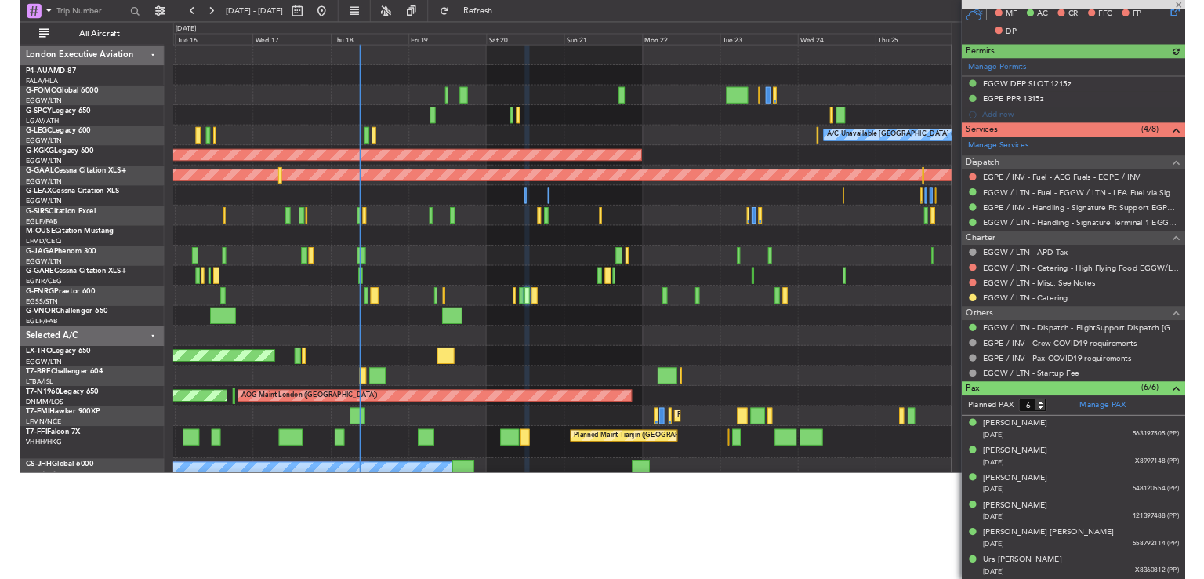
scroll to position [385, 0]
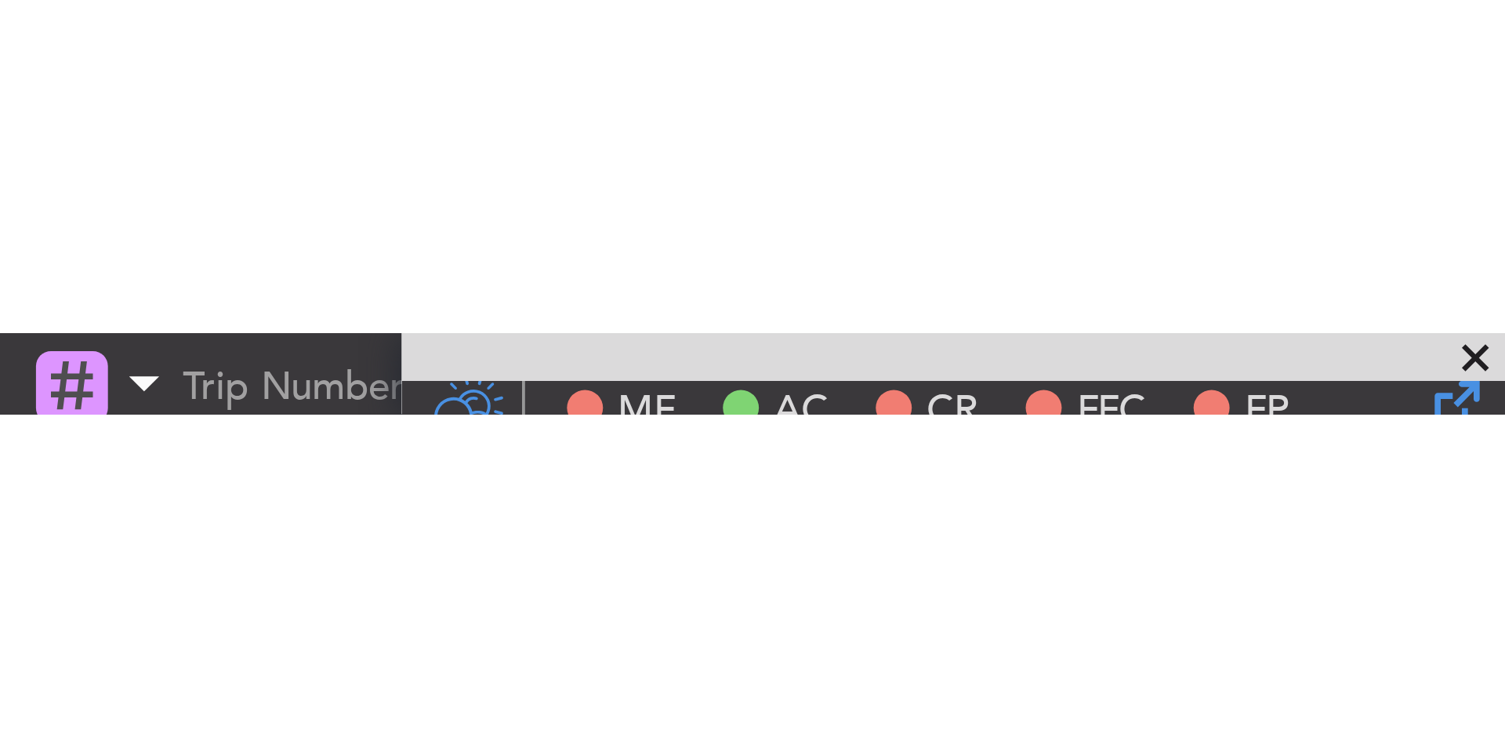
scroll to position [385, 0]
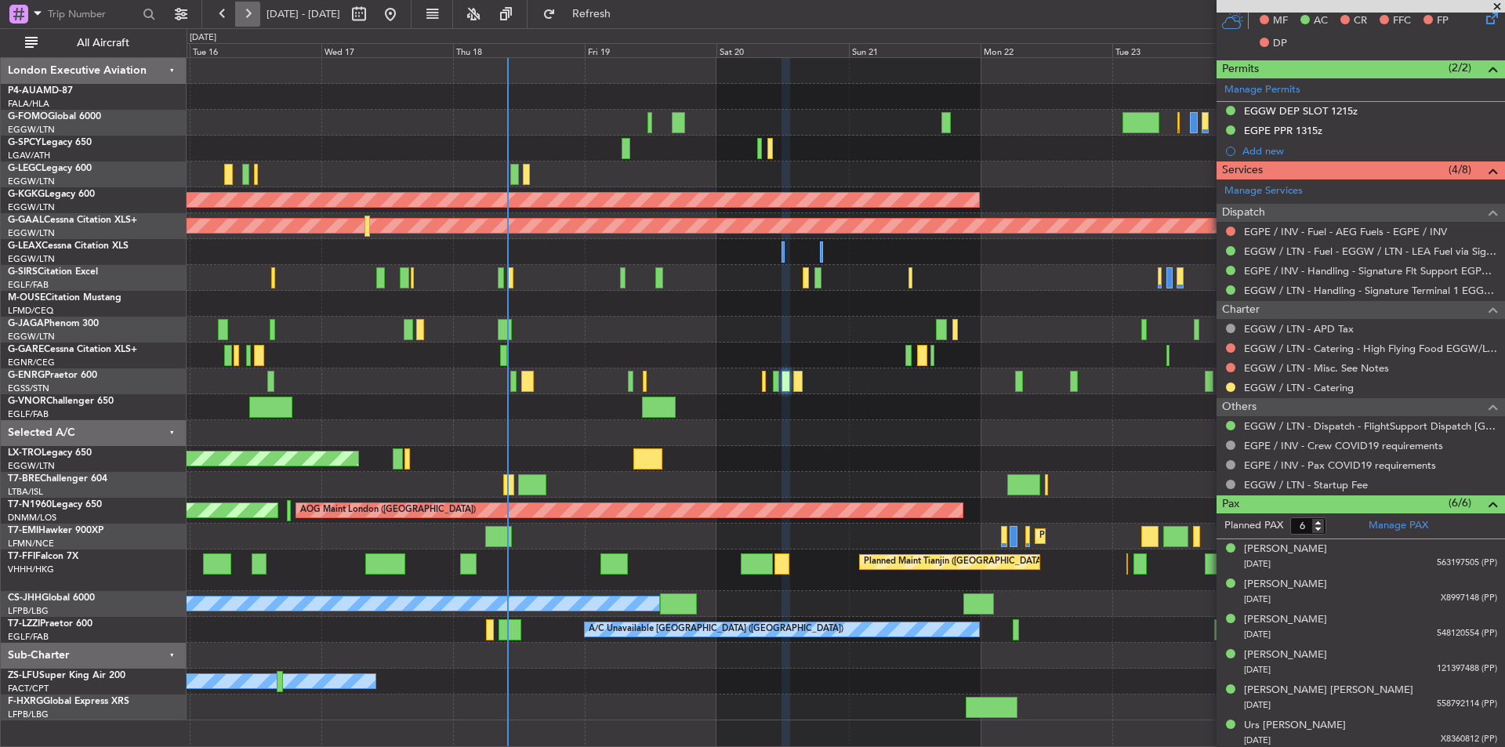
click at [245, 24] on button at bounding box center [247, 14] width 25 height 25
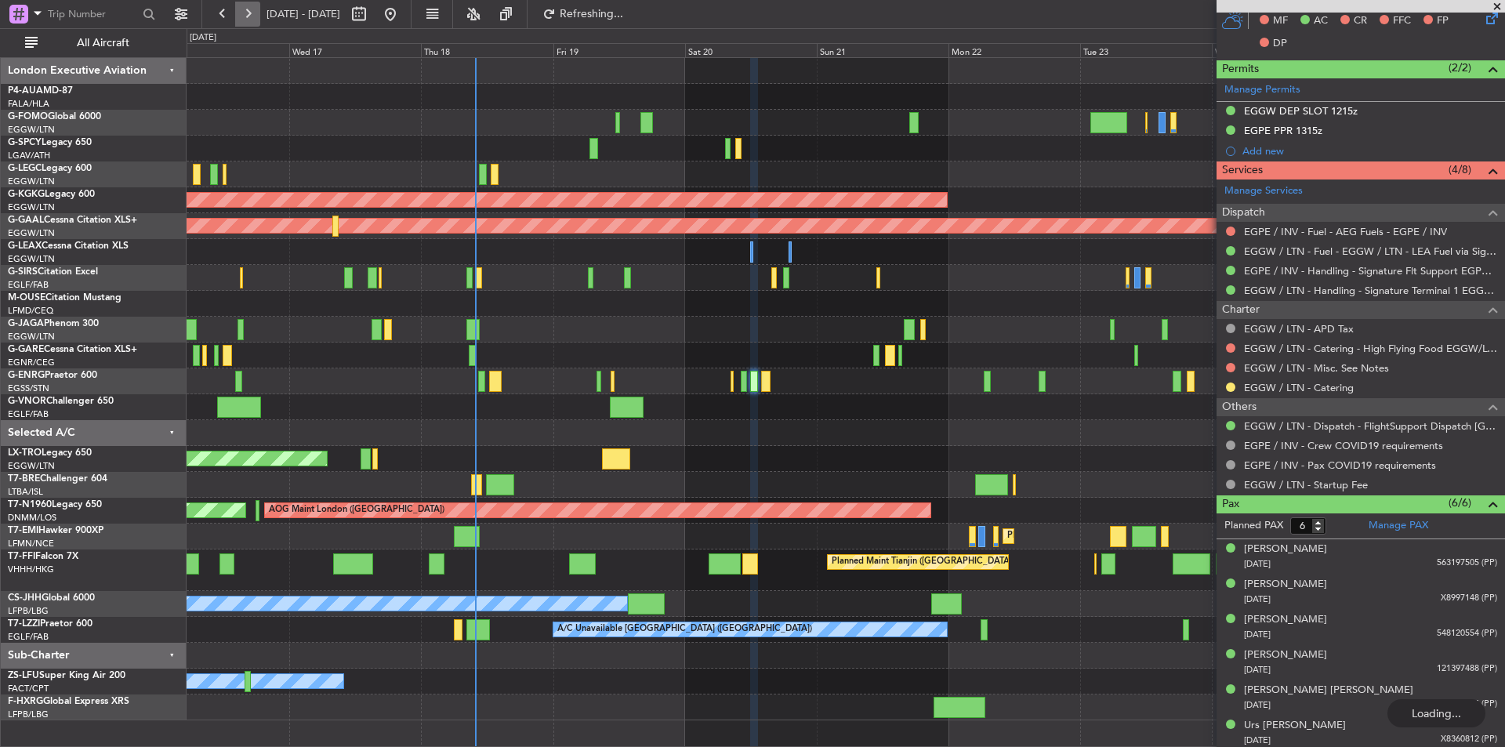
click at [245, 24] on button at bounding box center [247, 14] width 25 height 25
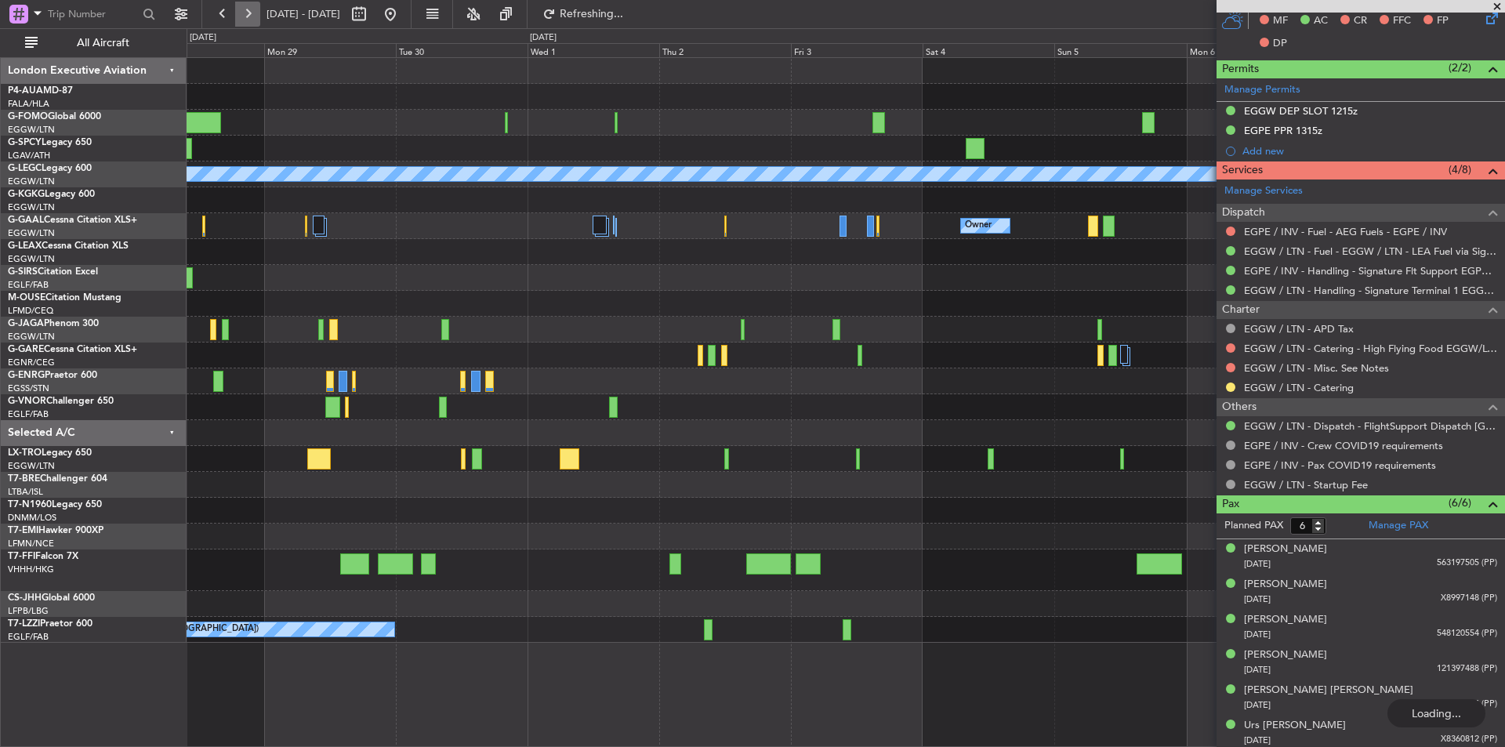
click at [245, 24] on button at bounding box center [247, 14] width 25 height 25
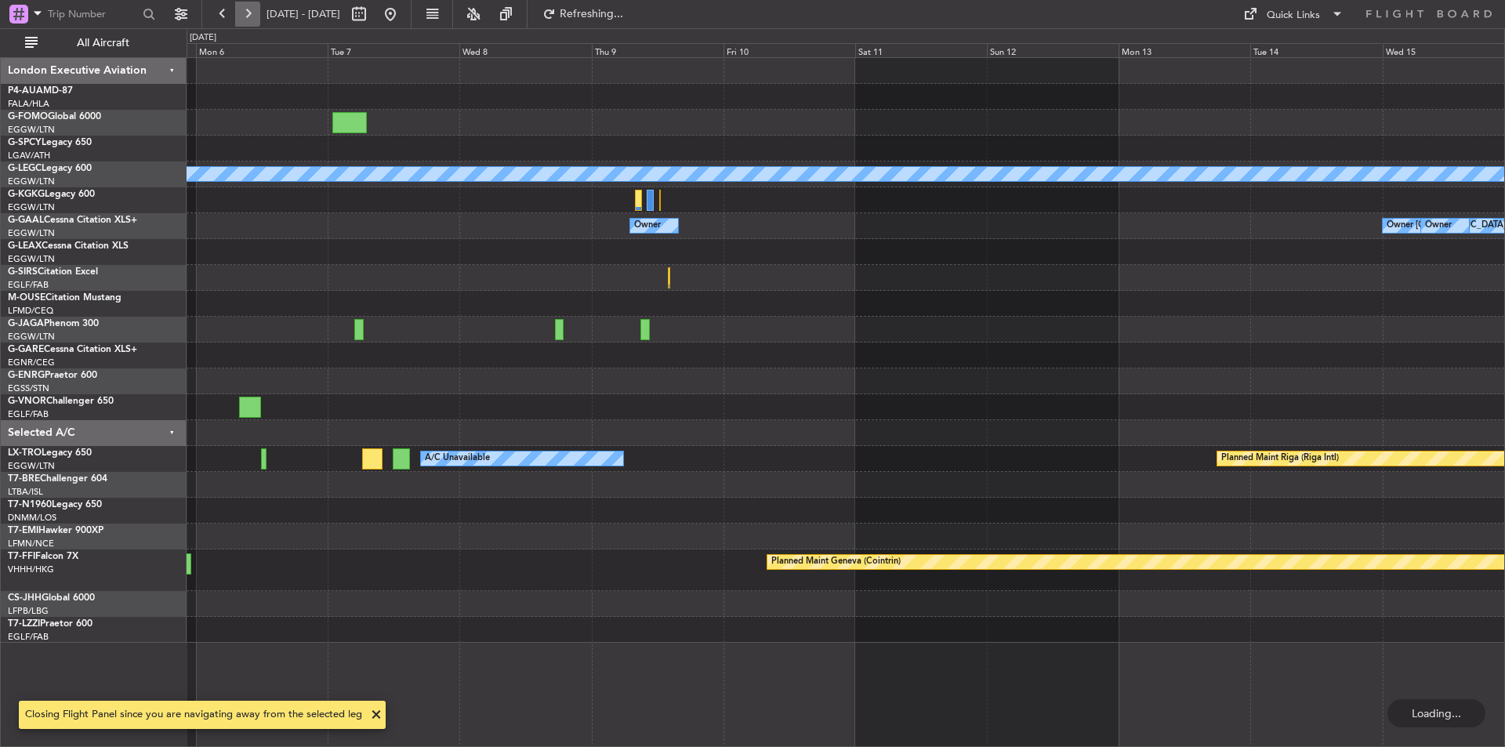
scroll to position [0, 0]
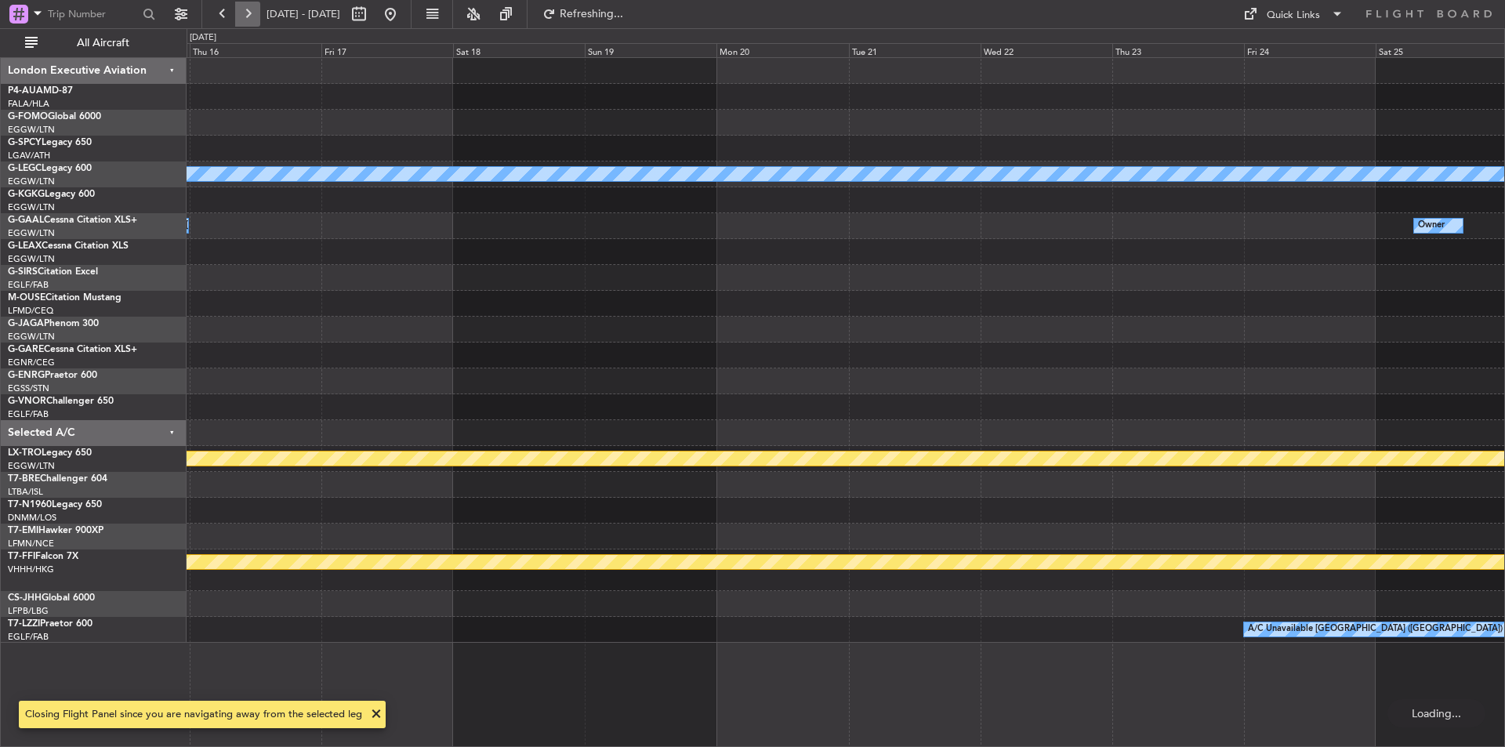
click at [245, 24] on button at bounding box center [247, 14] width 25 height 25
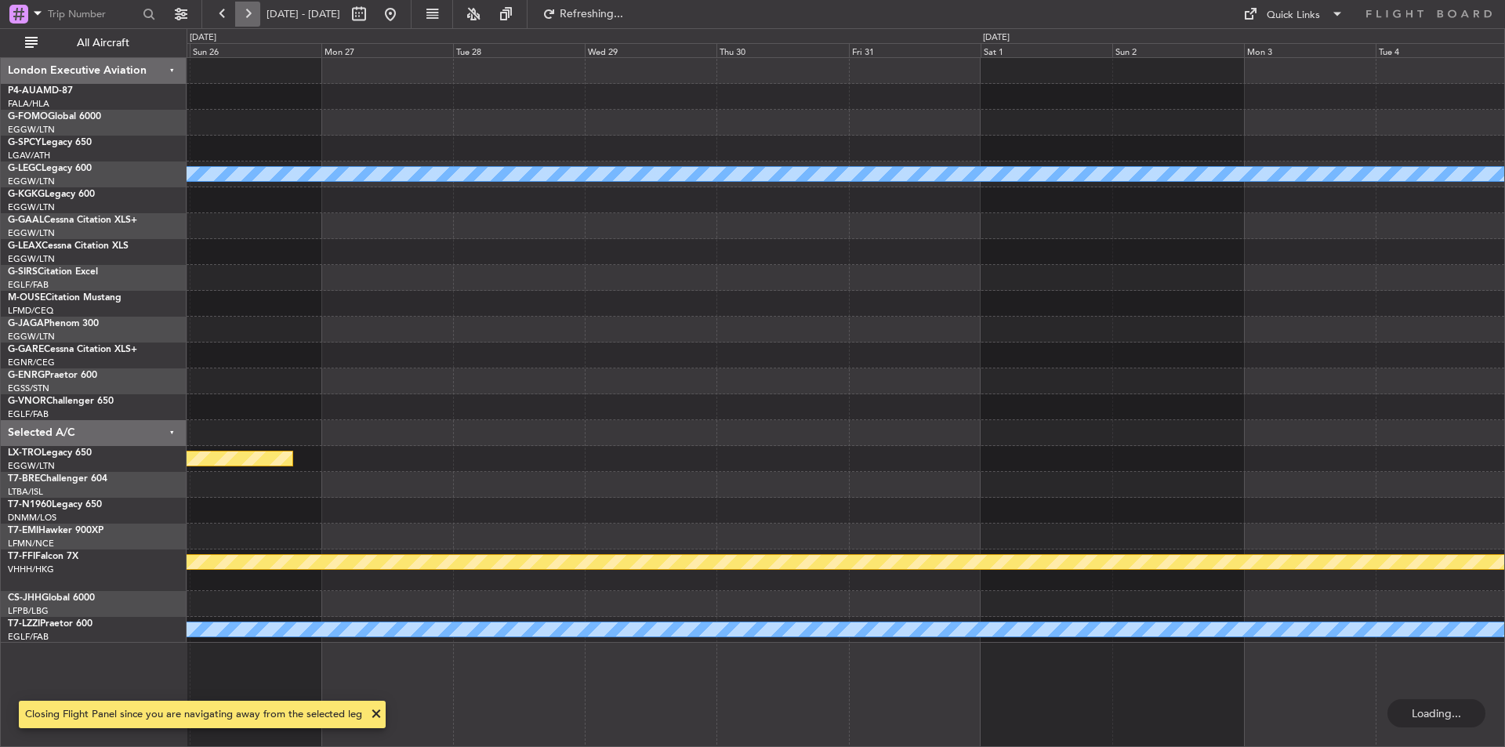
click at [245, 24] on button at bounding box center [247, 14] width 25 height 25
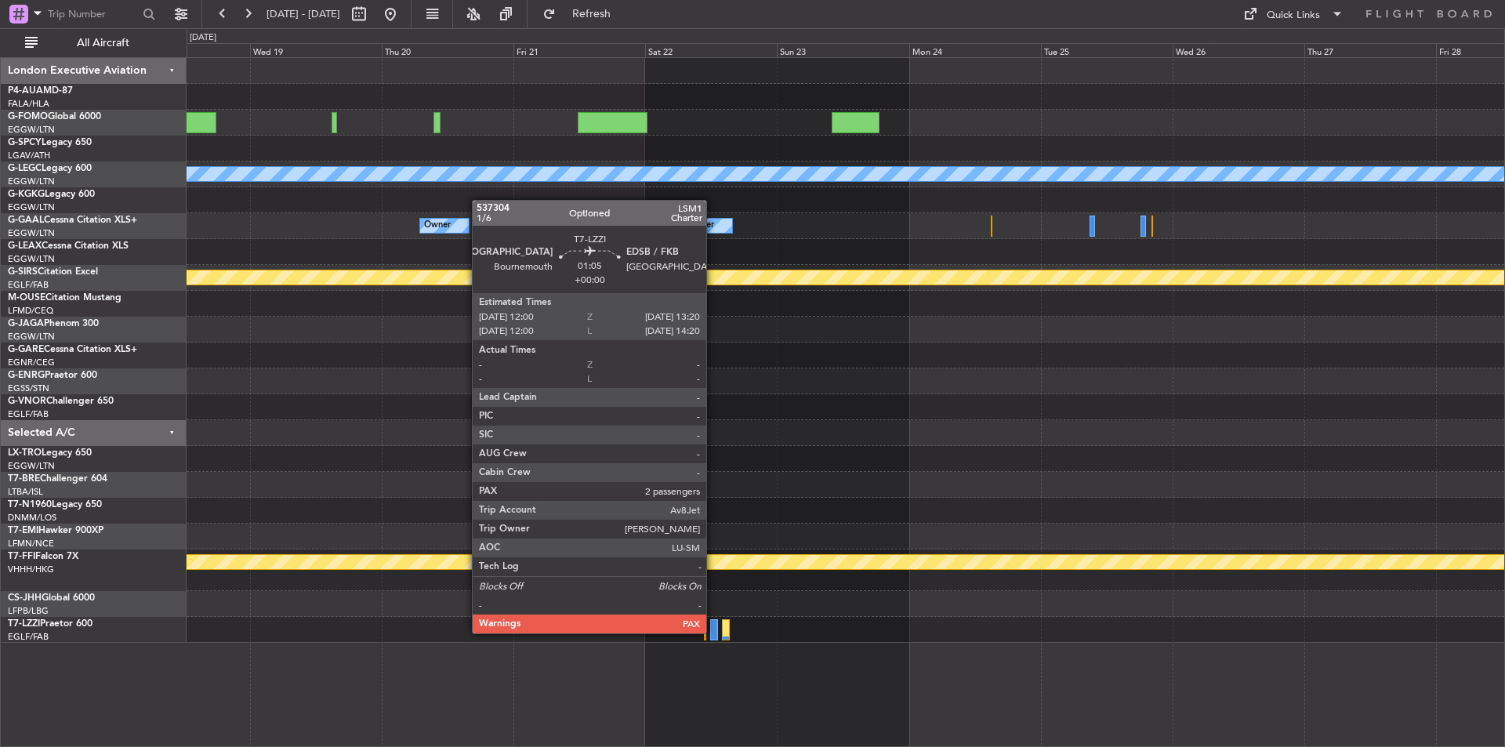
click at [713, 578] on div at bounding box center [714, 629] width 8 height 21
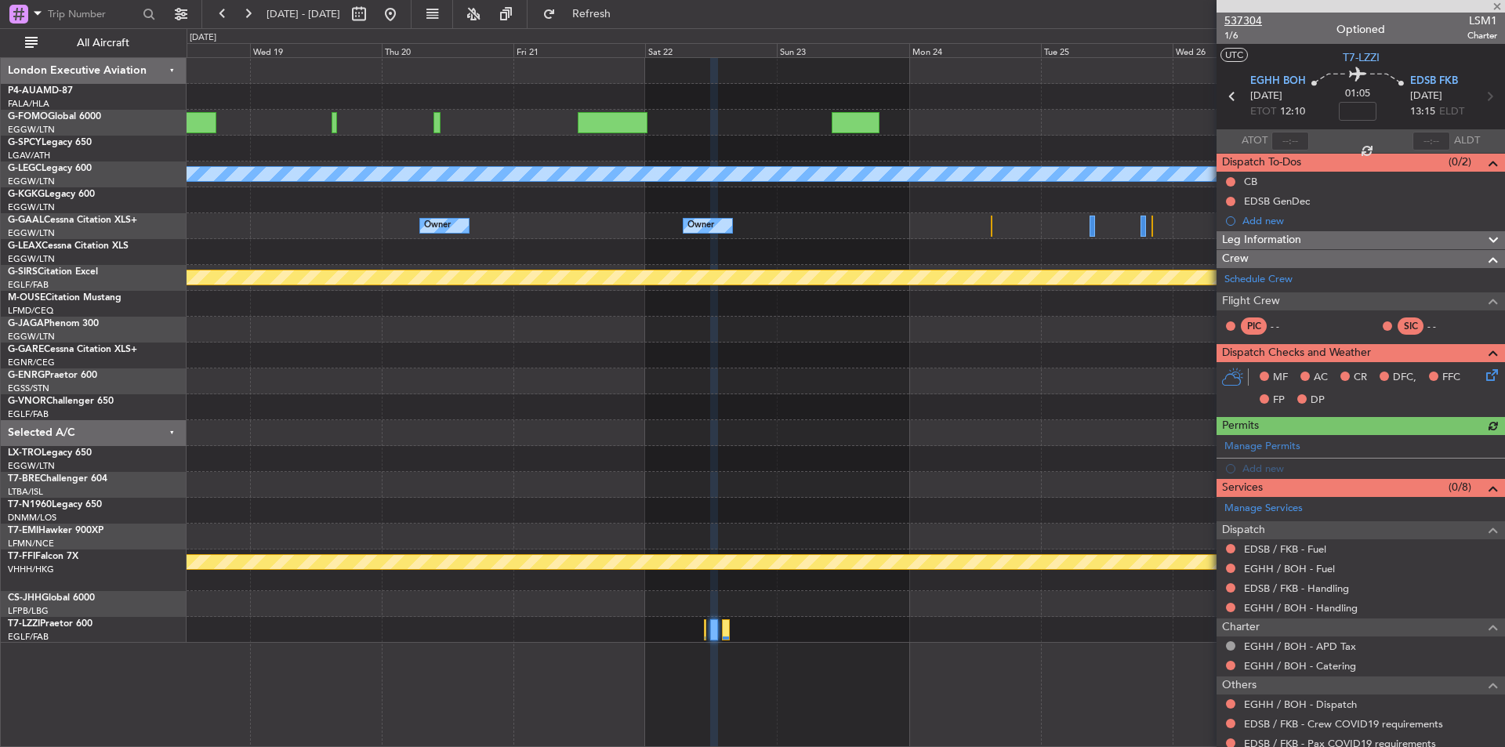
click at [1203, 20] on span "537304" at bounding box center [1244, 21] width 38 height 16
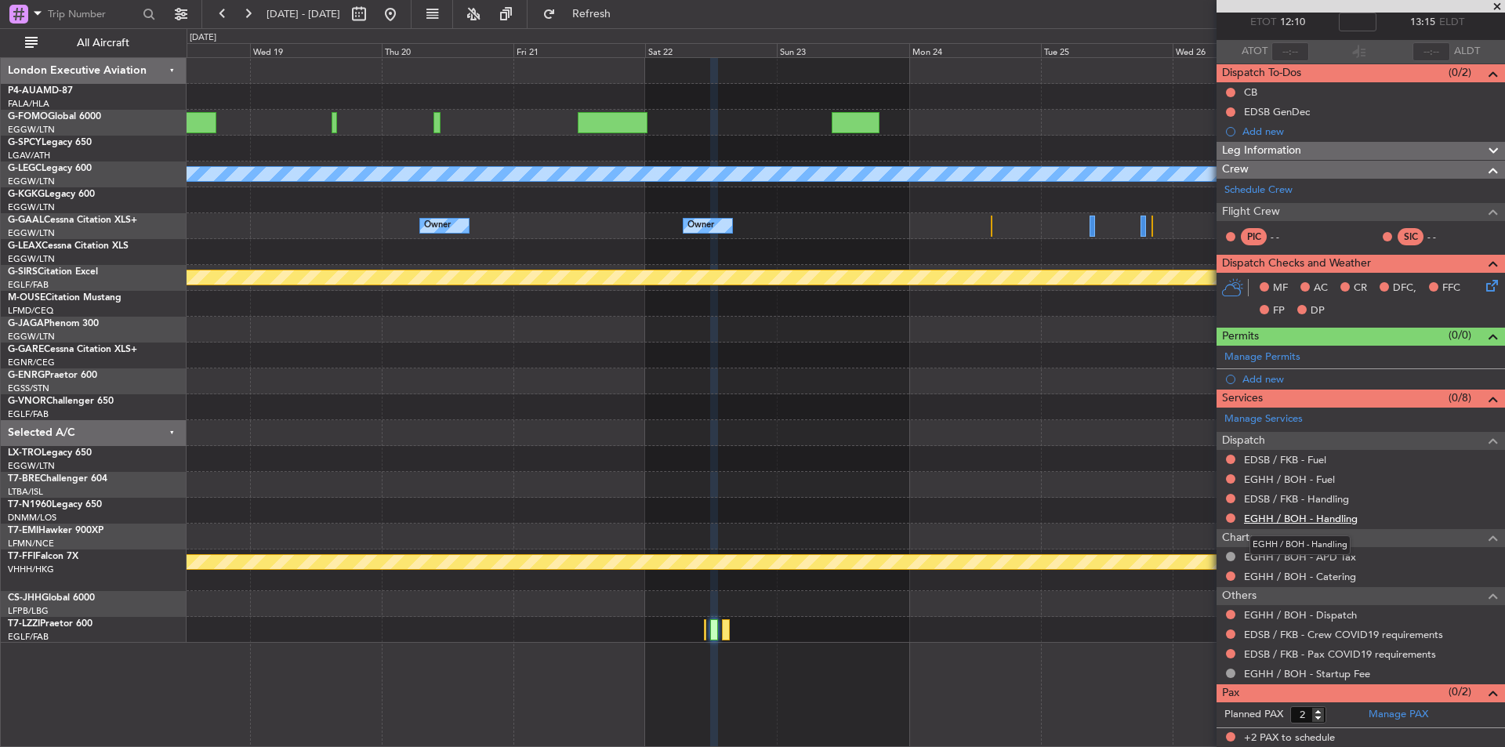
click at [1203, 523] on link "EGHH / BOH - Handling" at bounding box center [1301, 518] width 114 height 13
click at [1203, 500] on link "EDSB / FKB - Handling" at bounding box center [1296, 498] width 105 height 13
click at [617, 27] on fb-refresh-button "Refresh" at bounding box center [583, 14] width 110 height 28
click at [625, 19] on span "Refresh" at bounding box center [592, 14] width 66 height 11
click at [1203, 479] on link "EGHH / BOH - Fuel" at bounding box center [1289, 479] width 91 height 13
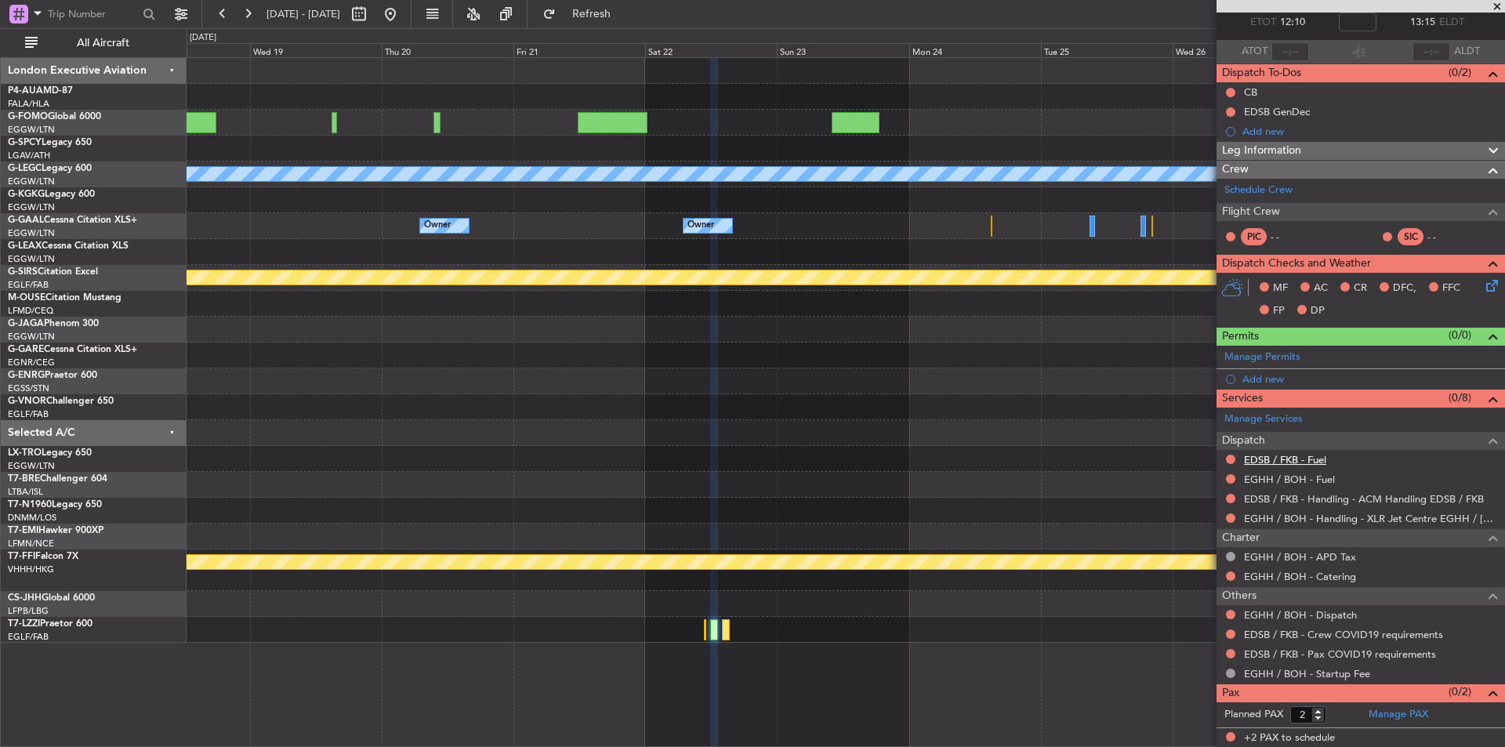
click at [1203, 462] on link "EDSB / FKB - Fuel" at bounding box center [1285, 459] width 82 height 13
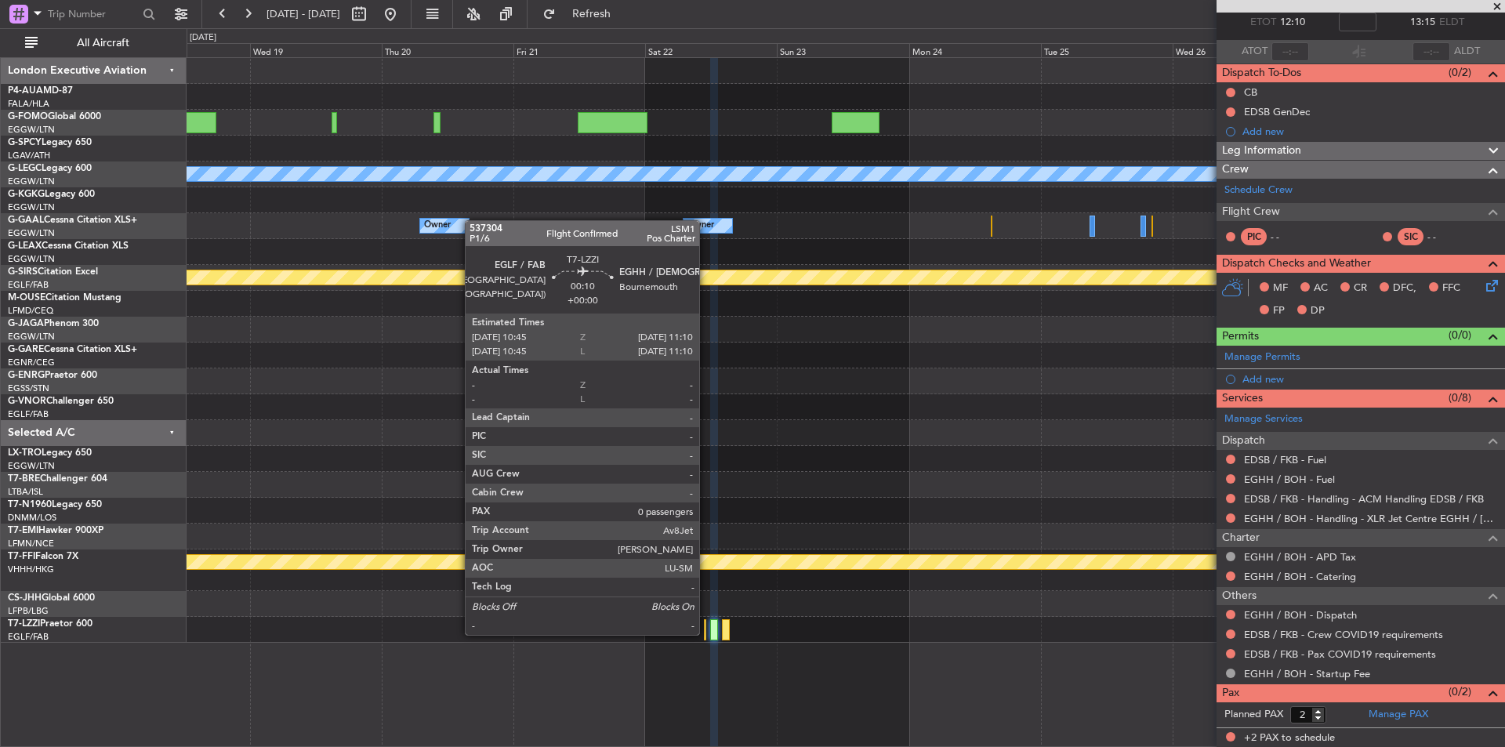
click at [706, 578] on div at bounding box center [705, 629] width 2 height 21
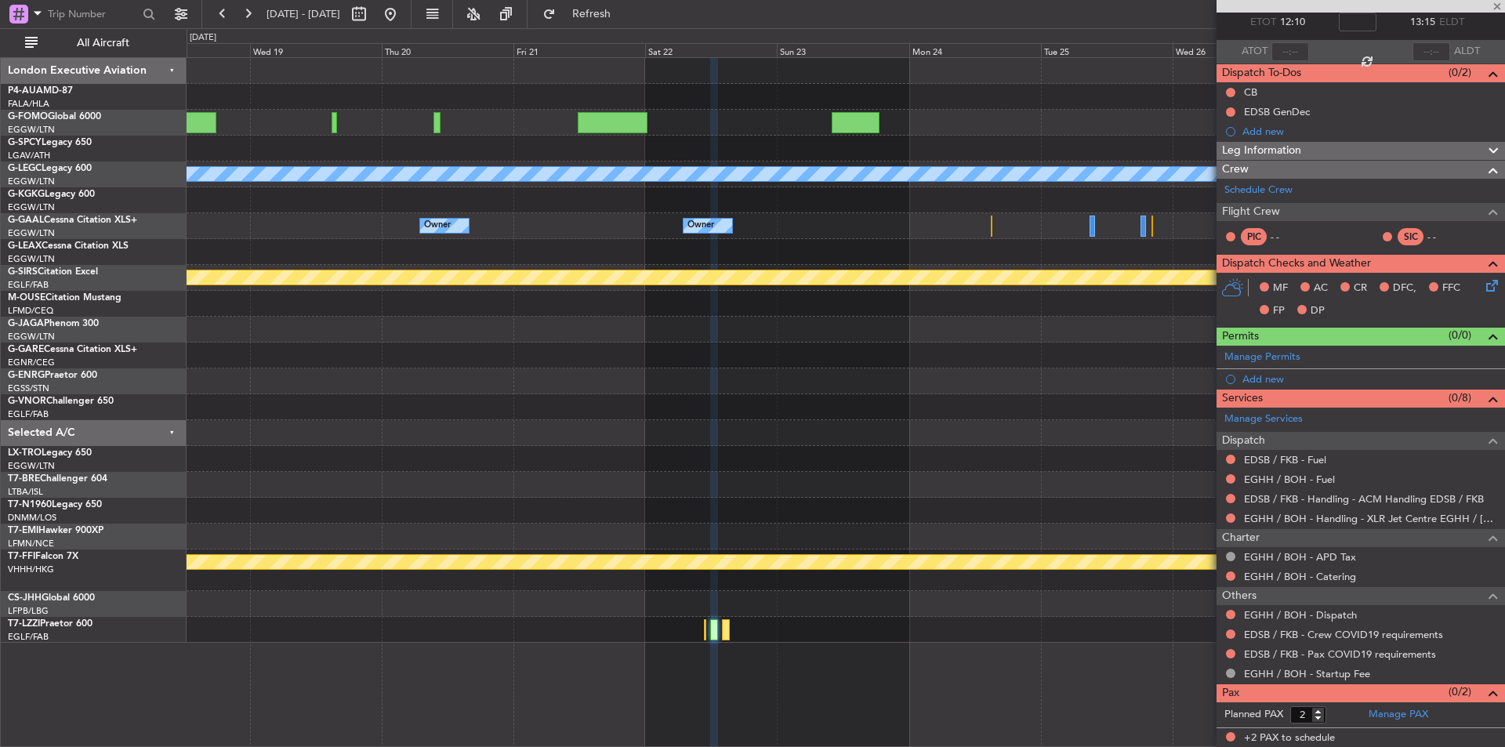
type input "0"
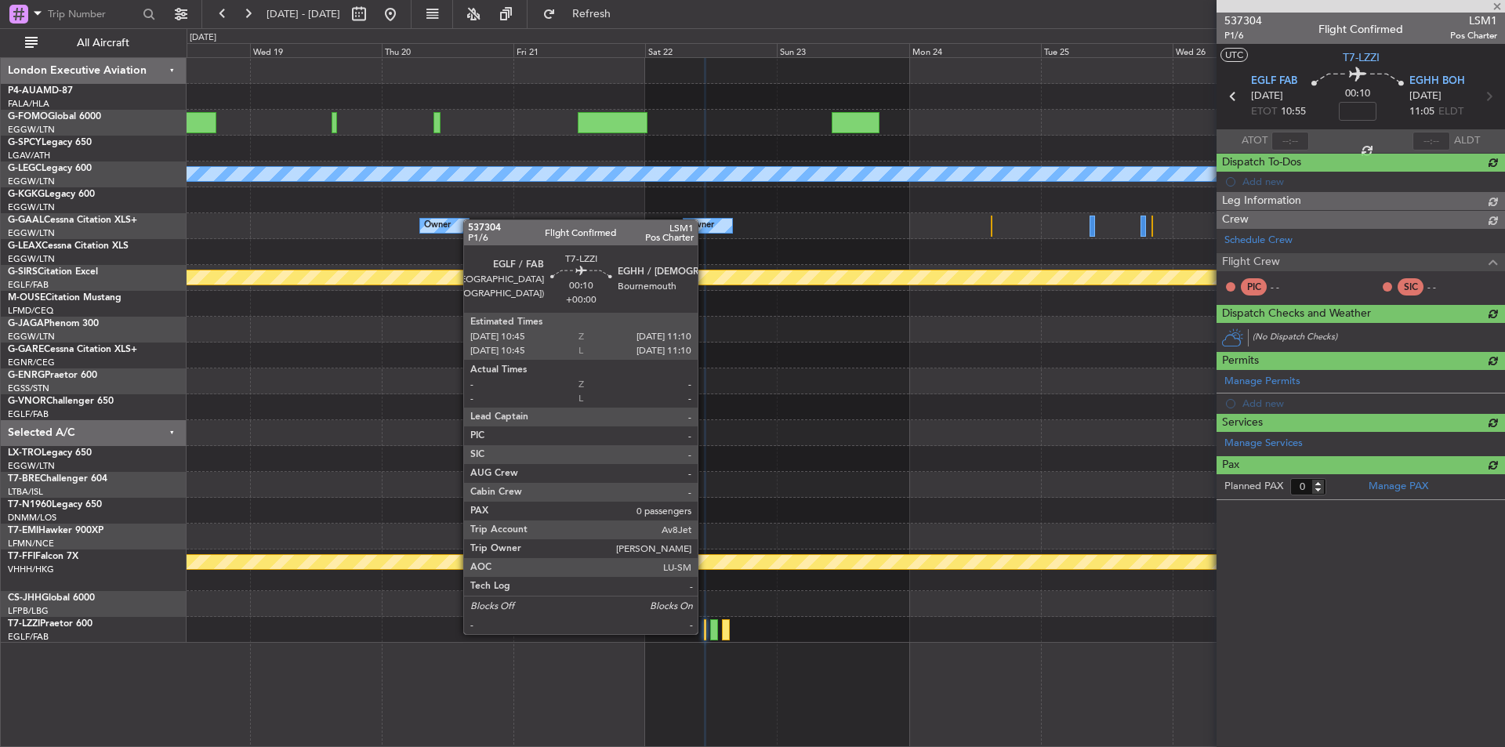
scroll to position [0, 0]
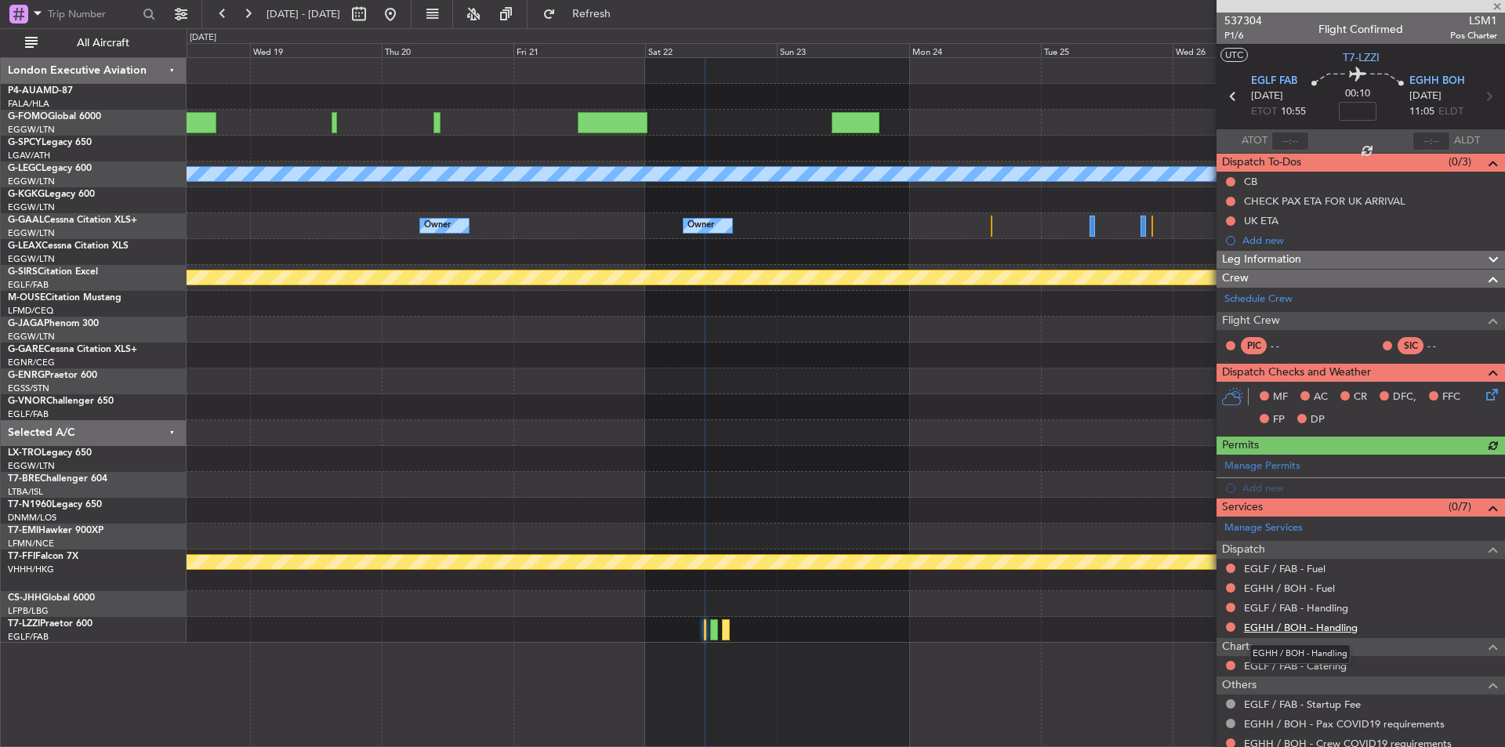
click at [1203, 578] on link "EGHH / BOH - Handling" at bounding box center [1301, 627] width 114 height 13
click at [412, 0] on fb-range-datepicker "[DATE] - [DATE]" at bounding box center [306, 14] width 210 height 28
click at [403, 14] on button at bounding box center [390, 14] width 25 height 25
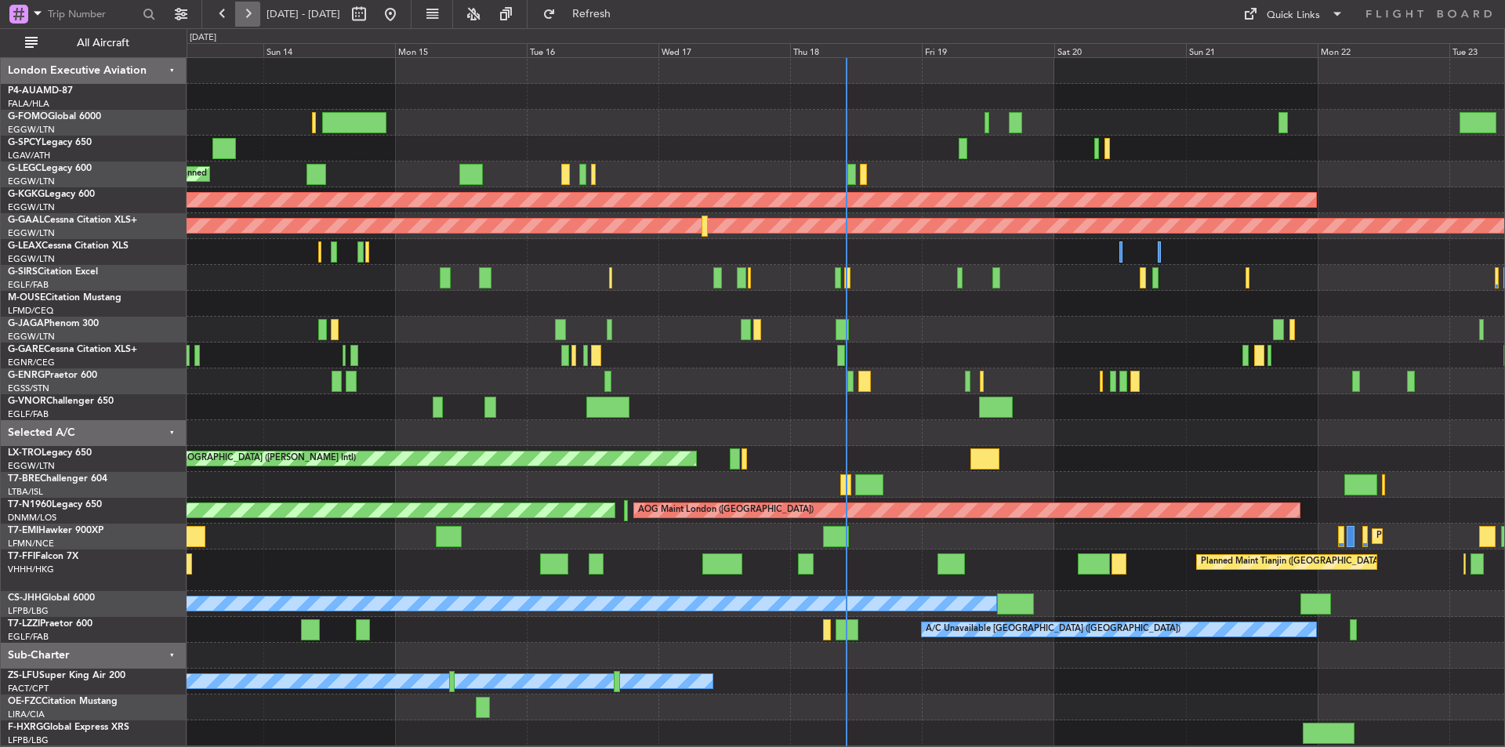
click at [247, 12] on button at bounding box center [247, 14] width 25 height 25
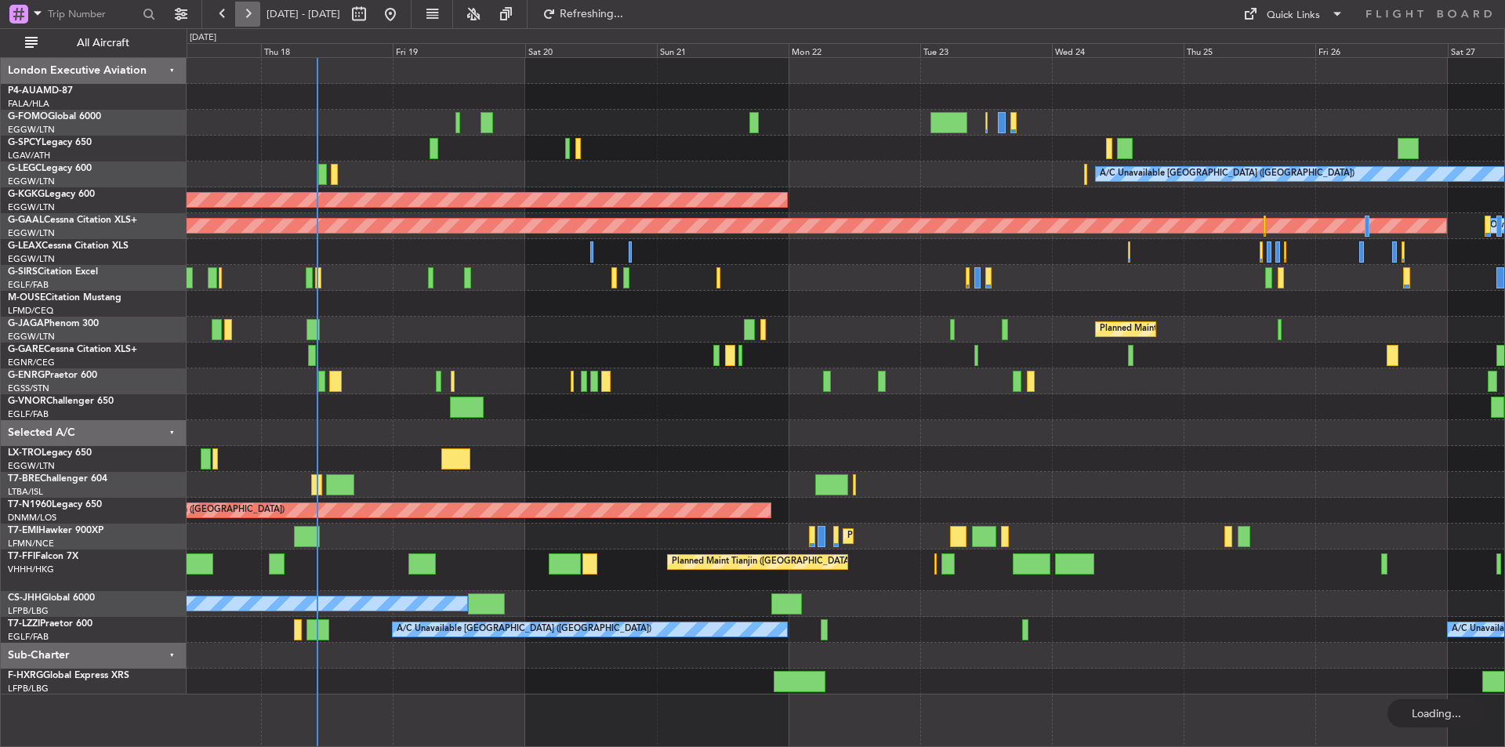
click at [247, 12] on button at bounding box center [247, 14] width 25 height 25
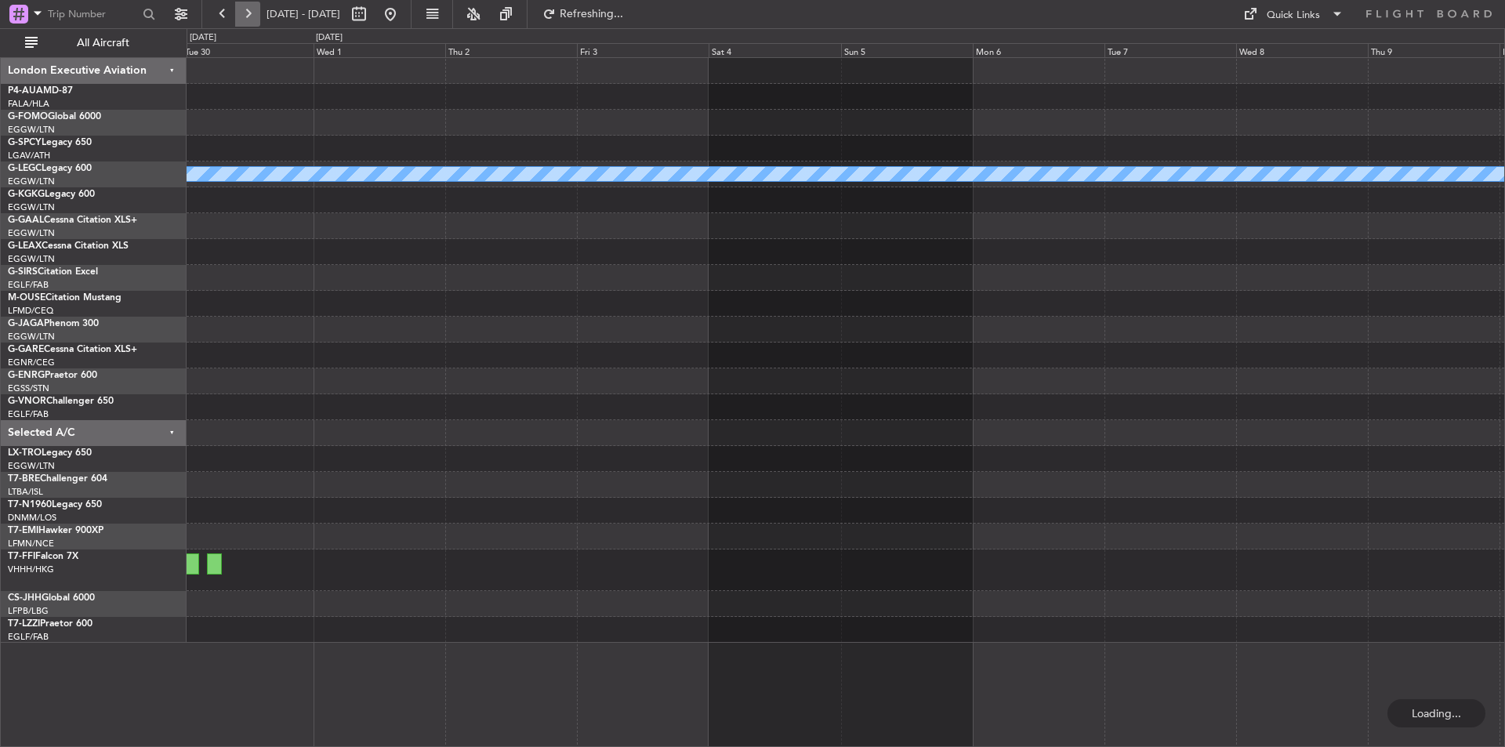
click at [247, 12] on button at bounding box center [247, 14] width 25 height 25
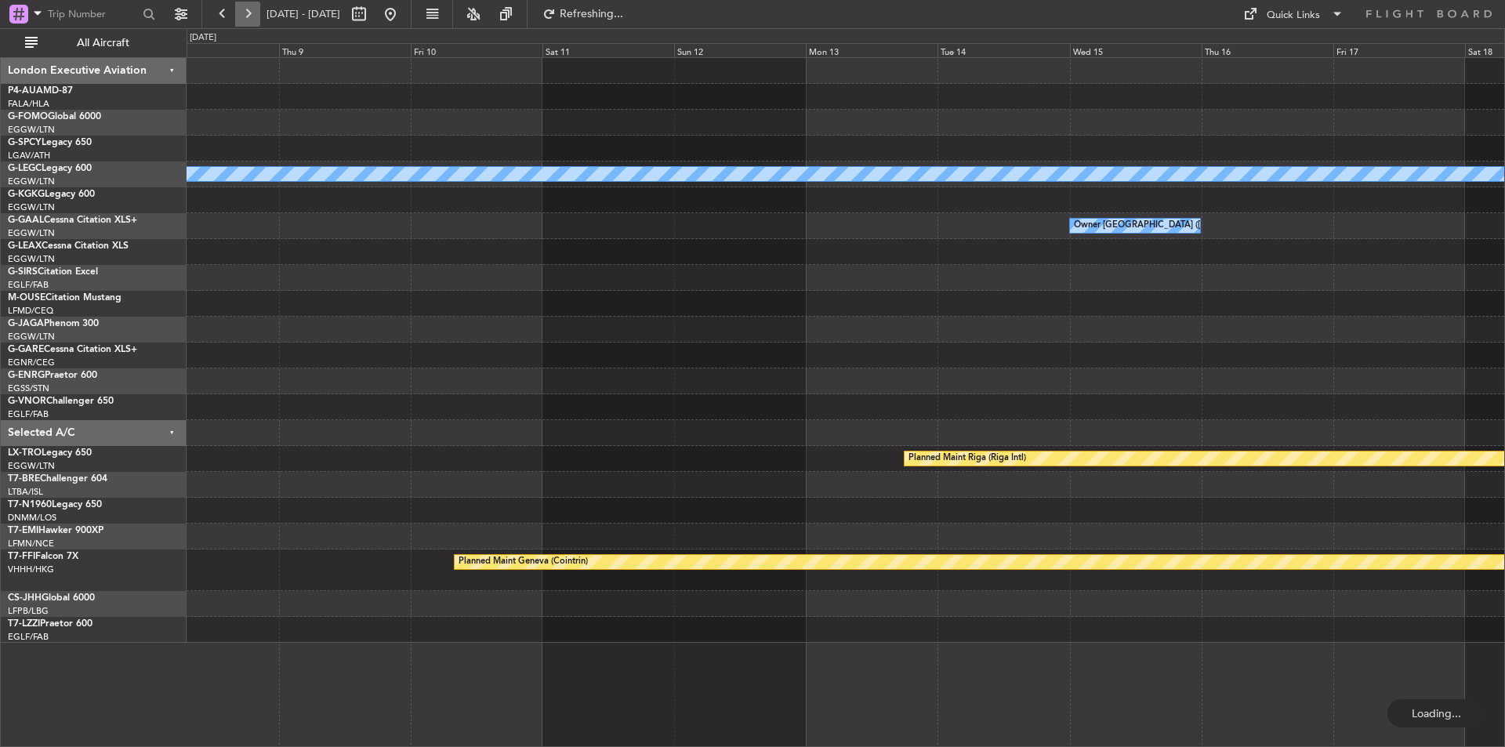
click at [247, 12] on button at bounding box center [247, 14] width 25 height 25
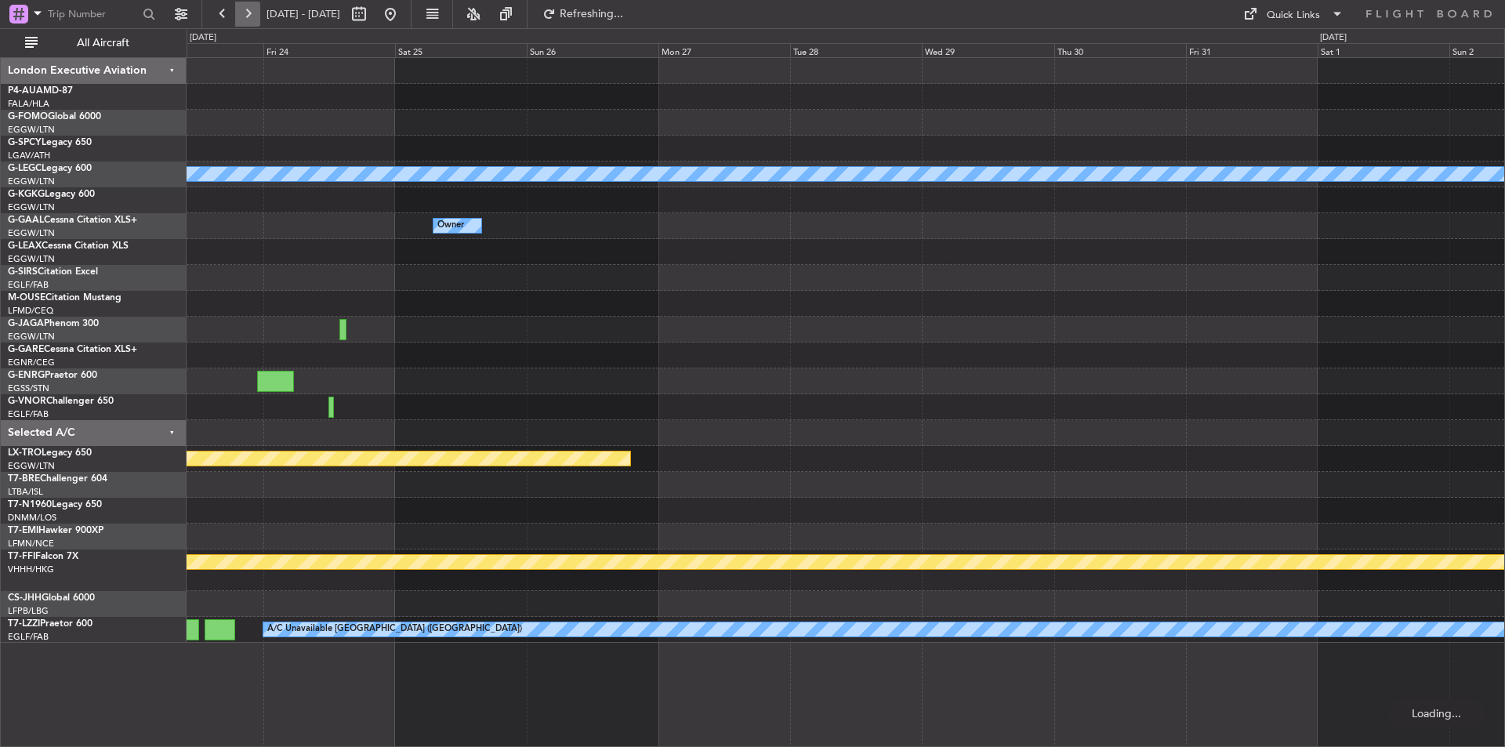
click at [247, 12] on button at bounding box center [247, 14] width 25 height 25
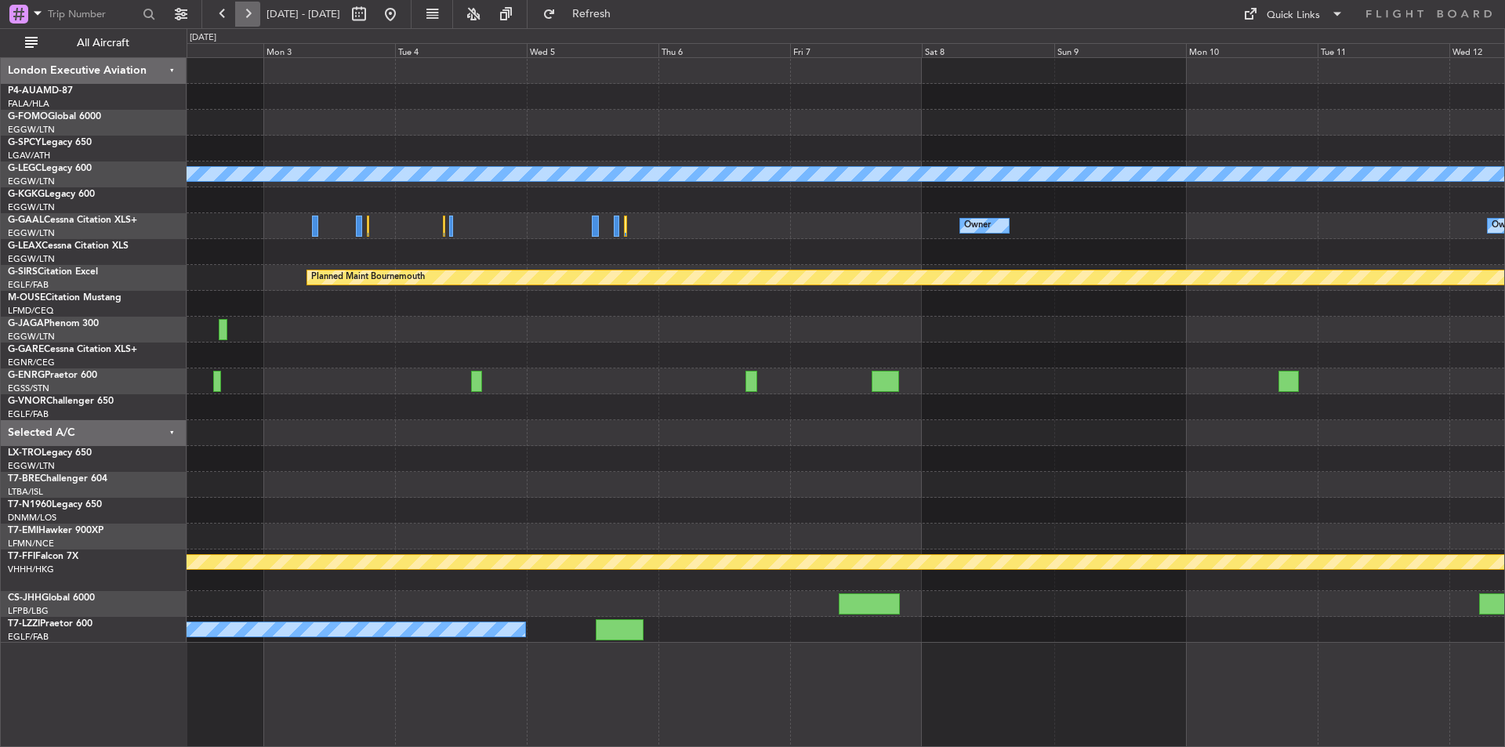
click at [254, 21] on button at bounding box center [247, 14] width 25 height 25
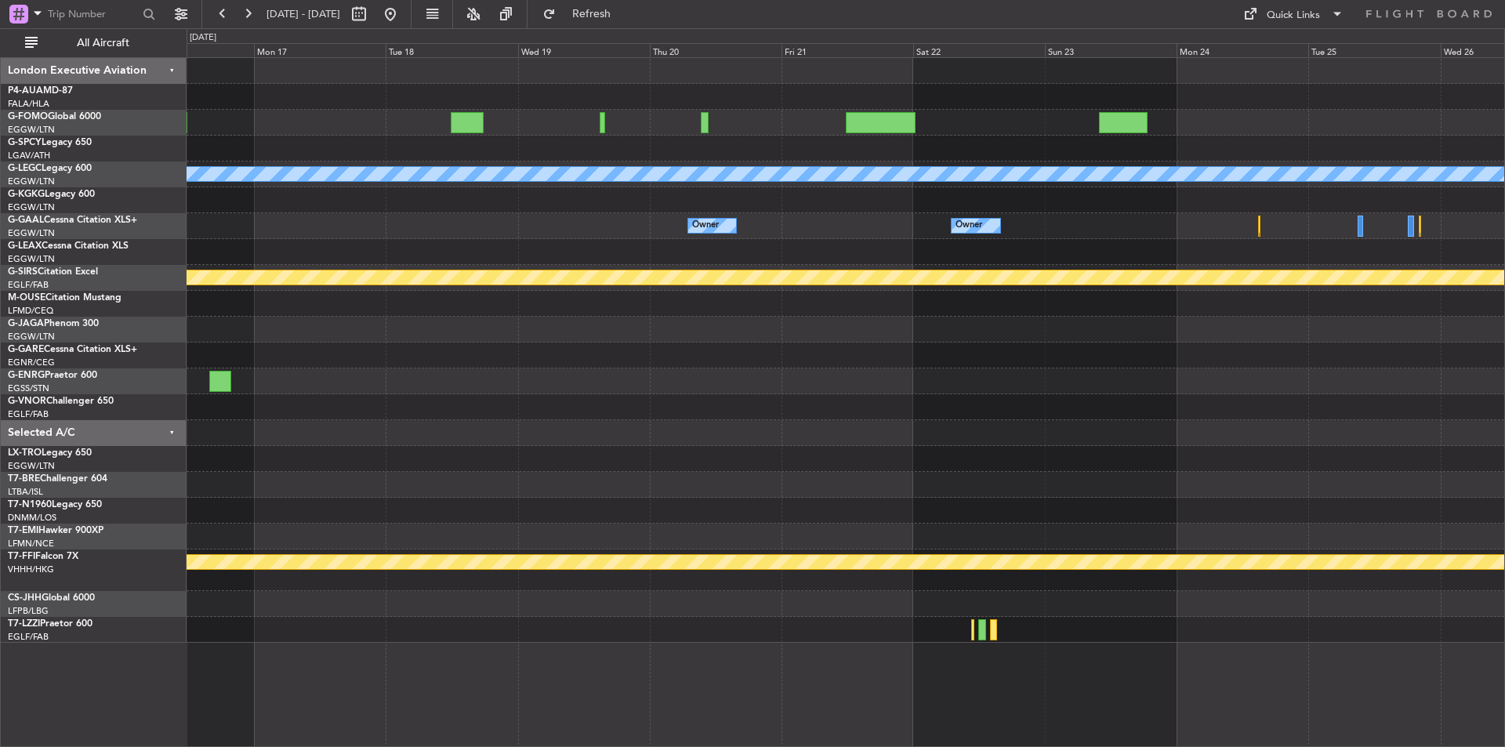
click at [165, 406] on div "A/C Unavailable [GEOGRAPHIC_DATA] ([GEOGRAPHIC_DATA]) Owner Owner Owner Planned…" at bounding box center [752, 387] width 1505 height 719
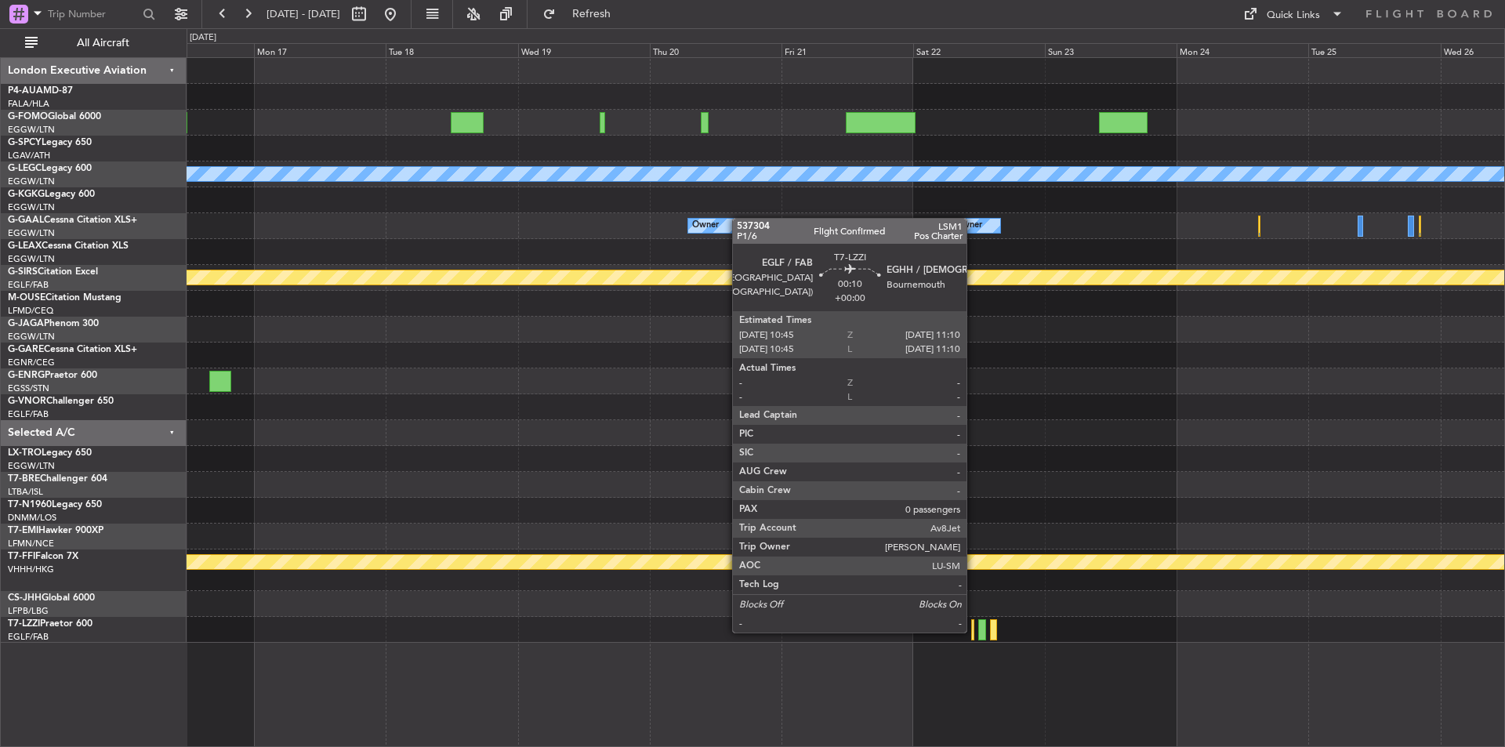
click at [974, 578] on div at bounding box center [972, 629] width 2 height 21
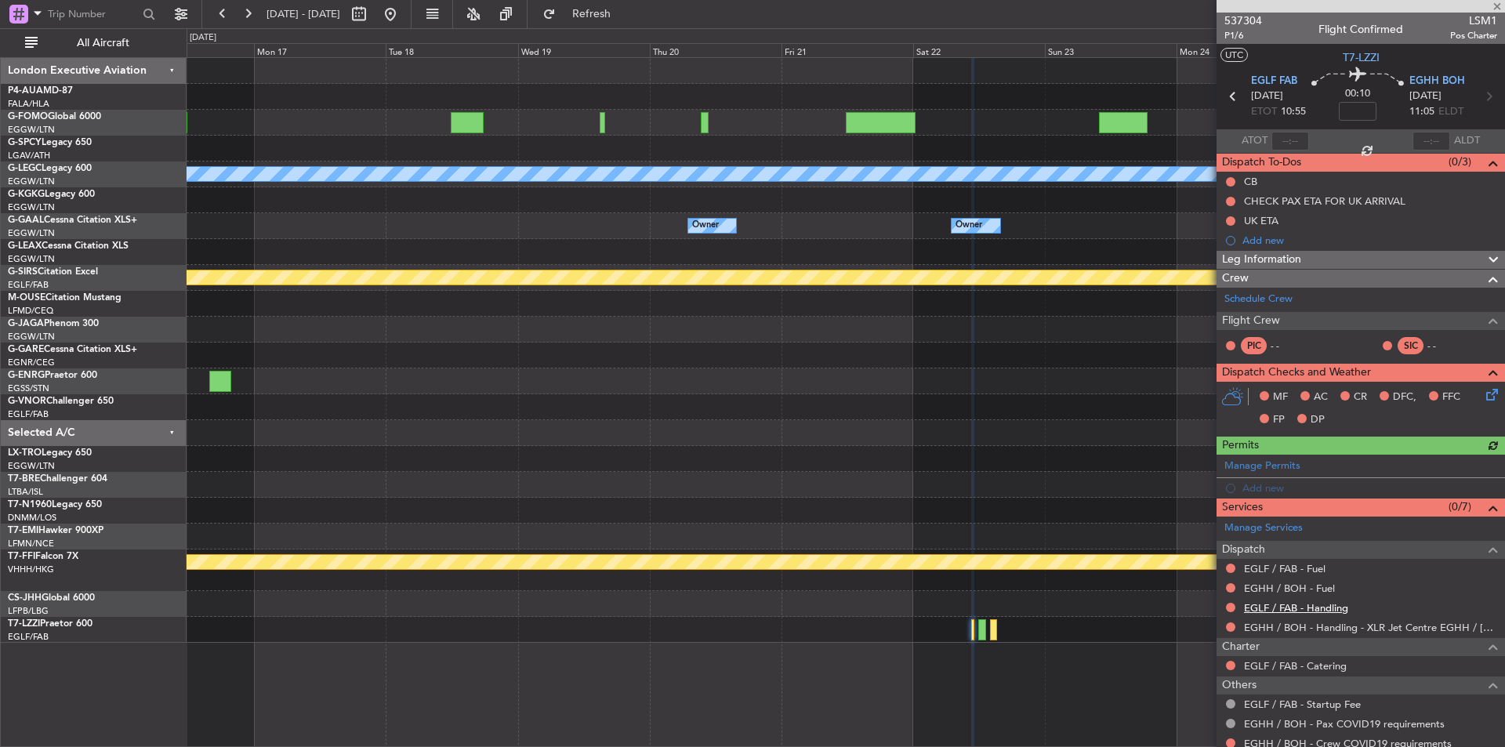
click at [1203, 578] on link "EGLF / FAB - Handling" at bounding box center [1296, 607] width 104 height 13
click at [614, 9] on span "Refresh" at bounding box center [592, 14] width 66 height 11
click at [1203, 578] on link "EGHH / BOH - Fuel" at bounding box center [1289, 588] width 91 height 13
click at [625, 19] on span "Refresh" at bounding box center [592, 14] width 66 height 11
click at [601, 5] on button "Refresh" at bounding box center [582, 14] width 94 height 25
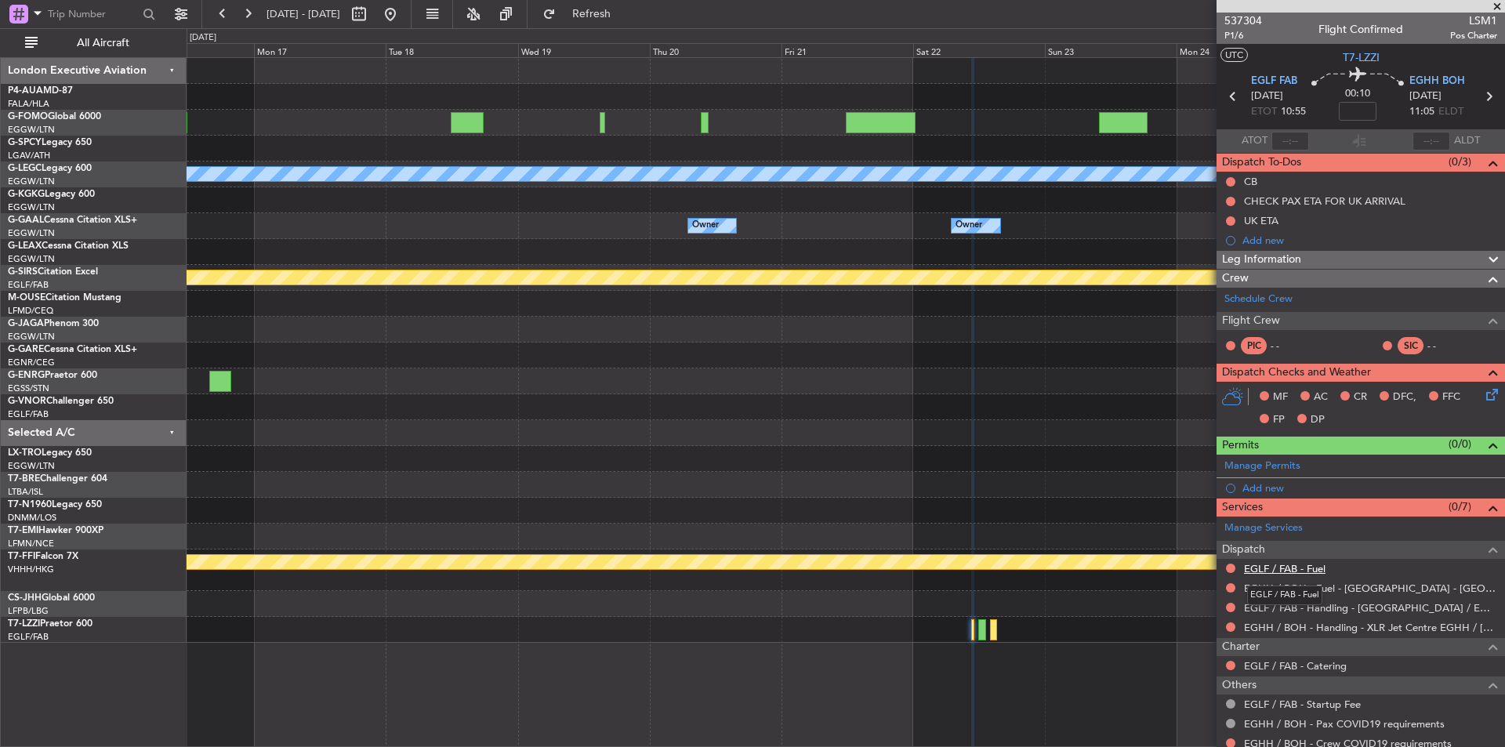
click at [1203, 567] on link "EGLF / FAB - Fuel" at bounding box center [1285, 568] width 82 height 13
click at [624, 6] on button "Refresh" at bounding box center [582, 14] width 94 height 25
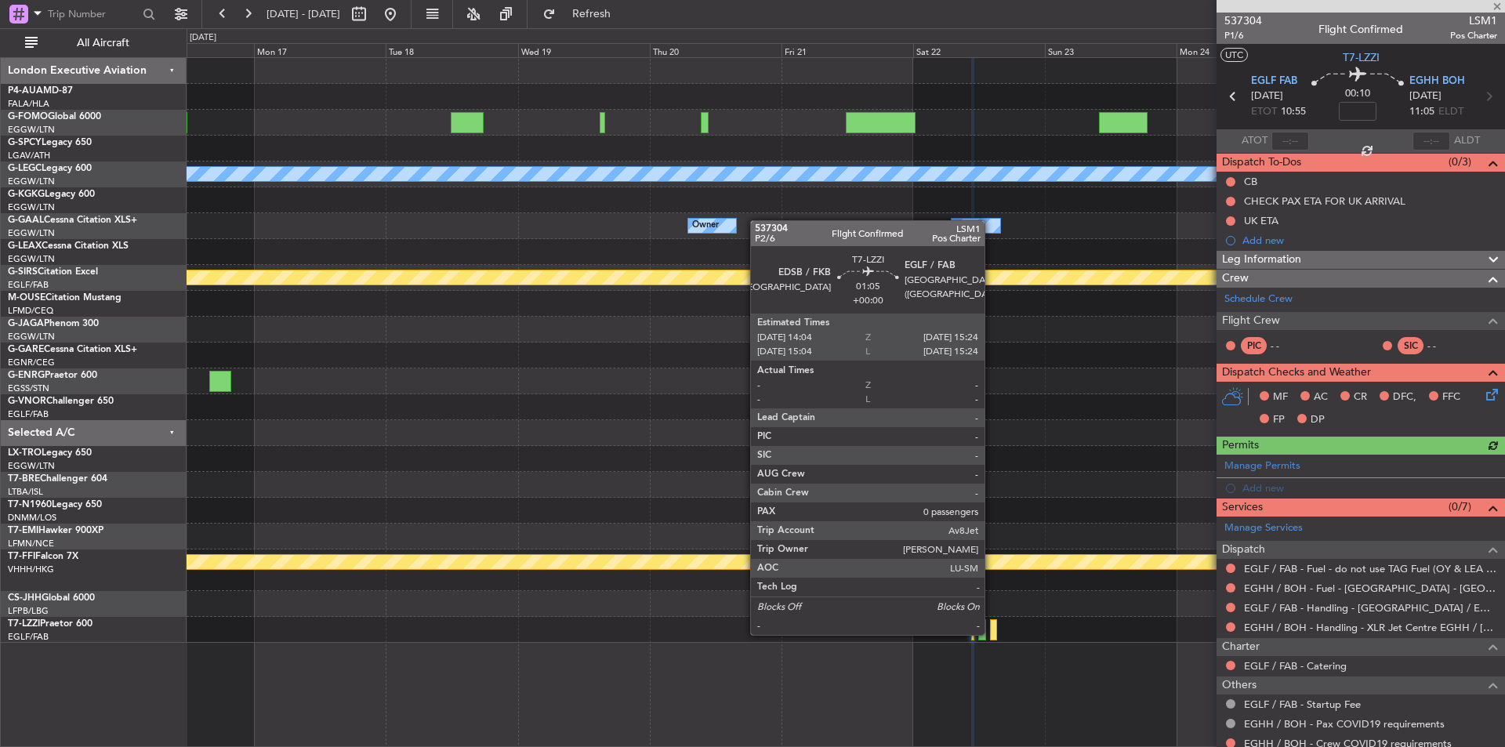
click at [992, 578] on div at bounding box center [994, 629] width 8 height 21
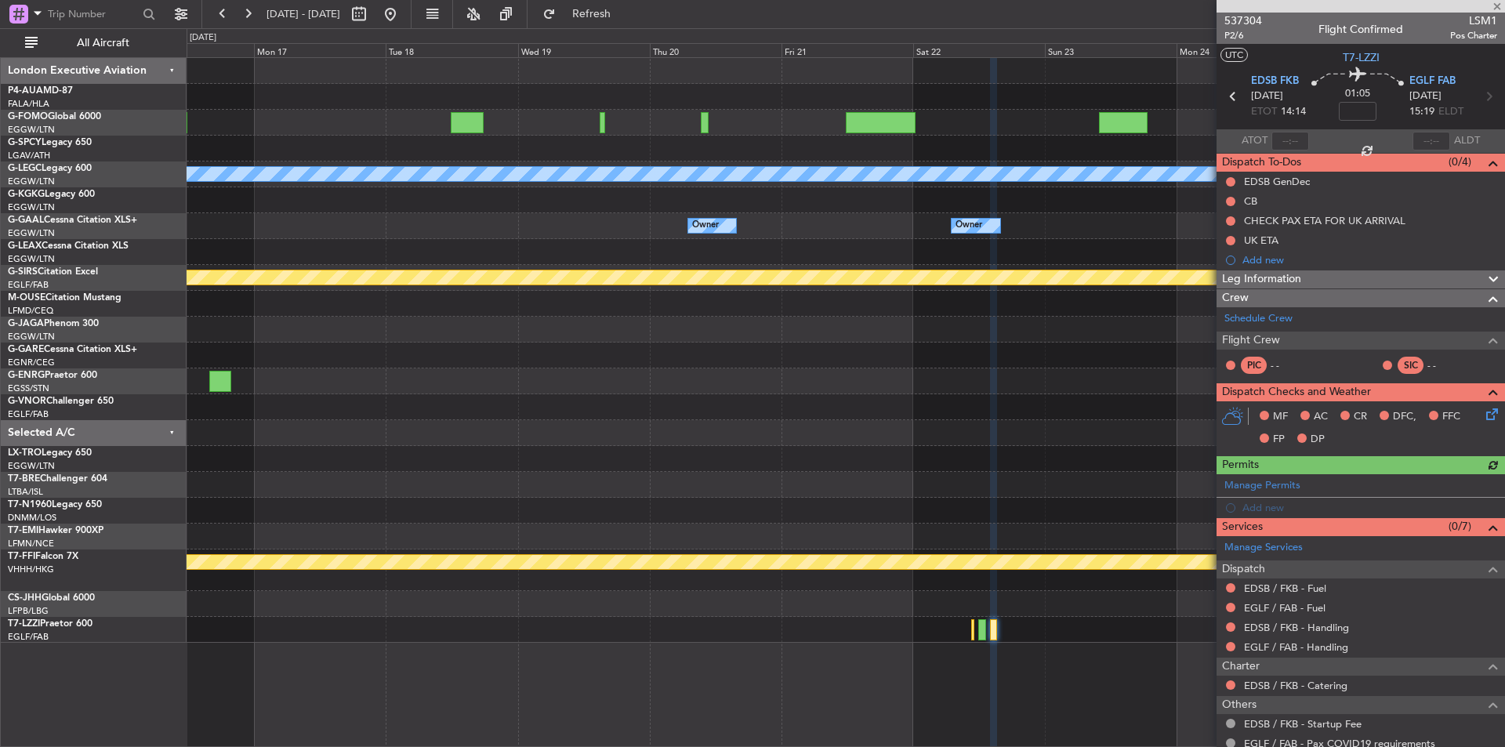
scroll to position [89, 0]
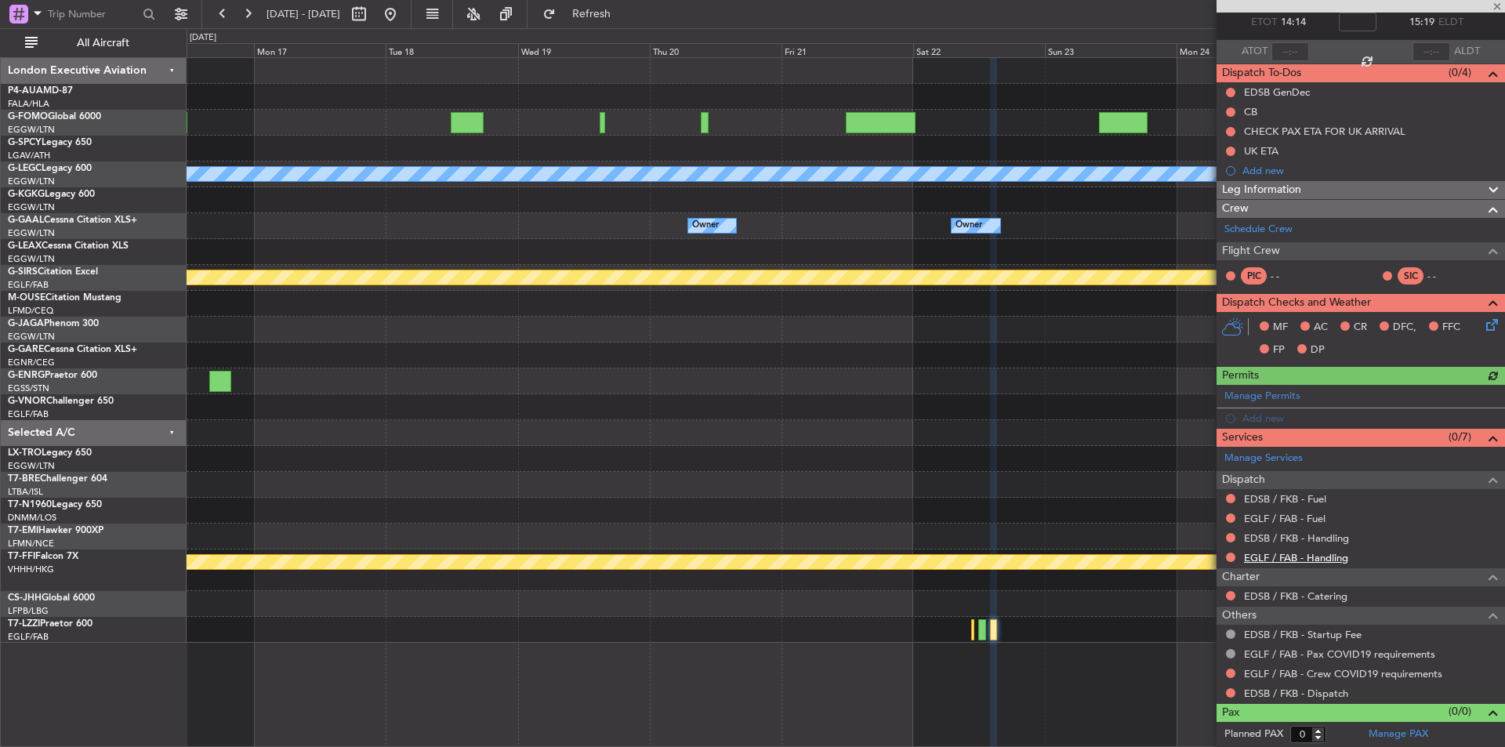
click at [1203, 559] on link "EGLF / FAB - Handling" at bounding box center [1296, 557] width 104 height 13
click at [1203, 532] on link "EDSB / FKB - Handling" at bounding box center [1296, 538] width 105 height 13
click at [1203, 518] on link "EGLF / FAB - Fuel" at bounding box center [1285, 518] width 82 height 13
click at [625, 21] on button "Refresh" at bounding box center [582, 14] width 94 height 25
click at [1203, 497] on link "EDSB / FKB - Fuel" at bounding box center [1285, 498] width 82 height 13
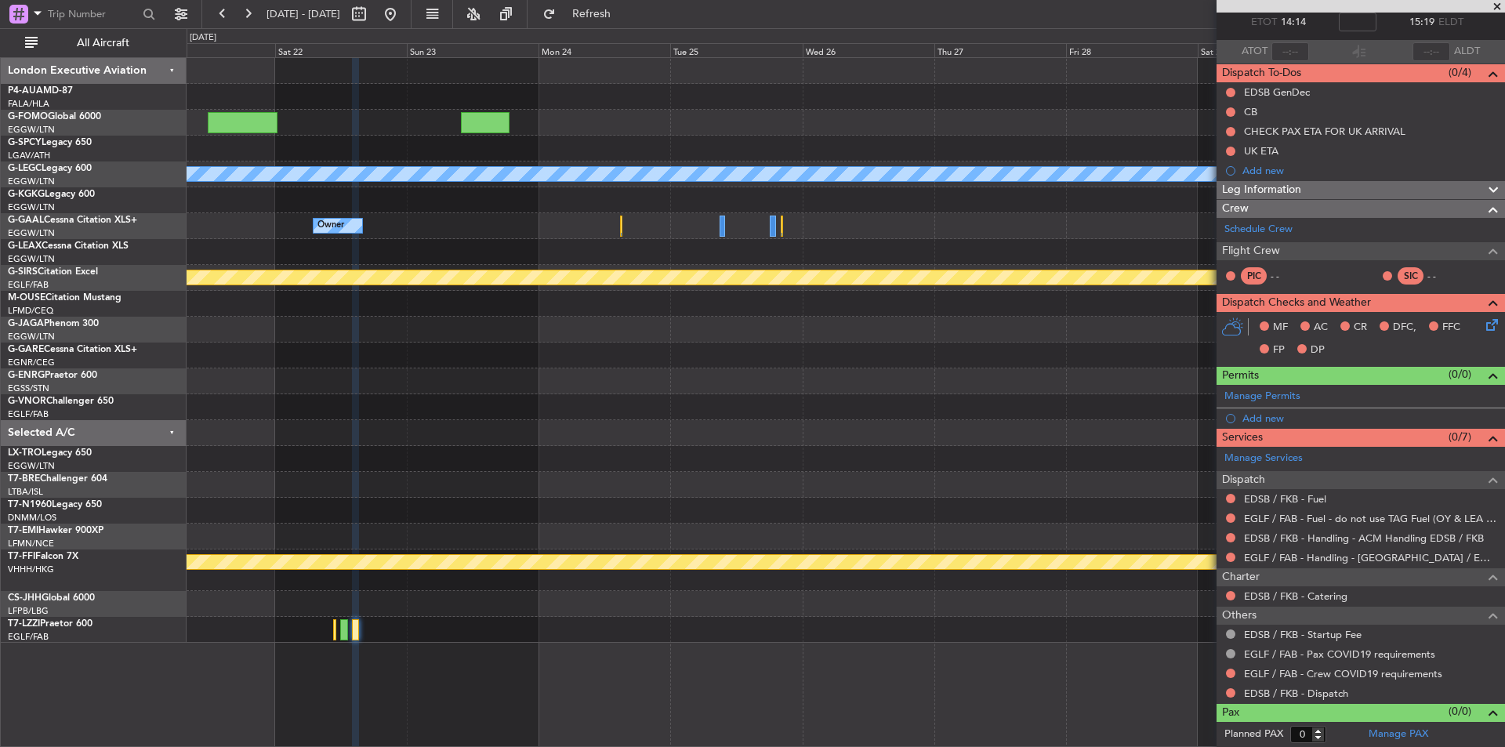
click at [394, 419] on div "A/C Unavailable [GEOGRAPHIC_DATA] ([GEOGRAPHIC_DATA]) Owner Owner Owner Planned…" at bounding box center [846, 350] width 1318 height 585
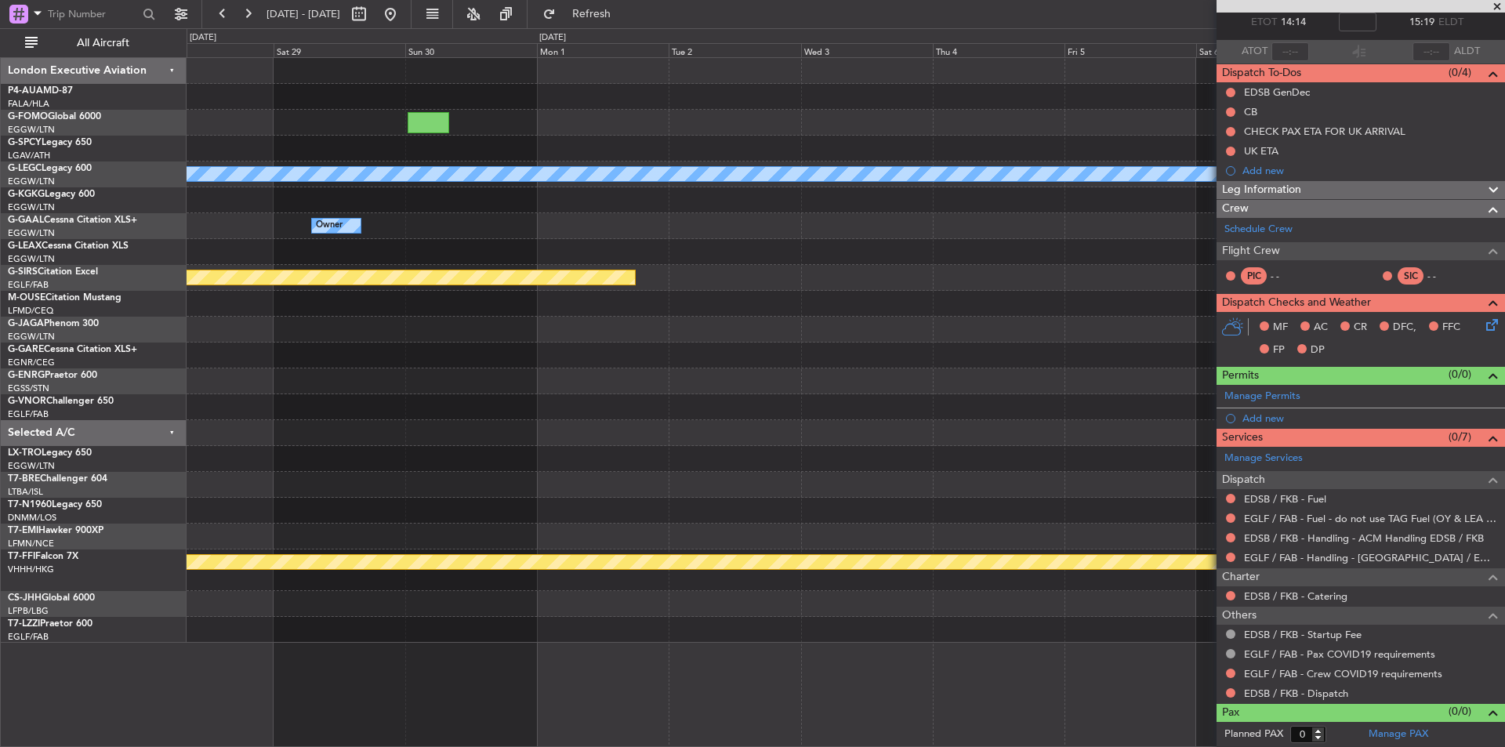
click at [465, 509] on div "A/C Unavailable [GEOGRAPHIC_DATA] ([GEOGRAPHIC_DATA]) Owner Planned Maint [GEOG…" at bounding box center [846, 350] width 1318 height 585
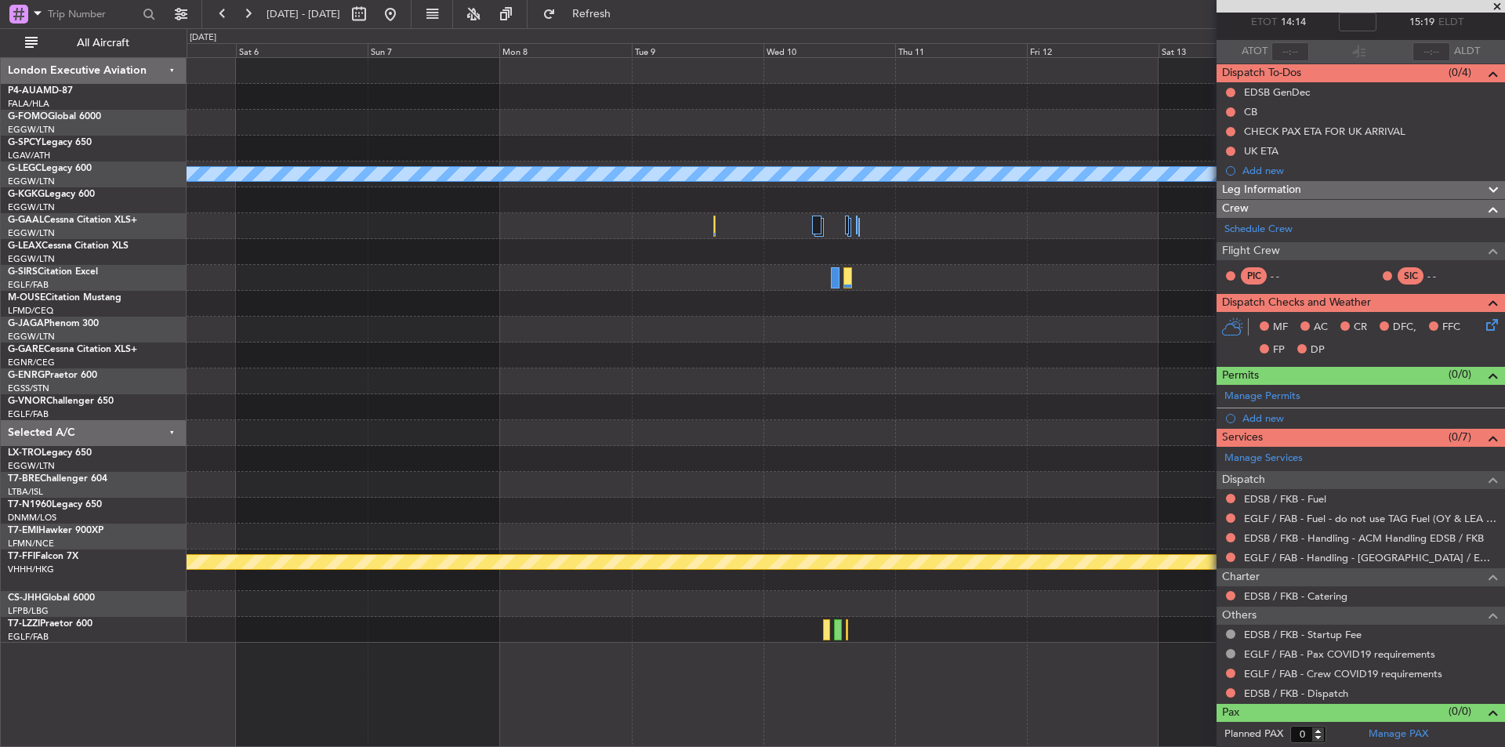
click at [529, 489] on div at bounding box center [846, 485] width 1318 height 26
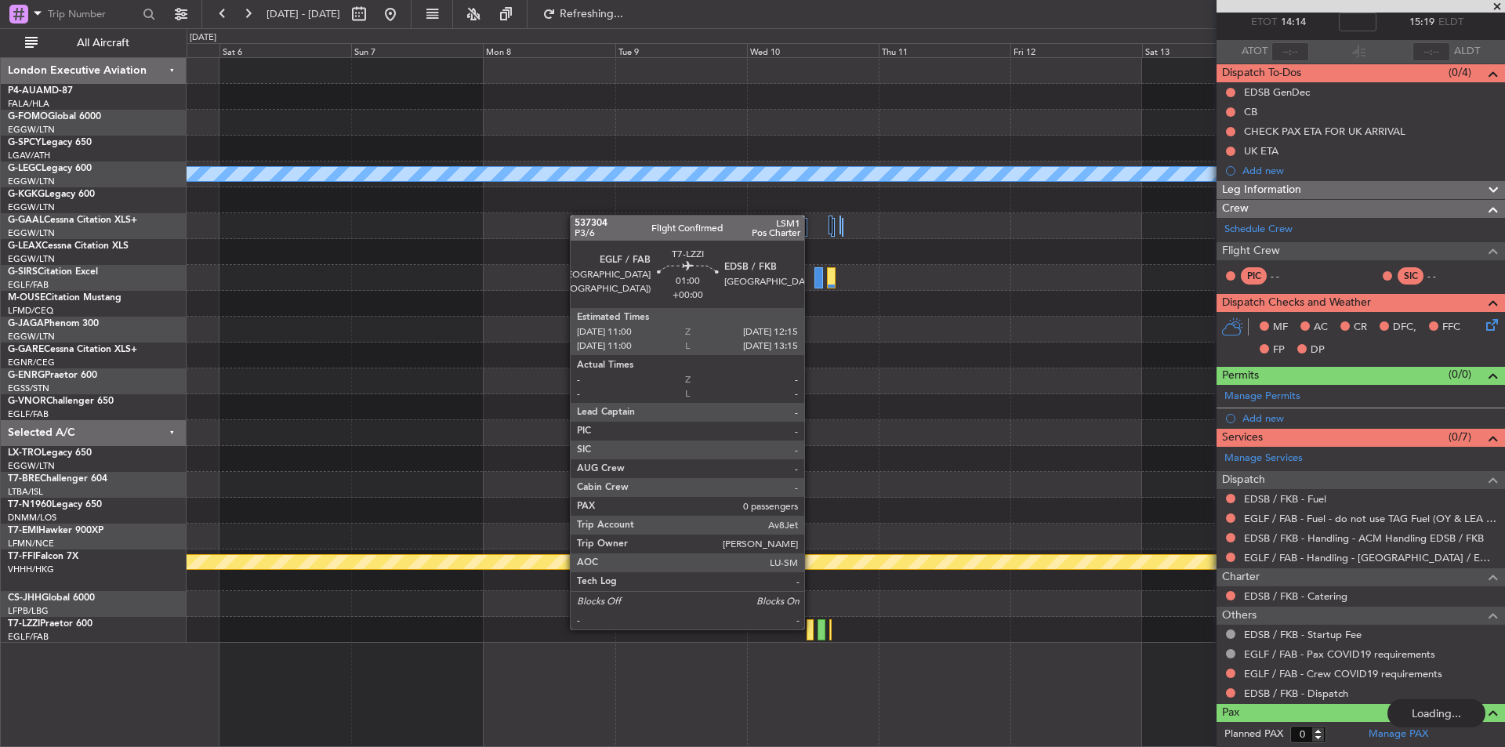
click at [811, 578] on div at bounding box center [810, 629] width 7 height 21
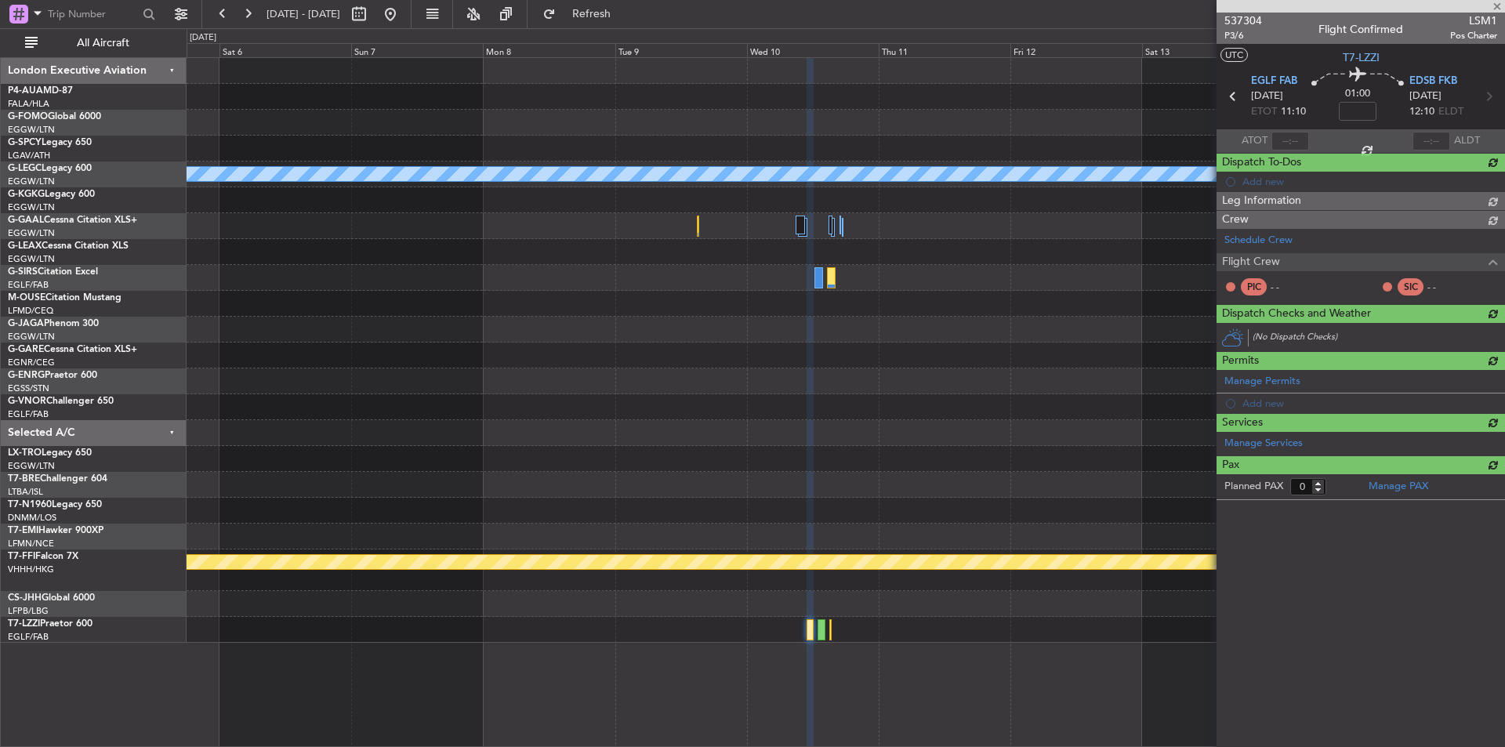
scroll to position [0, 0]
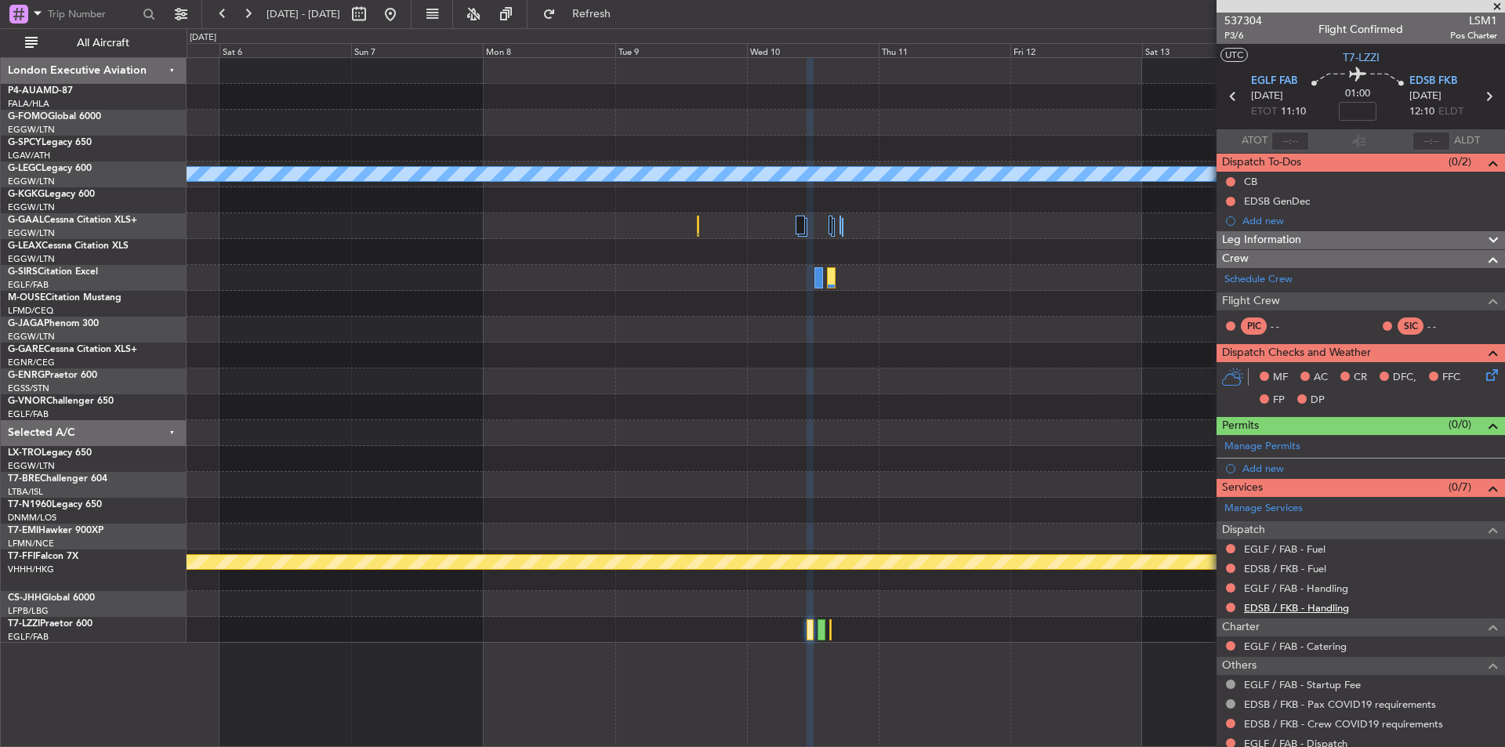
click at [1203, 578] on link "EDSB / FKB - Handling" at bounding box center [1296, 607] width 105 height 13
click at [1203, 578] on link "EGLF / FAB - Handling" at bounding box center [1296, 588] width 104 height 13
click at [597, 11] on button "Refresh" at bounding box center [582, 14] width 94 height 25
click at [1203, 566] on link "EDSB / FKB - Fuel" at bounding box center [1285, 568] width 82 height 13
click at [1203, 550] on link "EGLF / FAB - Fuel" at bounding box center [1285, 549] width 82 height 13
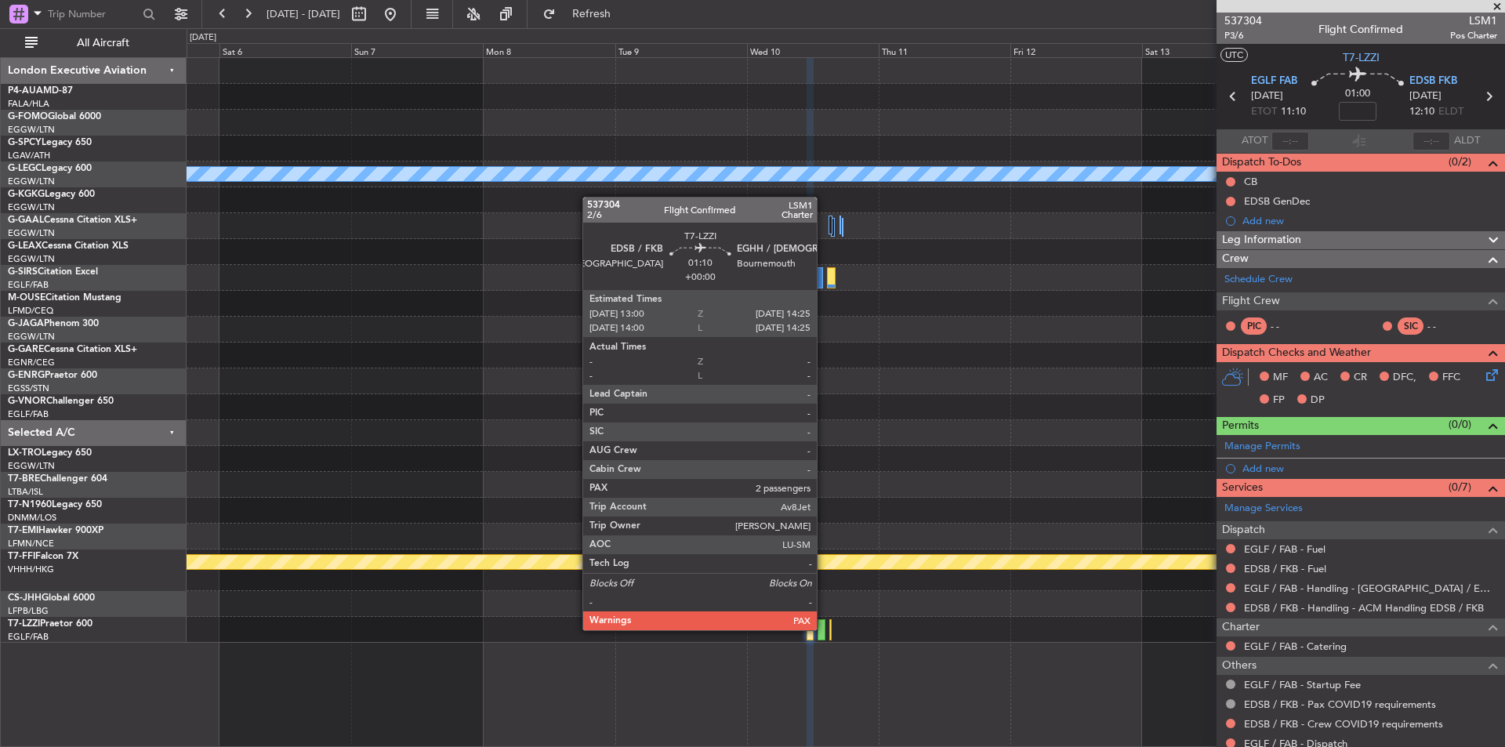
click at [824, 578] on div at bounding box center [822, 629] width 8 height 21
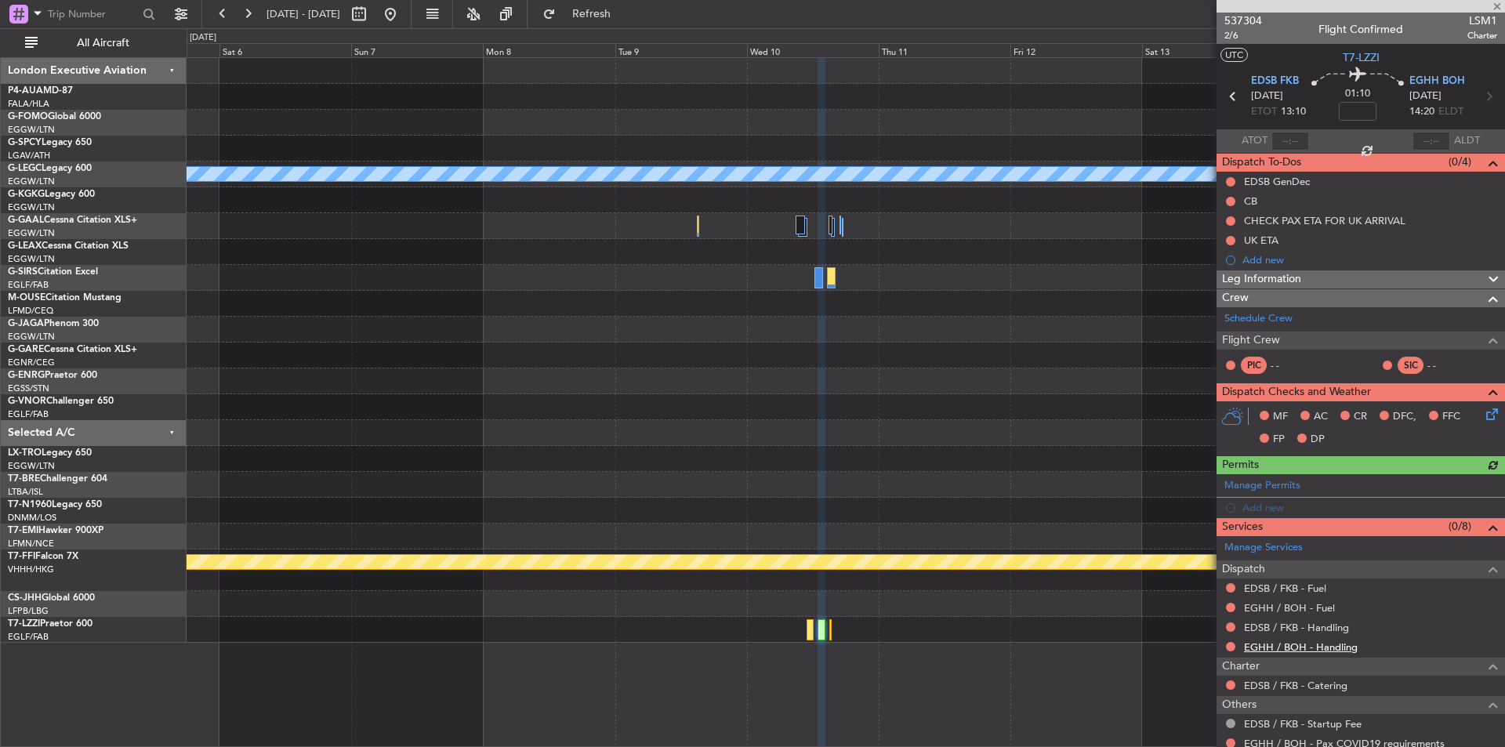
click at [1203, 578] on link "EGHH / BOH - Handling" at bounding box center [1301, 647] width 114 height 13
click at [1203, 578] on link "EDSB / FKB - Handling" at bounding box center [1296, 627] width 105 height 13
click at [1203, 578] on link "EGHH / BOH - Fuel" at bounding box center [1289, 607] width 91 height 13
click at [1203, 578] on link "EDSB / FKB - Fuel" at bounding box center [1285, 588] width 82 height 13
click at [601, 8] on button "Refresh" at bounding box center [582, 14] width 94 height 25
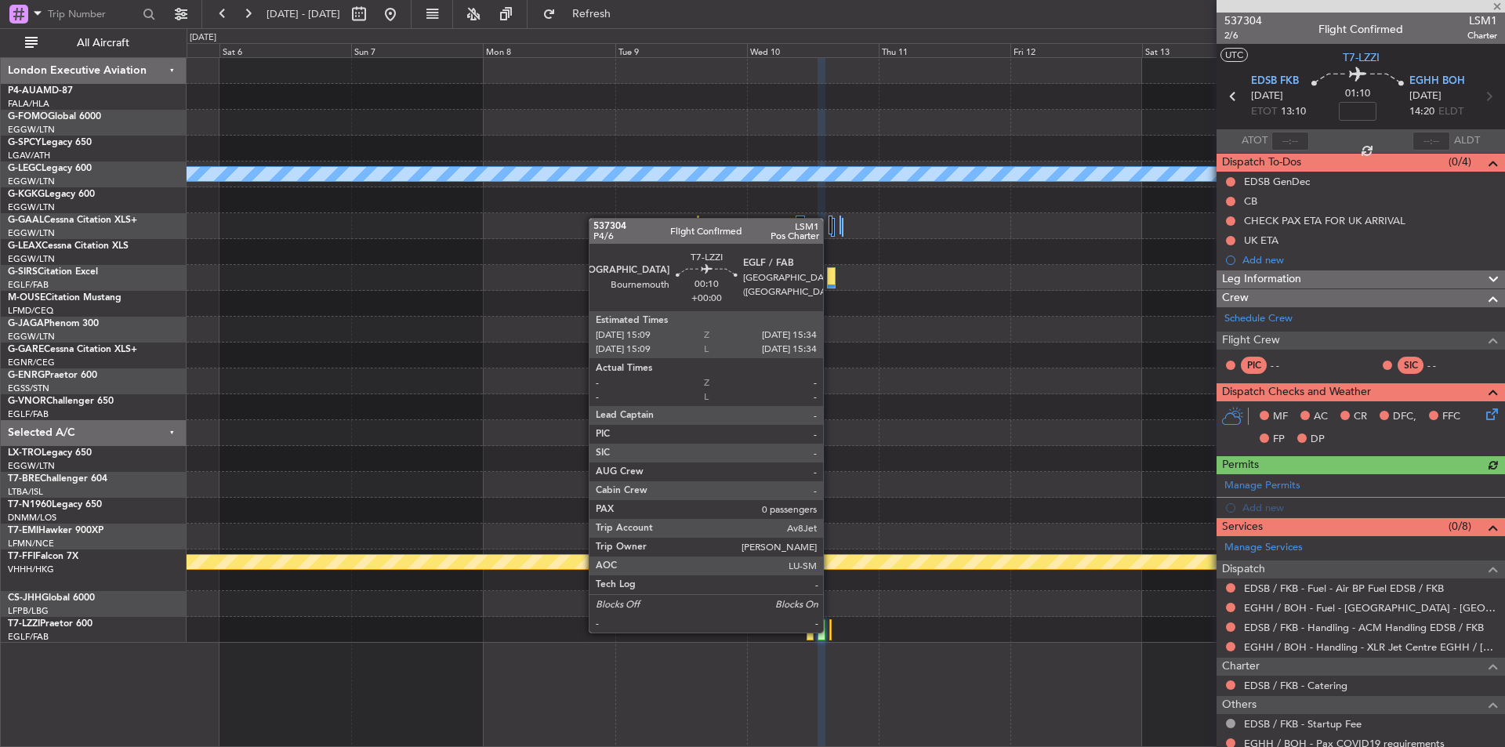
click at [830, 578] on div at bounding box center [830, 629] width 2 height 21
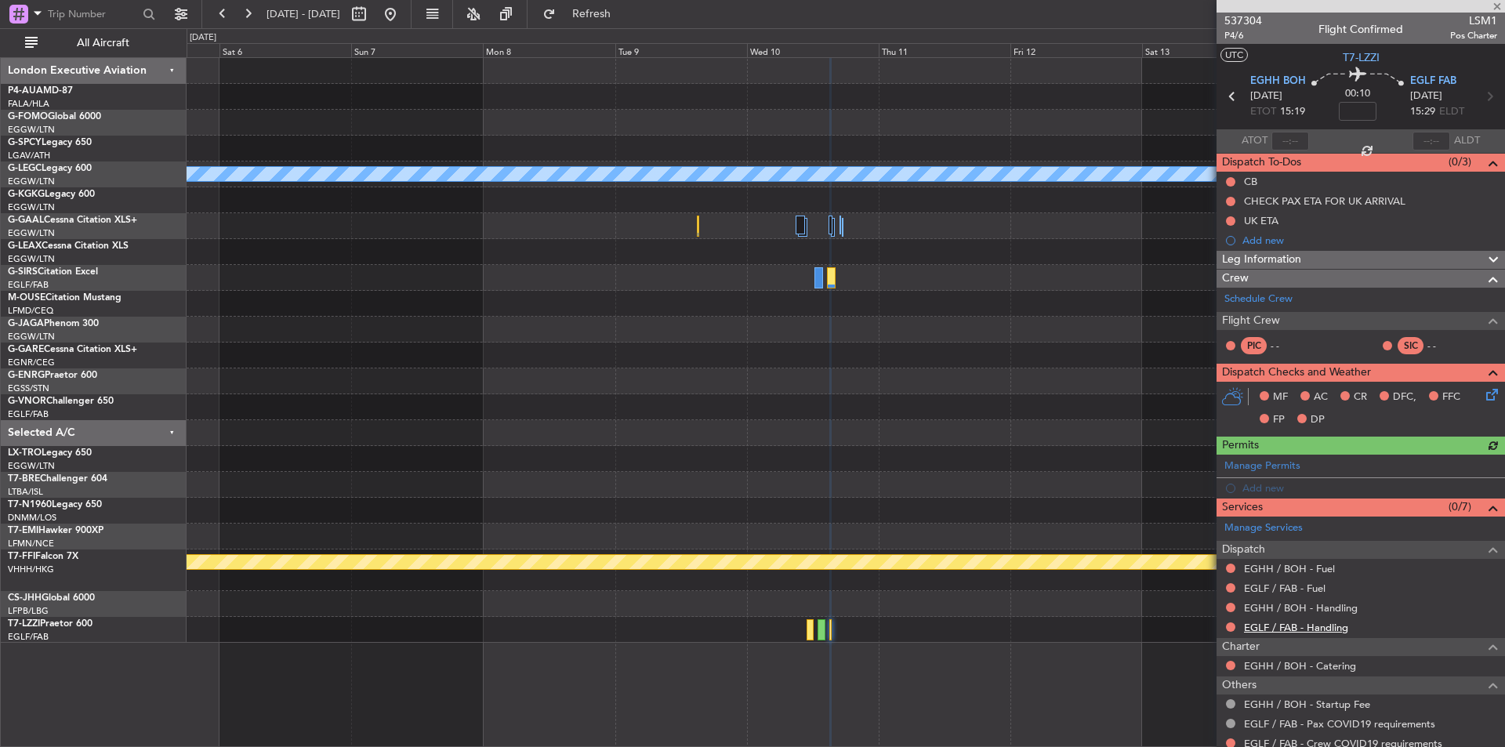
click at [1203, 578] on link "EGLF / FAB - Handling" at bounding box center [1296, 627] width 104 height 13
click at [1203, 578] on link "EGHH / BOH - Handling" at bounding box center [1301, 607] width 114 height 13
click at [1203, 578] on link "EGLF / FAB - Fuel" at bounding box center [1285, 588] width 82 height 13
click at [1203, 573] on link "EGHH / BOH - Fuel" at bounding box center [1289, 568] width 91 height 13
click at [618, 19] on span "Refresh" at bounding box center [592, 14] width 66 height 11
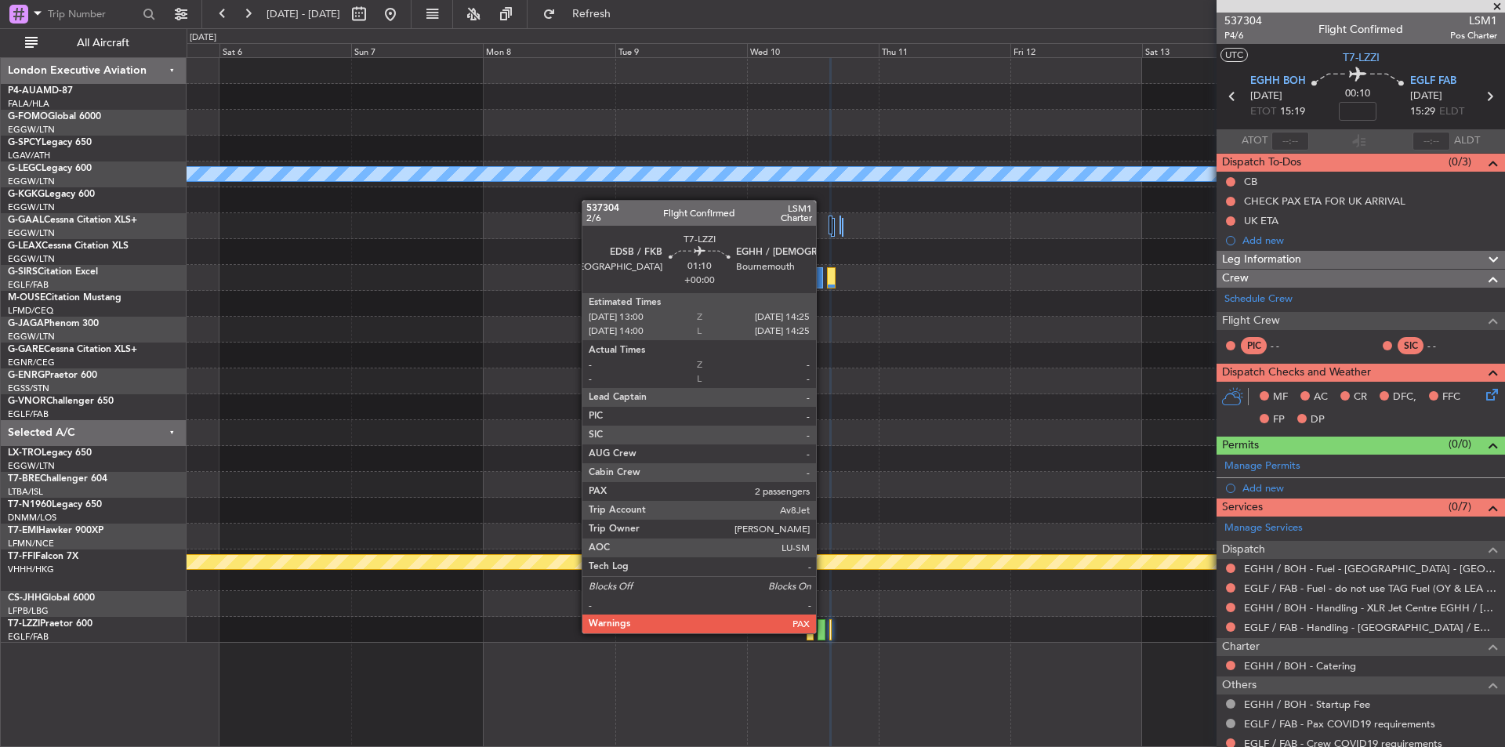
click at [823, 578] on div at bounding box center [822, 629] width 8 height 21
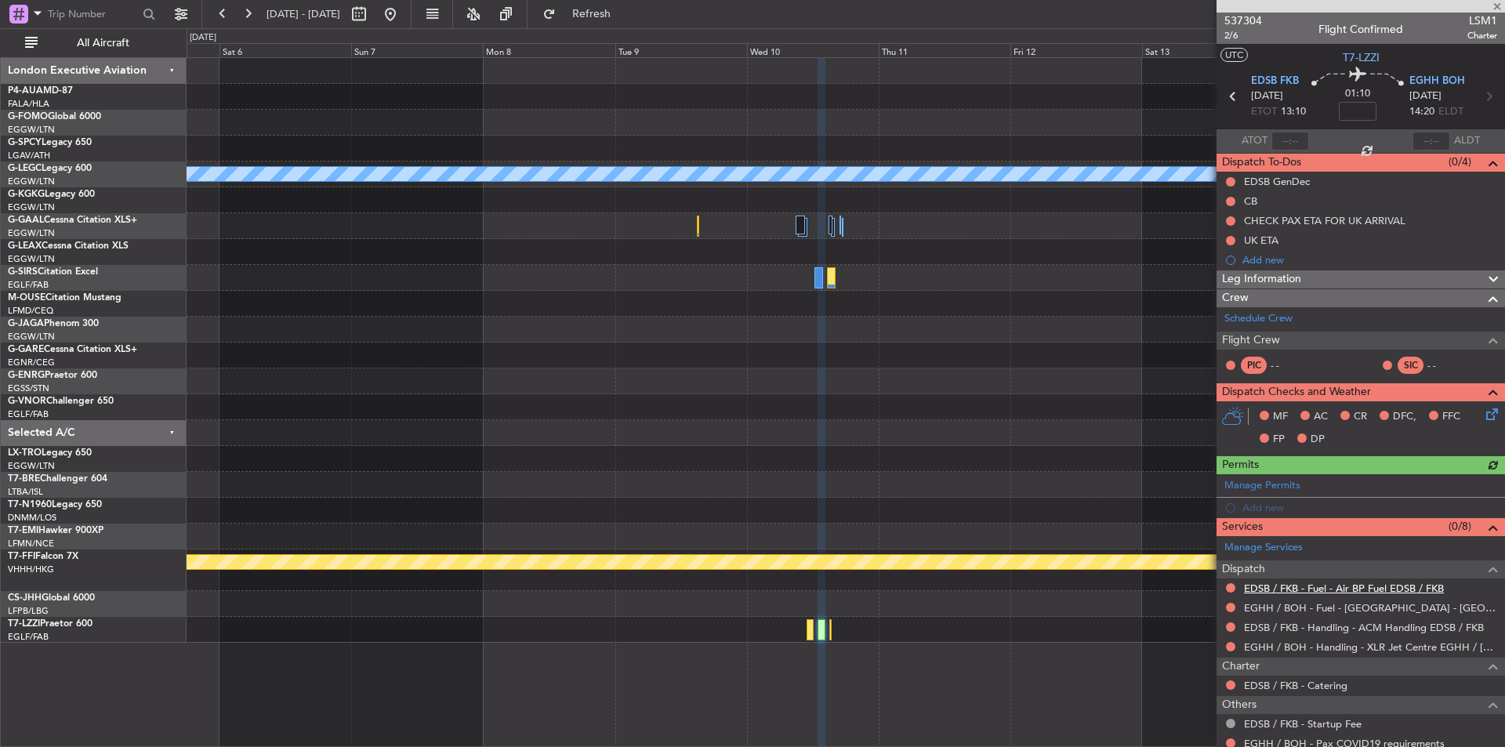
scroll to position [109, 0]
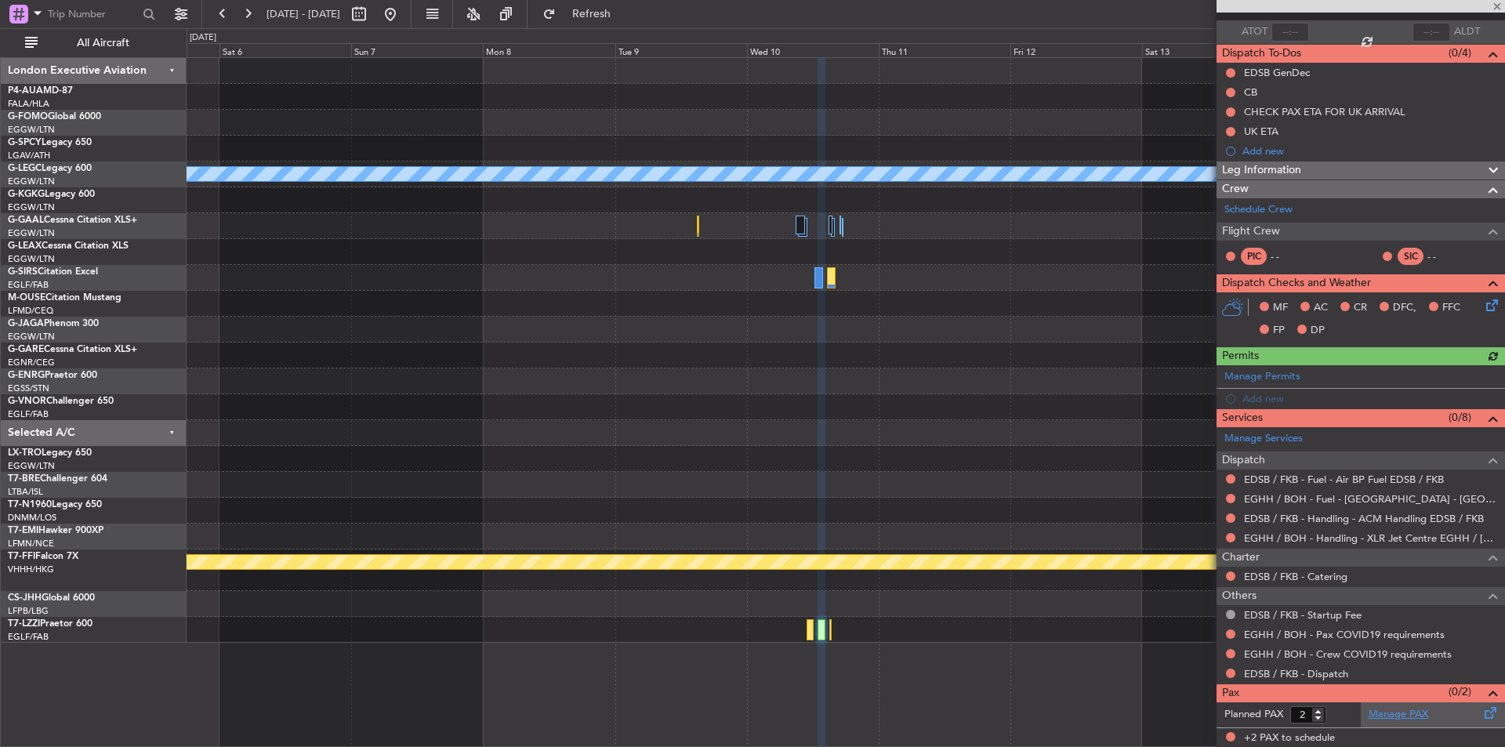
click at [1203, 578] on link "Manage PAX" at bounding box center [1399, 715] width 60 height 16
click at [1203, 536] on div "EDSB / FKB - Handling - ACM Handling EDSB / FKB" at bounding box center [1363, 545] width 209 height 20
click at [1203, 543] on link "EGHH / BOH - Handling - XLR Jet Centre EGHH / [DEMOGRAPHIC_DATA]" at bounding box center [1370, 538] width 253 height 13
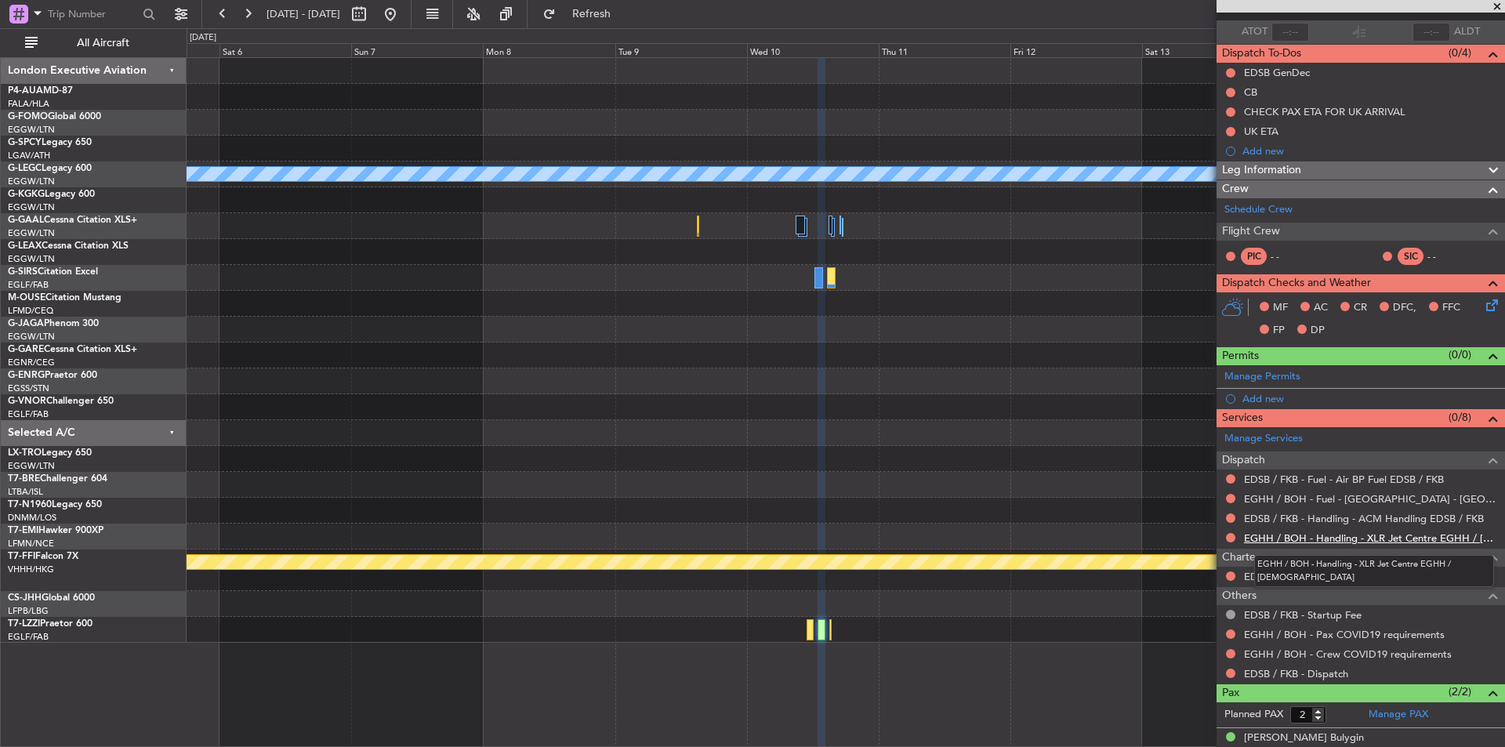
click at [1203, 535] on link "EGHH / BOH - Handling - XLR Jet Centre EGHH / [DEMOGRAPHIC_DATA]" at bounding box center [1370, 538] width 253 height 13
click at [1203, 537] on link "EGHH / BOH - Handling - XLR Jet Centre EGHH / [DEMOGRAPHIC_DATA]" at bounding box center [1370, 538] width 253 height 13
click at [610, 9] on span "Refresh" at bounding box center [592, 14] width 66 height 11
click at [1203, 501] on link "EGHH / BOH - Fuel - [GEOGRAPHIC_DATA] - [GEOGRAPHIC_DATA] [GEOGRAPHIC_DATA] / […" at bounding box center [1370, 498] width 253 height 13
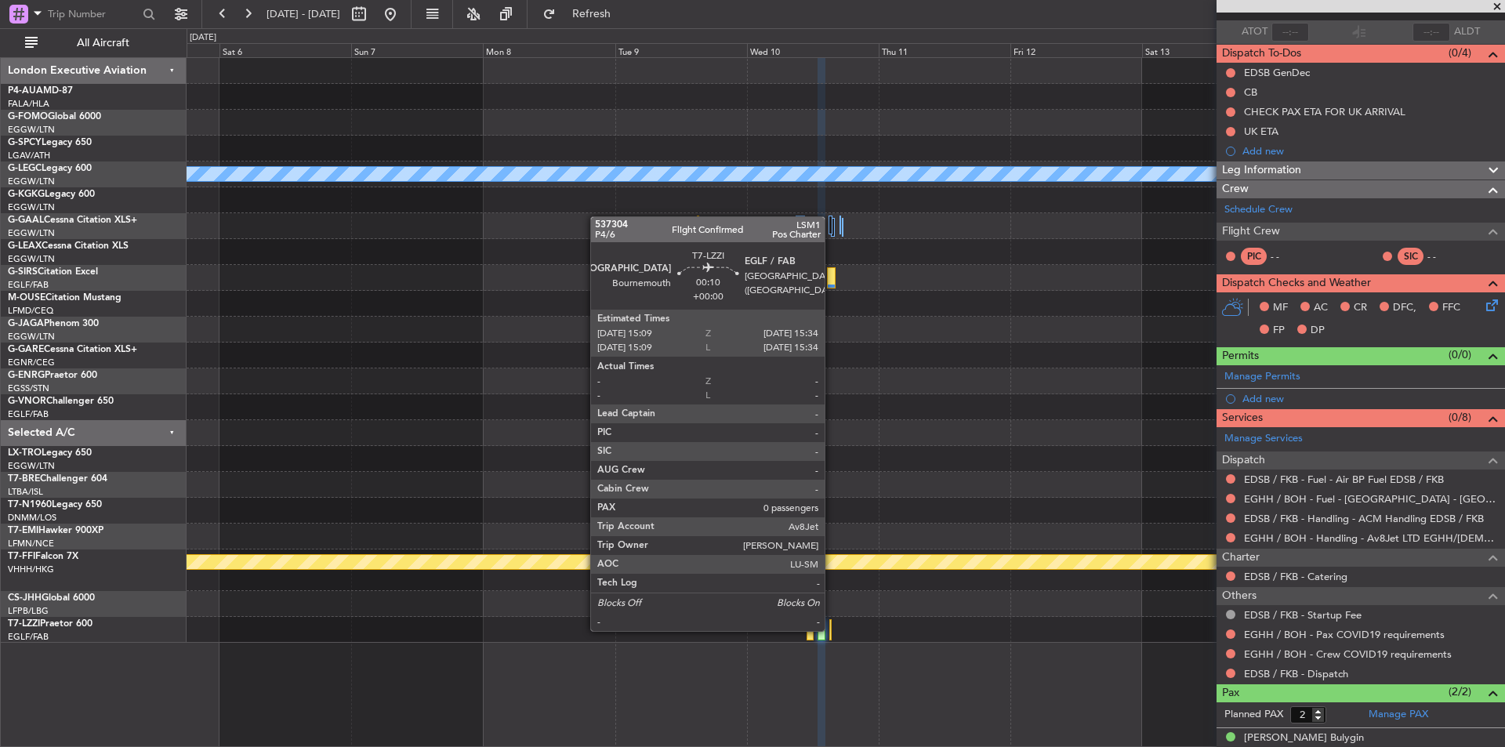
click at [832, 578] on div at bounding box center [830, 629] width 2 height 21
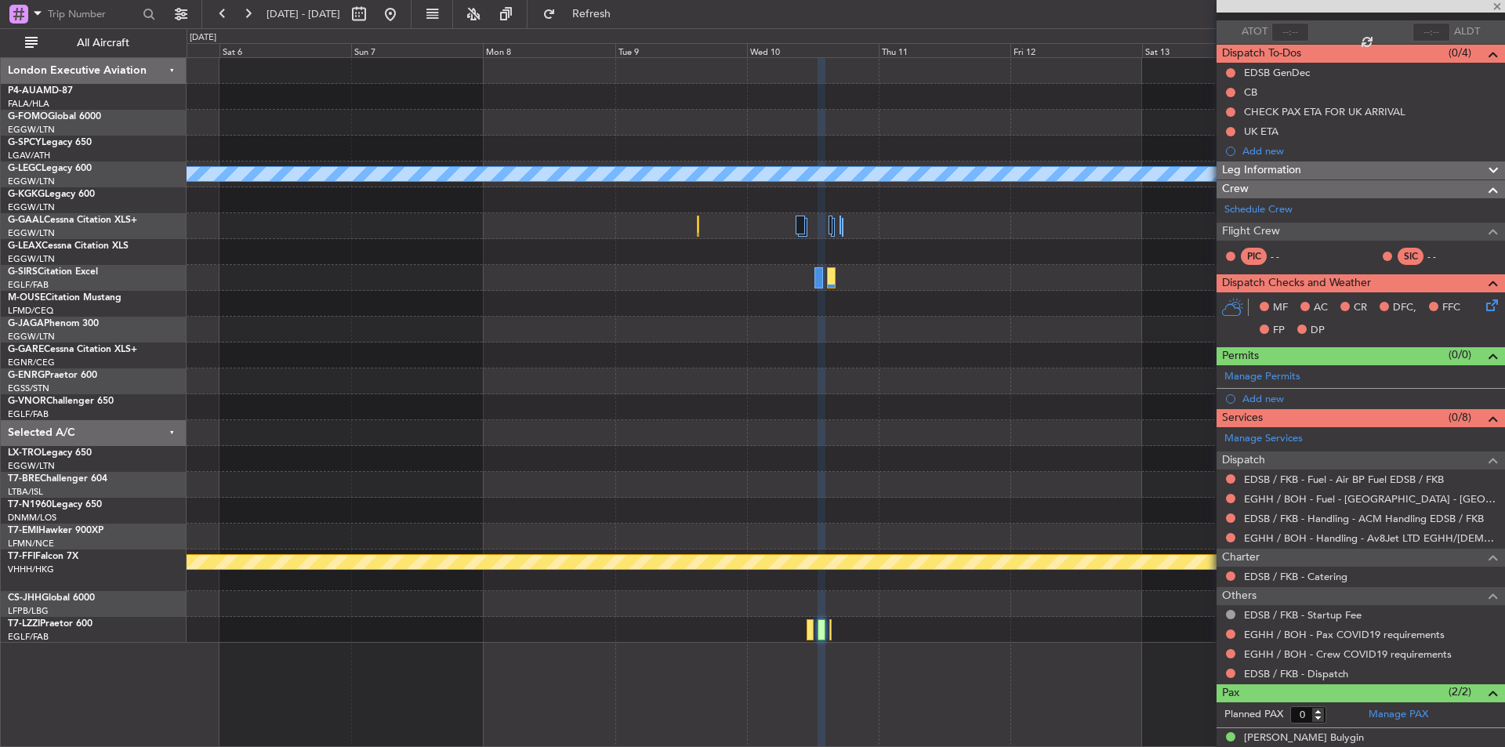
scroll to position [0, 0]
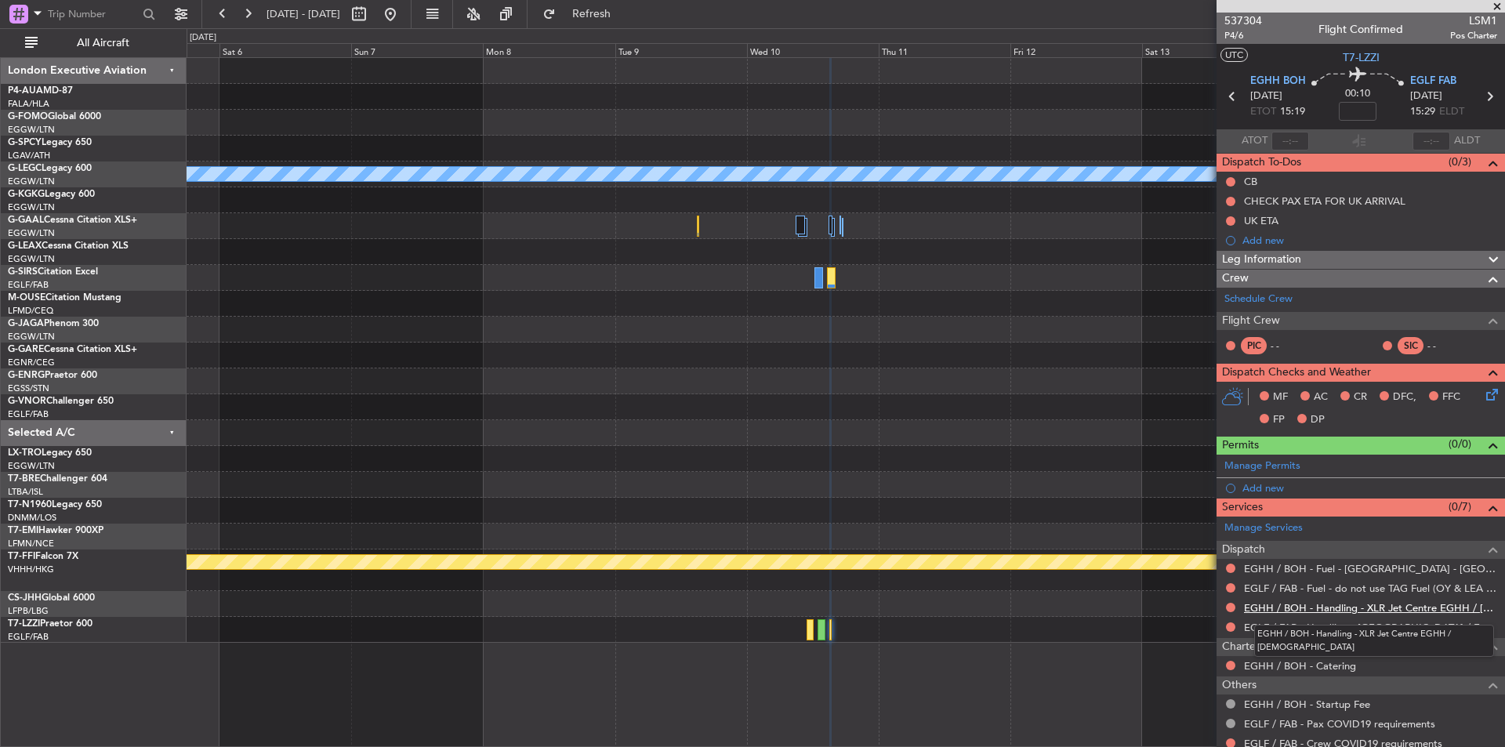
click at [1203, 578] on link "EGHH / BOH - Handling - XLR Jet Centre EGHH / [DEMOGRAPHIC_DATA]" at bounding box center [1370, 607] width 253 height 13
click at [1203, 564] on link "EGHH / BOH - Fuel - [GEOGRAPHIC_DATA] - [GEOGRAPHIC_DATA] [GEOGRAPHIC_DATA] / […" at bounding box center [1370, 568] width 253 height 13
click at [625, 15] on span "Refresh" at bounding box center [592, 14] width 66 height 11
click at [1203, 578] on link "EGHH / BOH - Handling - Av8Jet LTD EGHH/[DEMOGRAPHIC_DATA]" at bounding box center [1370, 607] width 253 height 13
click at [1203, 564] on link "EGHH / BOH - Fuel - Av8Jet LTD EGHH/[DEMOGRAPHIC_DATA]" at bounding box center [1370, 568] width 253 height 13
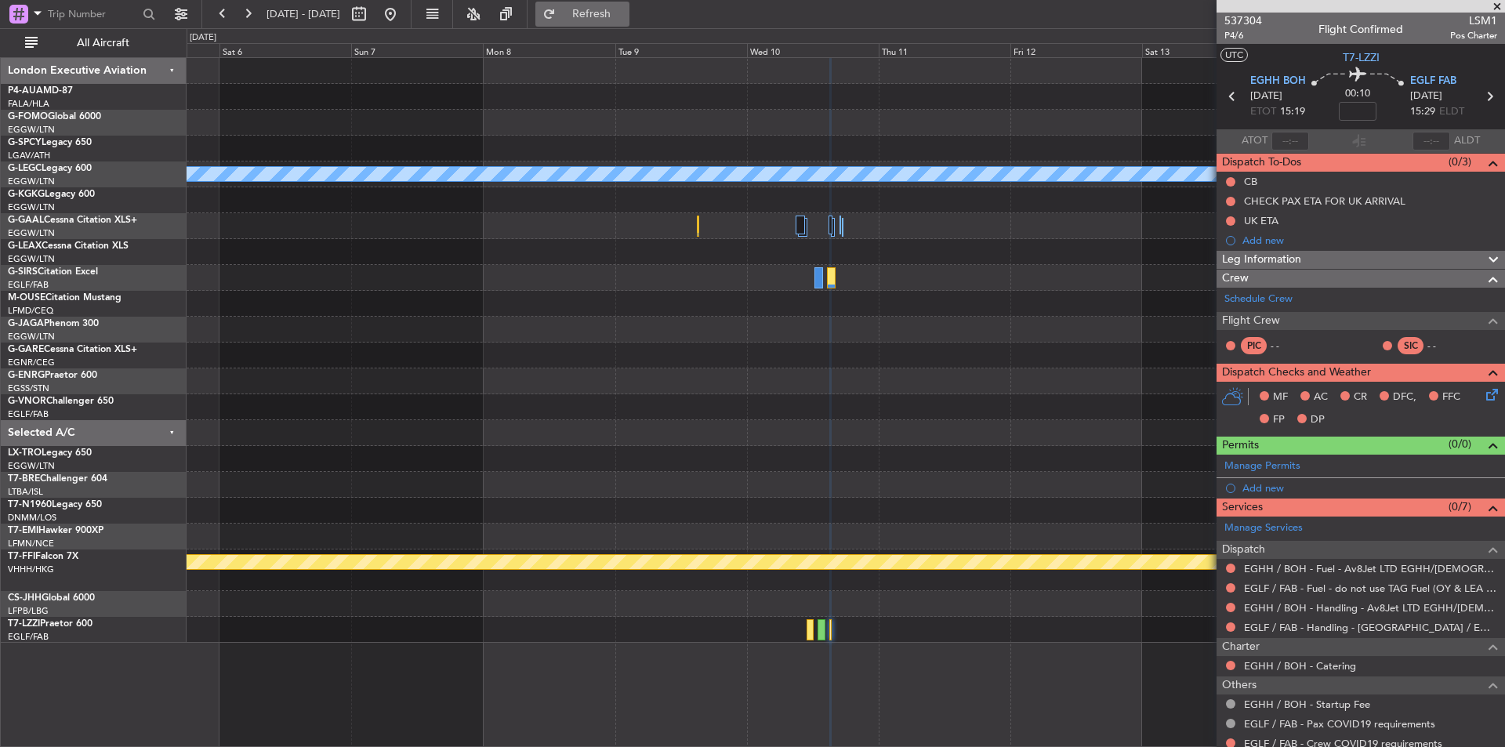
click at [624, 14] on span "Refresh" at bounding box center [592, 14] width 66 height 11
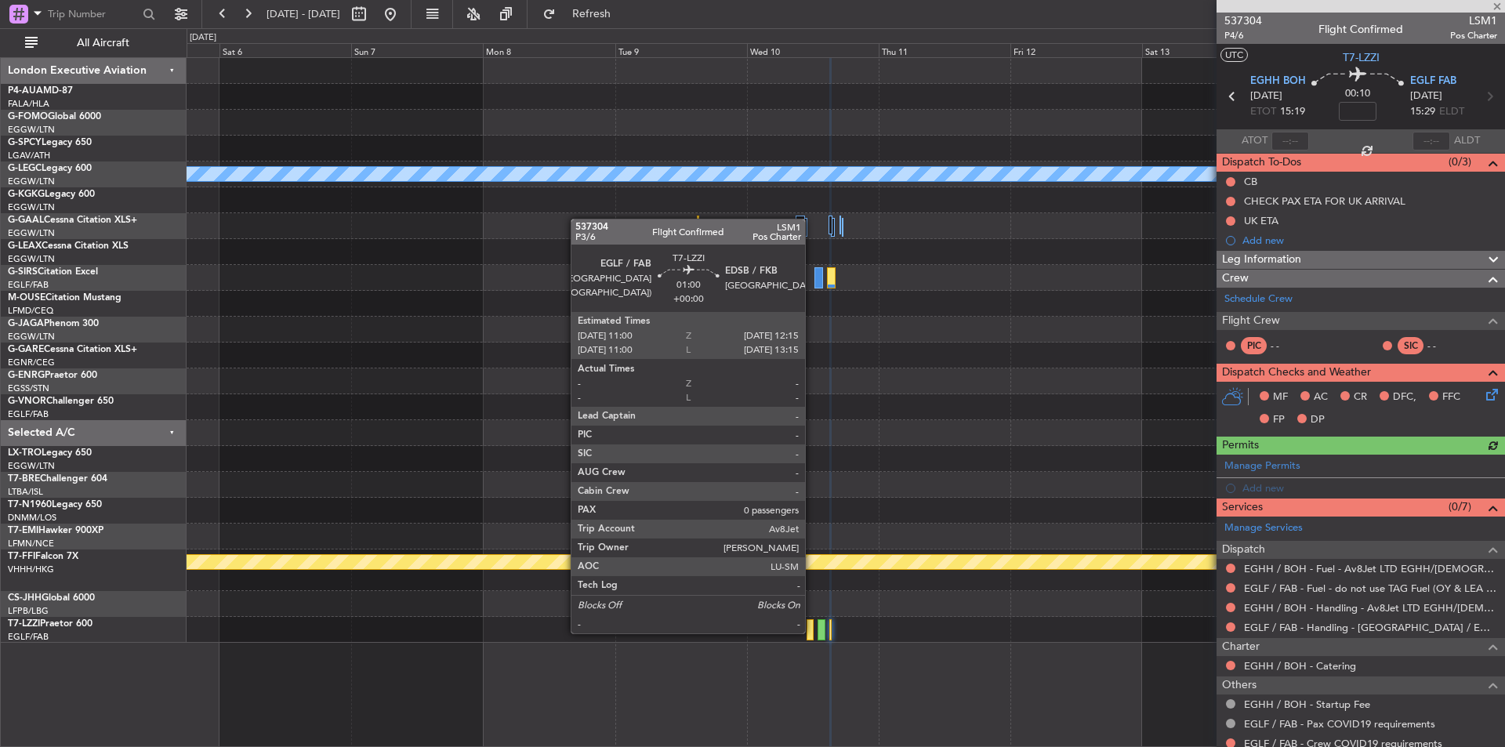
click at [812, 578] on div at bounding box center [810, 629] width 7 height 21
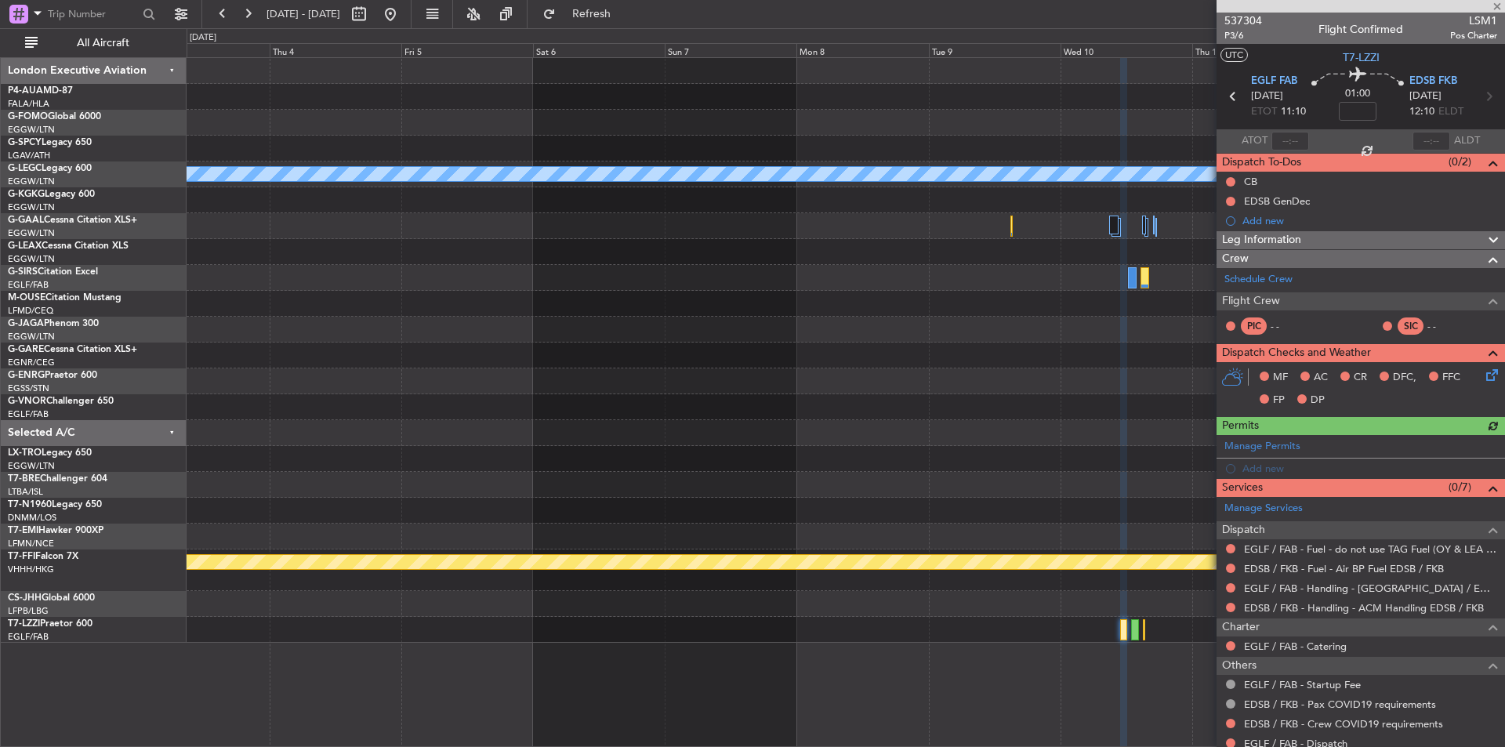
click at [958, 434] on div "A/C Unavailable [GEOGRAPHIC_DATA] ([GEOGRAPHIC_DATA]) Planned Maint [GEOGRAPHIC…" at bounding box center [846, 350] width 1318 height 585
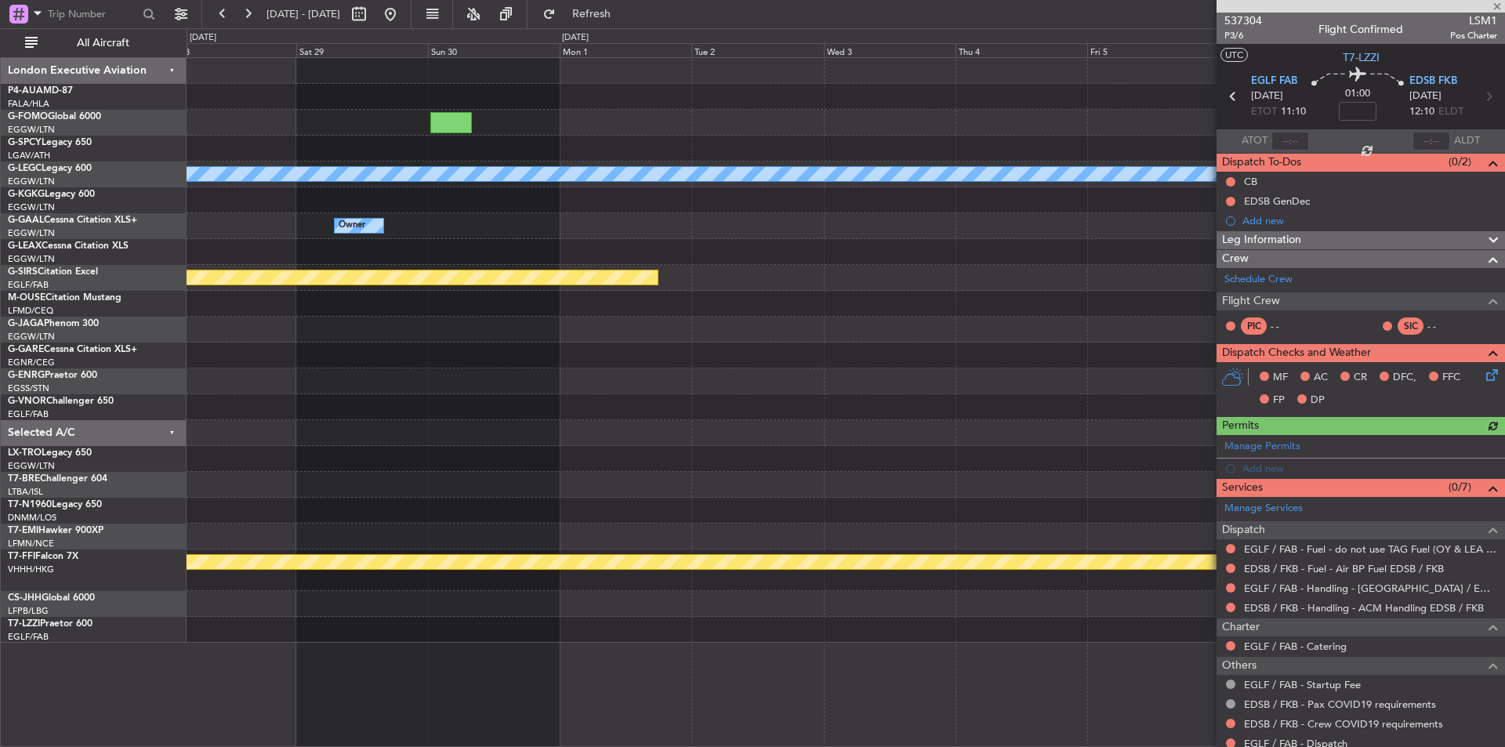
click at [766, 512] on div "A/C Unavailable [GEOGRAPHIC_DATA] ([GEOGRAPHIC_DATA]) Owner Planned Maint [GEOG…" at bounding box center [846, 350] width 1318 height 585
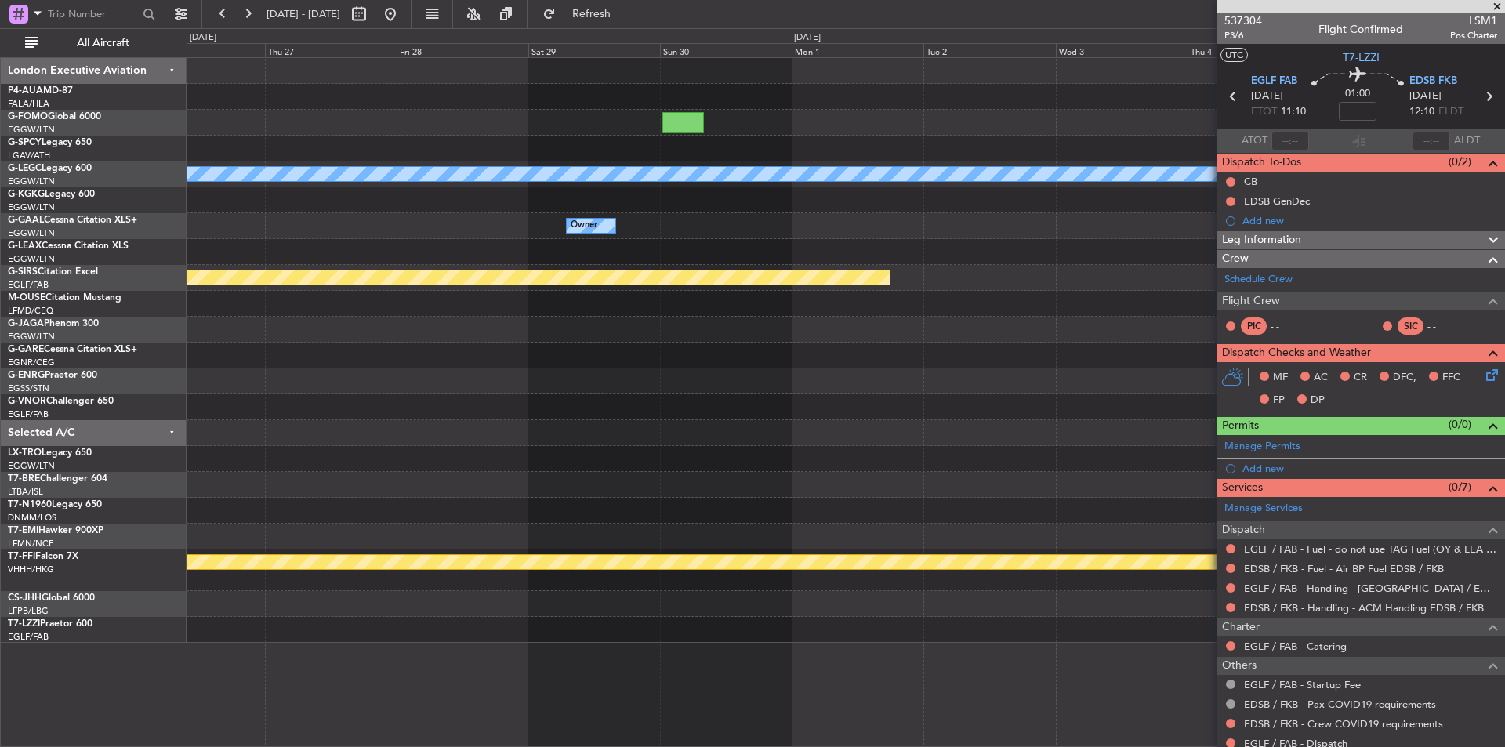
click at [1022, 578] on div "Planned Maint Geneva (Cointrin)" at bounding box center [846, 571] width 1318 height 42
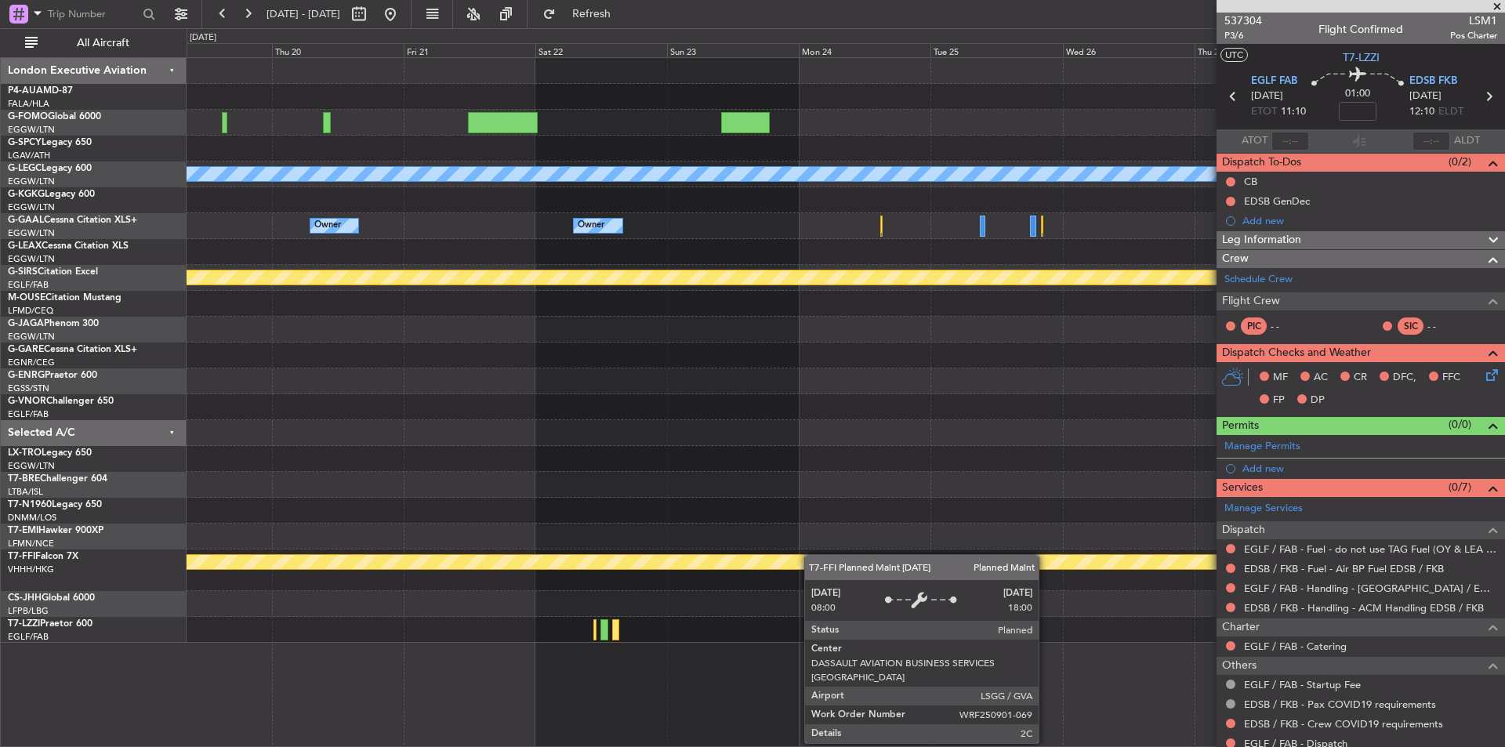
click at [884, 572] on div "Planned Maint Geneva (Cointrin)" at bounding box center [846, 571] width 1318 height 42
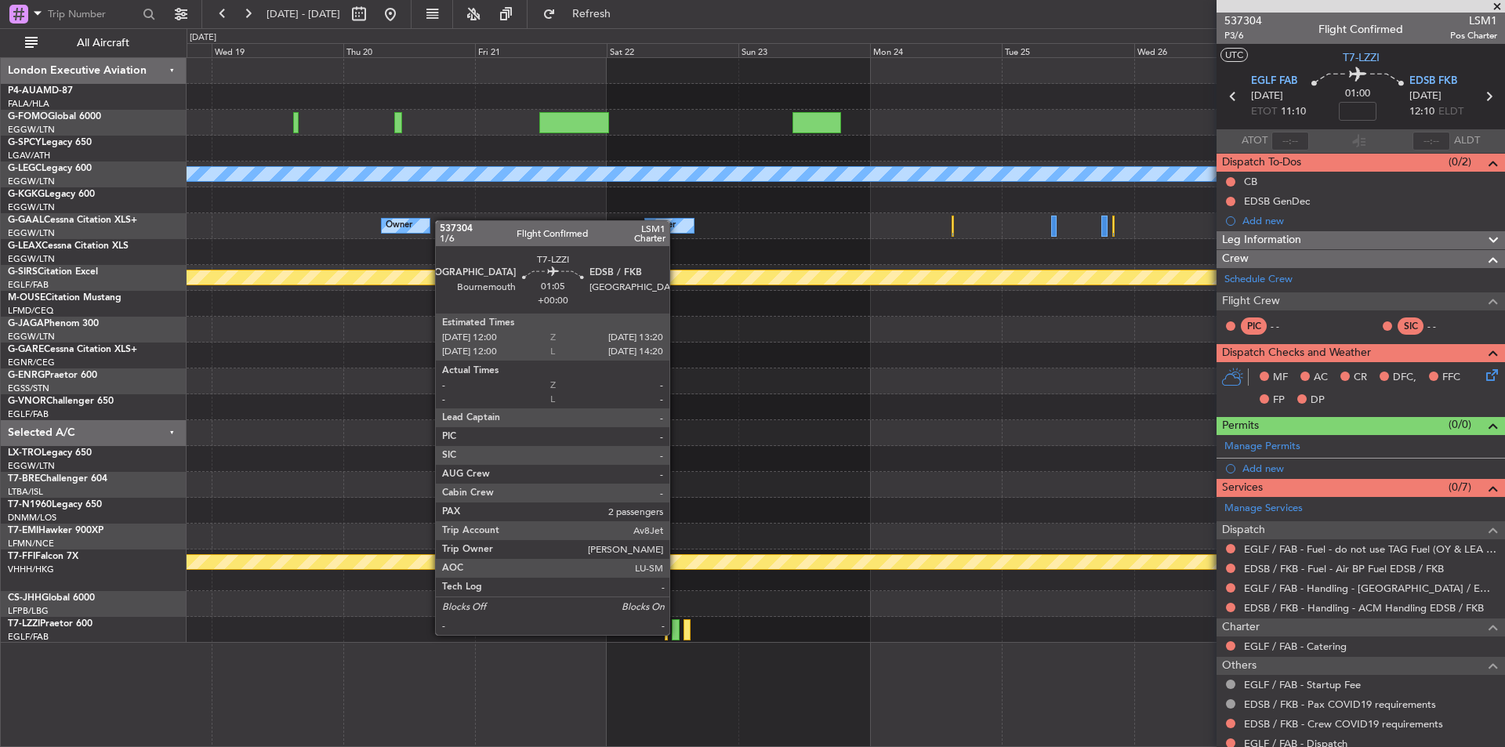
click at [677, 578] on div at bounding box center [676, 629] width 8 height 21
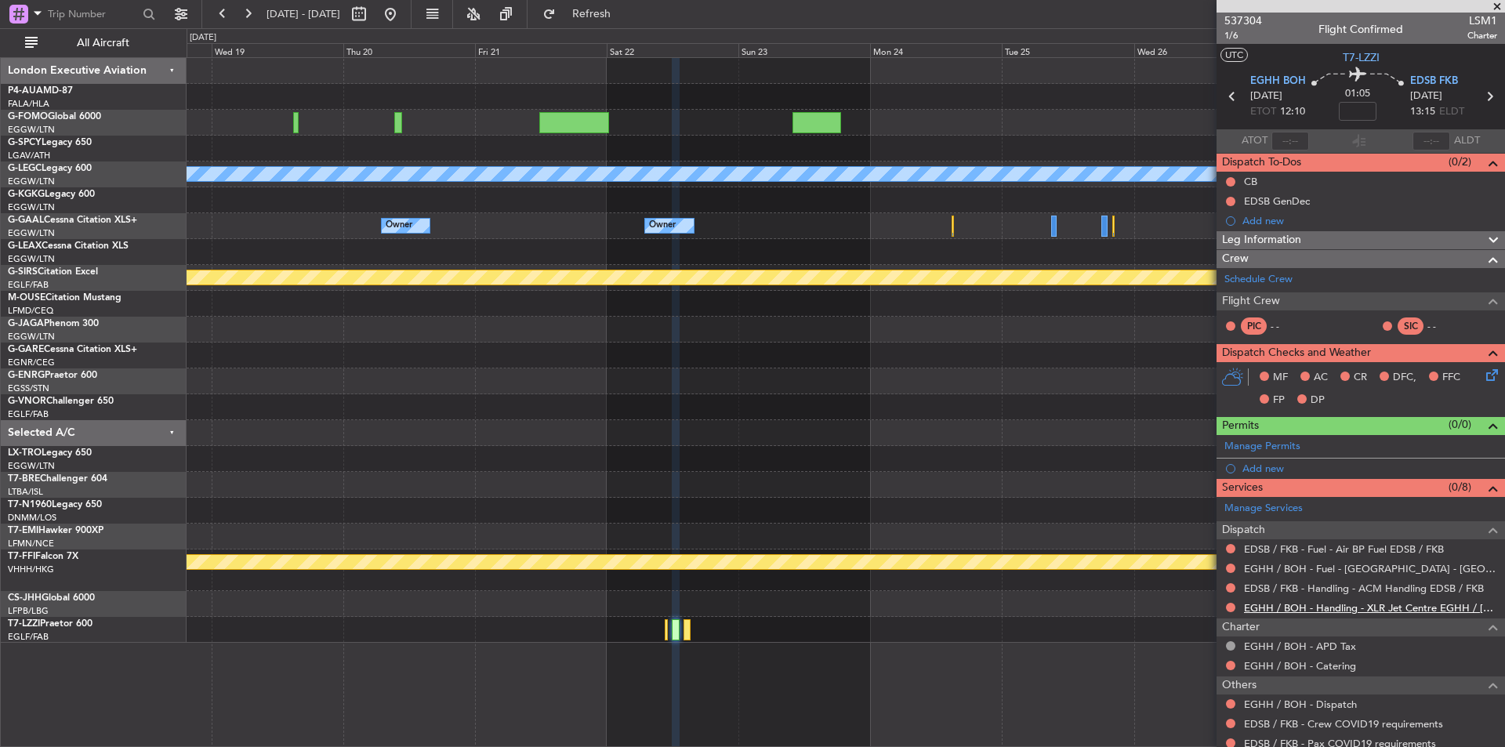
click at [1203, 578] on link "EGHH / BOH - Handling - XLR Jet Centre EGHH / [DEMOGRAPHIC_DATA]" at bounding box center [1370, 607] width 253 height 13
click at [1203, 571] on link "EGHH / BOH - Fuel - [GEOGRAPHIC_DATA] - [GEOGRAPHIC_DATA] [GEOGRAPHIC_DATA] / […" at bounding box center [1370, 568] width 253 height 13
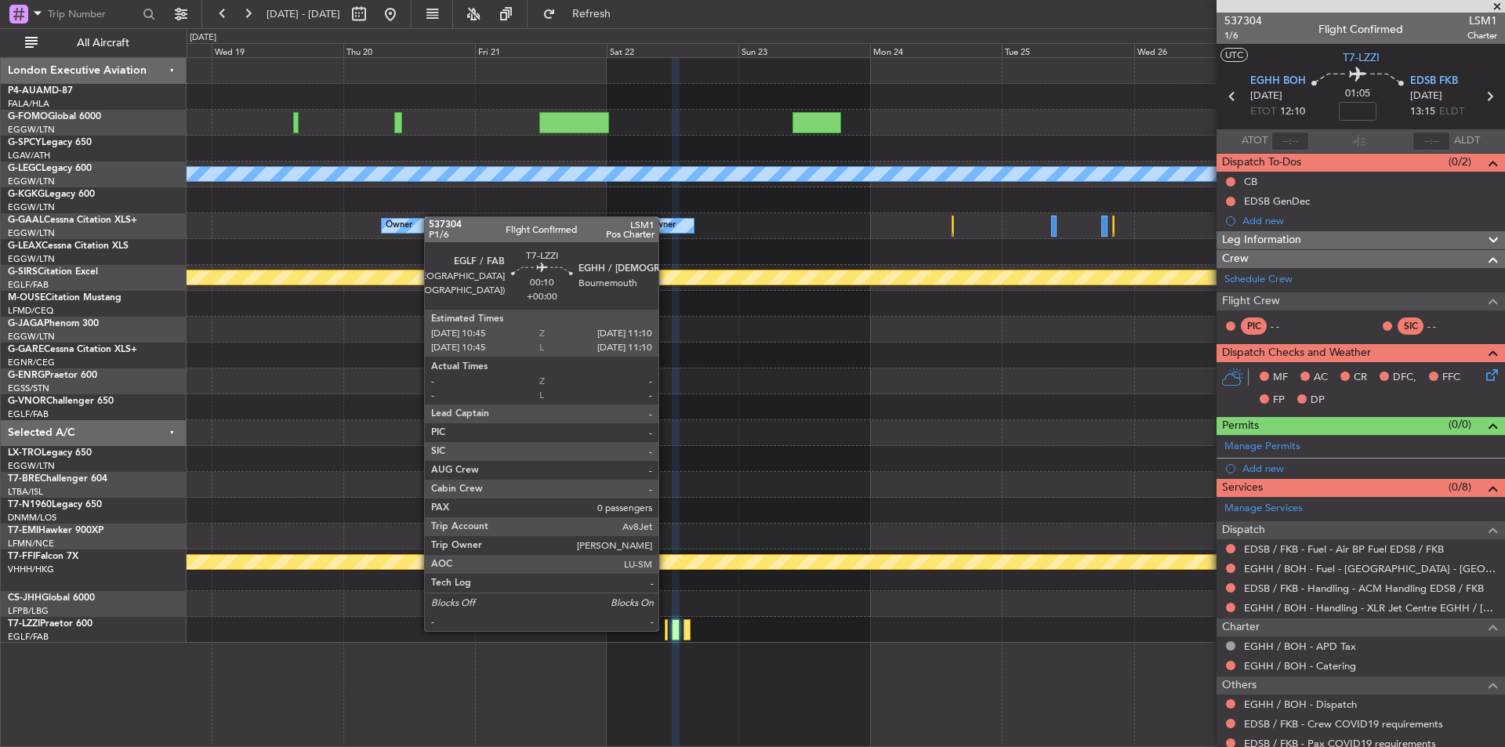
click at [666, 578] on div at bounding box center [666, 629] width 2 height 21
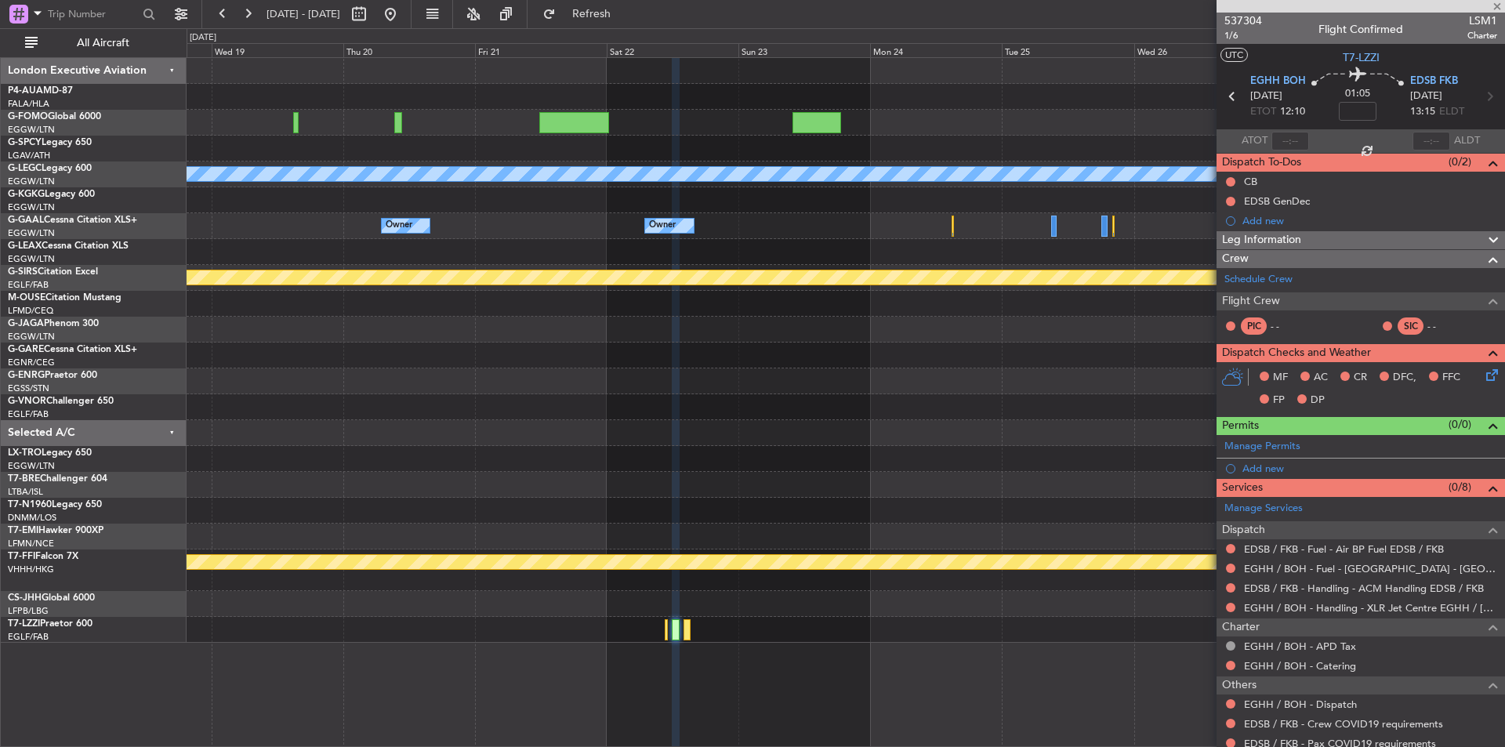
type input "0"
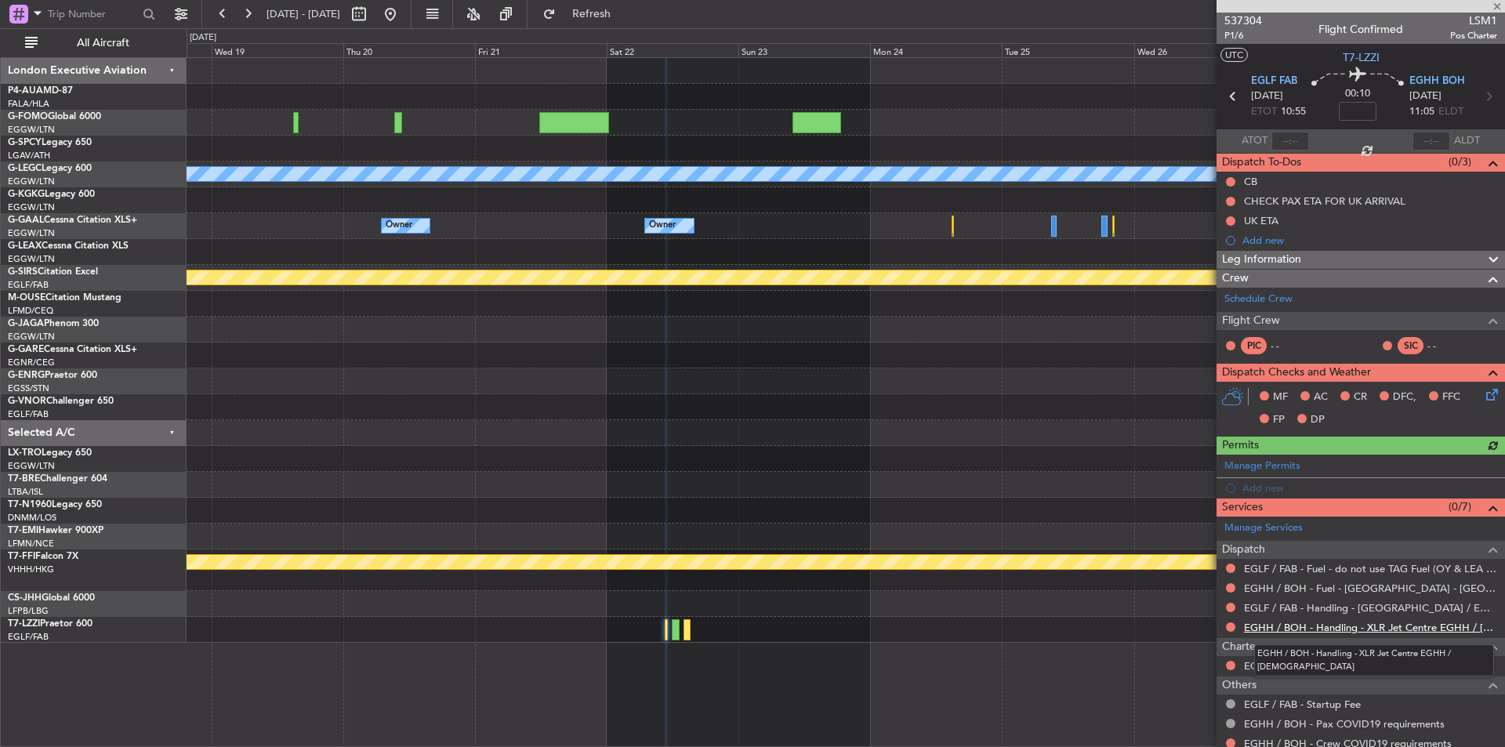
click at [1203, 578] on link "EGHH / BOH - Handling - XLR Jet Centre EGHH / [DEMOGRAPHIC_DATA]" at bounding box center [1370, 627] width 253 height 13
click at [1203, 578] on link "EGHH / BOH - Fuel - [GEOGRAPHIC_DATA] - [GEOGRAPHIC_DATA] [GEOGRAPHIC_DATA] / […" at bounding box center [1370, 588] width 253 height 13
click at [1203, 14] on span "537304" at bounding box center [1244, 21] width 38 height 16
click at [403, 8] on button at bounding box center [390, 14] width 25 height 25
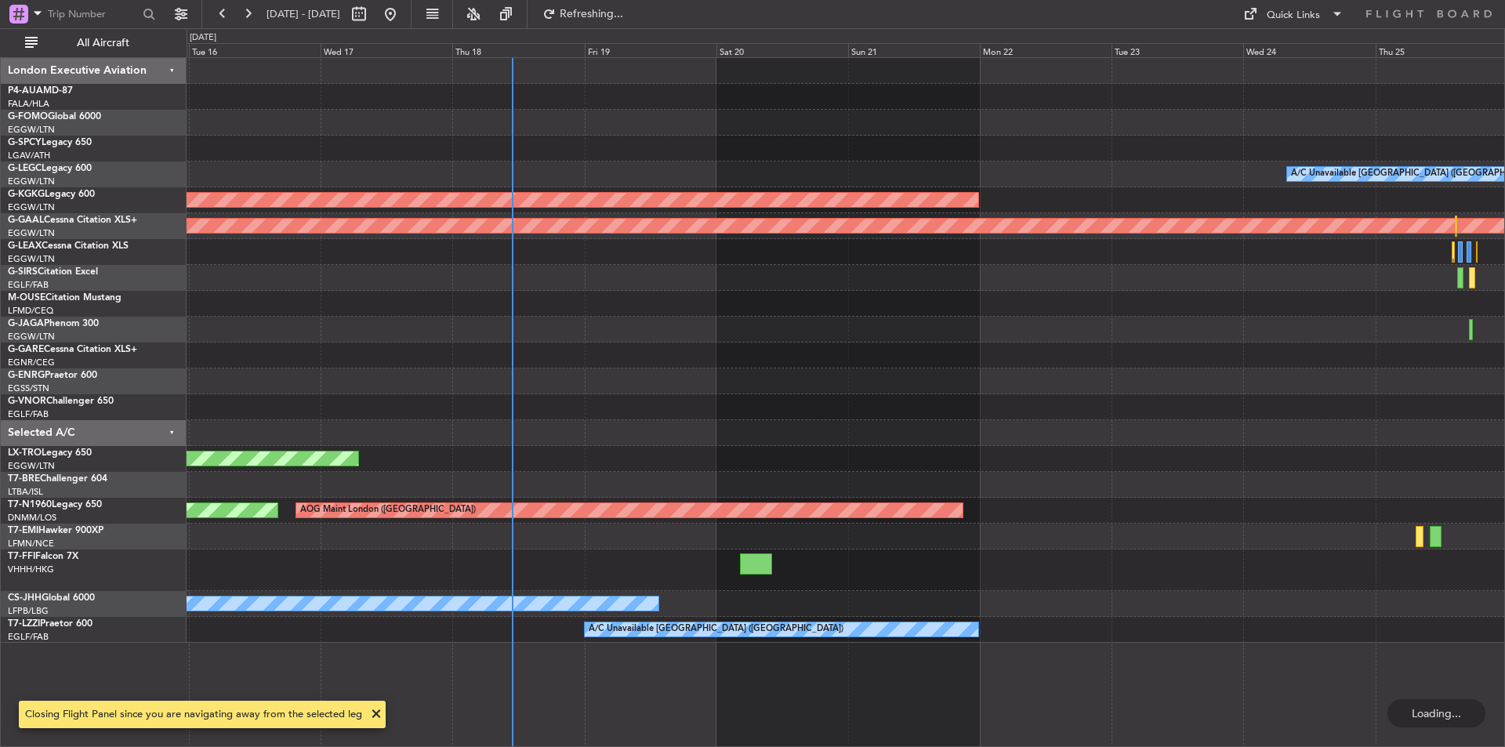
click at [720, 368] on div "A/C Unavailable [GEOGRAPHIC_DATA] ([GEOGRAPHIC_DATA]) AOG Maint [GEOGRAPHIC_DAT…" at bounding box center [846, 350] width 1318 height 585
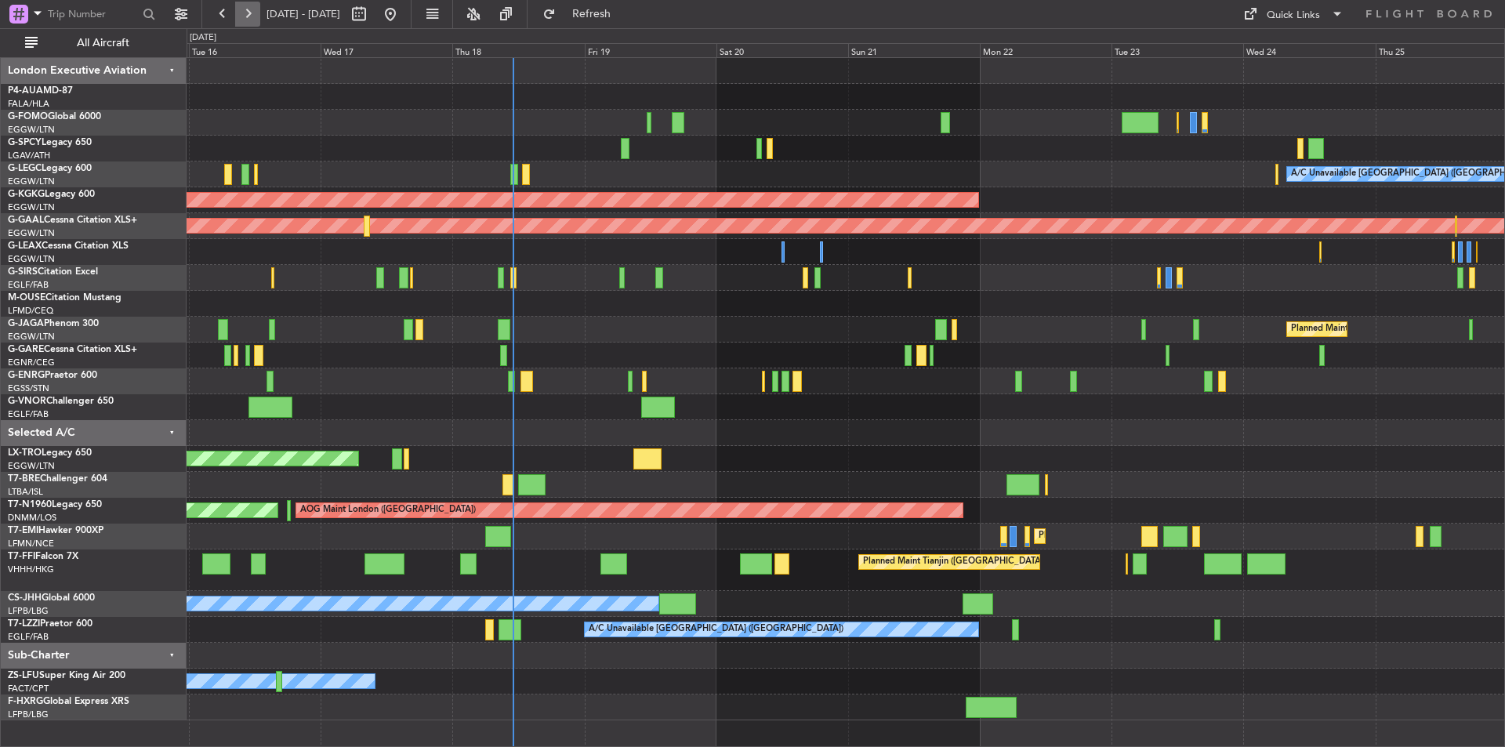
click at [254, 8] on button at bounding box center [247, 14] width 25 height 25
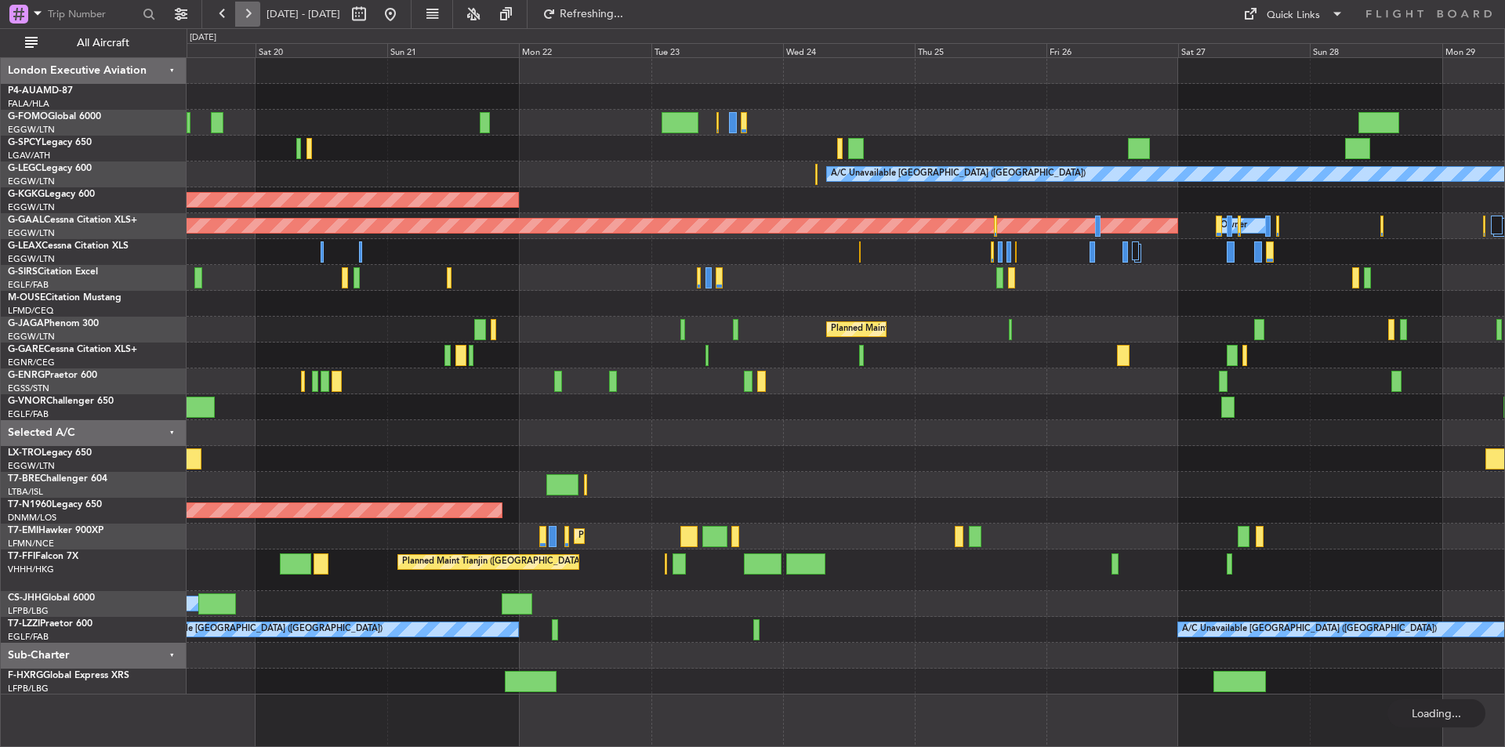
click at [254, 8] on button at bounding box center [247, 14] width 25 height 25
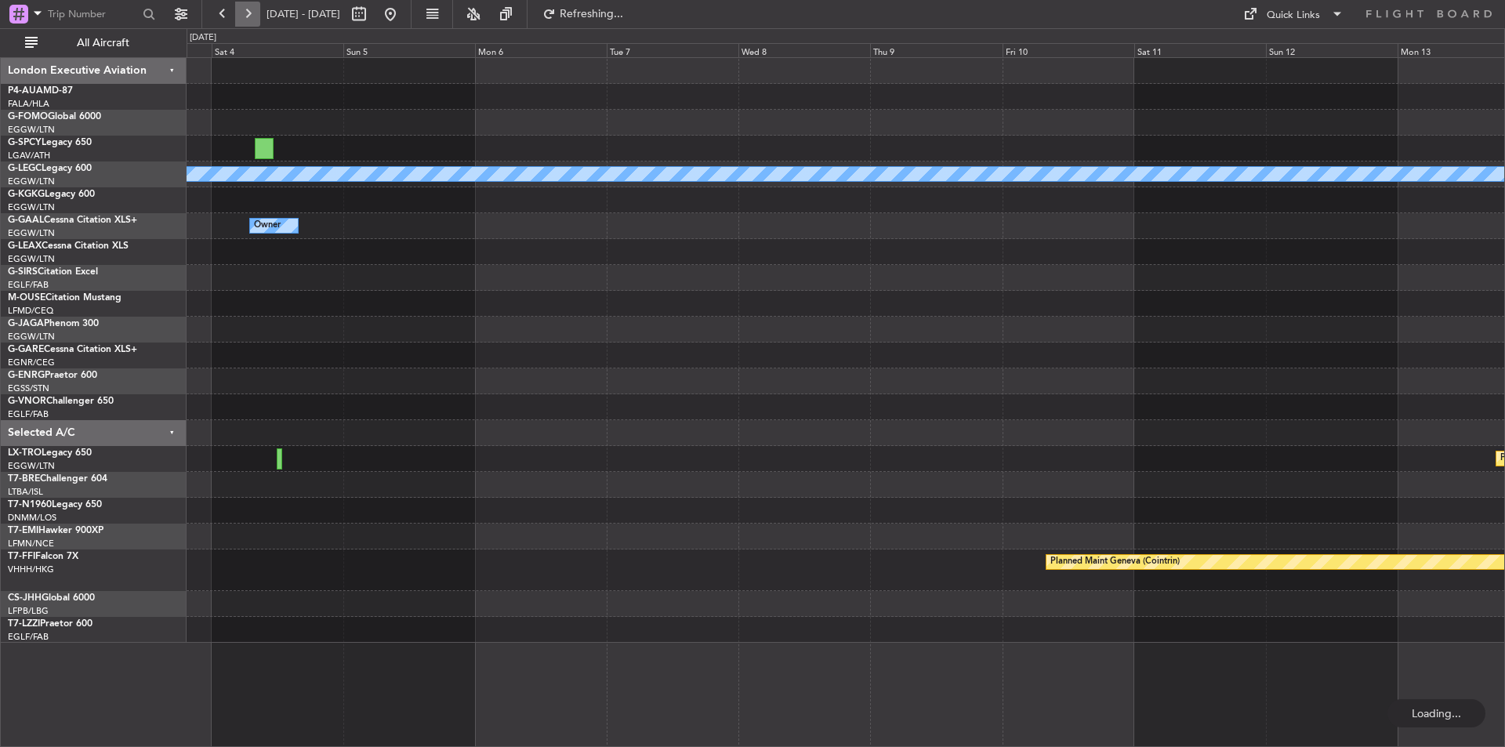
click at [254, 8] on button at bounding box center [247, 14] width 25 height 25
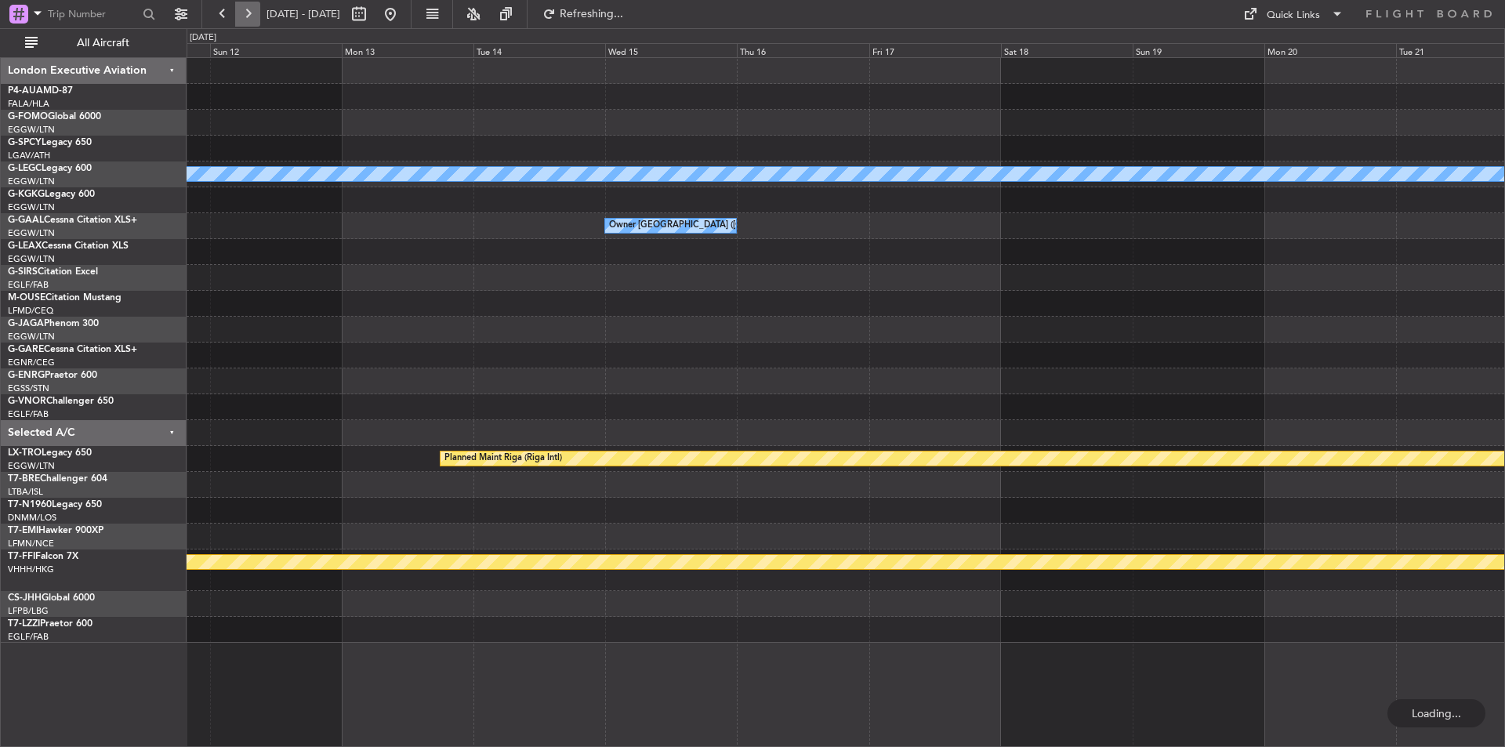
click at [254, 8] on button at bounding box center [247, 14] width 25 height 25
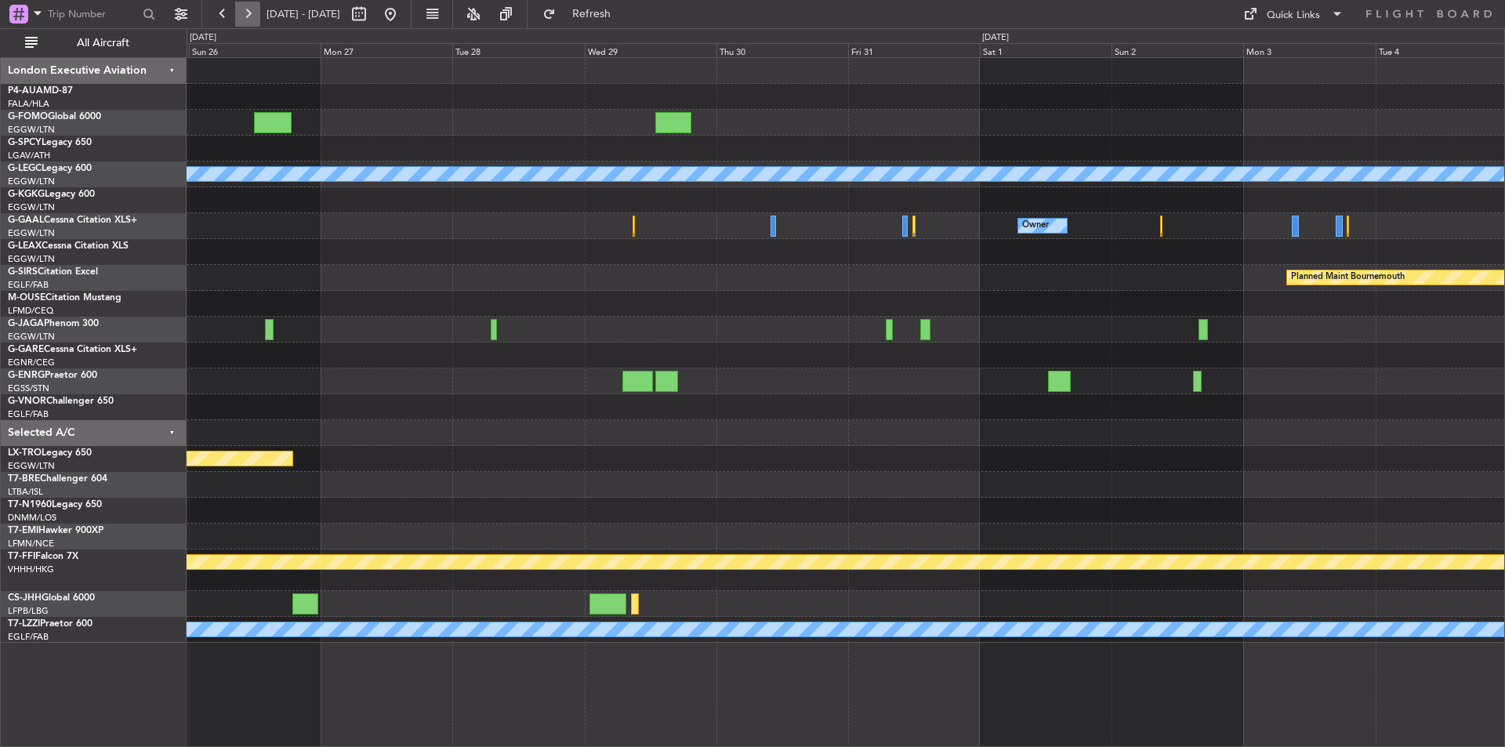
click at [254, 8] on button at bounding box center [247, 14] width 25 height 25
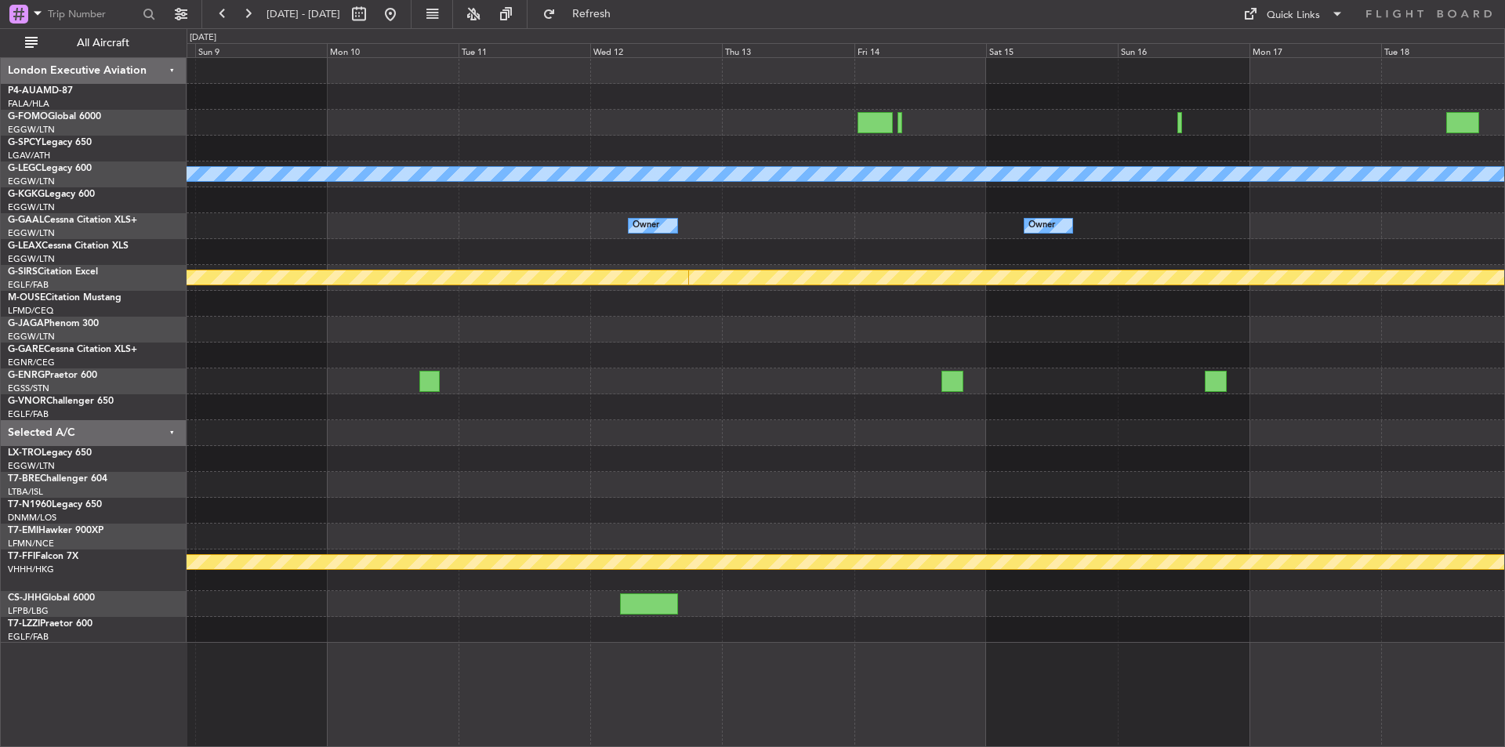
click at [460, 604] on div at bounding box center [846, 604] width 1318 height 26
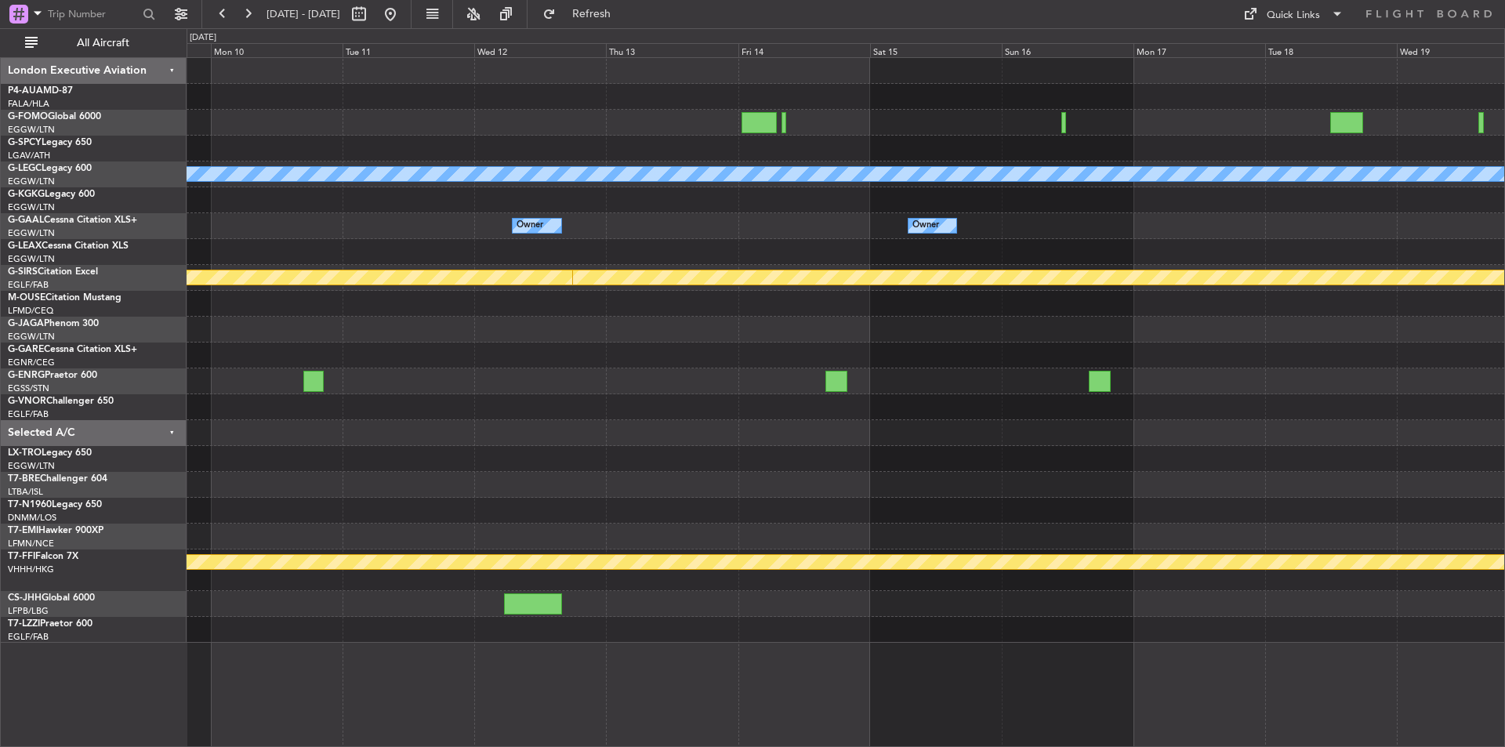
click at [342, 639] on div "A/C Unavailable London (Luton) Owner Owner Owner Owner Owner Planned Maint Bour…" at bounding box center [846, 402] width 1319 height 690
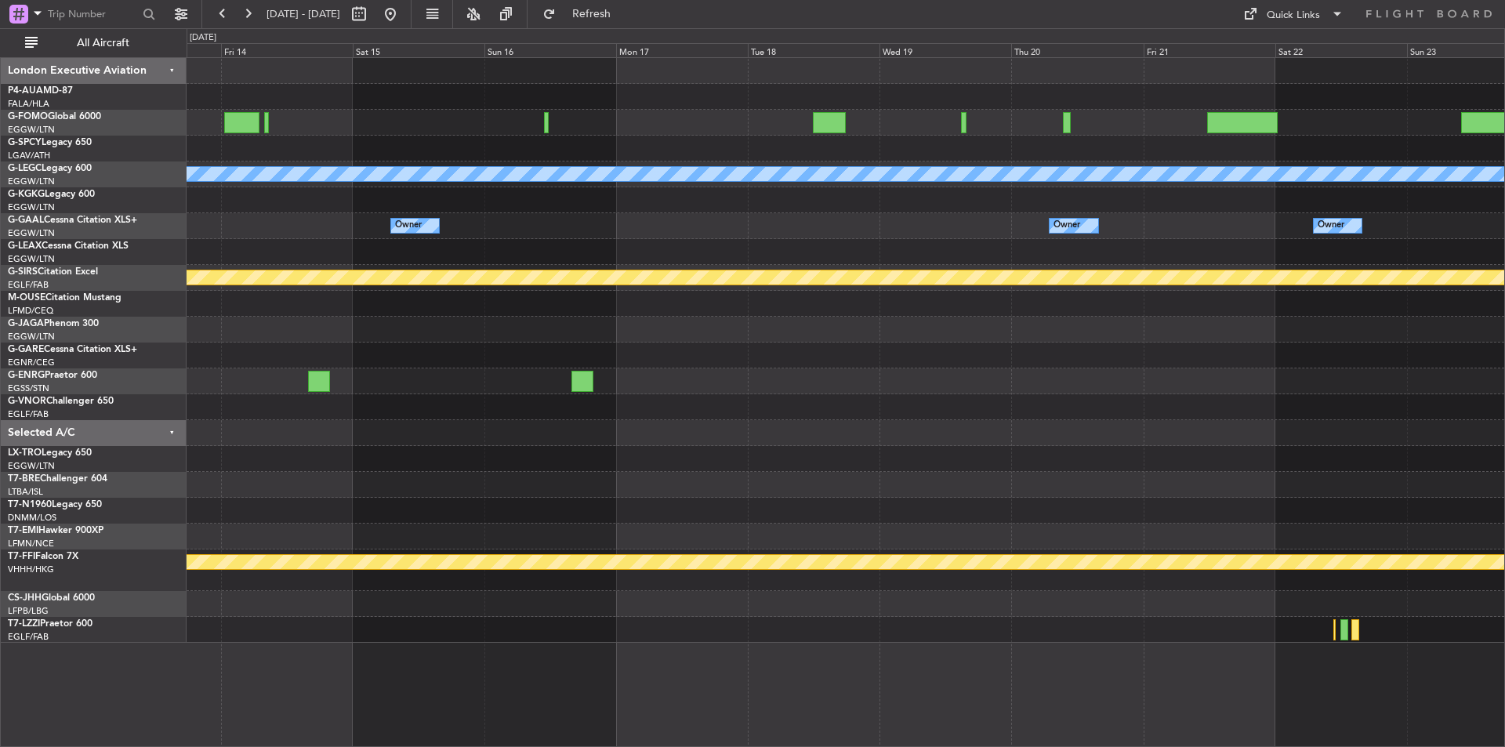
click at [543, 664] on div "A/C Unavailable London (Luton) Owner Owner Owner Owner Planned Maint Bournemout…" at bounding box center [846, 402] width 1319 height 690
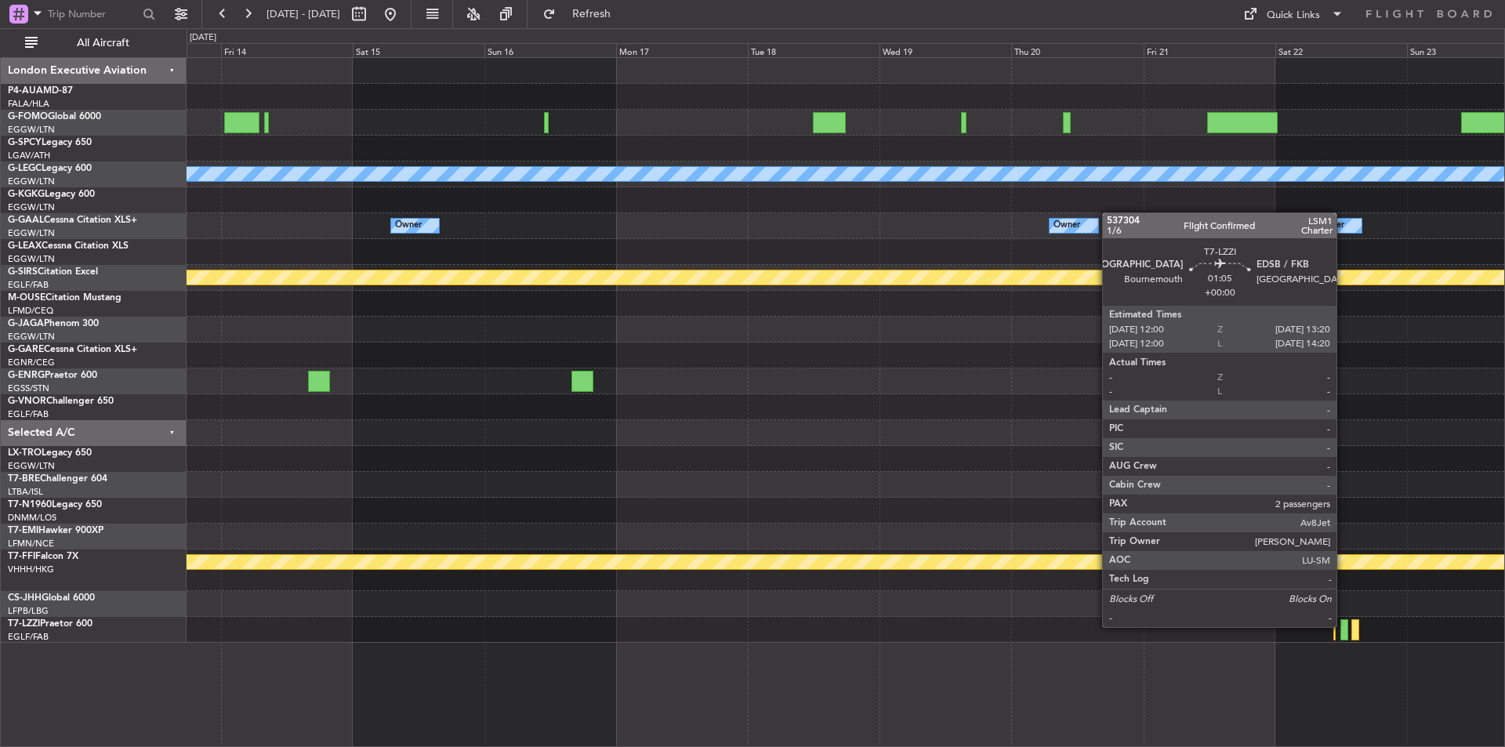
click at [1344, 626] on div at bounding box center [1345, 629] width 8 height 21
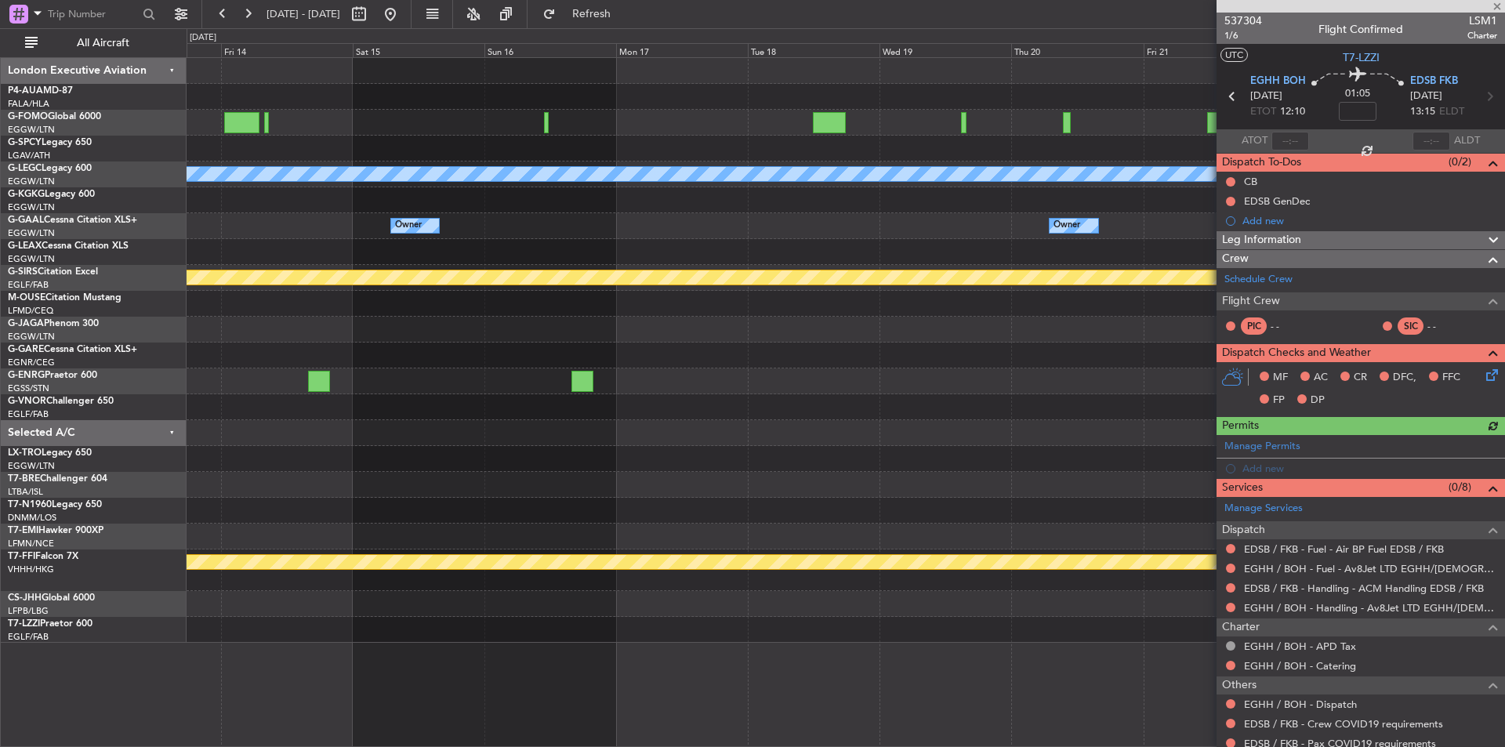
scroll to position [140, 0]
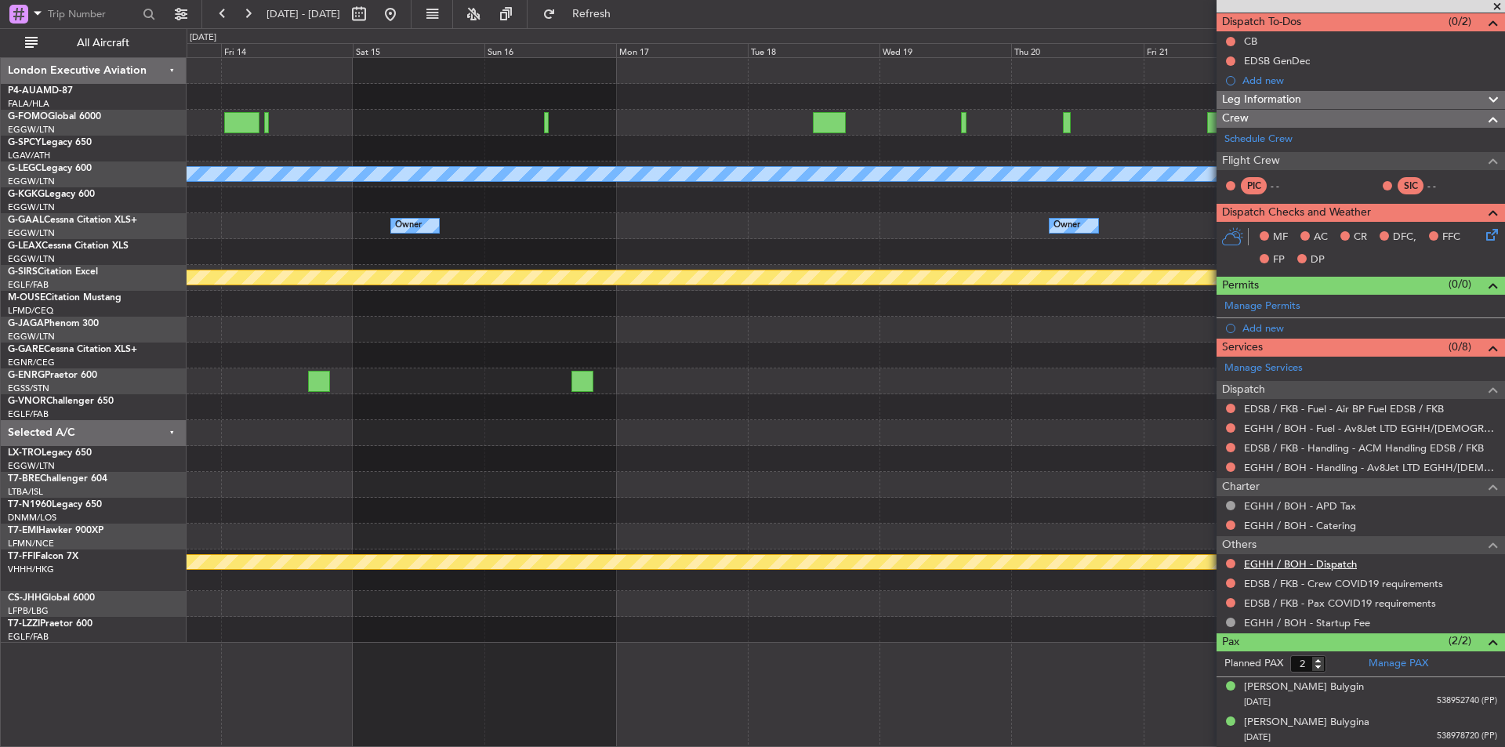
click at [1314, 562] on link "EGHH / BOH - Dispatch" at bounding box center [1300, 563] width 113 height 13
click at [1498, 3] on span at bounding box center [1498, 7] width 16 height 14
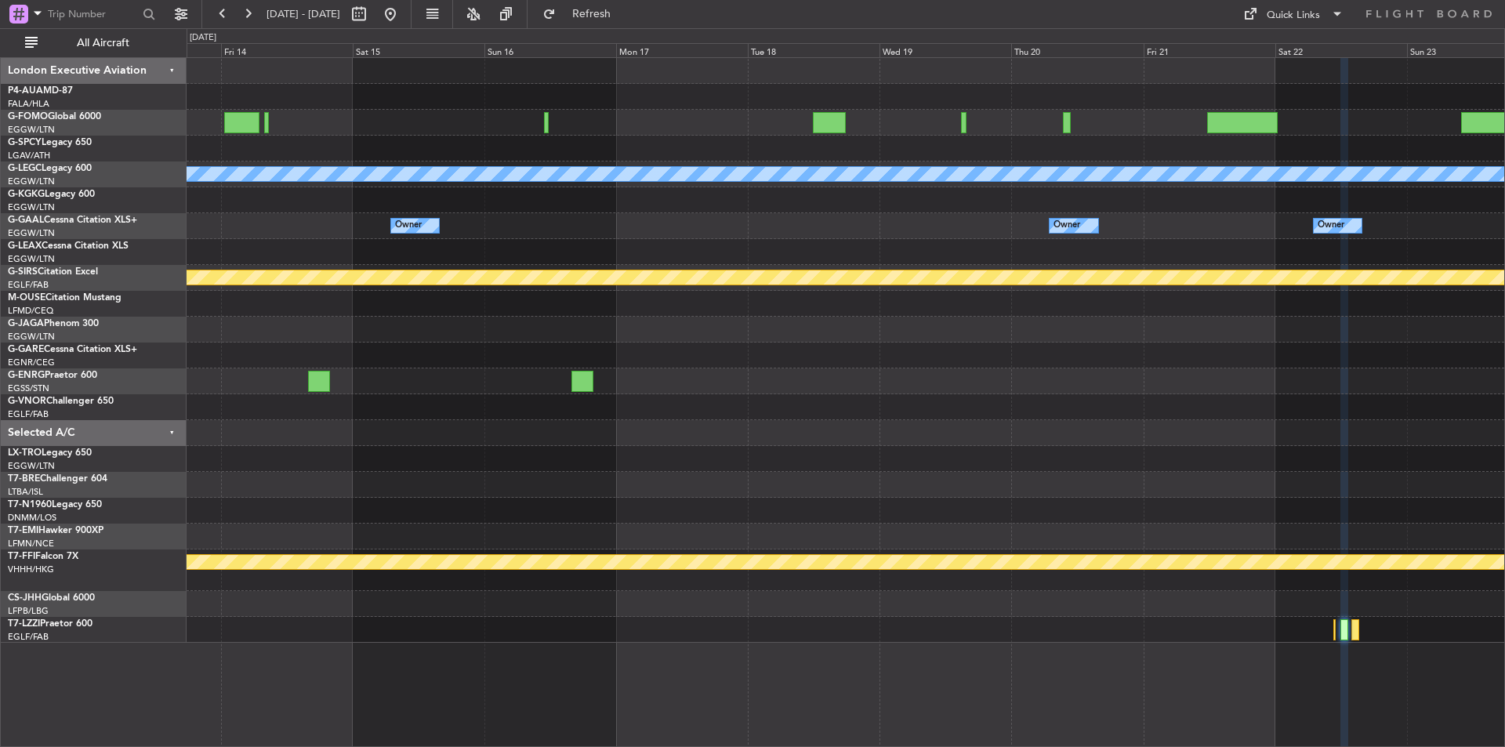
type input "0"
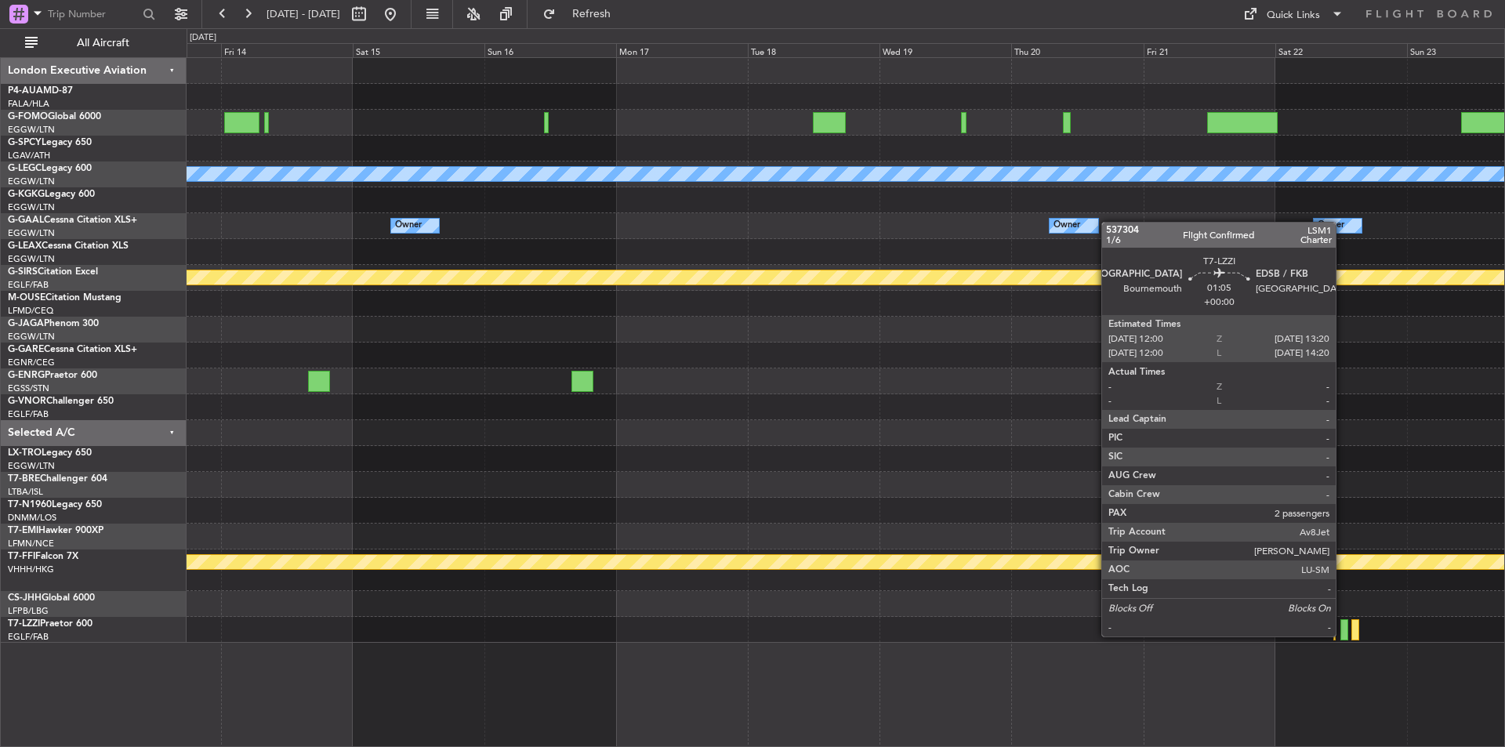
click at [1343, 635] on div at bounding box center [1345, 629] width 8 height 21
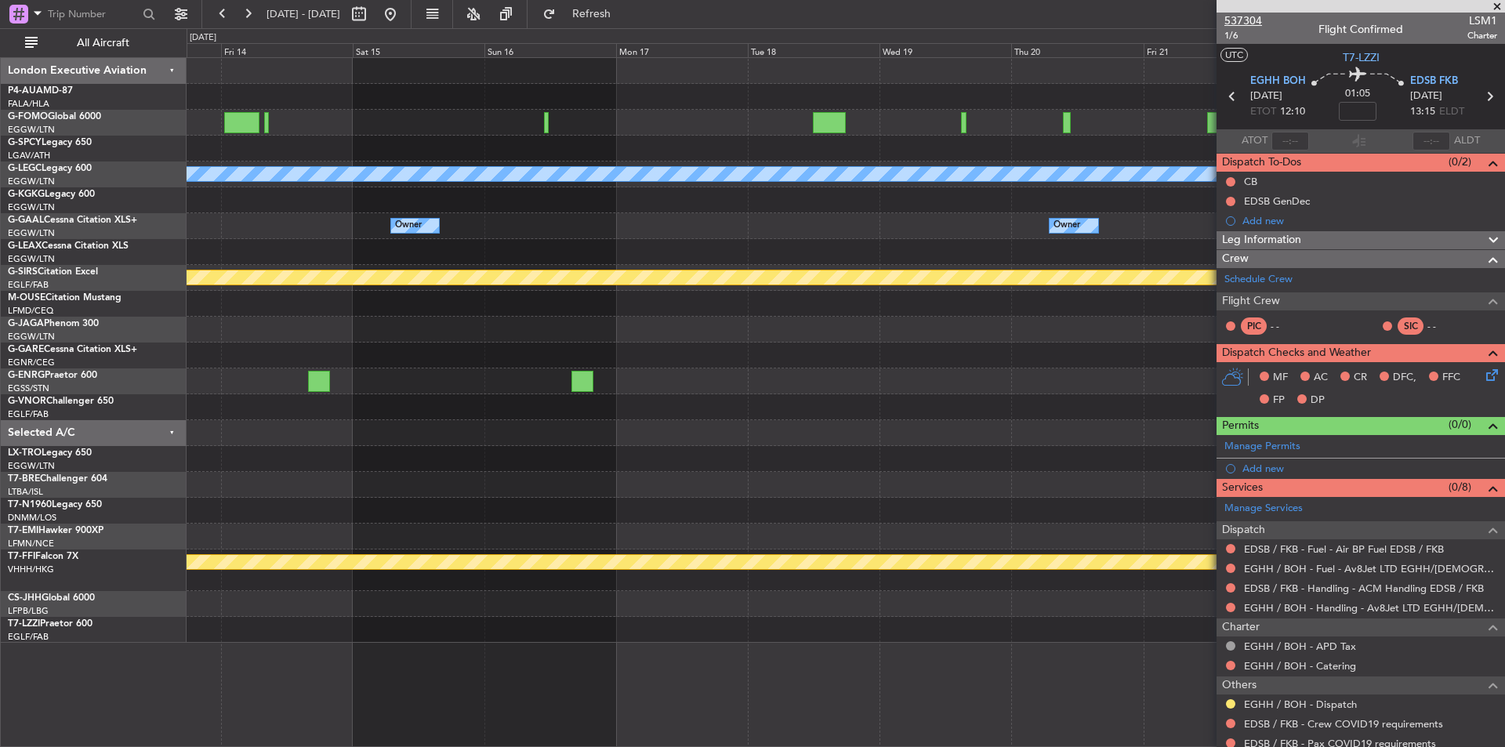
click at [1247, 15] on span "537304" at bounding box center [1244, 21] width 38 height 16
drag, startPoint x: 445, startPoint y: 13, endPoint x: 466, endPoint y: 13, distance: 22.0
click at [403, 13] on button at bounding box center [390, 14] width 25 height 25
